Goal: Task Accomplishment & Management: Use online tool/utility

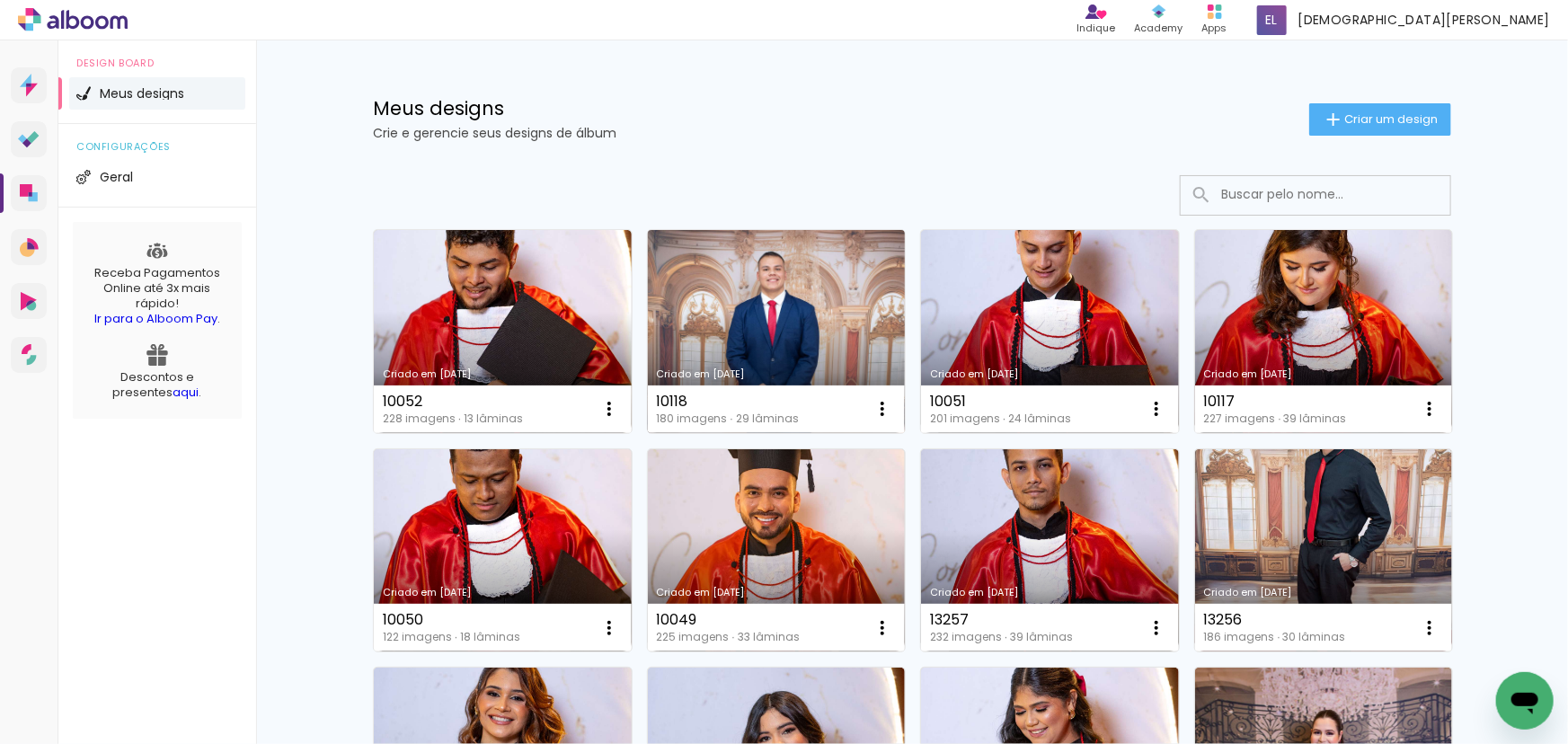
click at [782, 269] on link "Criado em [DATE]" at bounding box center [776, 331] width 258 height 203
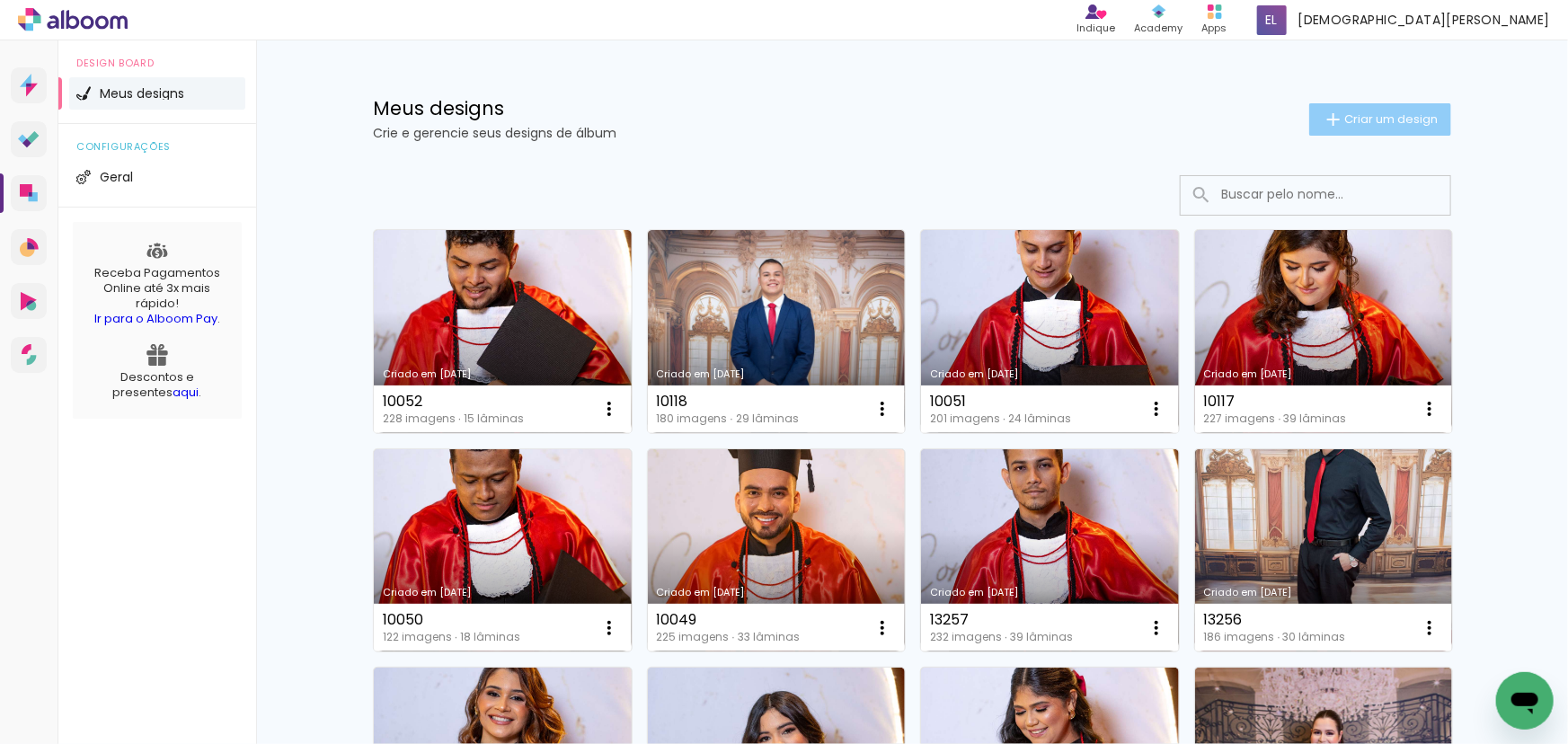
click at [1375, 122] on span "Criar um design" at bounding box center [1391, 119] width 94 height 11
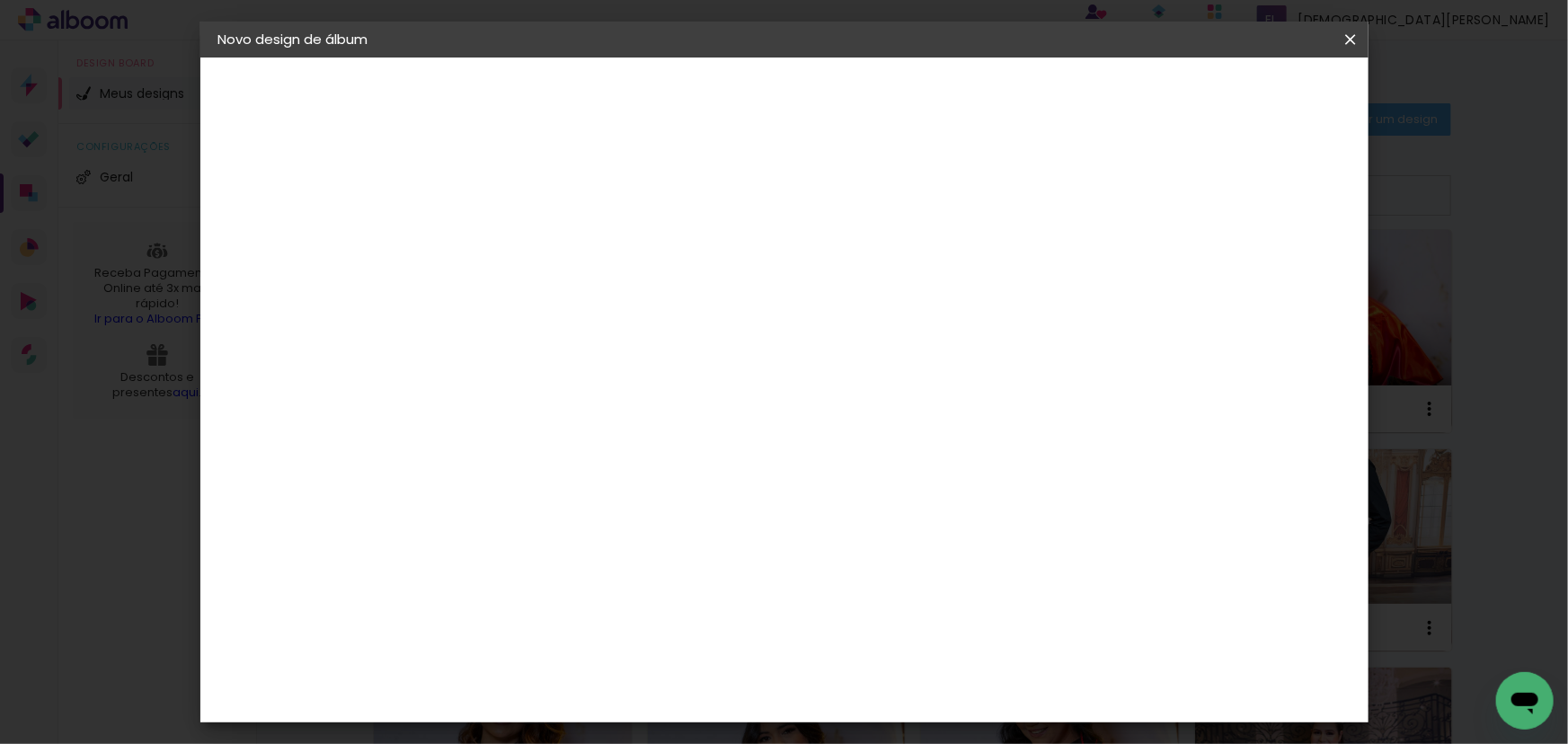
click at [0, 0] on paper-input-container "Título do álbum" at bounding box center [0, 0] width 0 height 0
type input "11600"
type paper-input "11600"
click at [0, 0] on slot "Avançar" at bounding box center [0, 0] width 0 height 0
click at [0, 0] on slot "Tamanho Livre" at bounding box center [0, 0] width 0 height 0
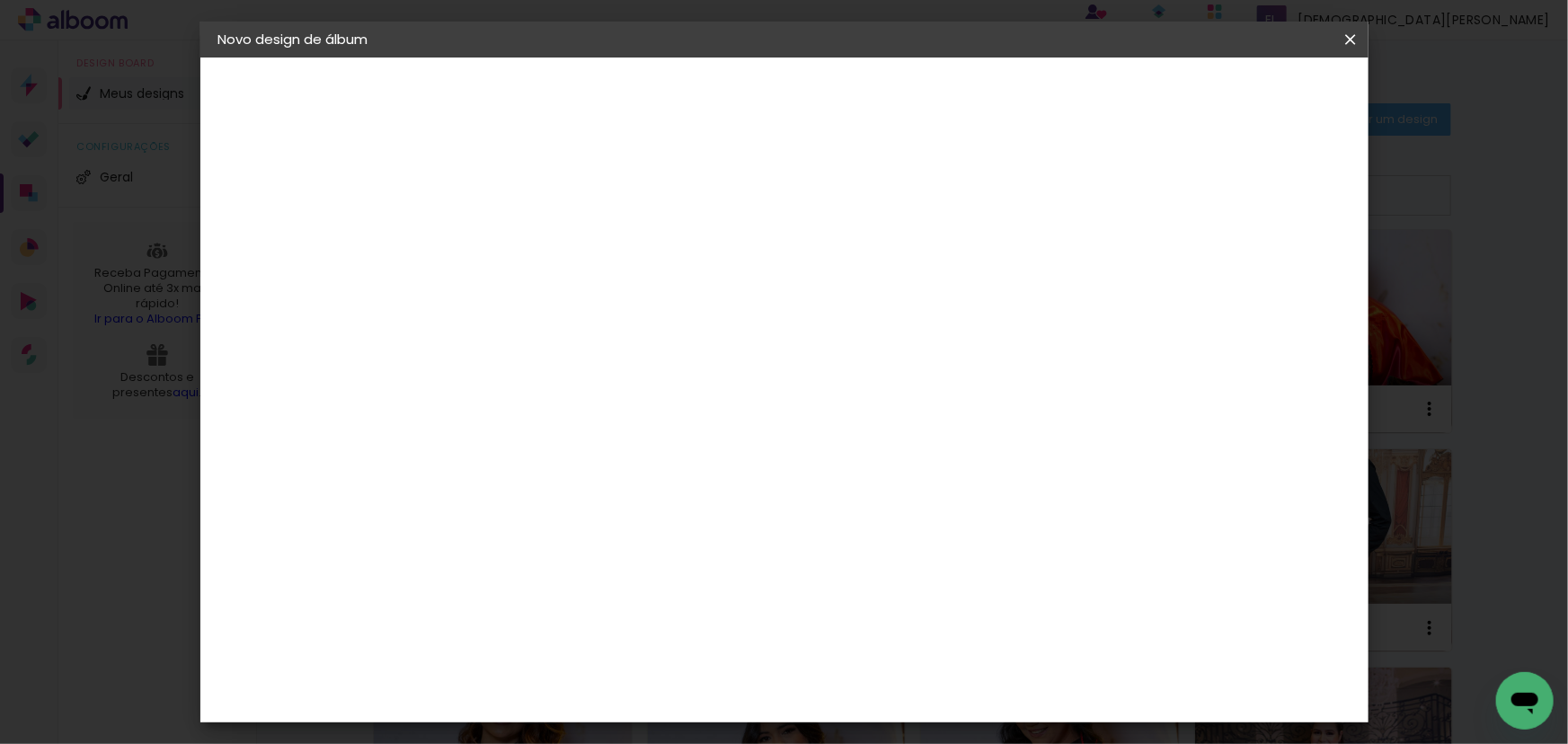
click at [0, 0] on slot "Avançar" at bounding box center [0, 0] width 0 height 0
drag, startPoint x: 451, startPoint y: 503, endPoint x: 496, endPoint y: 520, distance: 48.1
click at [498, 523] on paper-input-container "30 cm" at bounding box center [466, 510] width 80 height 45
type input "24"
type paper-input "24"
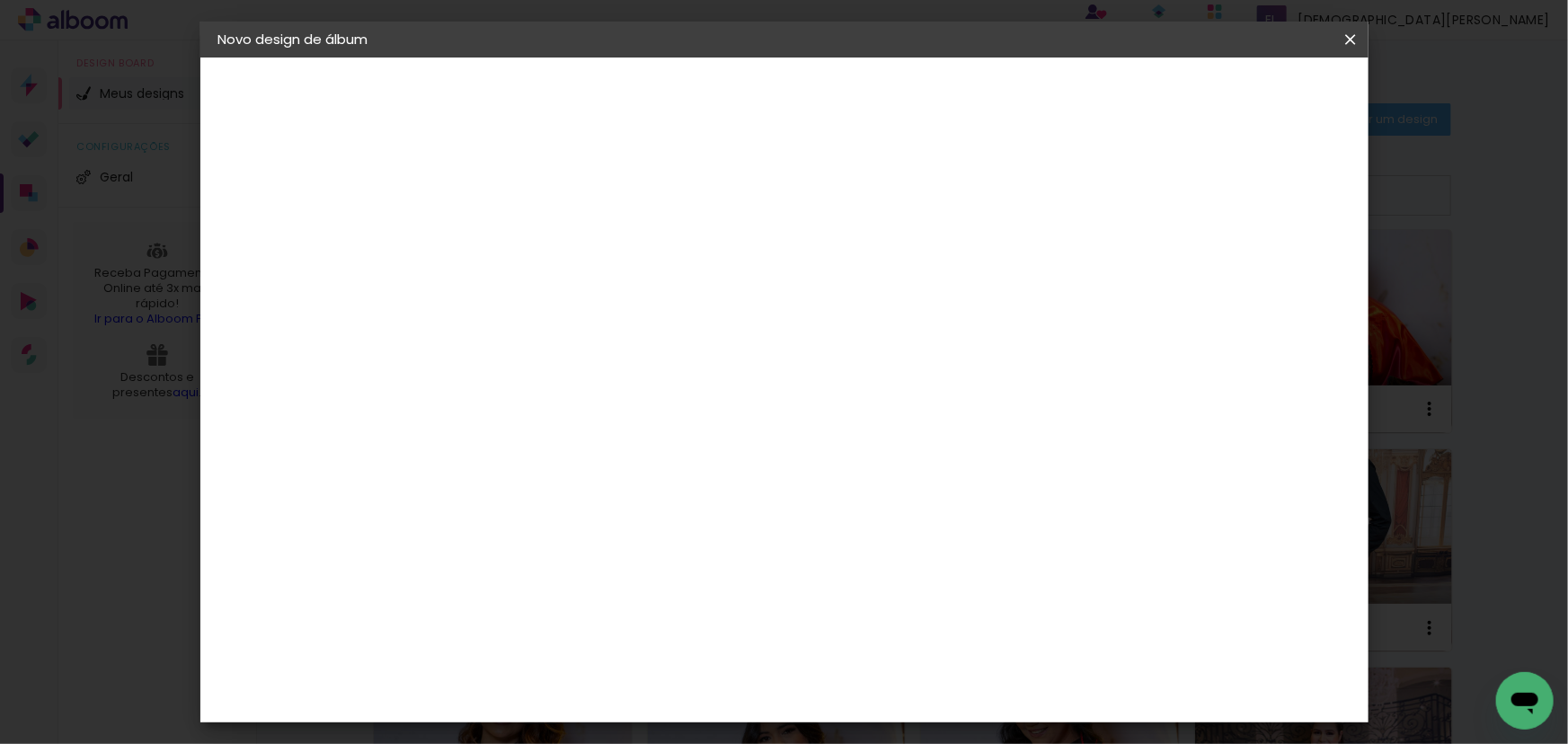
drag, startPoint x: 884, startPoint y: 673, endPoint x: 915, endPoint y: 690, distance: 35.4
click at [915, 691] on paper-input-container "60 cm" at bounding box center [895, 680] width 80 height 45
type input "68"
type paper-input "68"
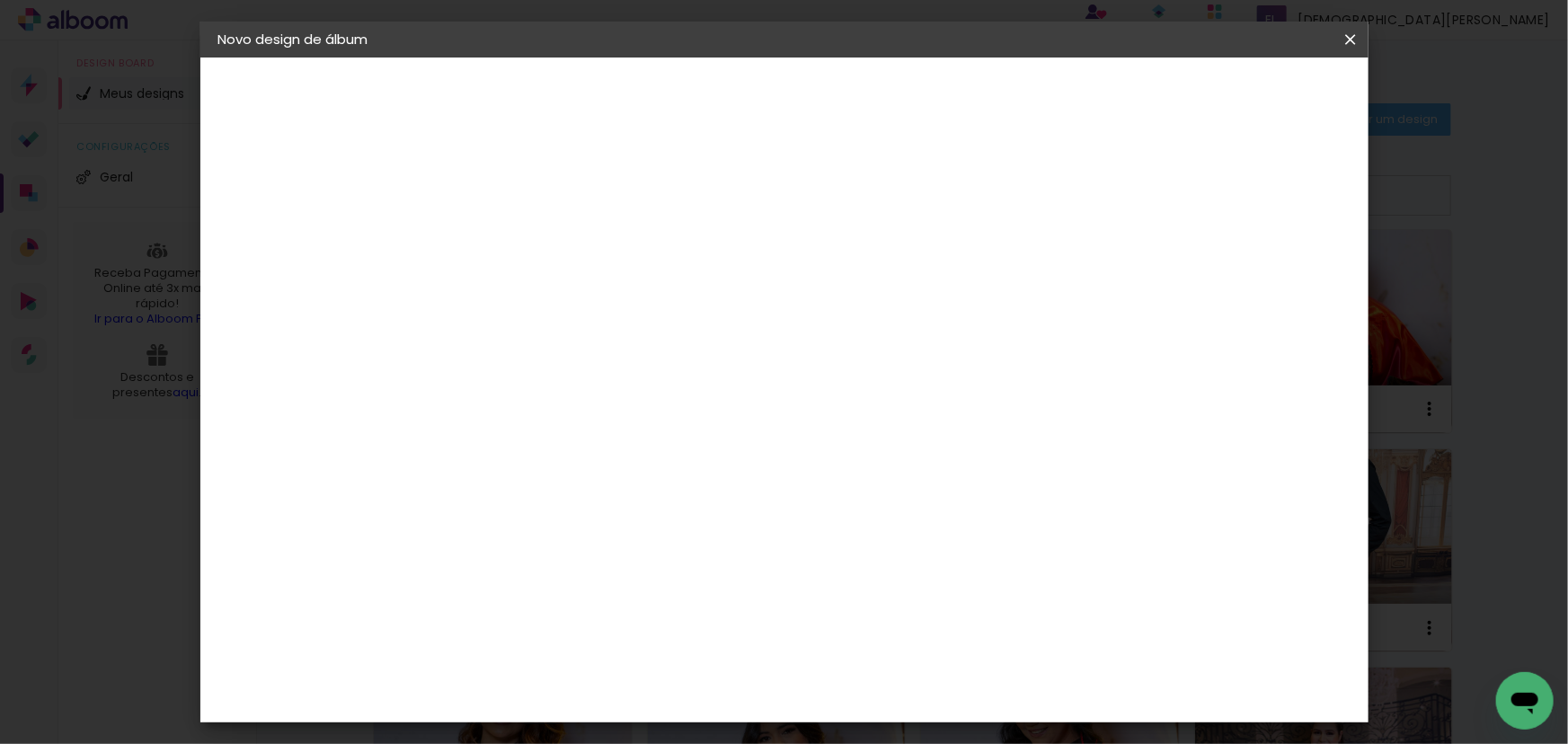
click at [1238, 90] on span "Iniciar design" at bounding box center [1197, 95] width 81 height 12
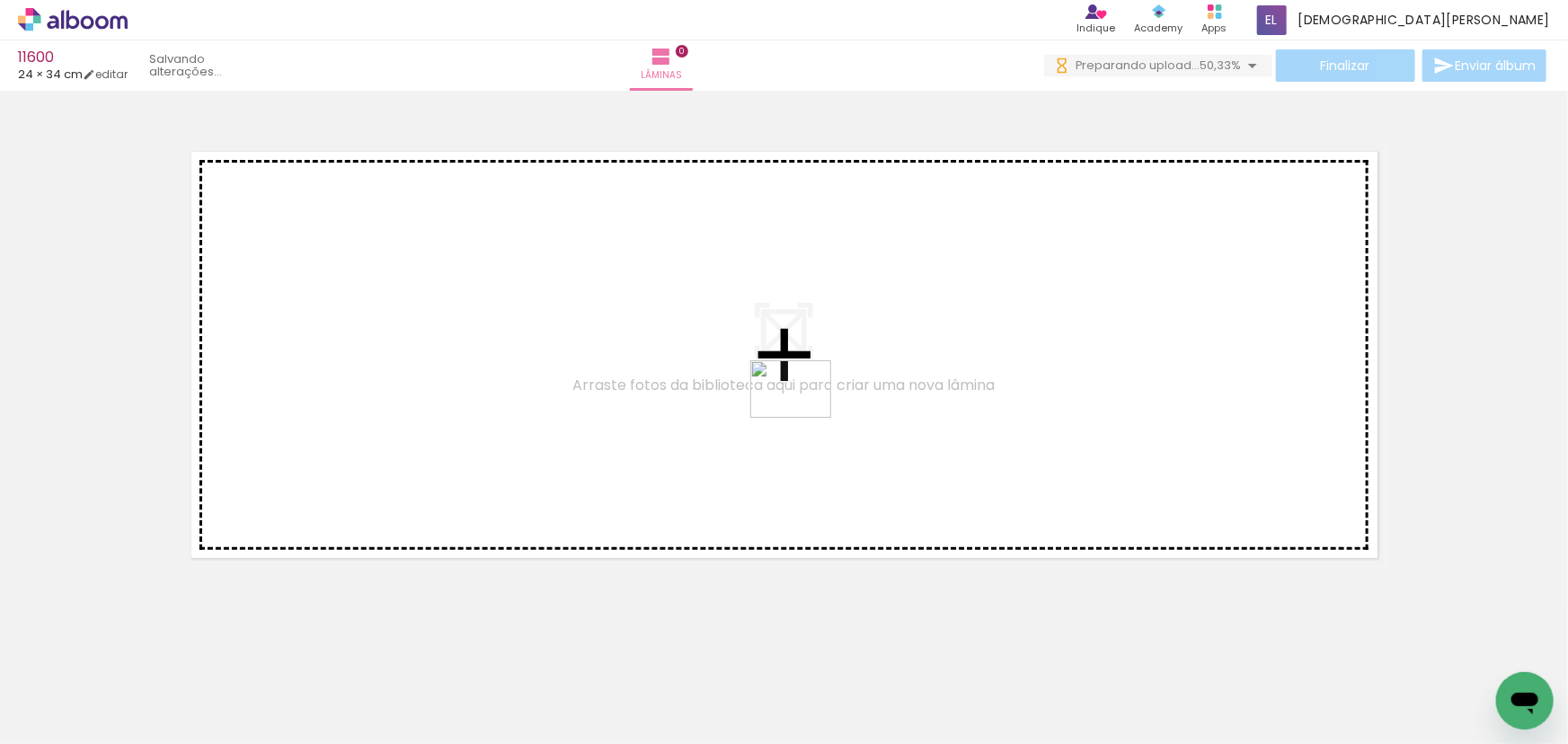
drag, startPoint x: 1401, startPoint y: 528, endPoint x: 725, endPoint y: 416, distance: 685.2
click at [725, 416] on quentale-workspace at bounding box center [784, 372] width 1568 height 744
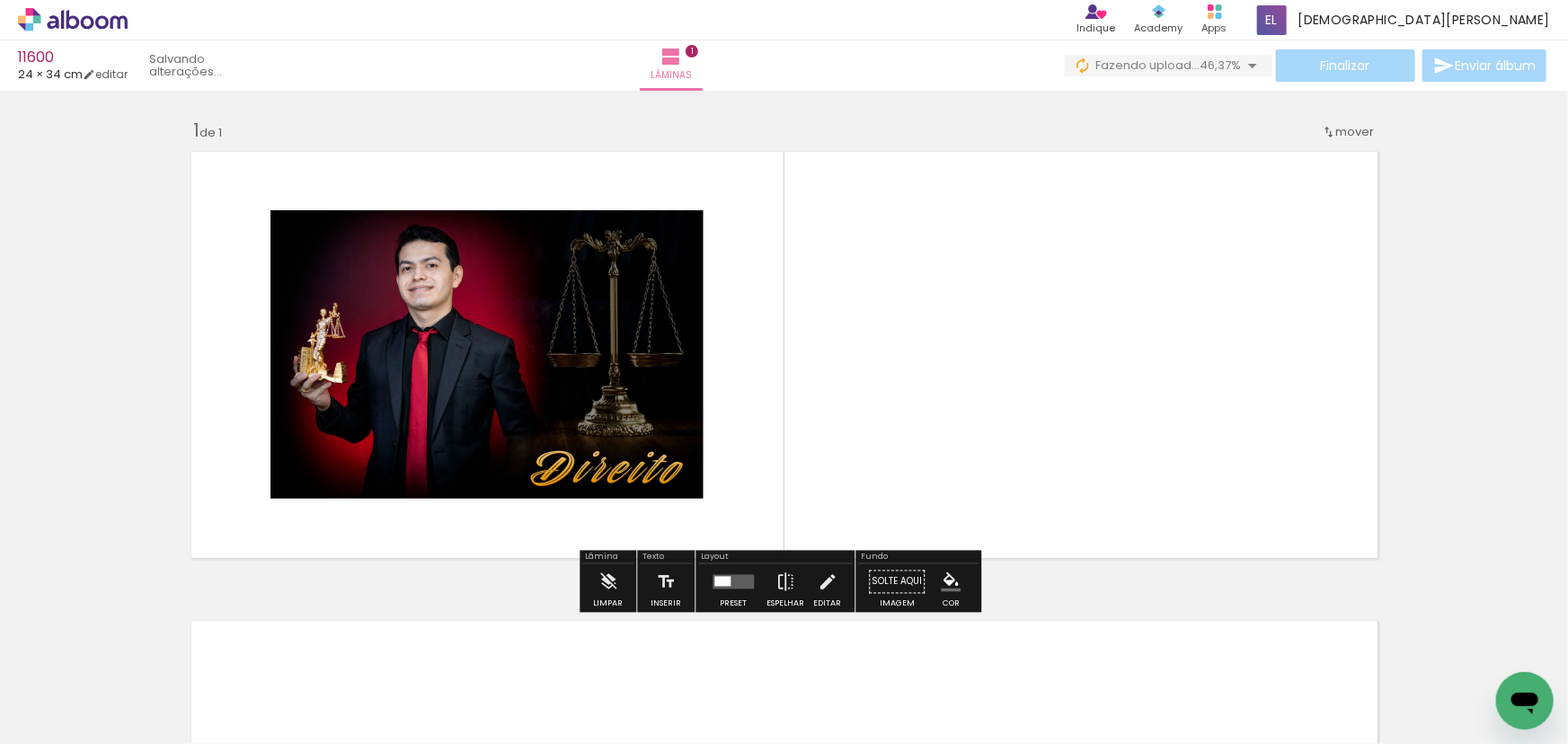
click at [962, 326] on quentale-layouter at bounding box center [784, 354] width 1204 height 424
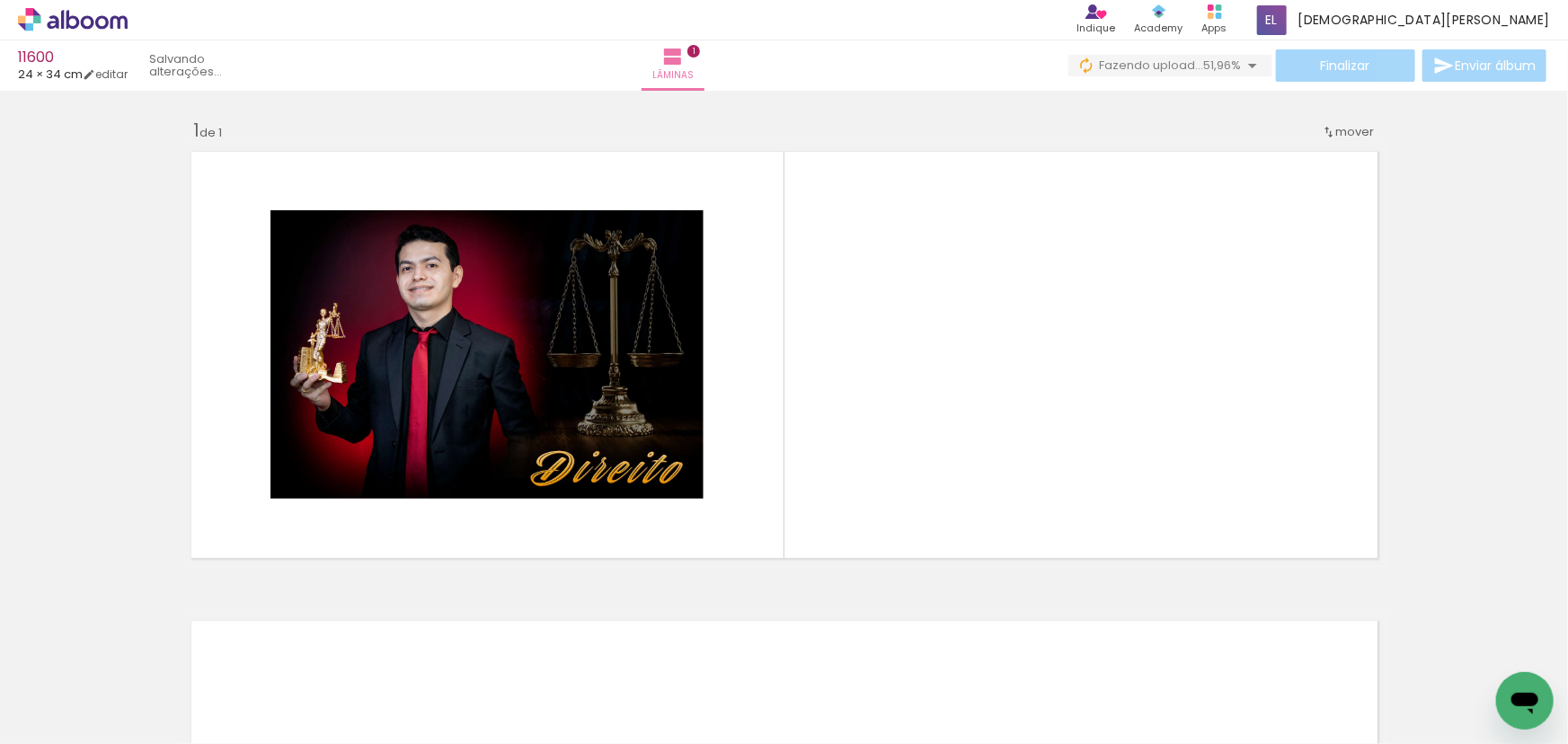
scroll to position [0, 14492]
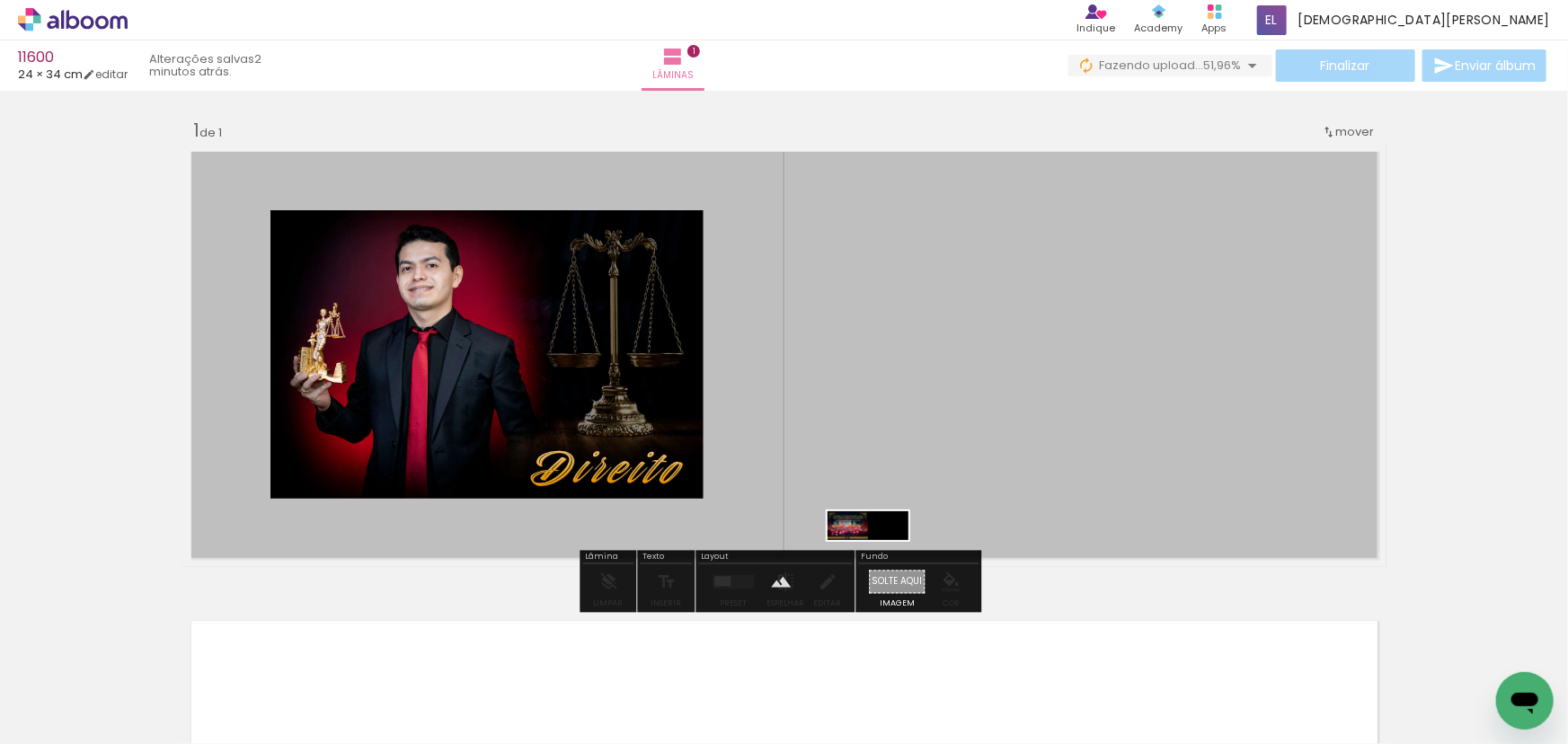
drag, startPoint x: 881, startPoint y: 516, endPoint x: 881, endPoint y: 565, distance: 49.0
click at [881, 565] on quentale-workspace at bounding box center [784, 372] width 1568 height 744
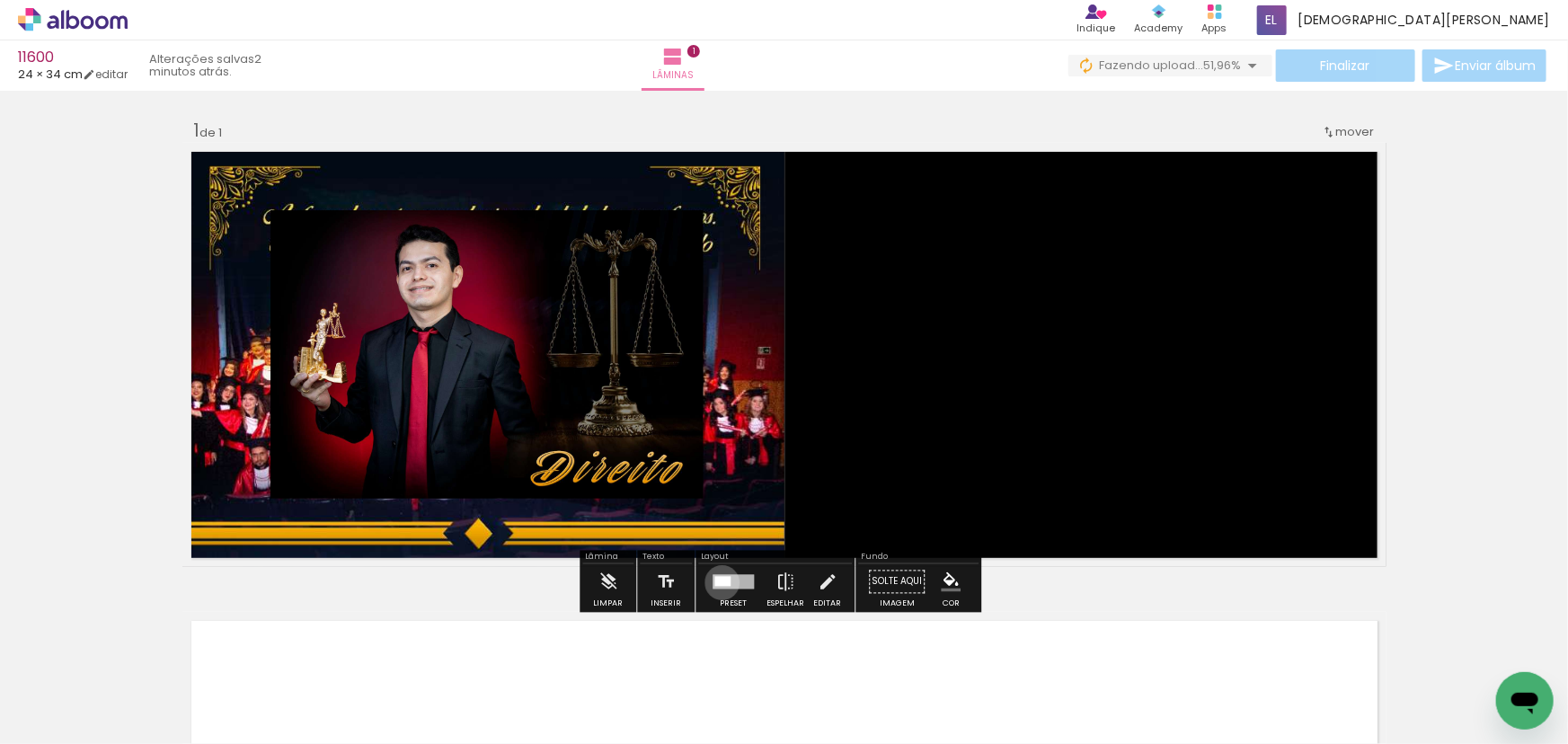
click at [717, 582] on div at bounding box center [722, 581] width 16 height 10
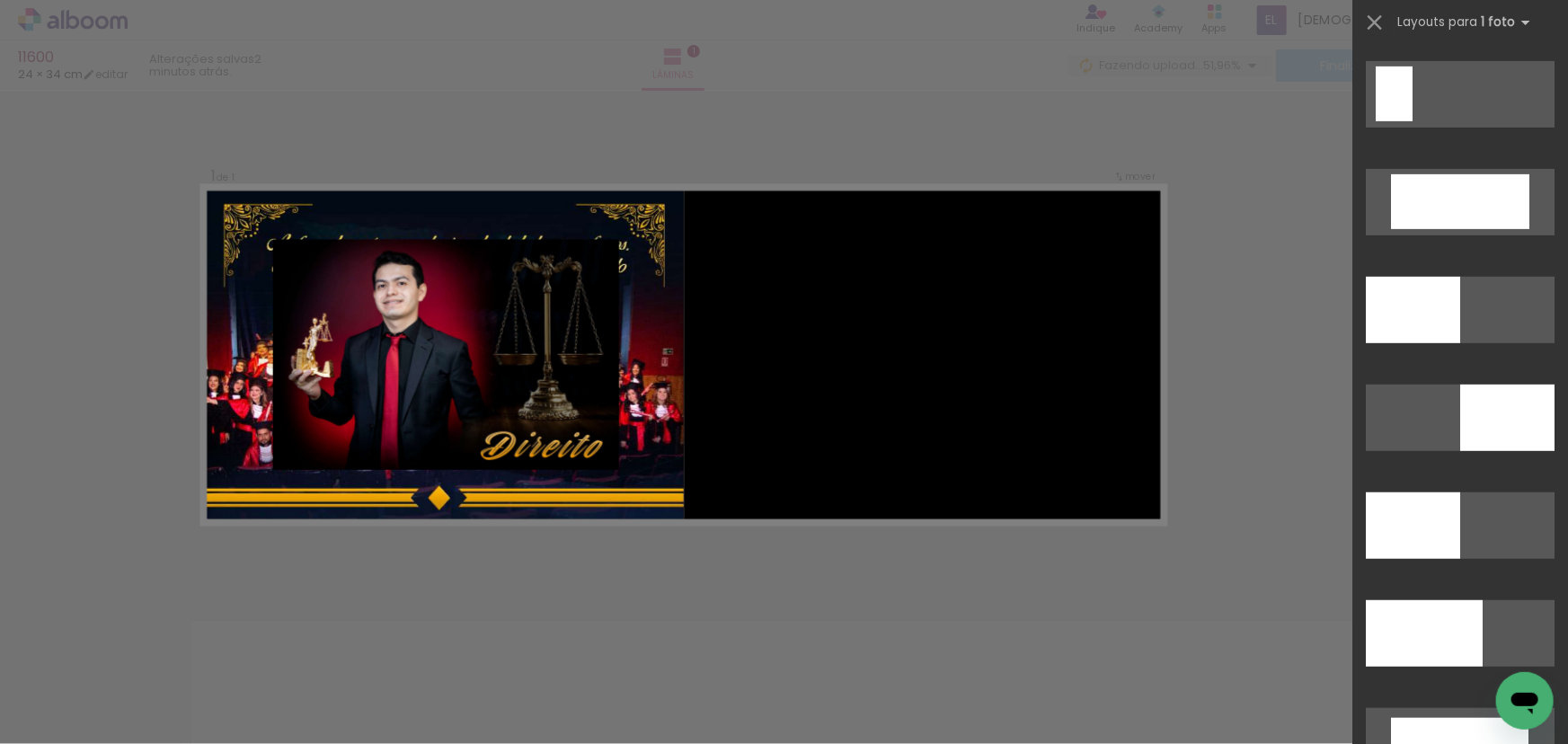
scroll to position [3912, 0]
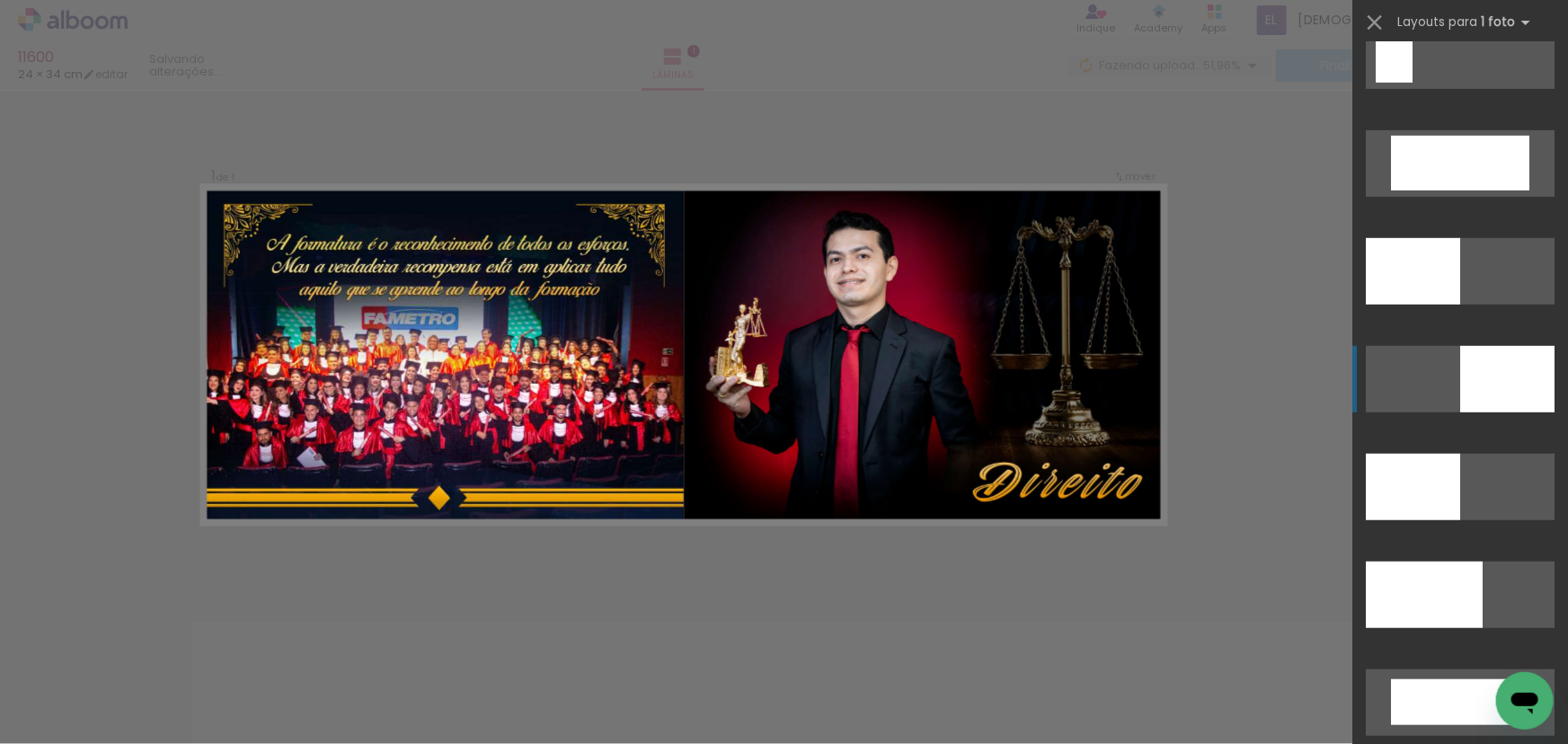
click at [1460, 304] on div at bounding box center [1413, 271] width 94 height 66
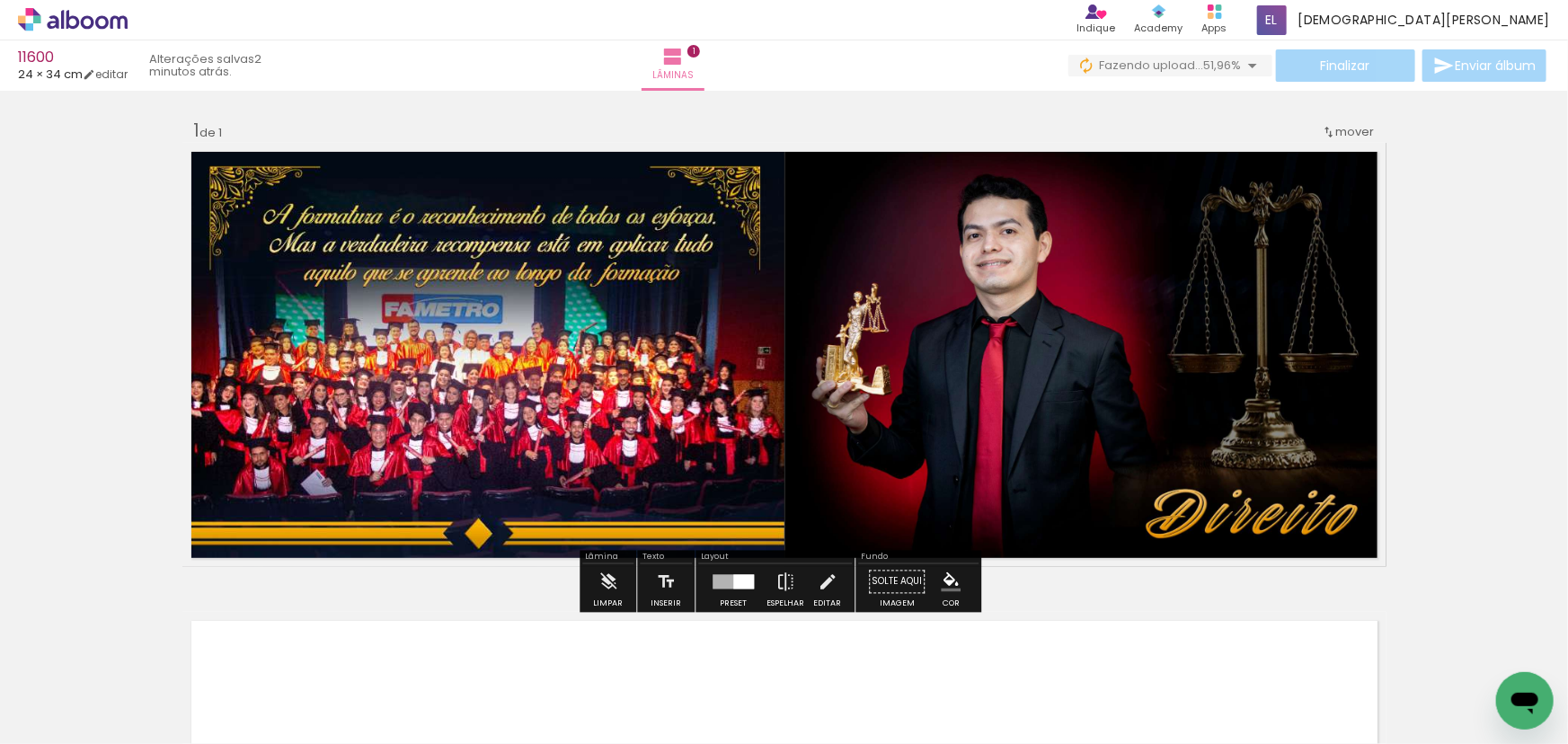
click at [1491, 333] on div "Inserir lâmina 1 de 1" at bounding box center [784, 566] width 1568 height 938
click at [1488, 332] on div "Inserir lâmina 1 de 1" at bounding box center [784, 566] width 1568 height 938
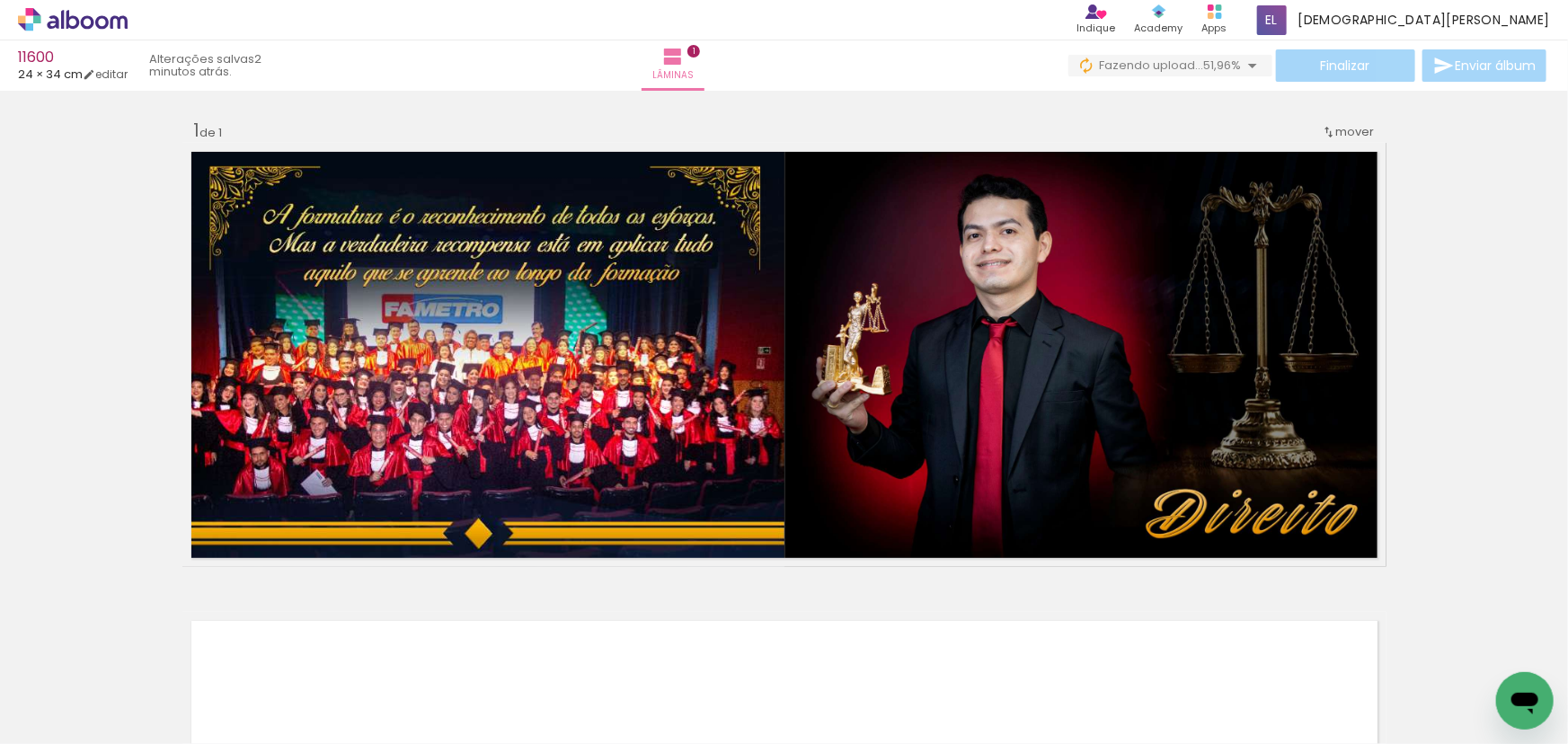
click at [1488, 332] on div "Inserir lâmina 1 de 1" at bounding box center [784, 566] width 1568 height 938
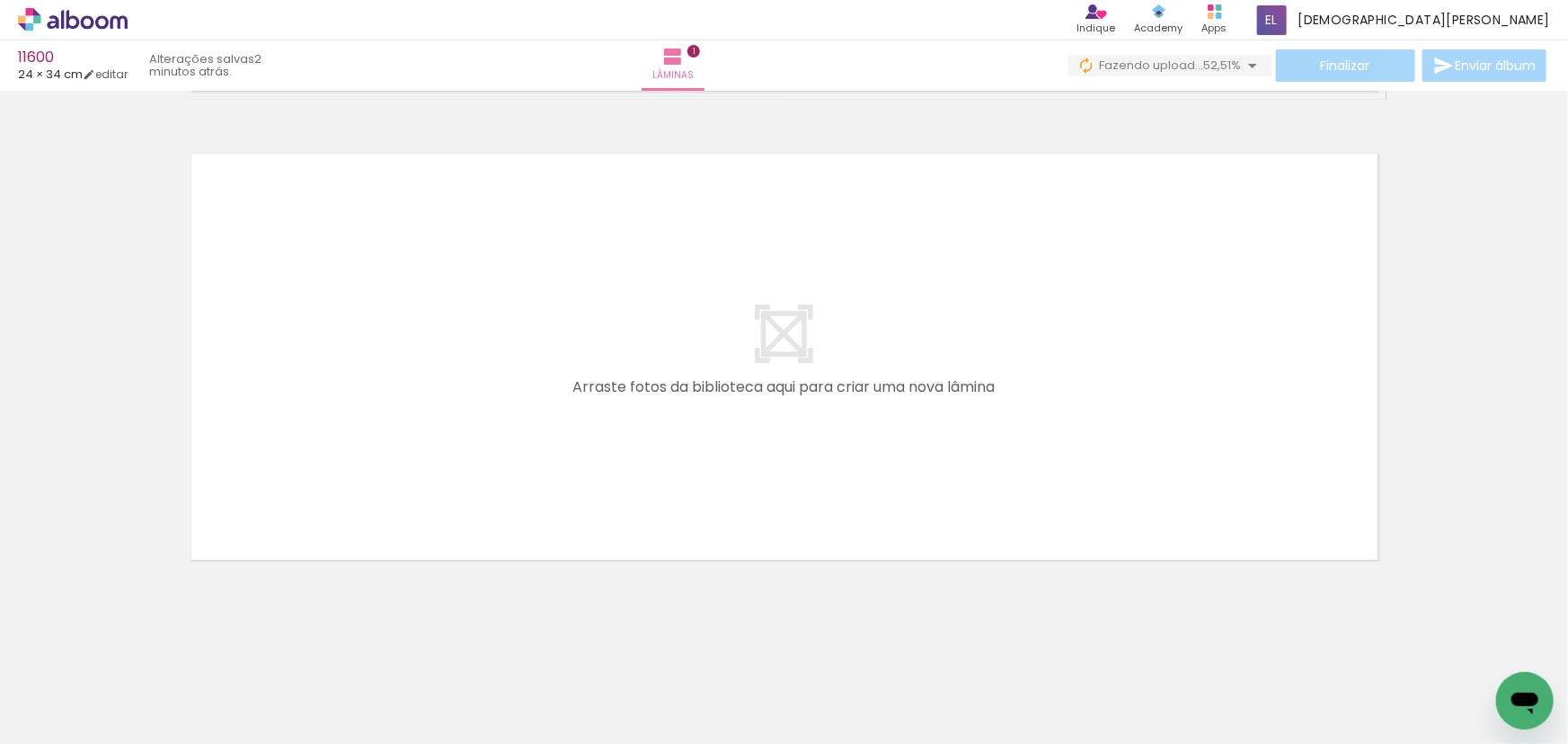
scroll to position [0, 0]
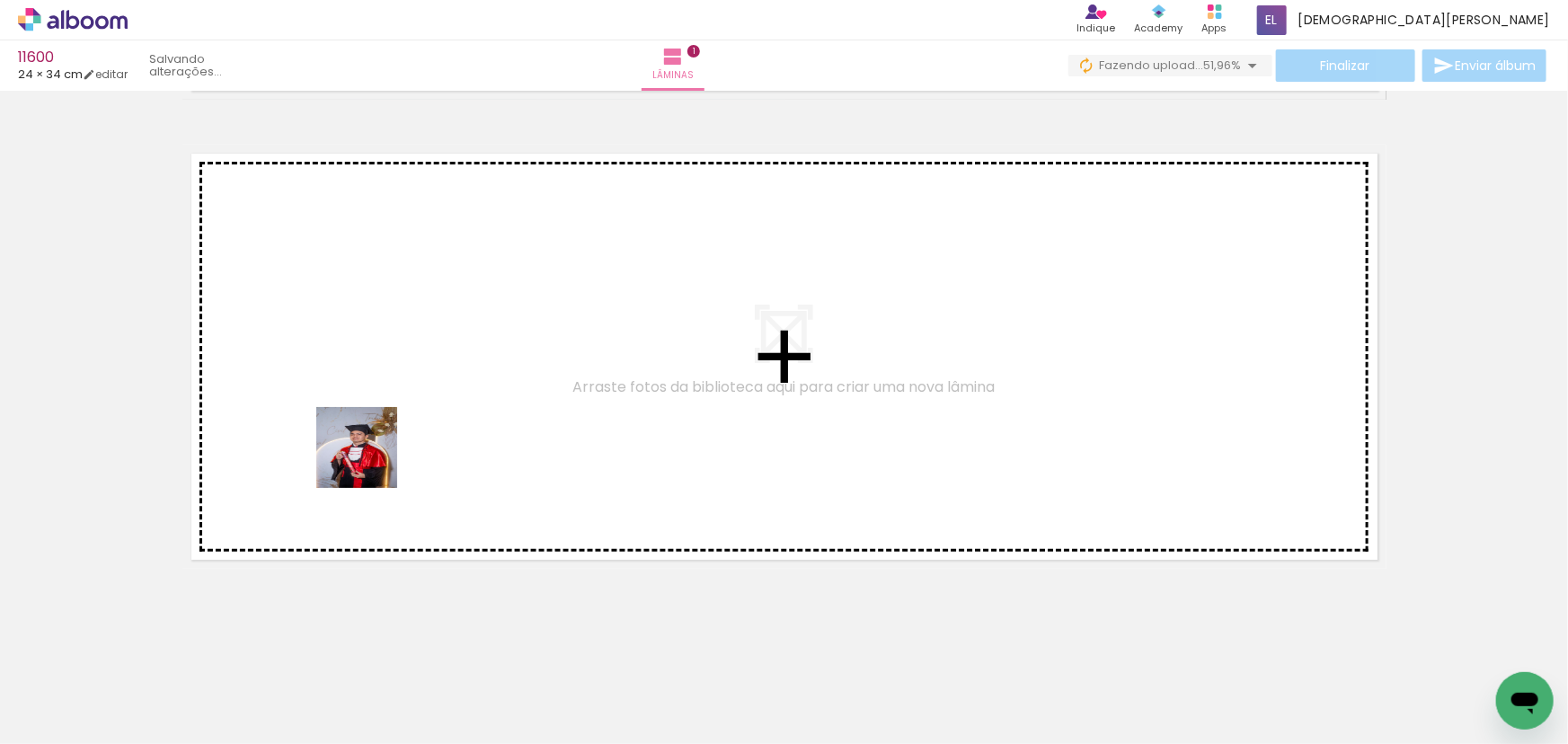
drag, startPoint x: 278, startPoint y: 692, endPoint x: 403, endPoint y: 364, distance: 351.0
click at [403, 364] on quentale-workspace at bounding box center [784, 372] width 1568 height 744
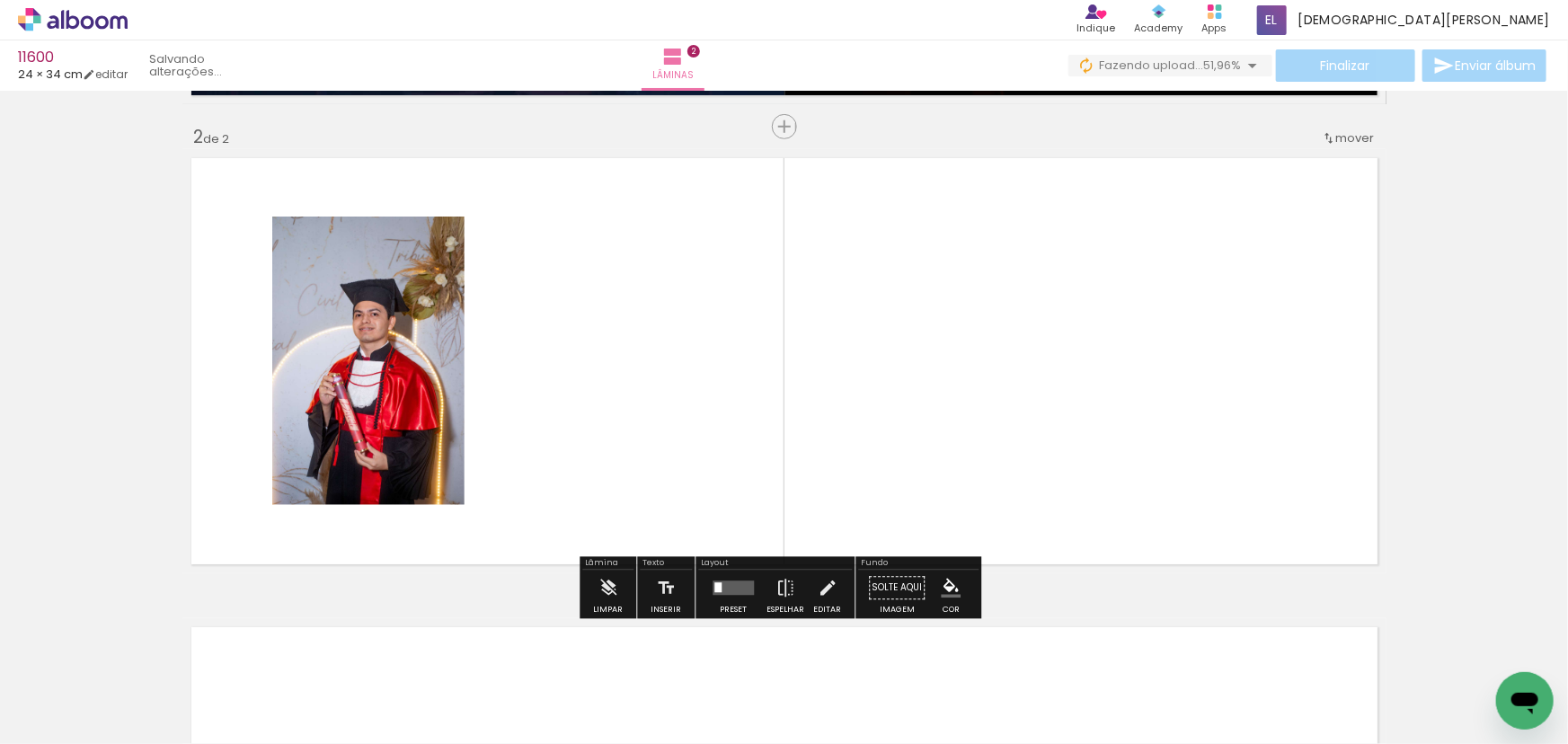
scroll to position [462, 0]
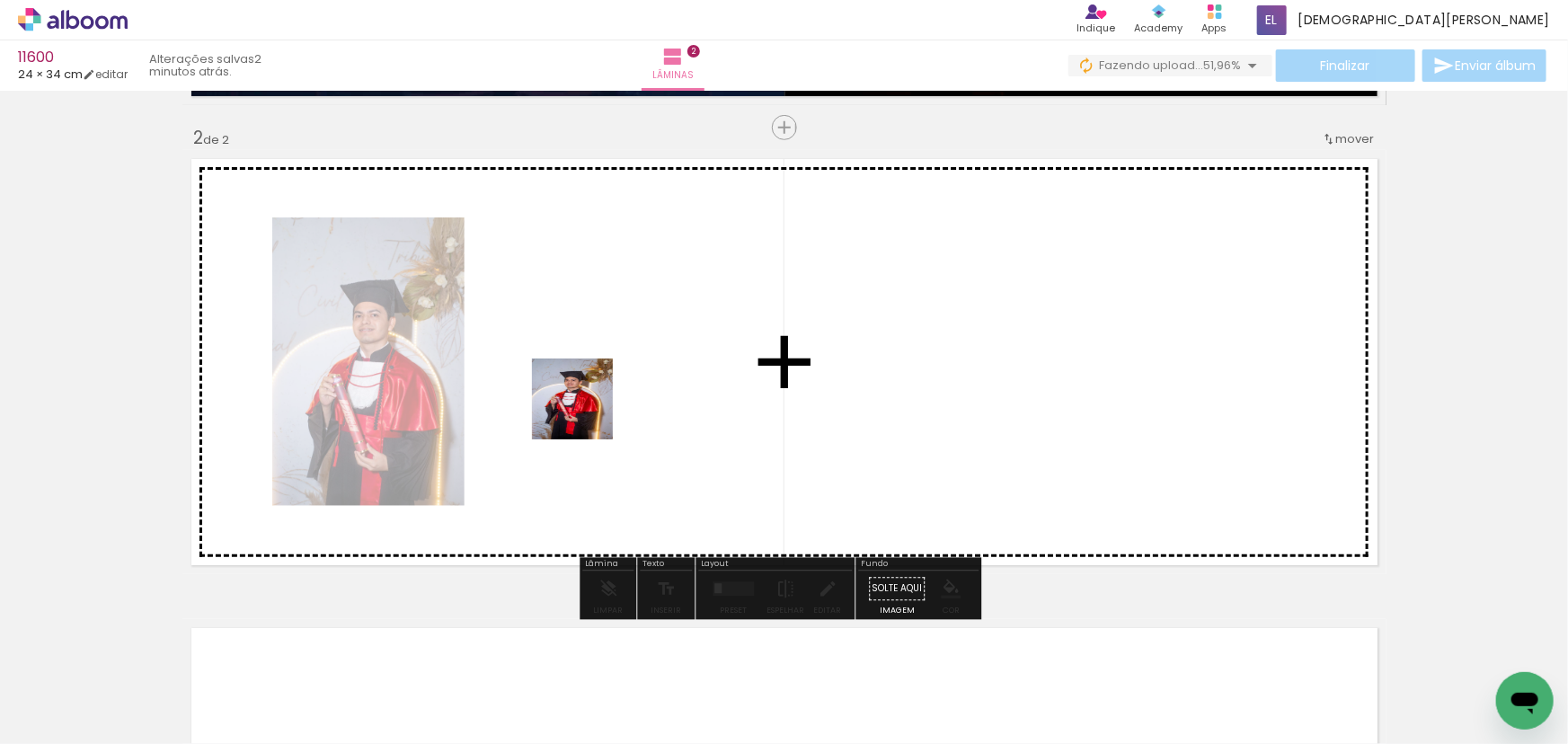
drag, startPoint x: 527, startPoint y: 491, endPoint x: 625, endPoint y: 327, distance: 191.0
click at [625, 327] on quentale-workspace at bounding box center [784, 372] width 1568 height 744
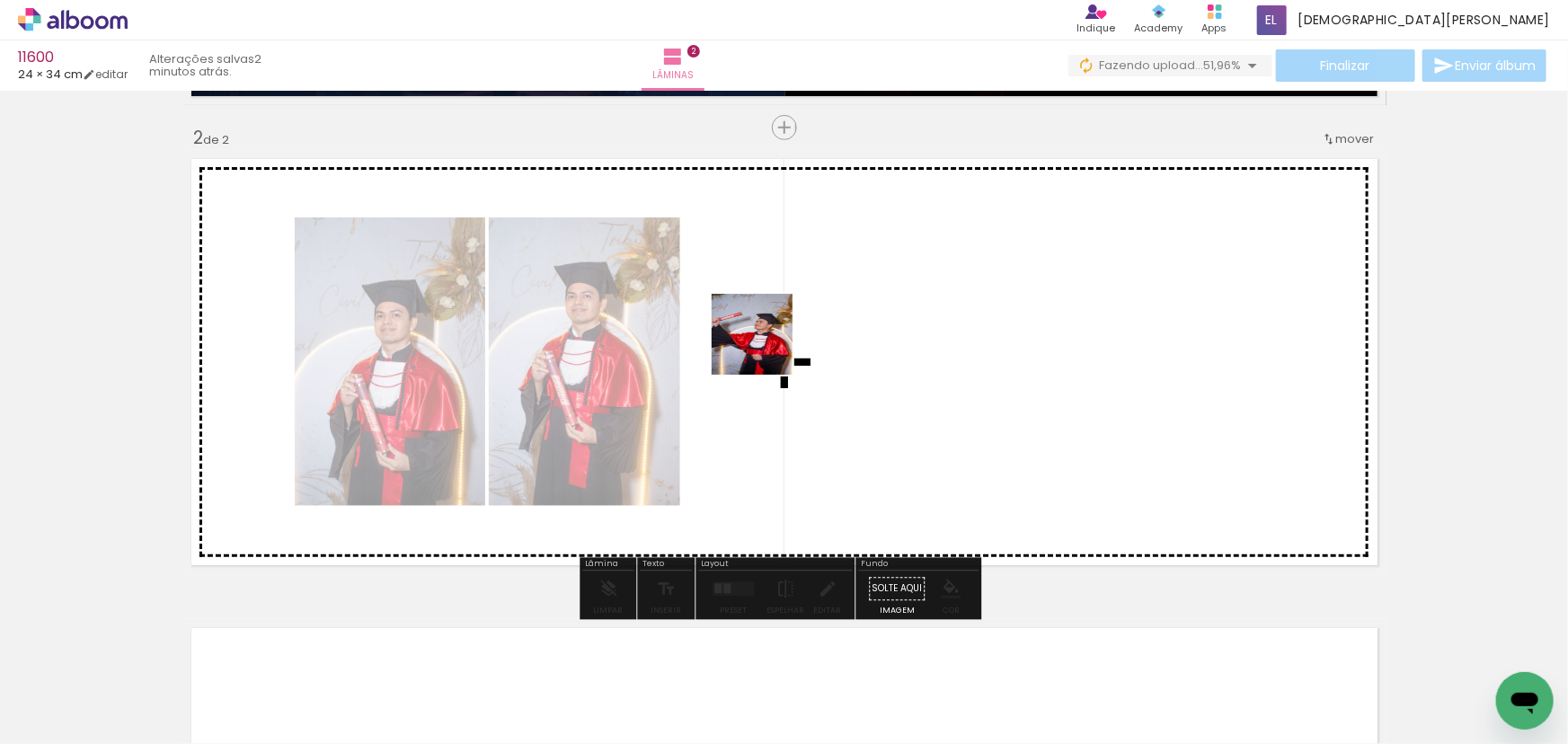
drag, startPoint x: 516, startPoint y: 661, endPoint x: 763, endPoint y: 341, distance: 404.2
click at [763, 341] on quentale-workspace at bounding box center [784, 372] width 1568 height 744
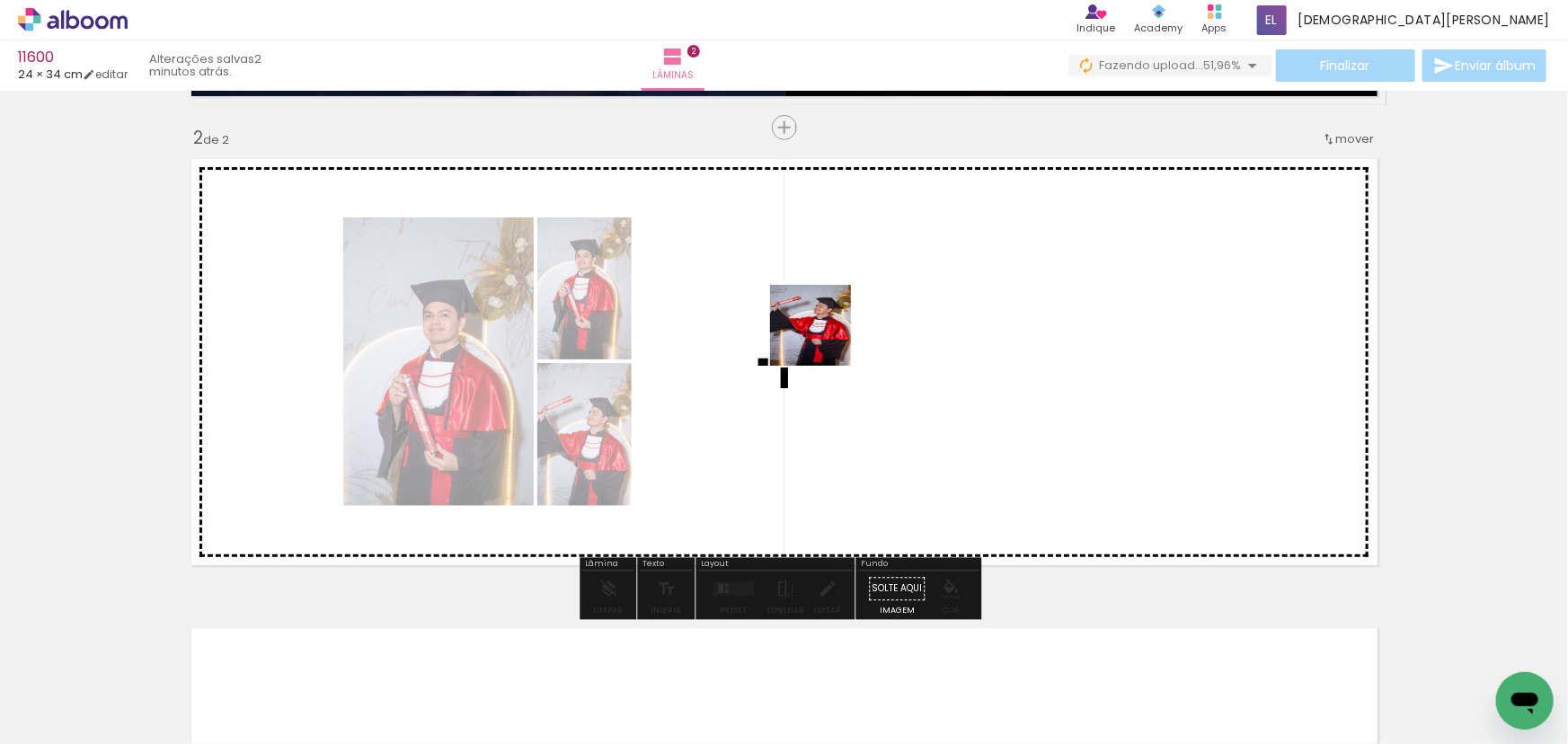
drag, startPoint x: 593, startPoint y: 687, endPoint x: 822, endPoint y: 339, distance: 416.6
click at [822, 339] on quentale-workspace at bounding box center [784, 372] width 1568 height 744
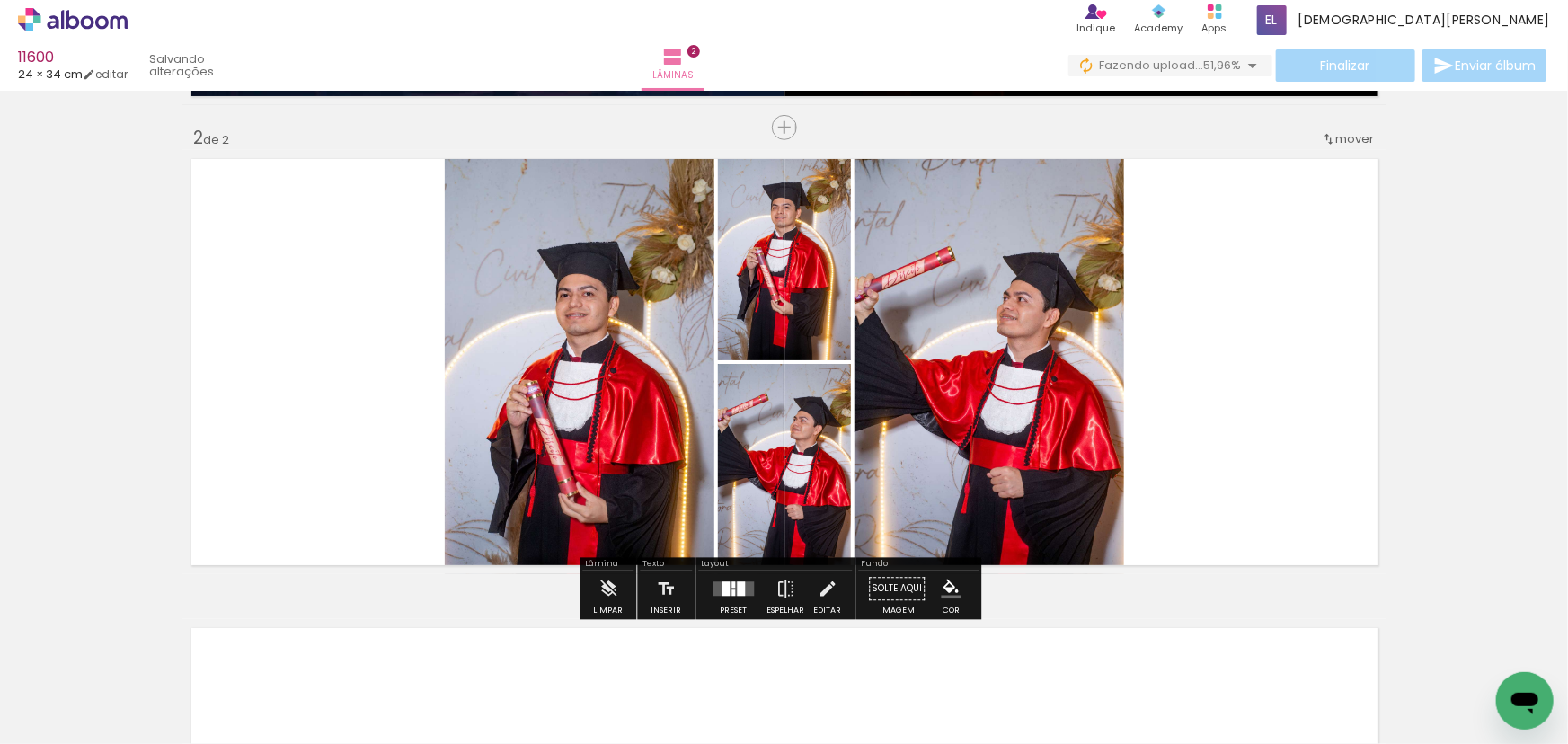
drag, startPoint x: 733, startPoint y: 585, endPoint x: 1018, endPoint y: 396, distance: 342.0
click at [758, 561] on div "Layout Preset Espelhar Editar" at bounding box center [775, 588] width 159 height 62
click at [737, 582] on div at bounding box center [740, 589] width 8 height 14
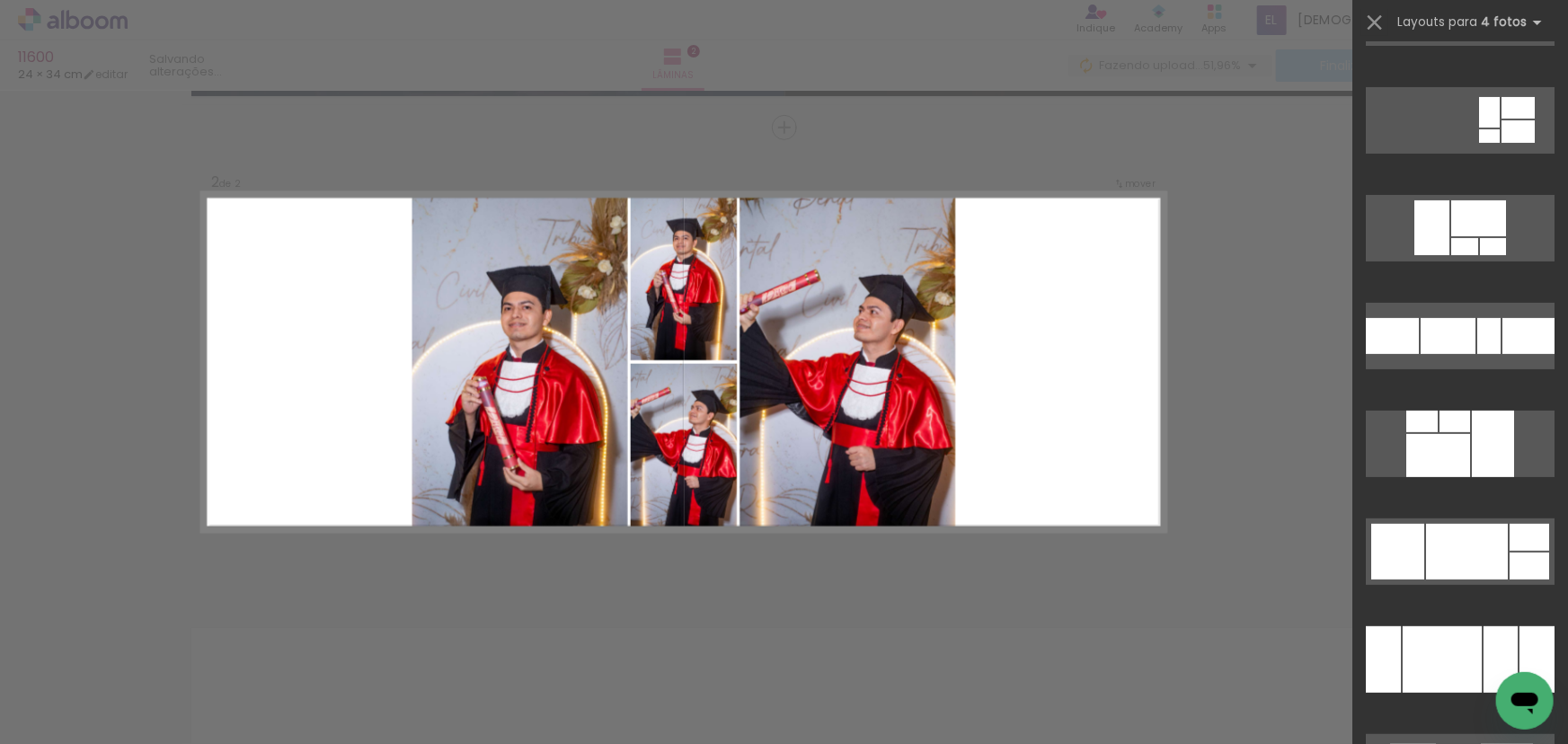
scroll to position [24567, 0]
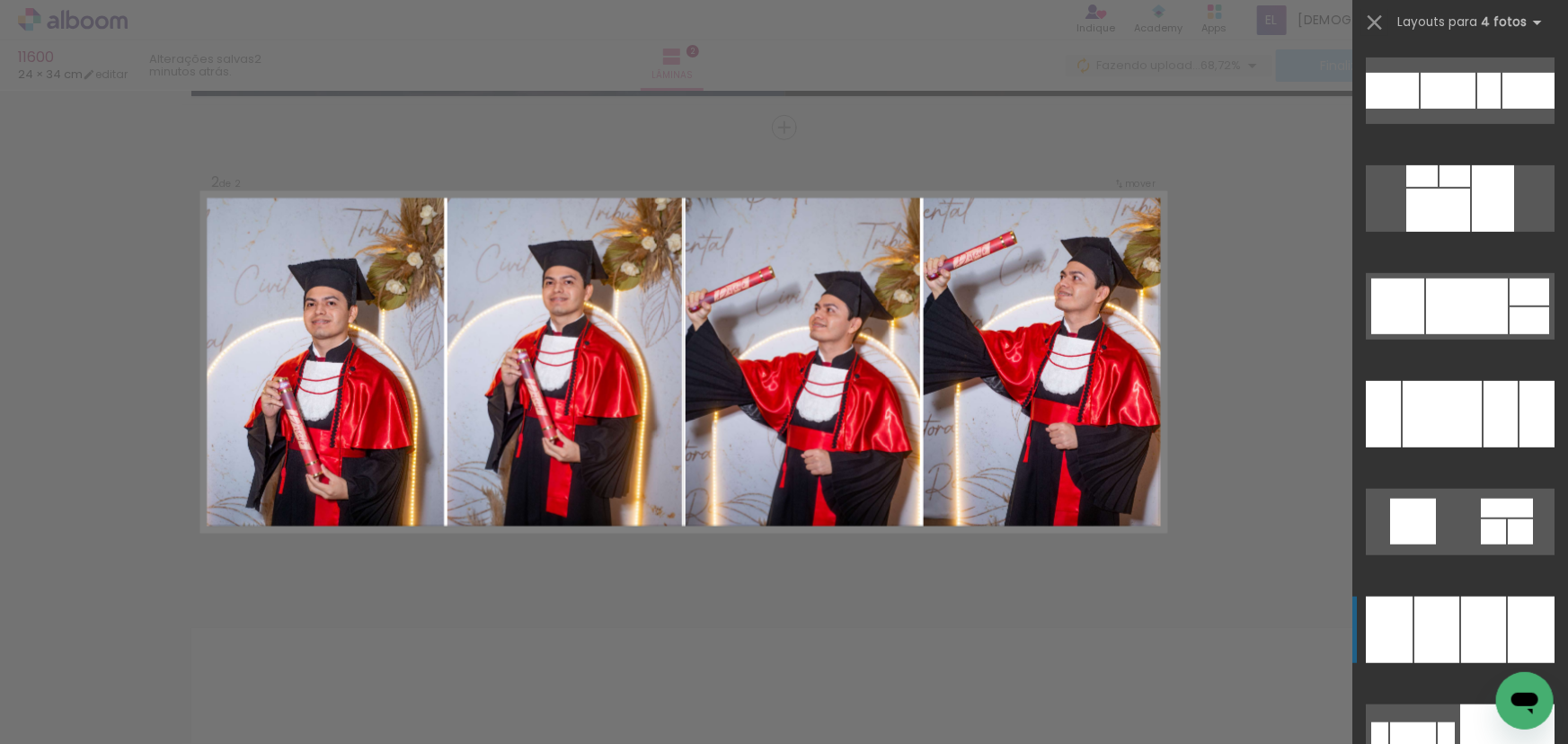
drag, startPoint x: 1480, startPoint y: 636, endPoint x: 1454, endPoint y: 554, distance: 86.0
click at [1469, 232] on div at bounding box center [1438, 210] width 64 height 43
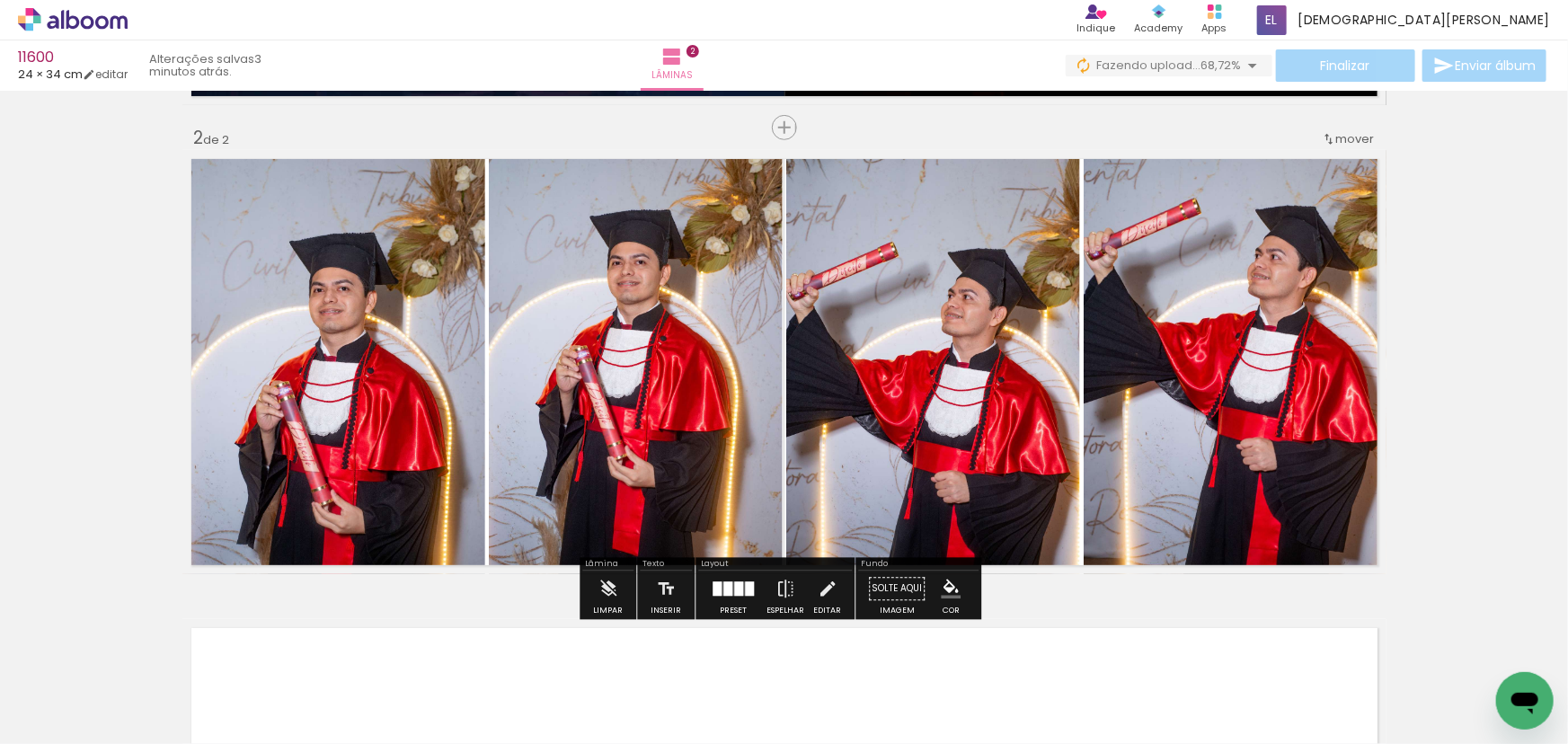
click at [1465, 422] on div "Inserir lâmina 1 de 2 Inserir lâmina 2 de 2" at bounding box center [784, 339] width 1568 height 1408
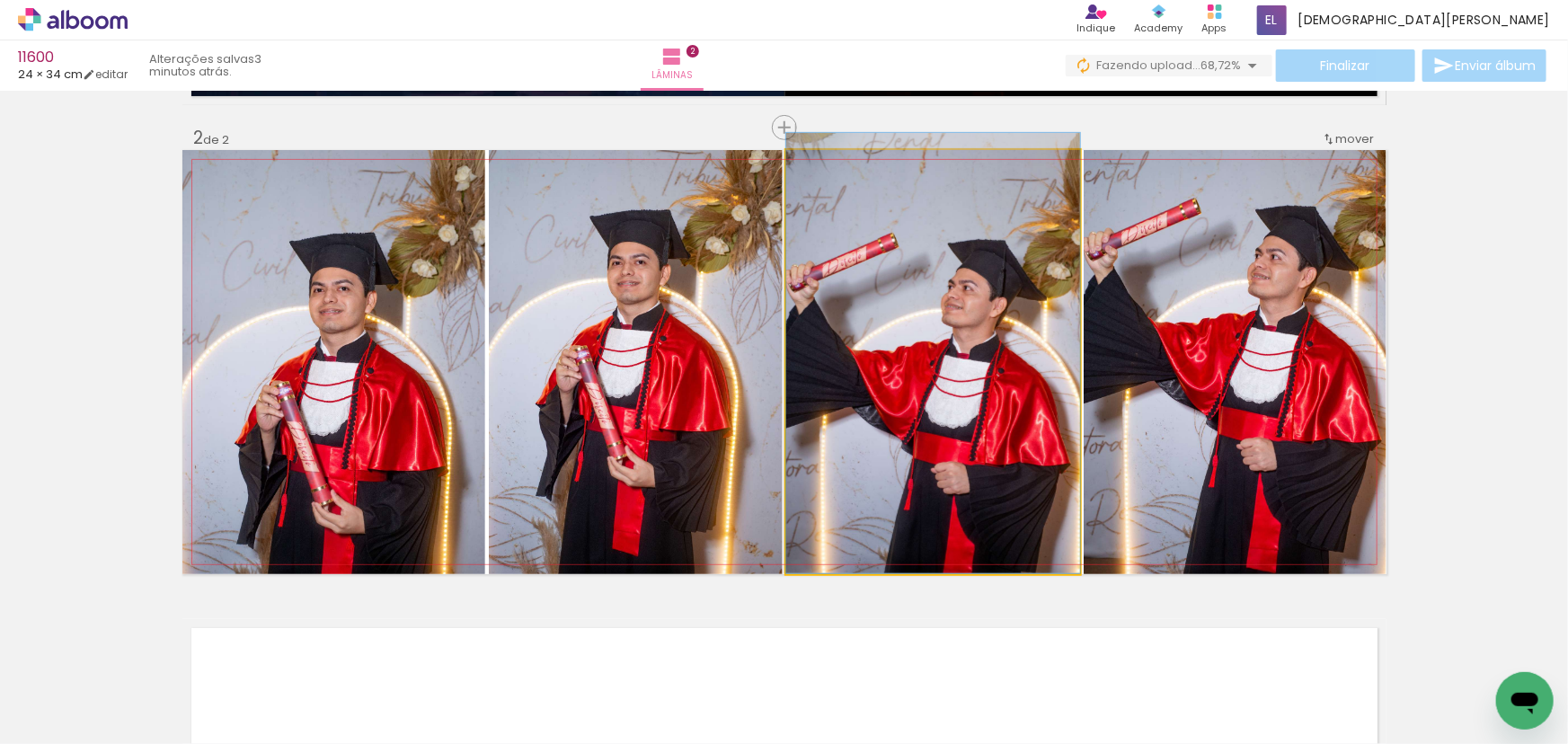
drag, startPoint x: 945, startPoint y: 314, endPoint x: 1006, endPoint y: 259, distance: 82.1
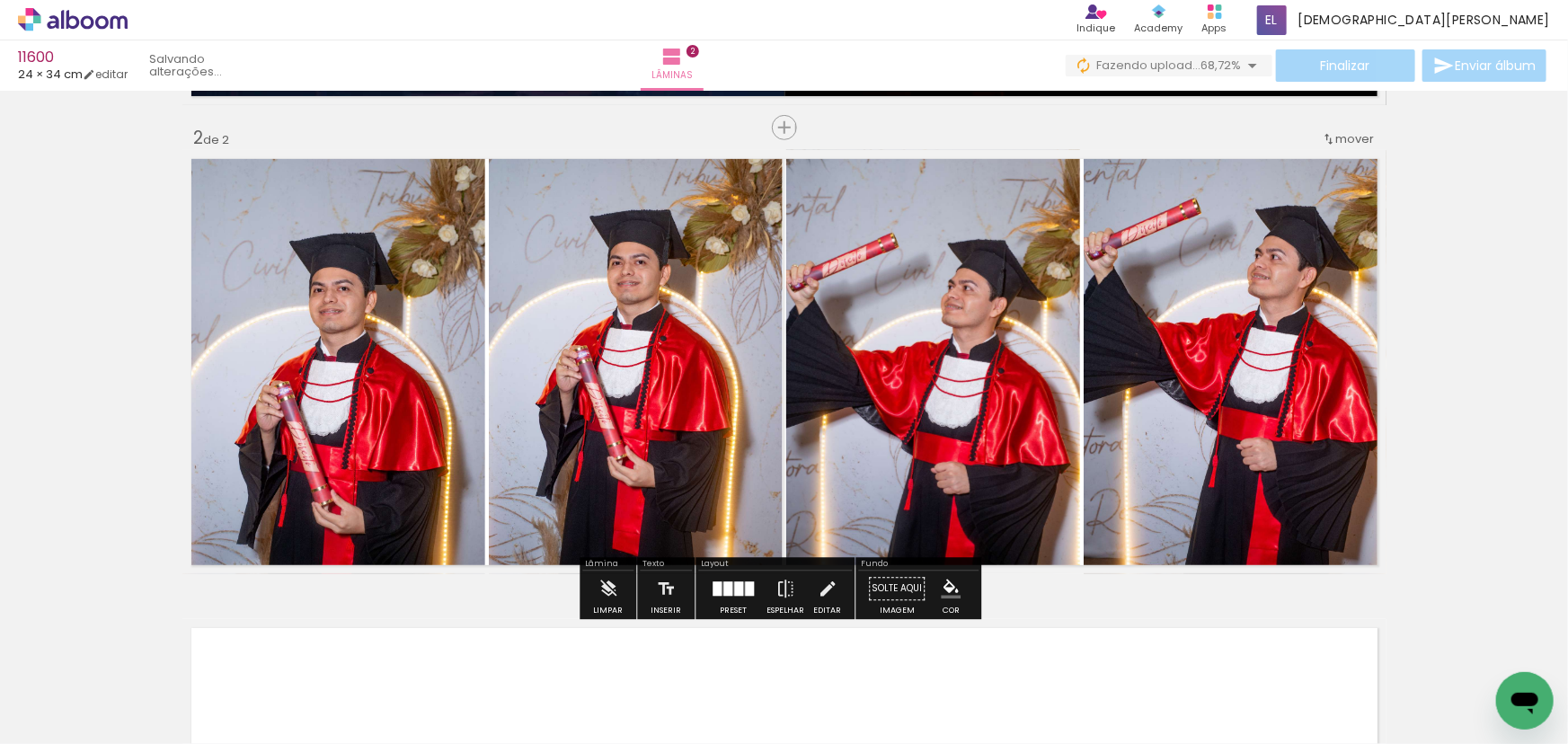
click at [1245, 343] on quentale-photo at bounding box center [1235, 362] width 303 height 424
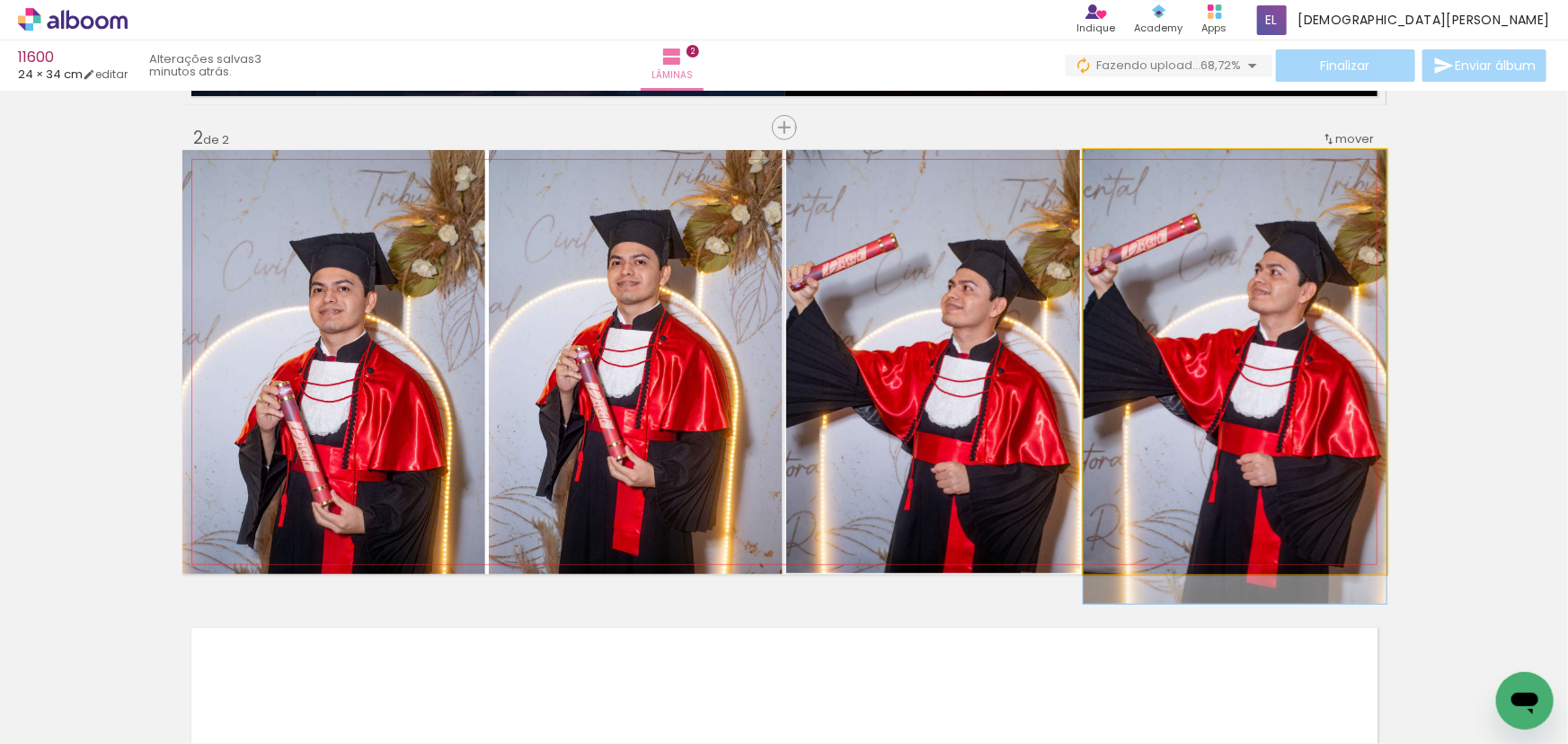
drag, startPoint x: 1221, startPoint y: 303, endPoint x: 1293, endPoint y: 340, distance: 81.0
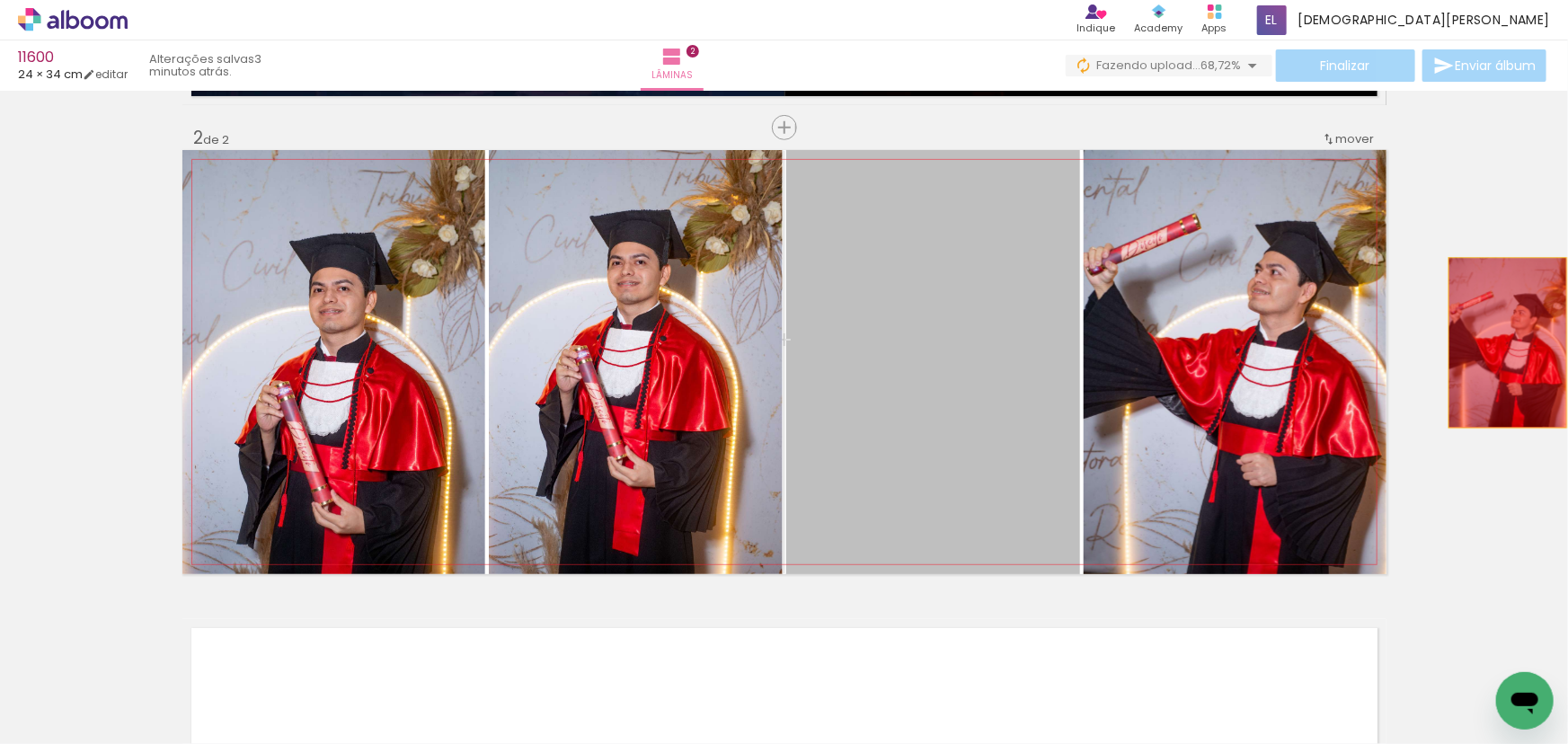
drag, startPoint x: 892, startPoint y: 399, endPoint x: 1501, endPoint y: 342, distance: 611.7
click at [1501, 342] on div "Inserir lâmina 1 de 2 Inserir lâmina 2 de 2" at bounding box center [784, 339] width 1568 height 1408
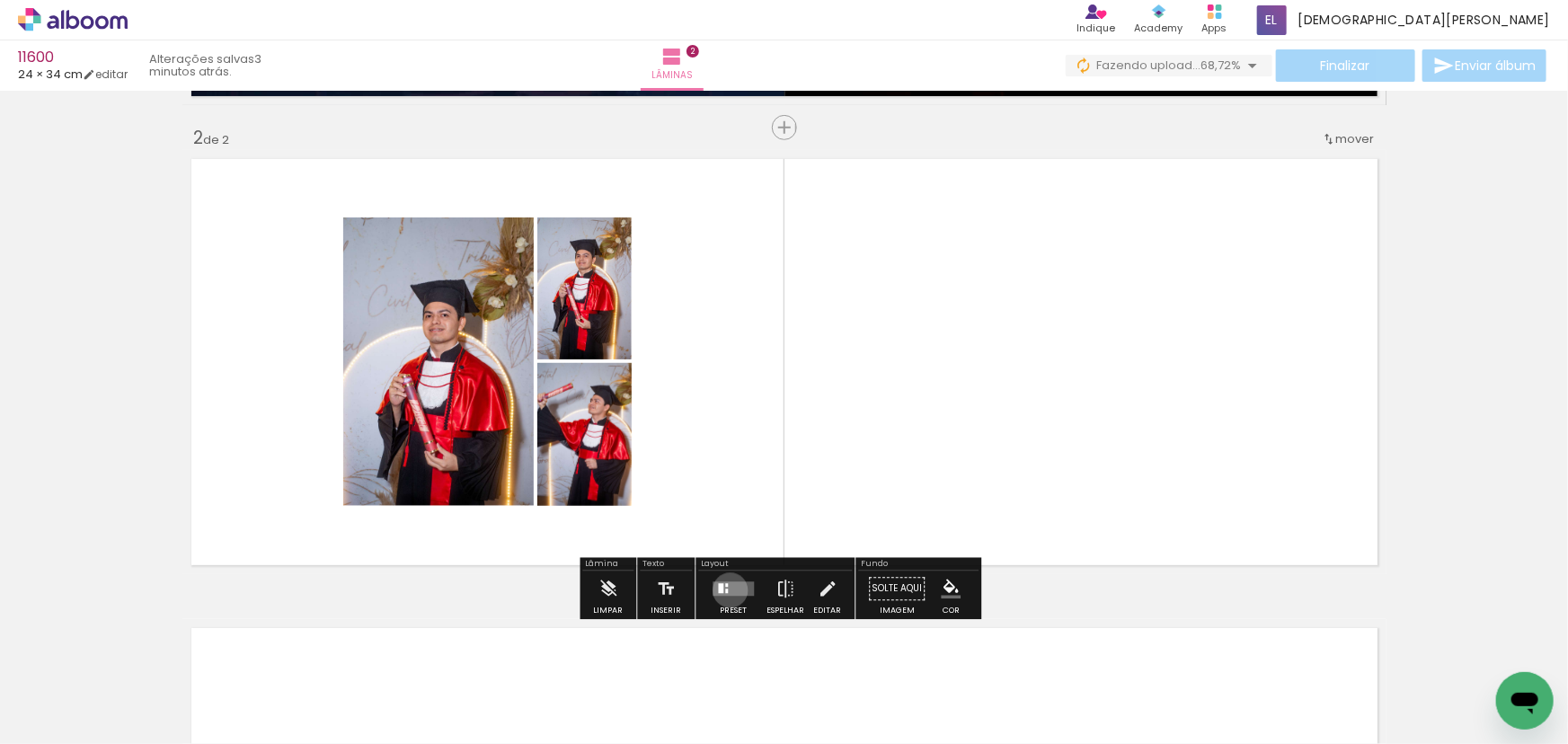
click at [726, 589] on quentale-layouter at bounding box center [733, 589] width 41 height 14
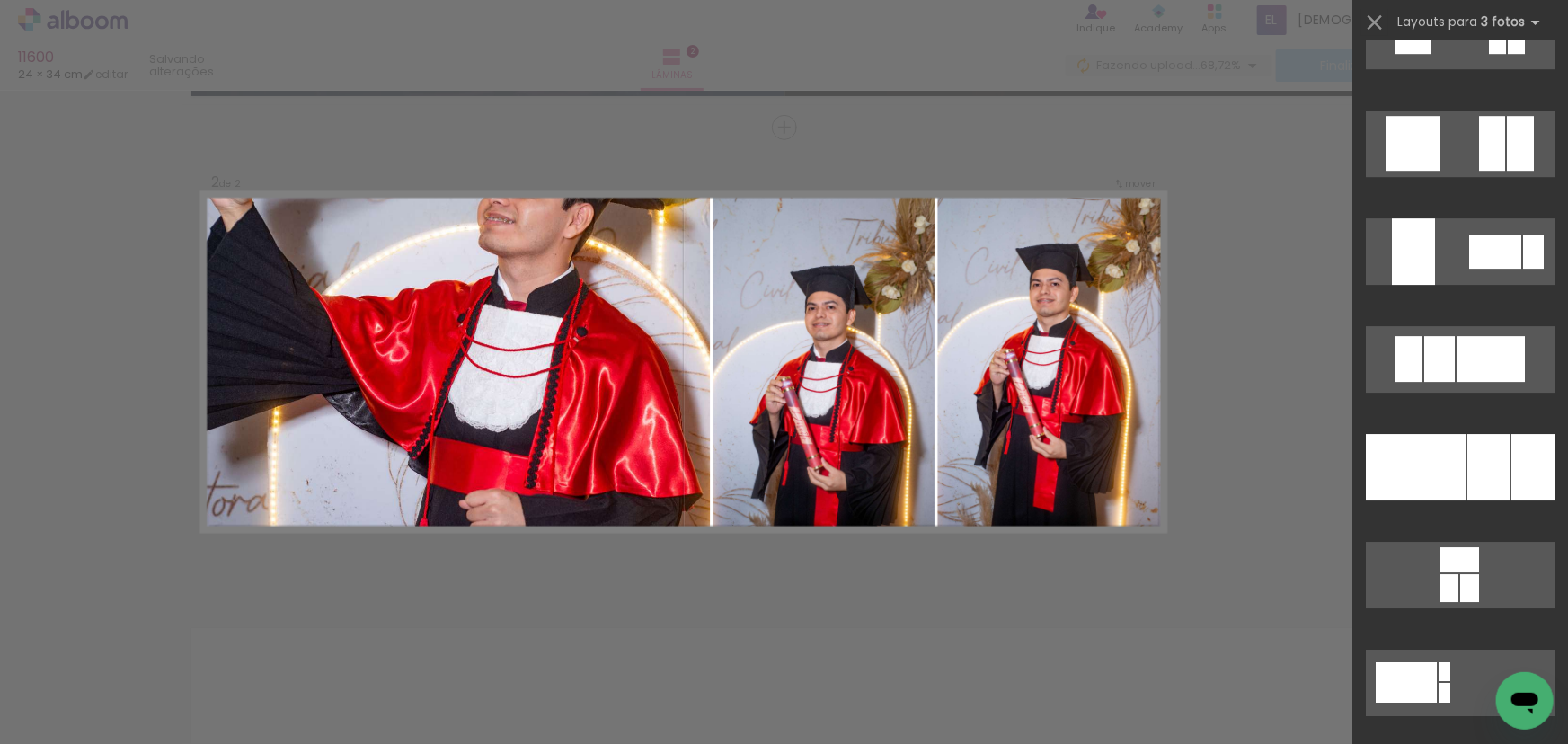
scroll to position [3101, 0]
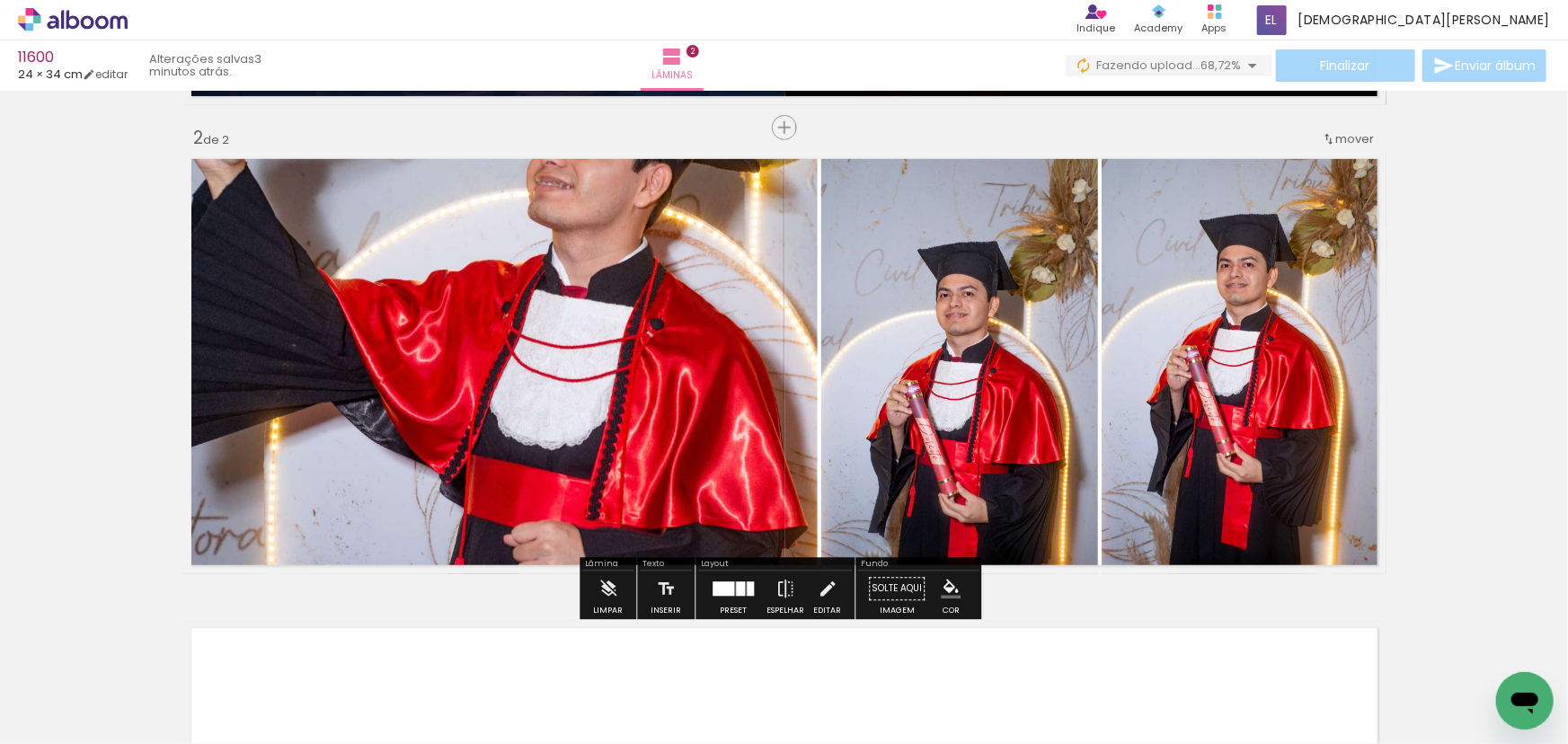
drag, startPoint x: 1424, startPoint y: 215, endPoint x: 1273, endPoint y: 267, distance: 159.7
click at [1422, 222] on div "Inserir lâmina 1 de 2 Inserir lâmina 2 de 2" at bounding box center [784, 339] width 1568 height 1408
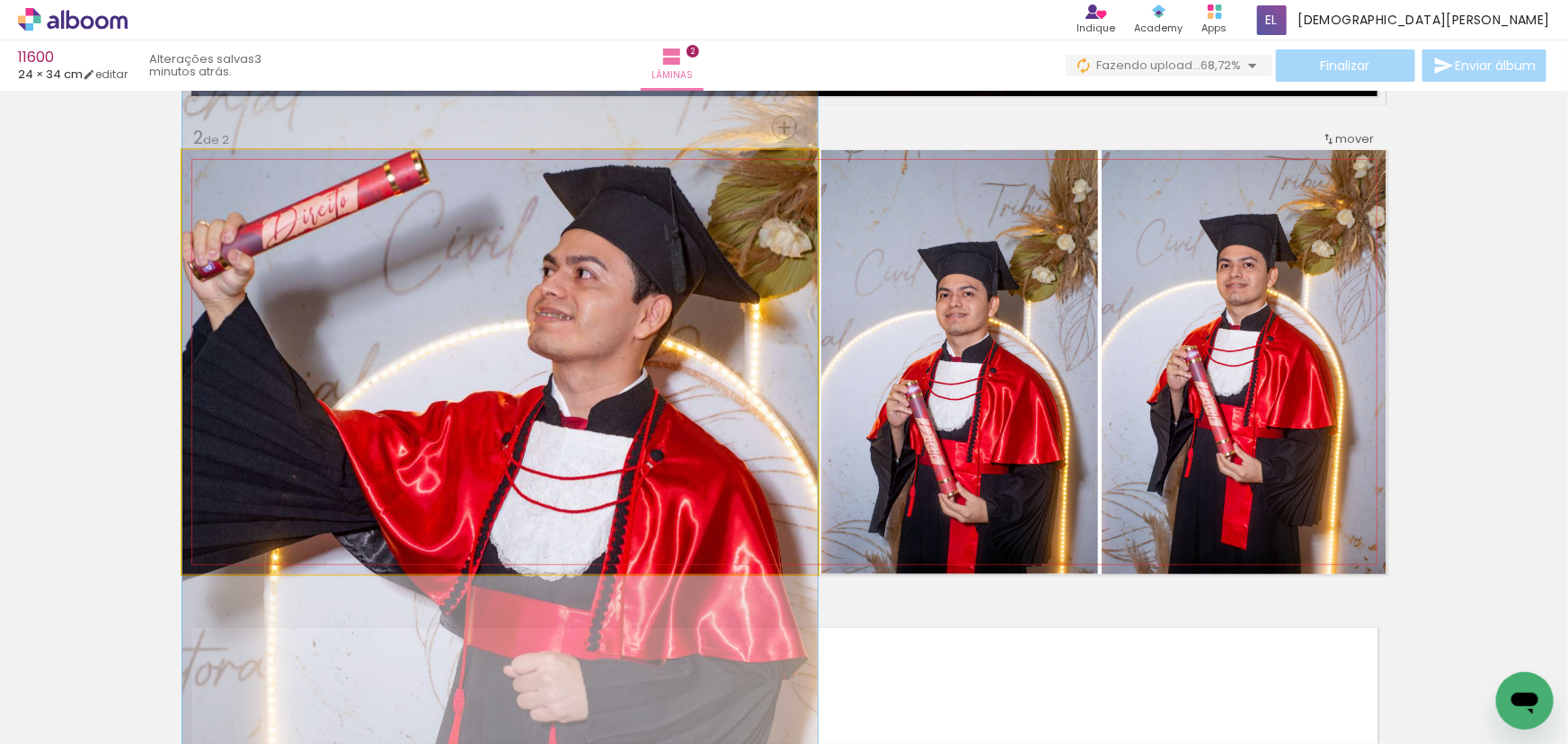
drag, startPoint x: 566, startPoint y: 227, endPoint x: 592, endPoint y: 372, distance: 147.3
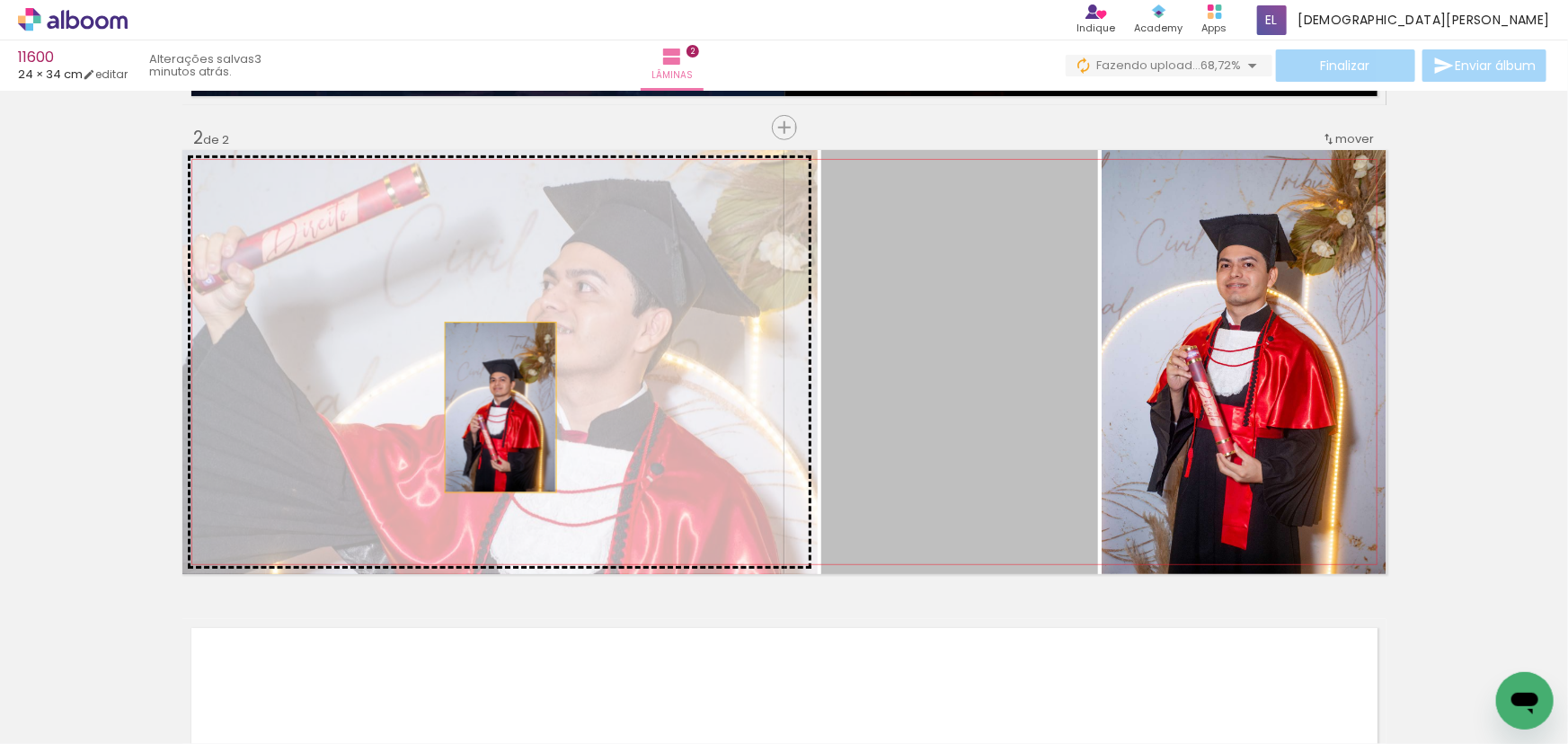
drag, startPoint x: 956, startPoint y: 407, endPoint x: 423, endPoint y: 402, distance: 533.0
click at [0, 0] on slot at bounding box center [0, 0] width 0 height 0
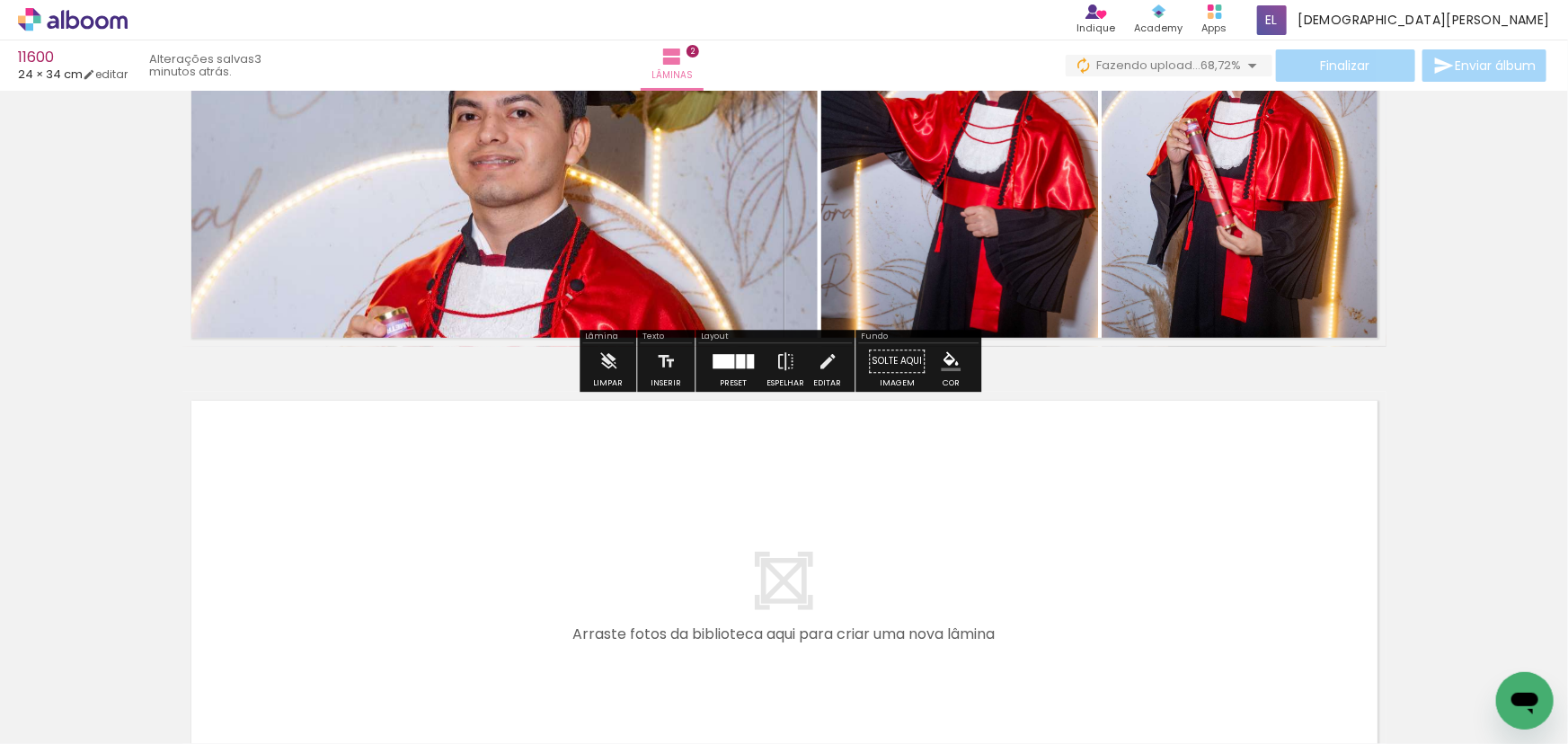
scroll to position [462, 0]
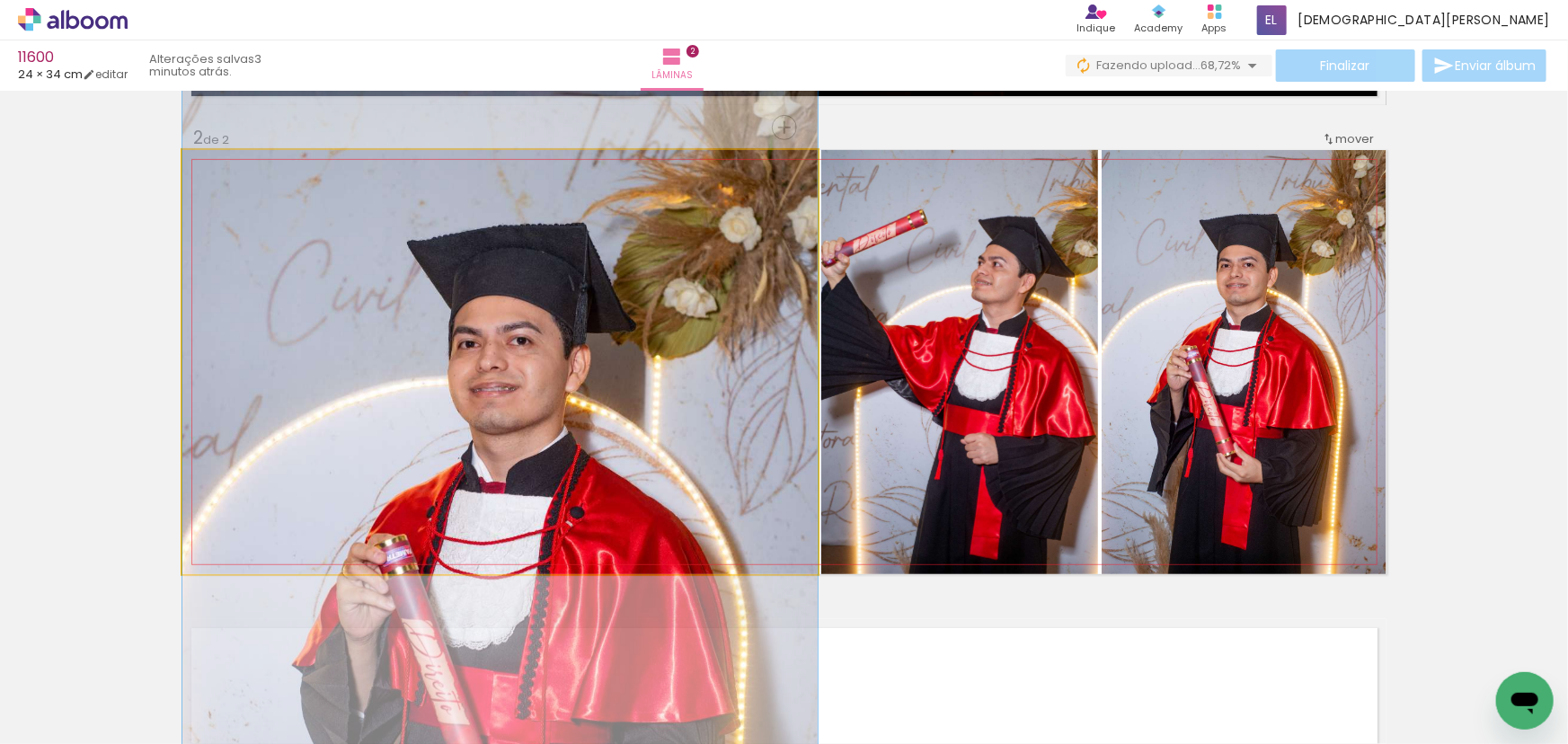
click at [557, 303] on quentale-photo at bounding box center [499, 362] width 635 height 424
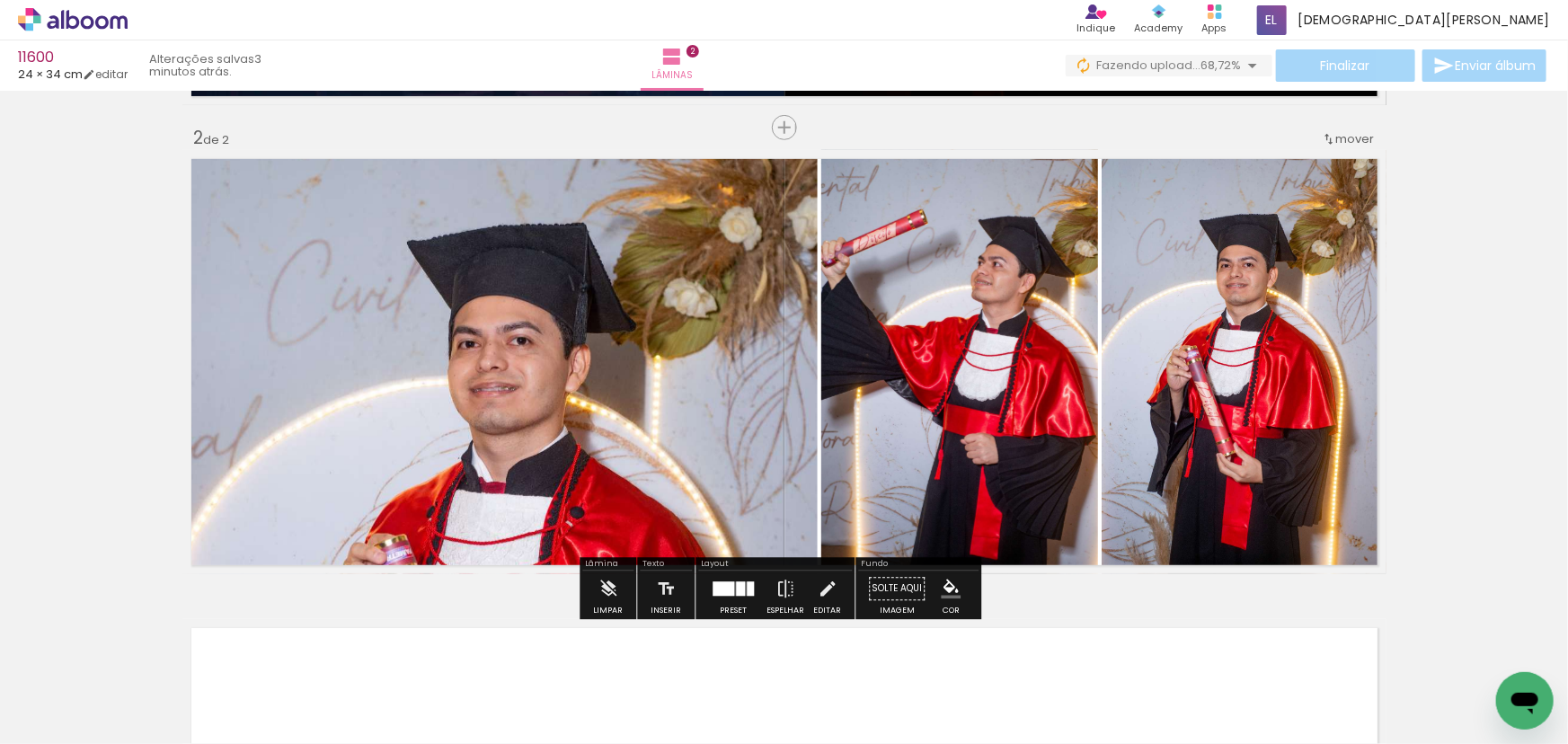
click at [312, 335] on quentale-photo at bounding box center [499, 362] width 635 height 424
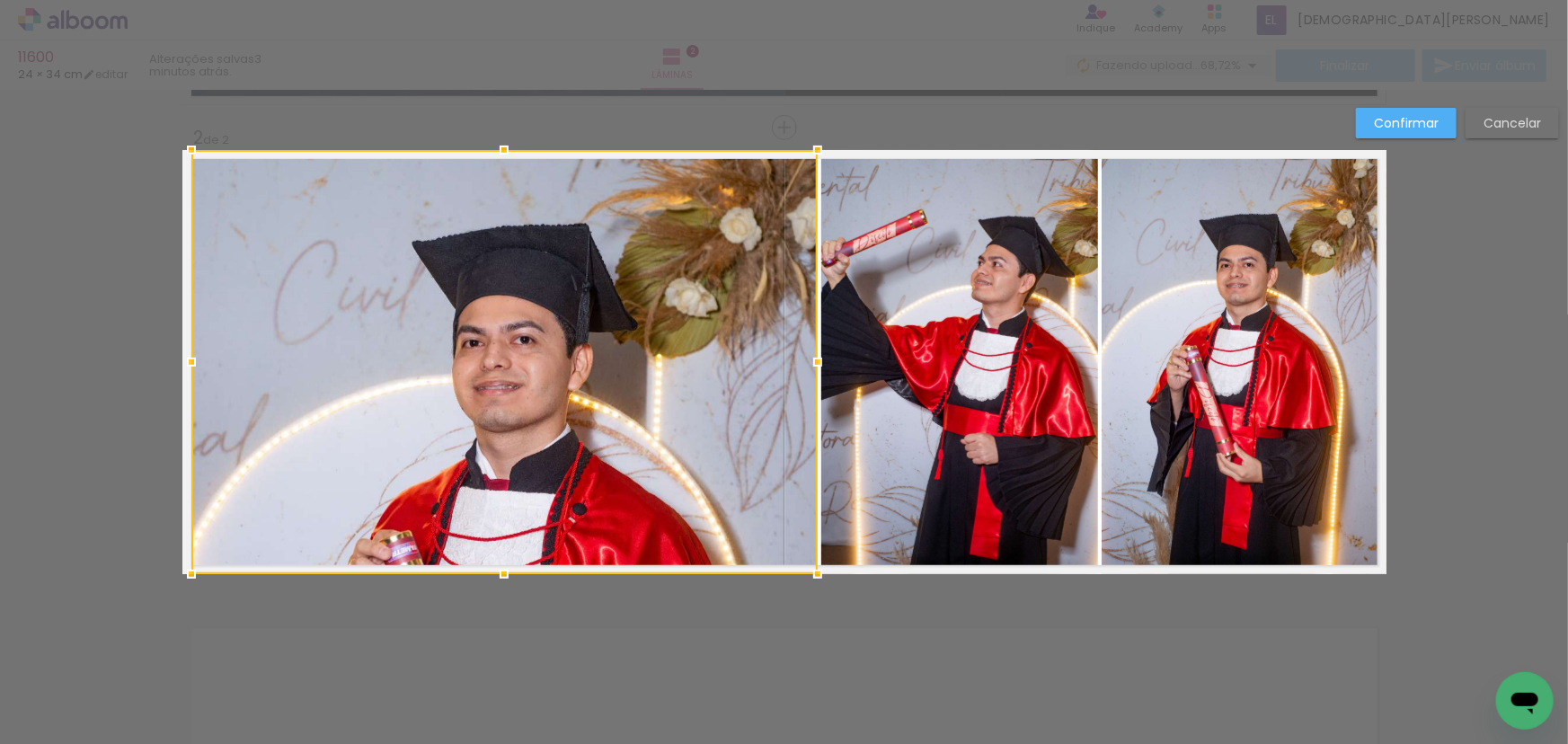
click at [123, 349] on div "Inserir lâmina 1 de 2 Inserir lâmina 2 de 2 Confirmar Cancelar" at bounding box center [784, 354] width 1568 height 1450
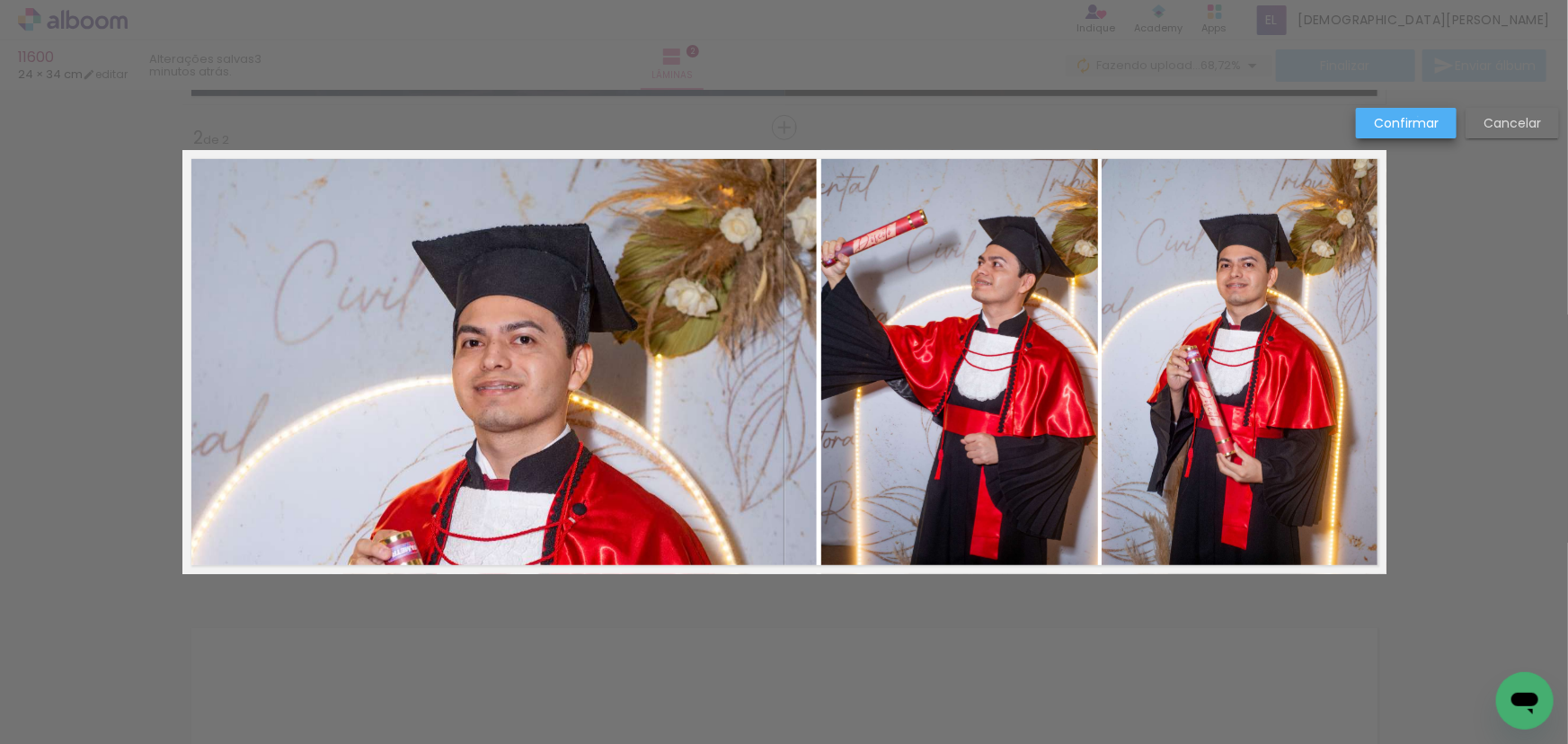
click at [0, 0] on slot "Confirmar" at bounding box center [0, 0] width 0 height 0
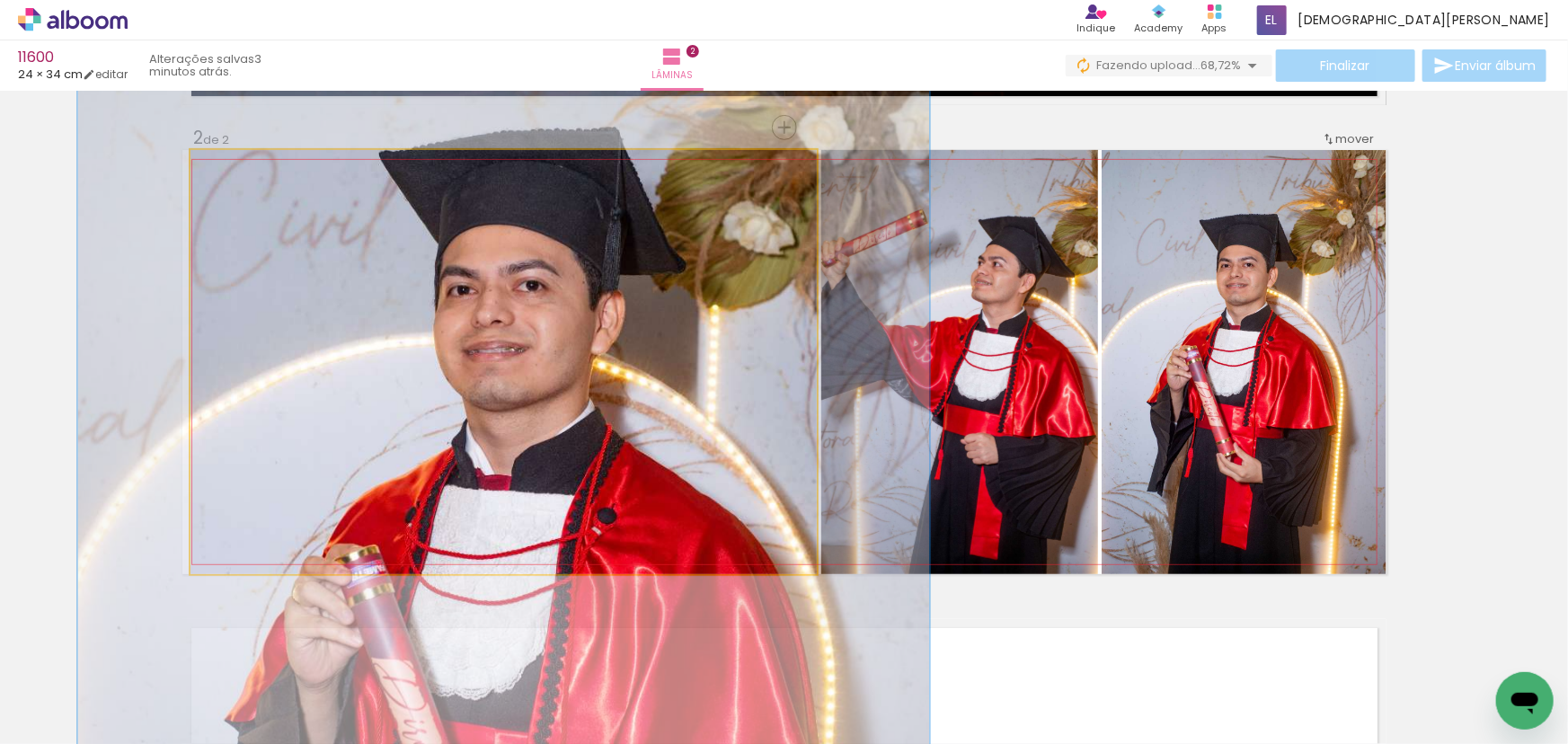
drag, startPoint x: 232, startPoint y: 168, endPoint x: 687, endPoint y: 285, distance: 469.8
type paper-slider "139"
click at [256, 167] on div at bounding box center [255, 169] width 16 height 16
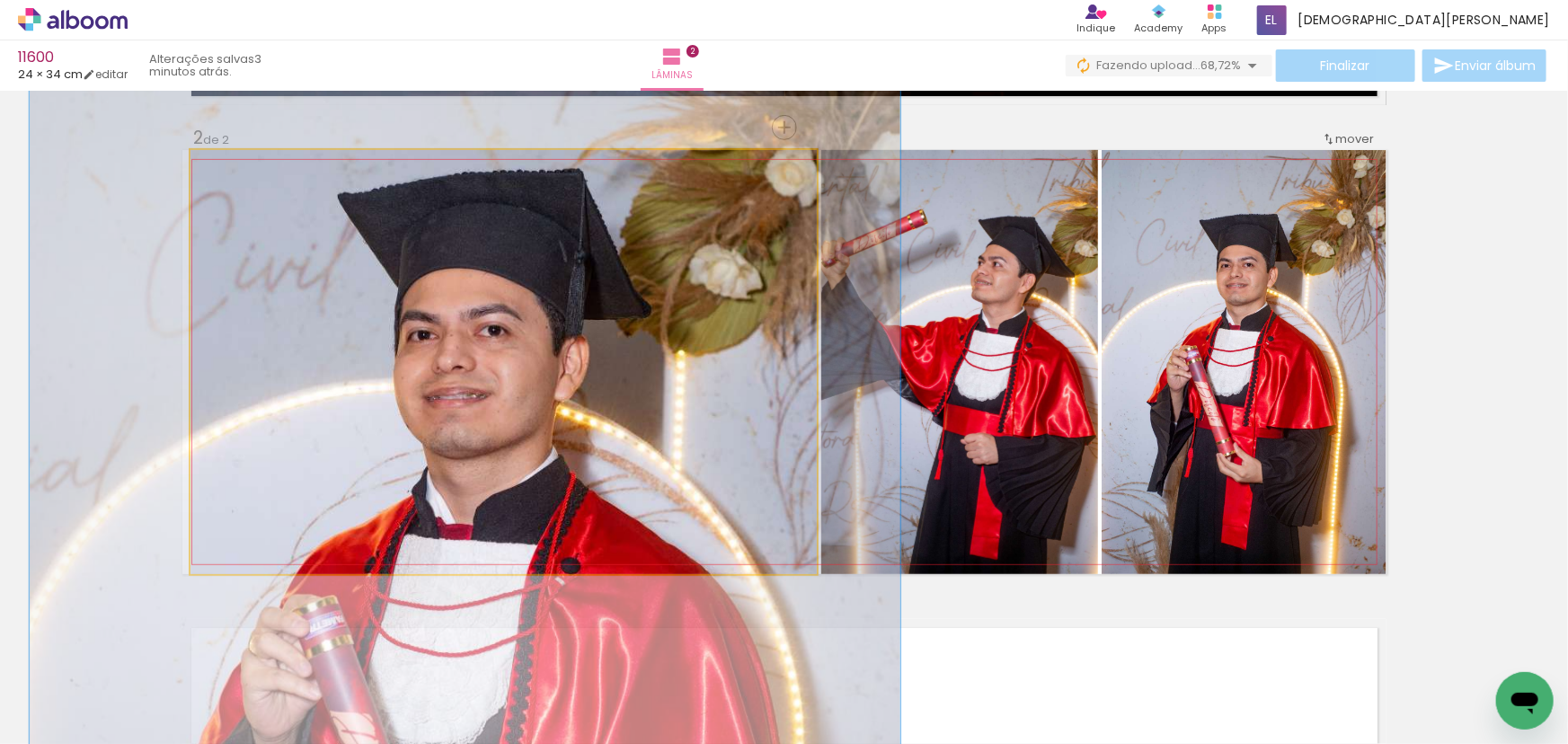
drag, startPoint x: 688, startPoint y: 287, endPoint x: 655, endPoint y: 337, distance: 59.9
click at [757, 349] on quentale-photo at bounding box center [504, 362] width 626 height 424
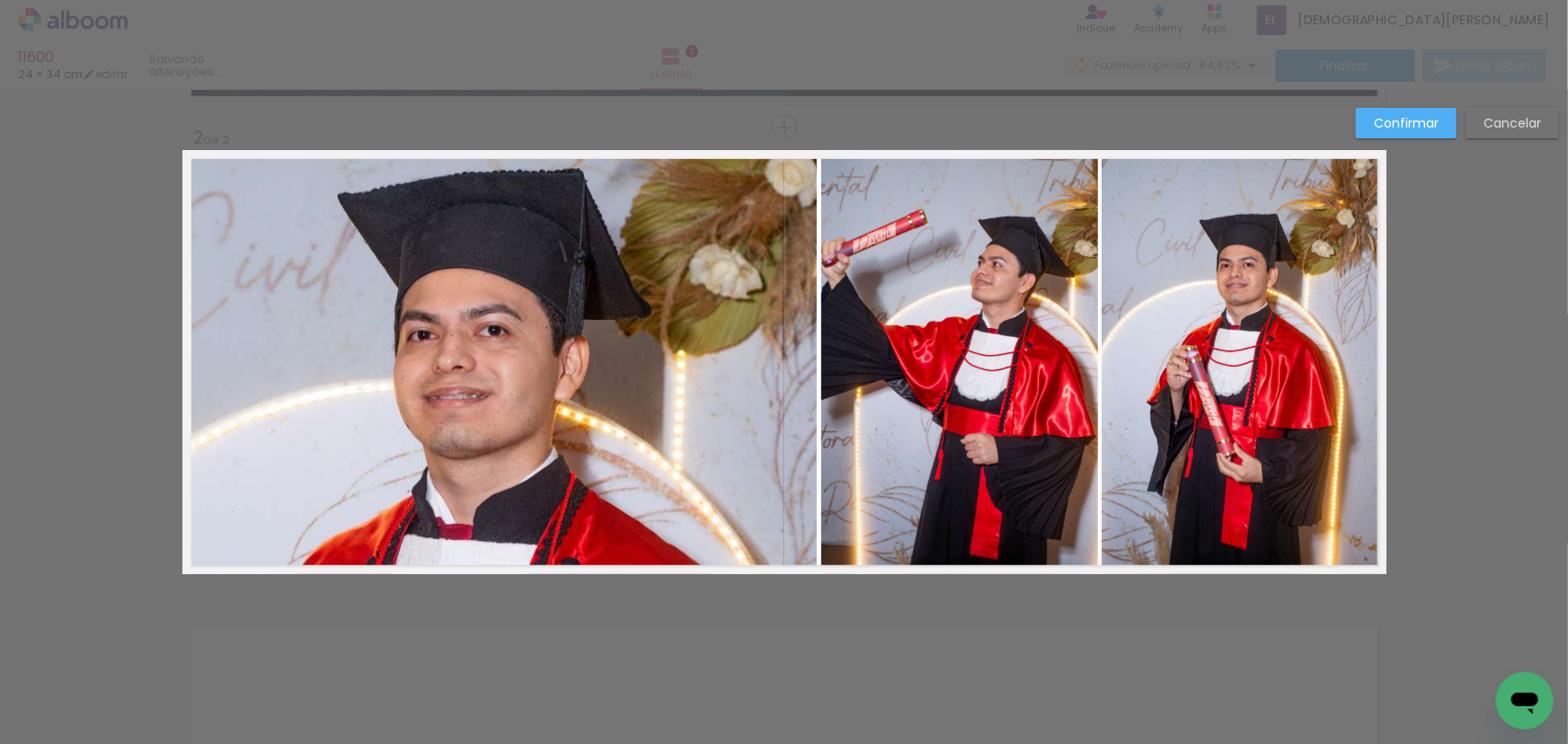
click at [740, 350] on quentale-photo at bounding box center [504, 362] width 626 height 424
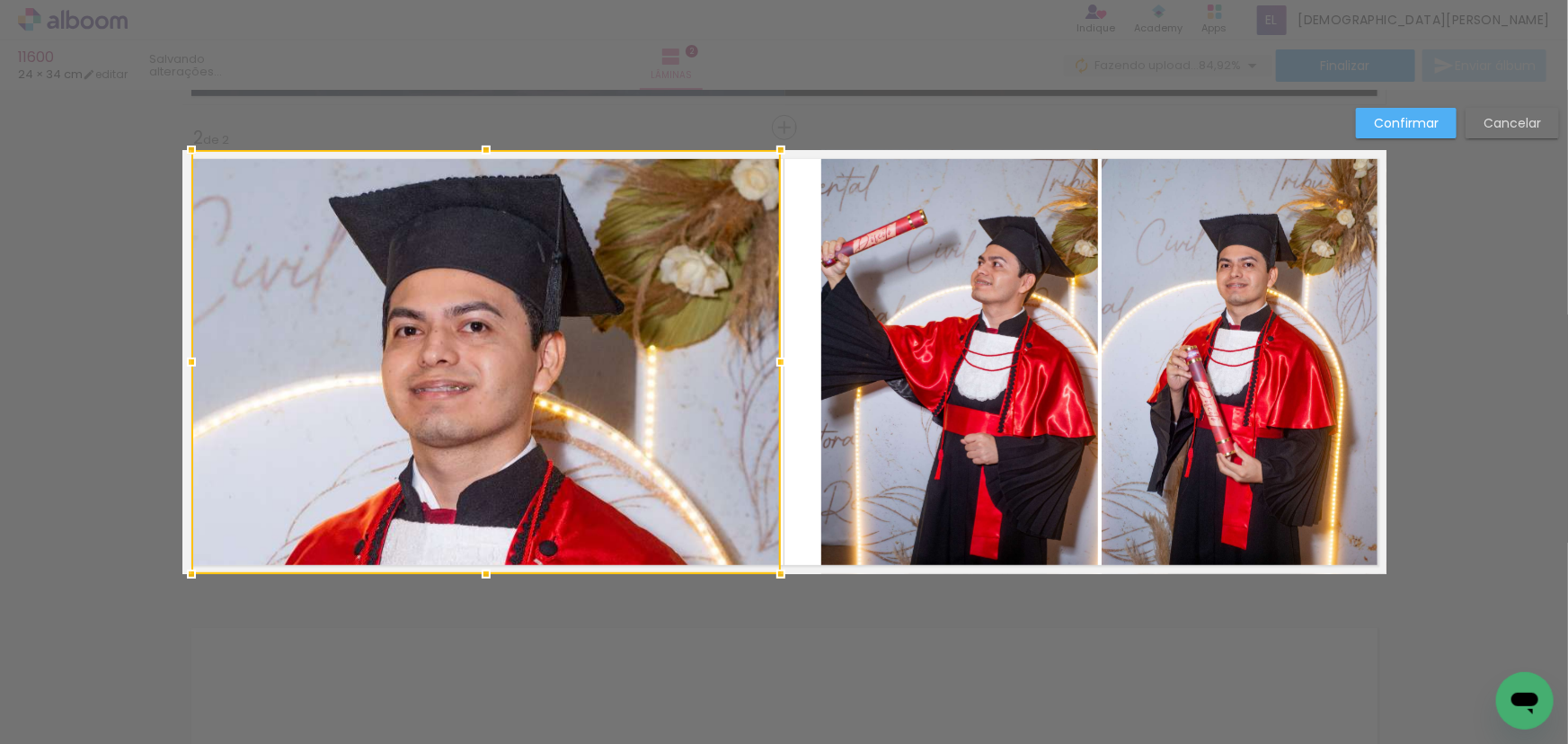
drag, startPoint x: 818, startPoint y: 366, endPoint x: 834, endPoint y: 367, distance: 16.0
click at [834, 367] on album-spread "2 de 2" at bounding box center [784, 362] width 1204 height 424
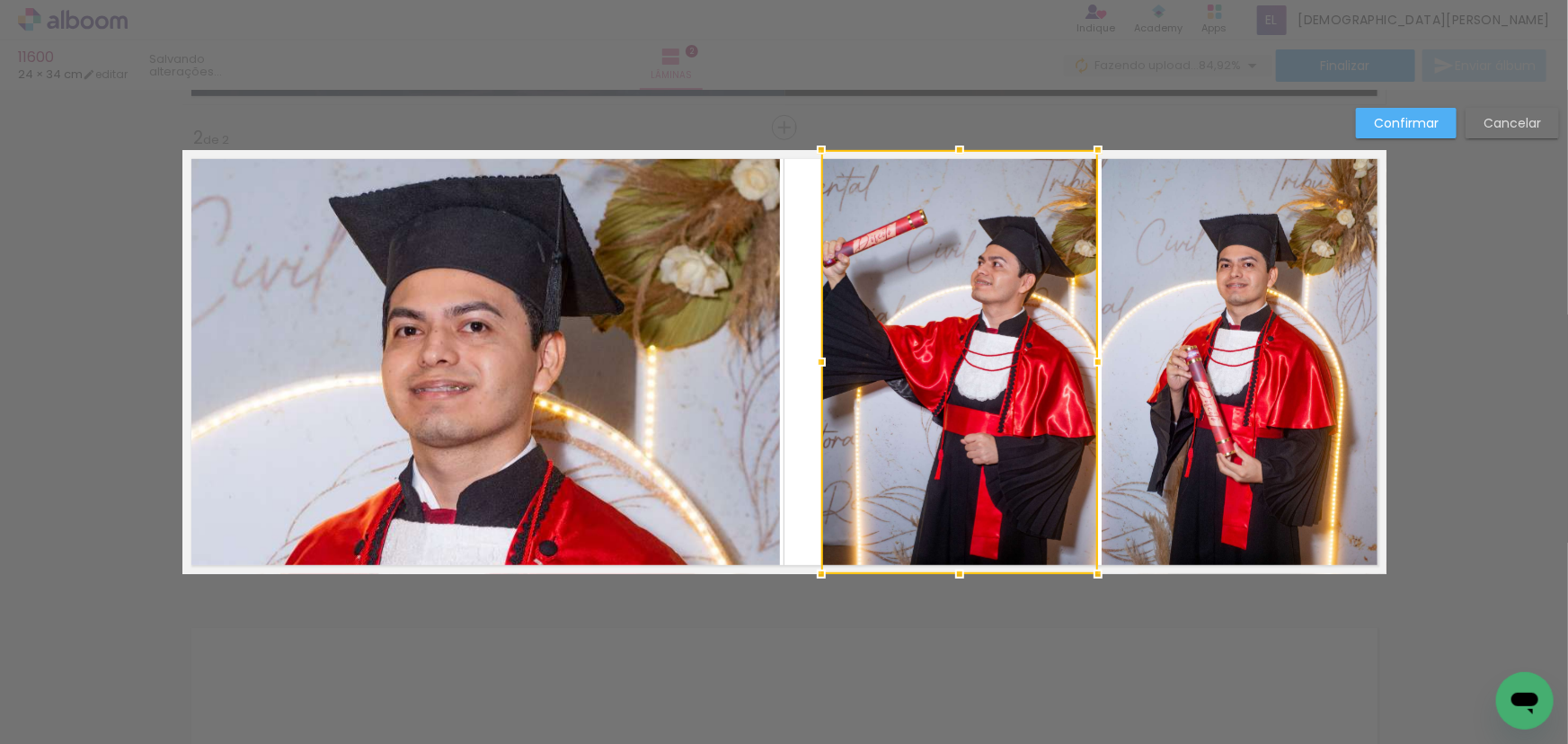
click at [841, 352] on div at bounding box center [959, 362] width 277 height 424
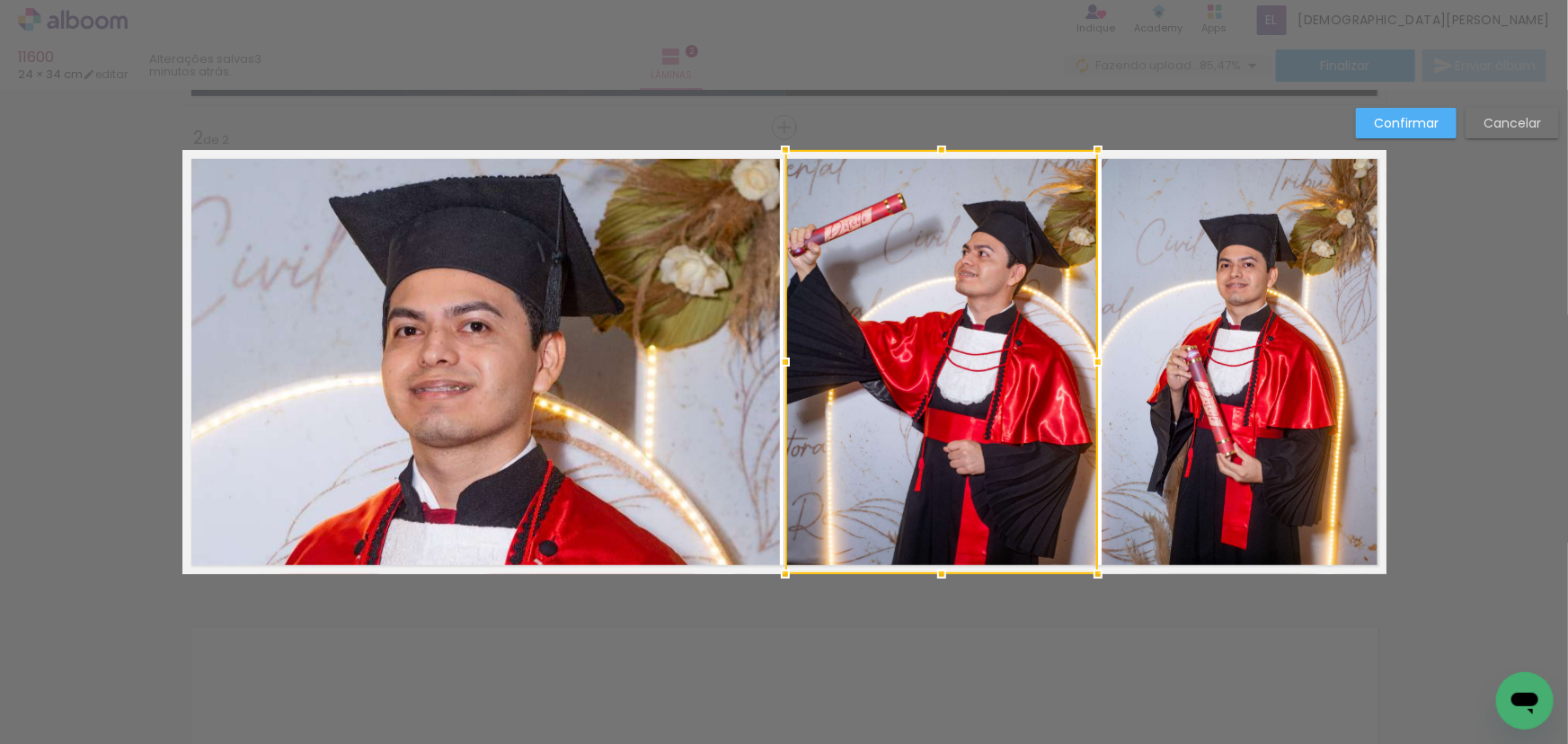
drag, startPoint x: 809, startPoint y: 361, endPoint x: 781, endPoint y: 360, distance: 28.0
click at [781, 360] on div at bounding box center [785, 362] width 36 height 36
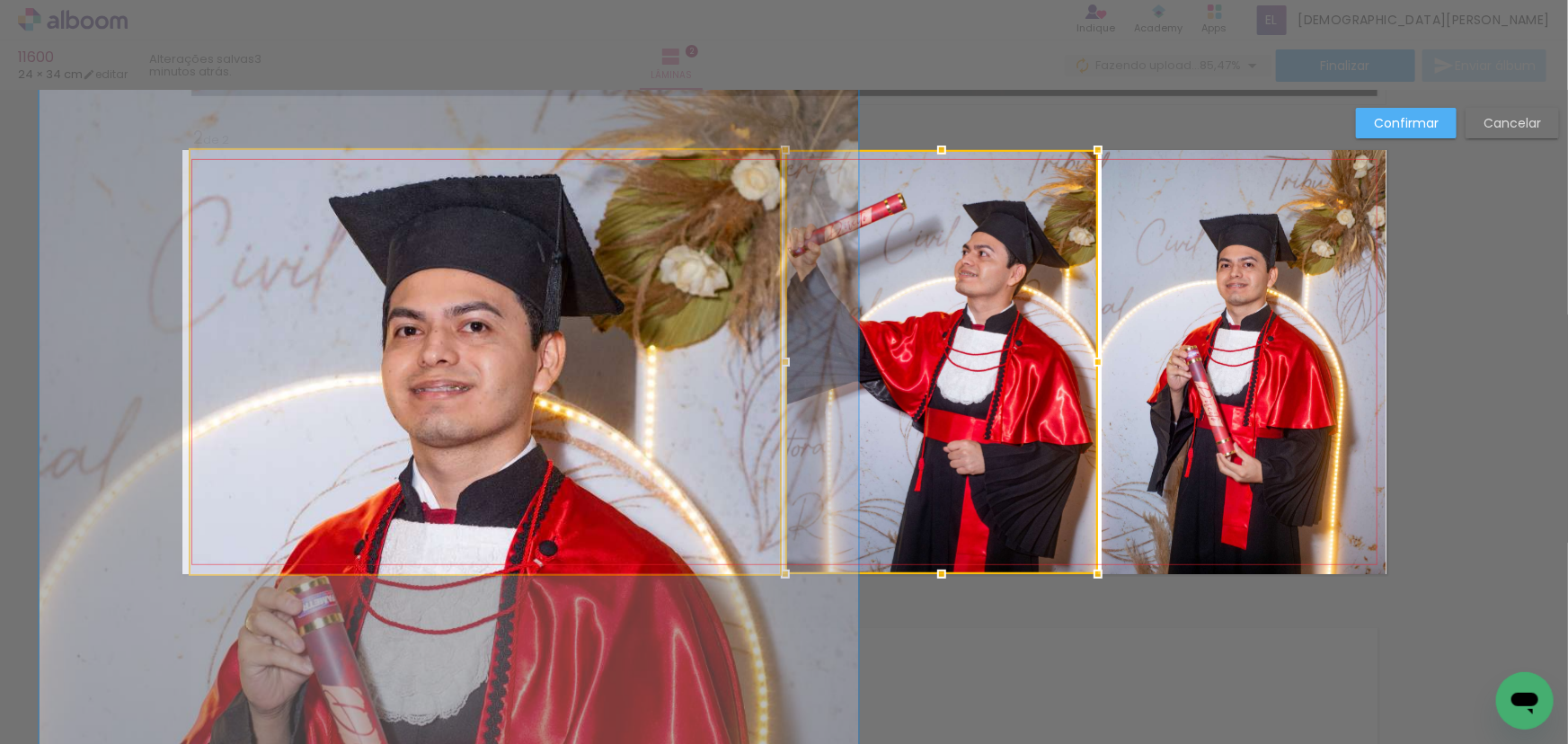
click at [460, 365] on quentale-photo at bounding box center [485, 362] width 589 height 424
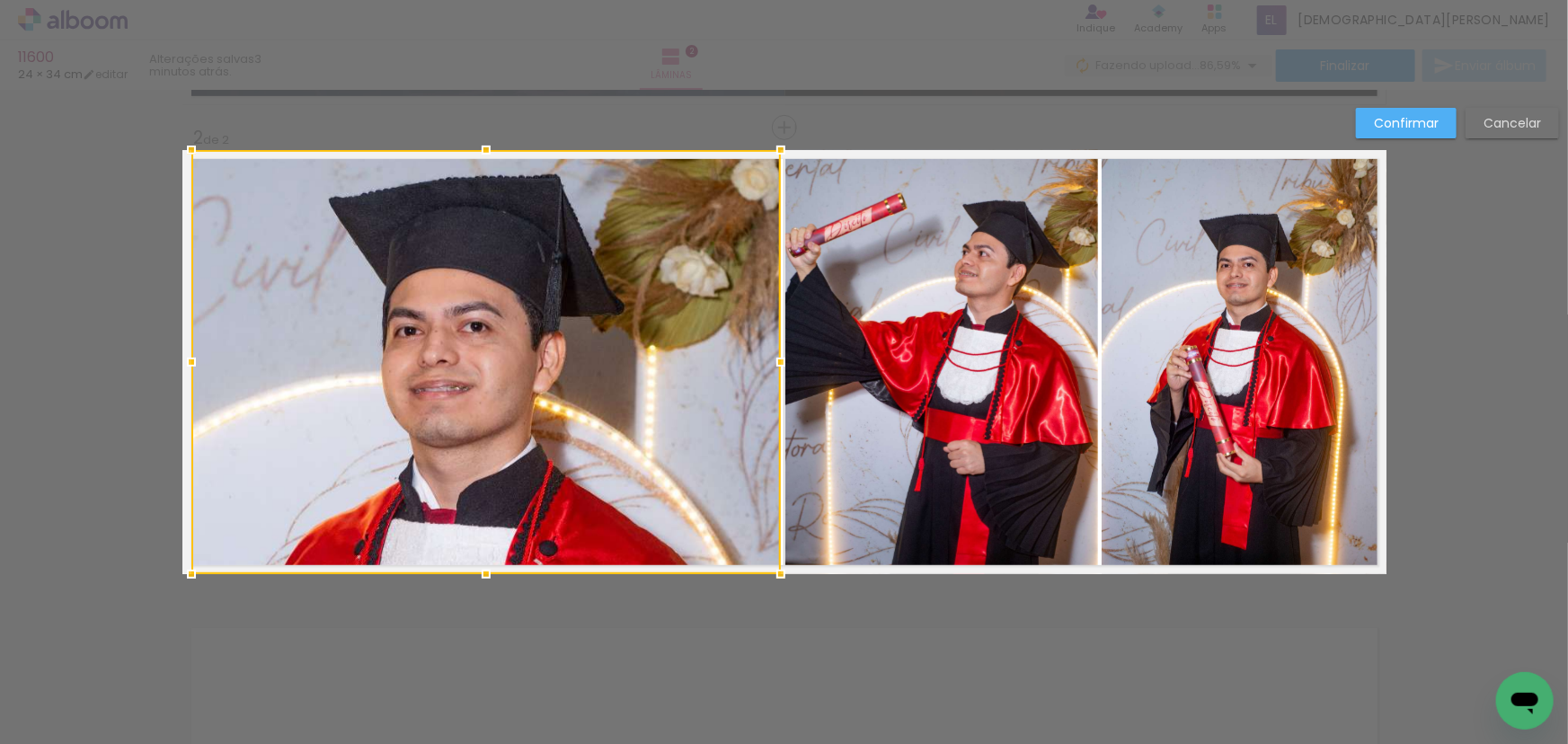
click at [0, 0] on slot "Confirmar" at bounding box center [0, 0] width 0 height 0
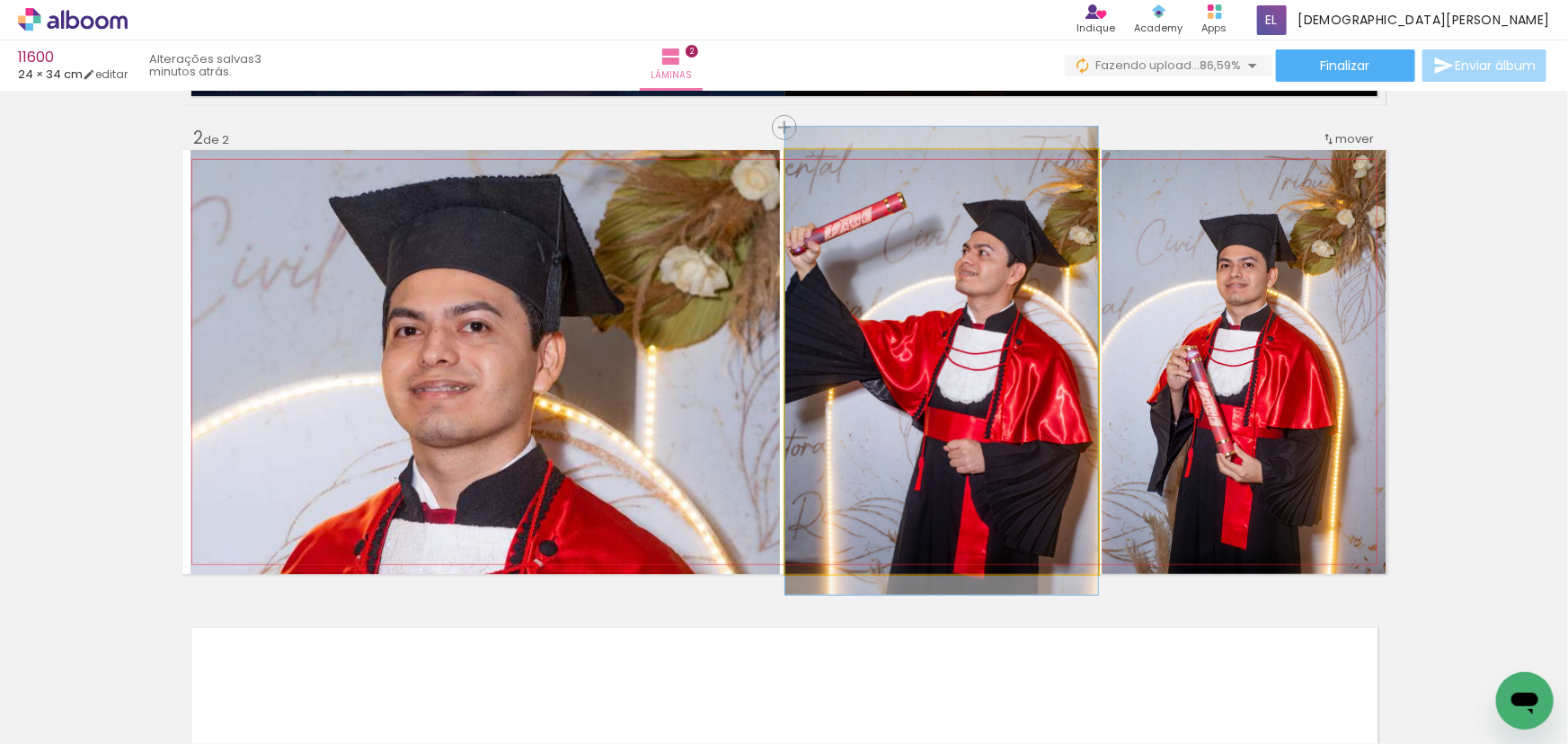
drag, startPoint x: 915, startPoint y: 295, endPoint x: 925, endPoint y: 294, distance: 10.0
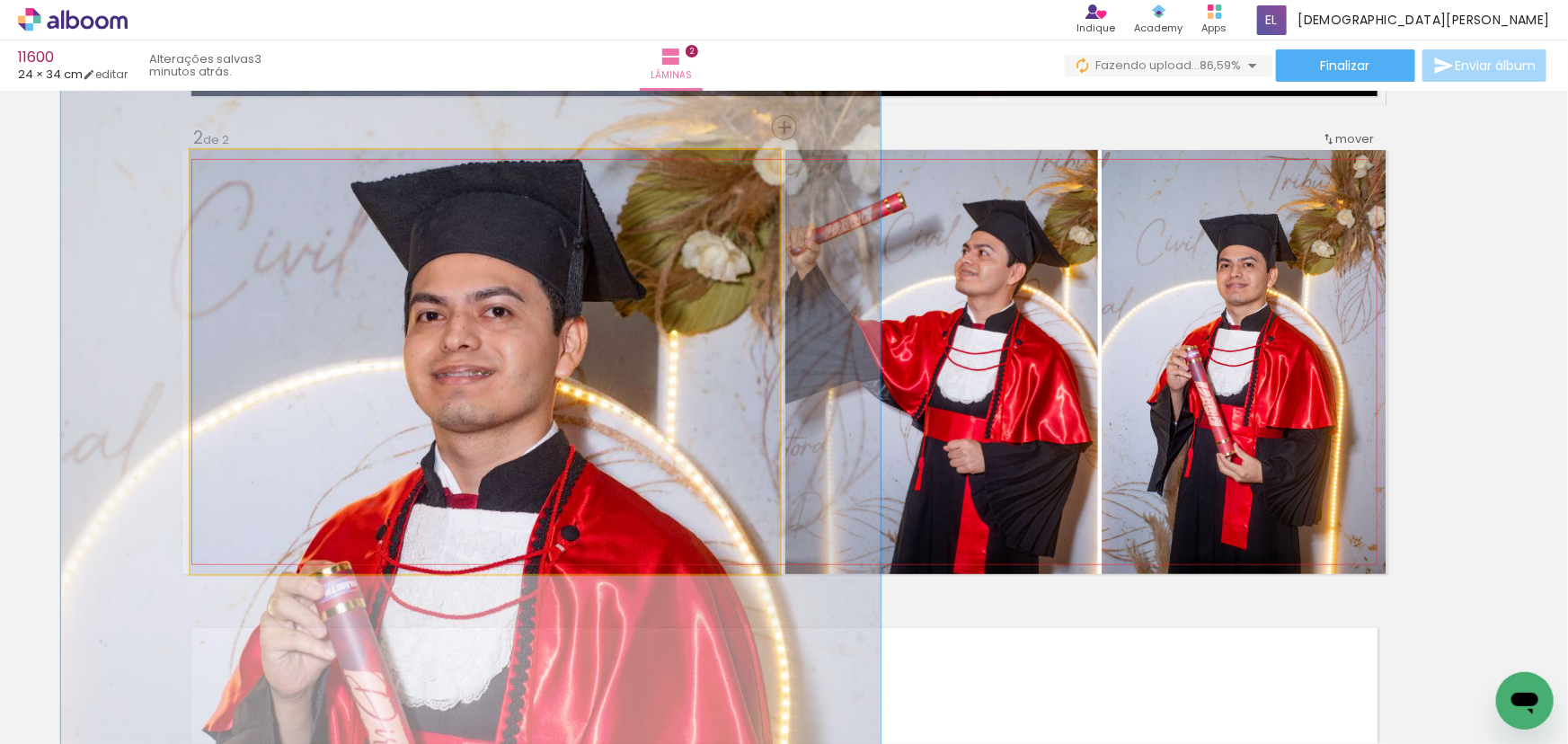
drag, startPoint x: 454, startPoint y: 361, endPoint x: 470, endPoint y: 347, distance: 21.3
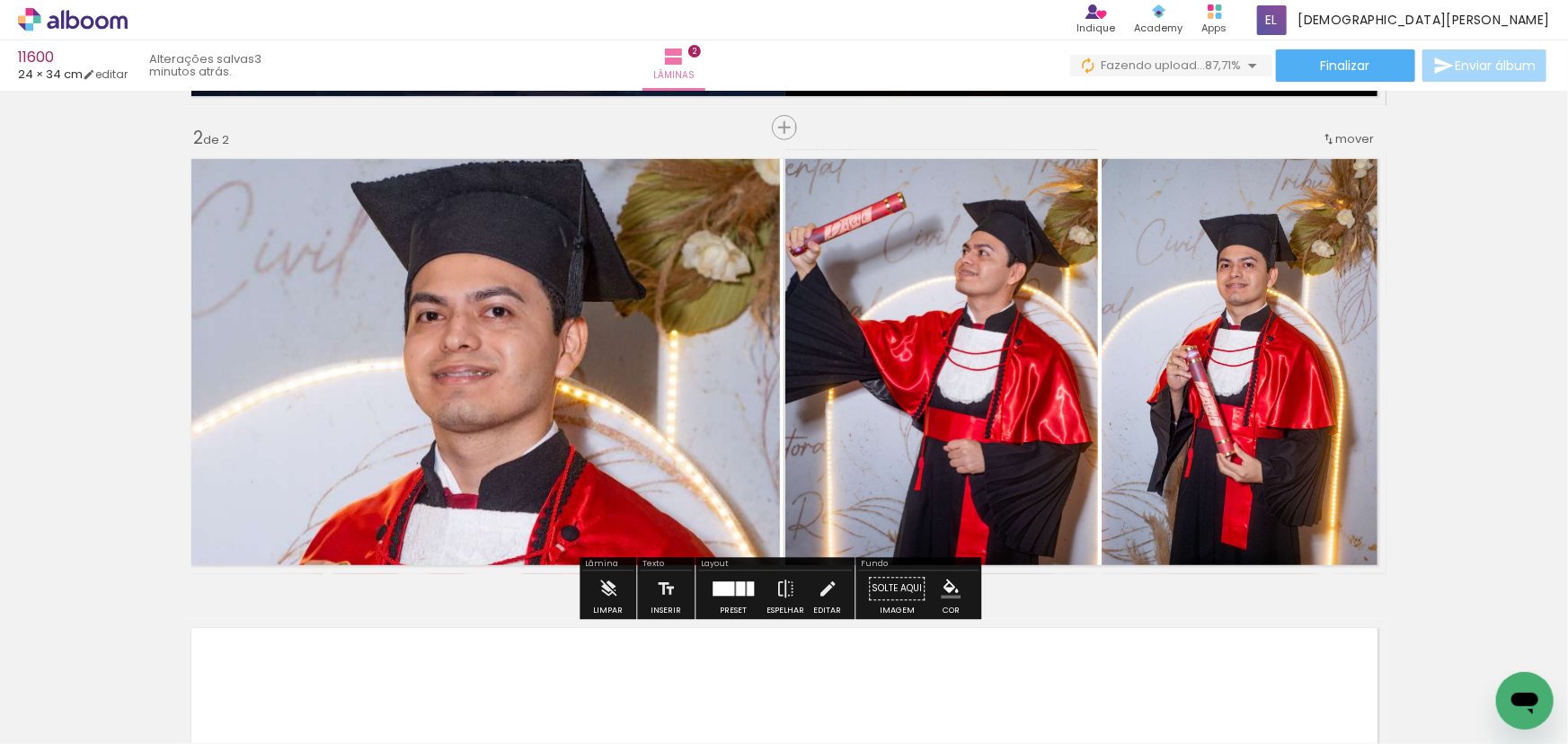
click at [1427, 290] on div "Inserir lâmina 1 de 2 Inserir lâmina 2 de 2" at bounding box center [784, 339] width 1568 height 1408
click at [992, 344] on quentale-photo at bounding box center [942, 362] width 312 height 424
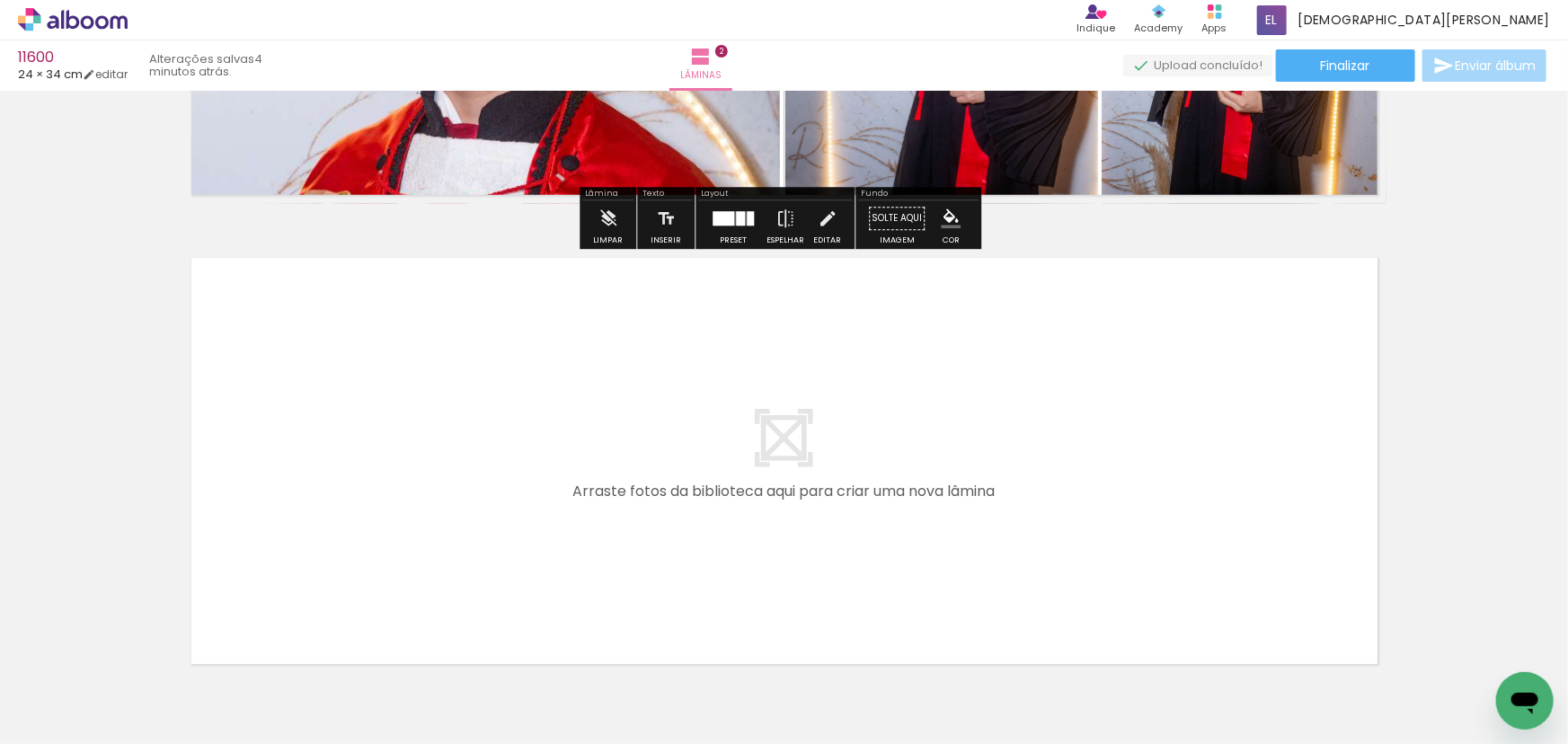
scroll to position [935, 0]
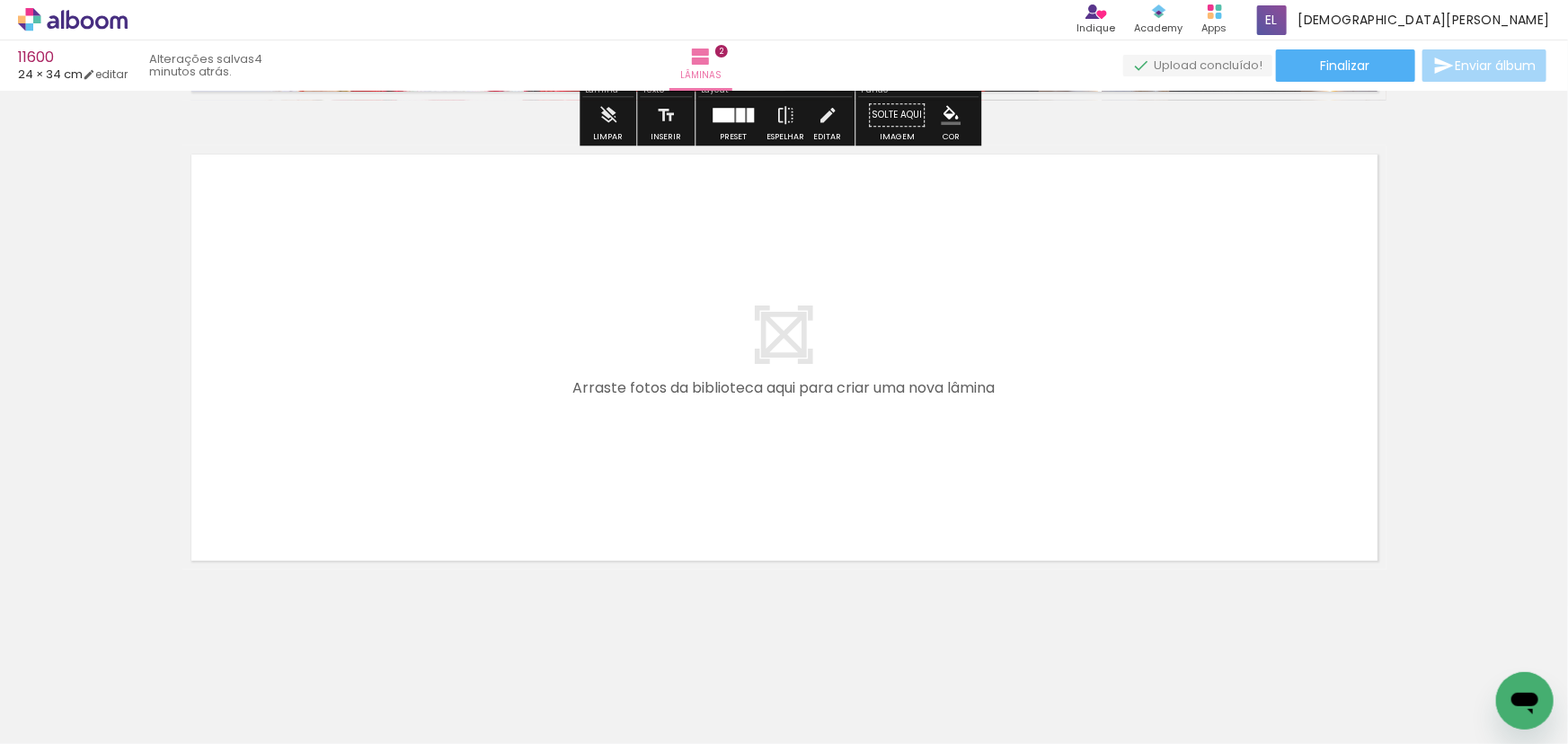
drag, startPoint x: 683, startPoint y: 646, endPoint x: 556, endPoint y: 552, distance: 158.0
click at [556, 552] on quentale-workspace at bounding box center [784, 372] width 1568 height 744
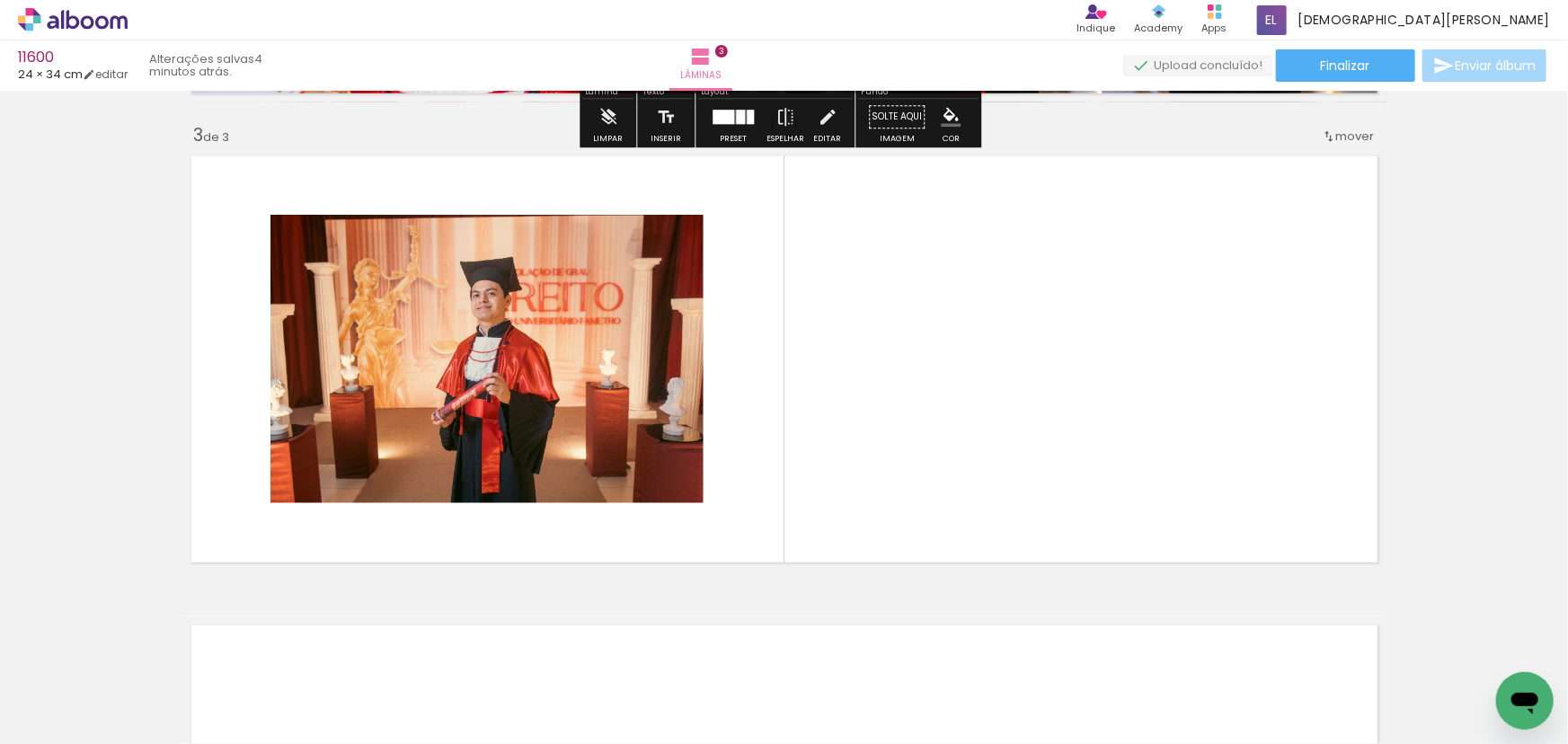
scroll to position [932, 0]
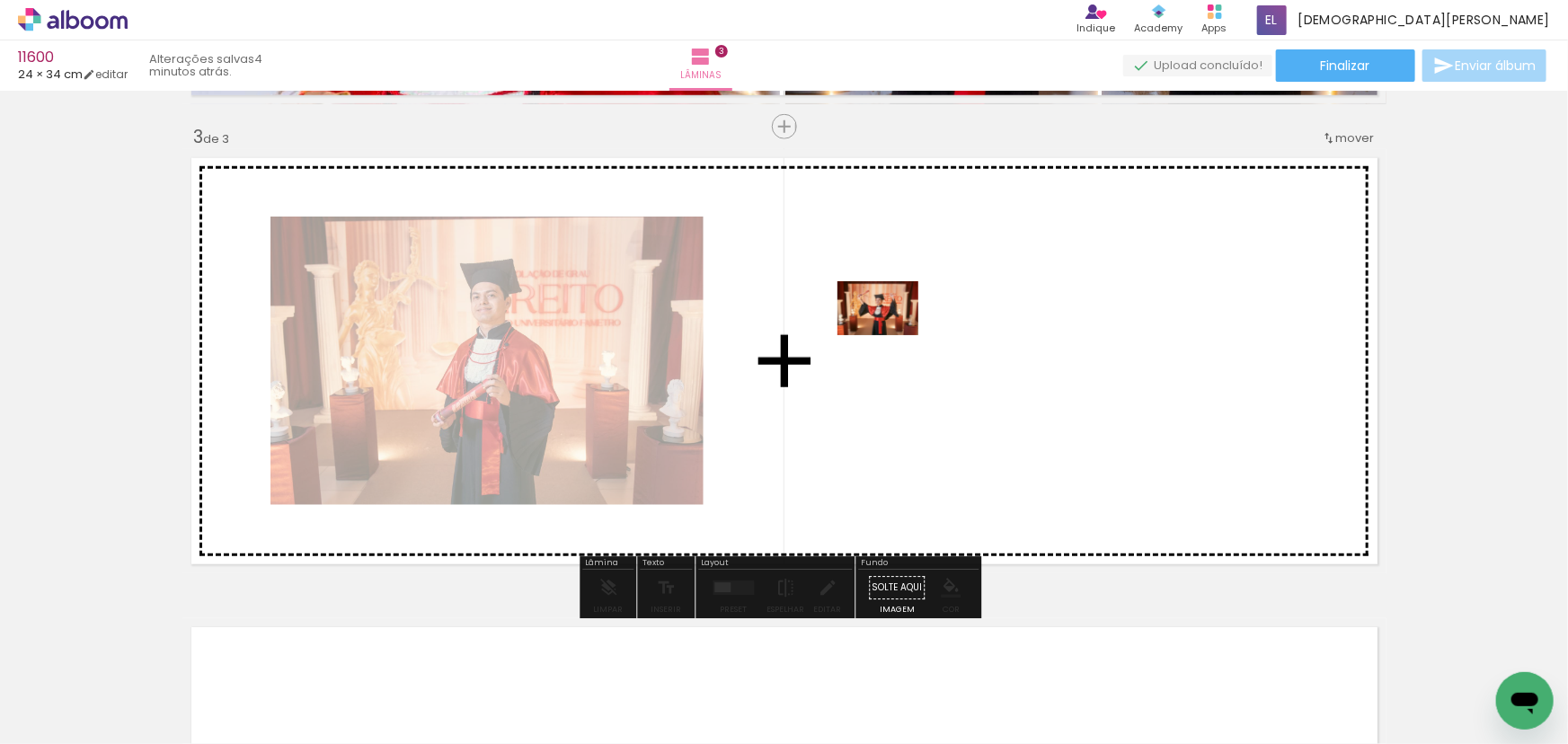
drag, startPoint x: 901, startPoint y: 706, endPoint x: 891, endPoint y: 335, distance: 371.1
click at [891, 335] on quentale-workspace at bounding box center [784, 372] width 1568 height 744
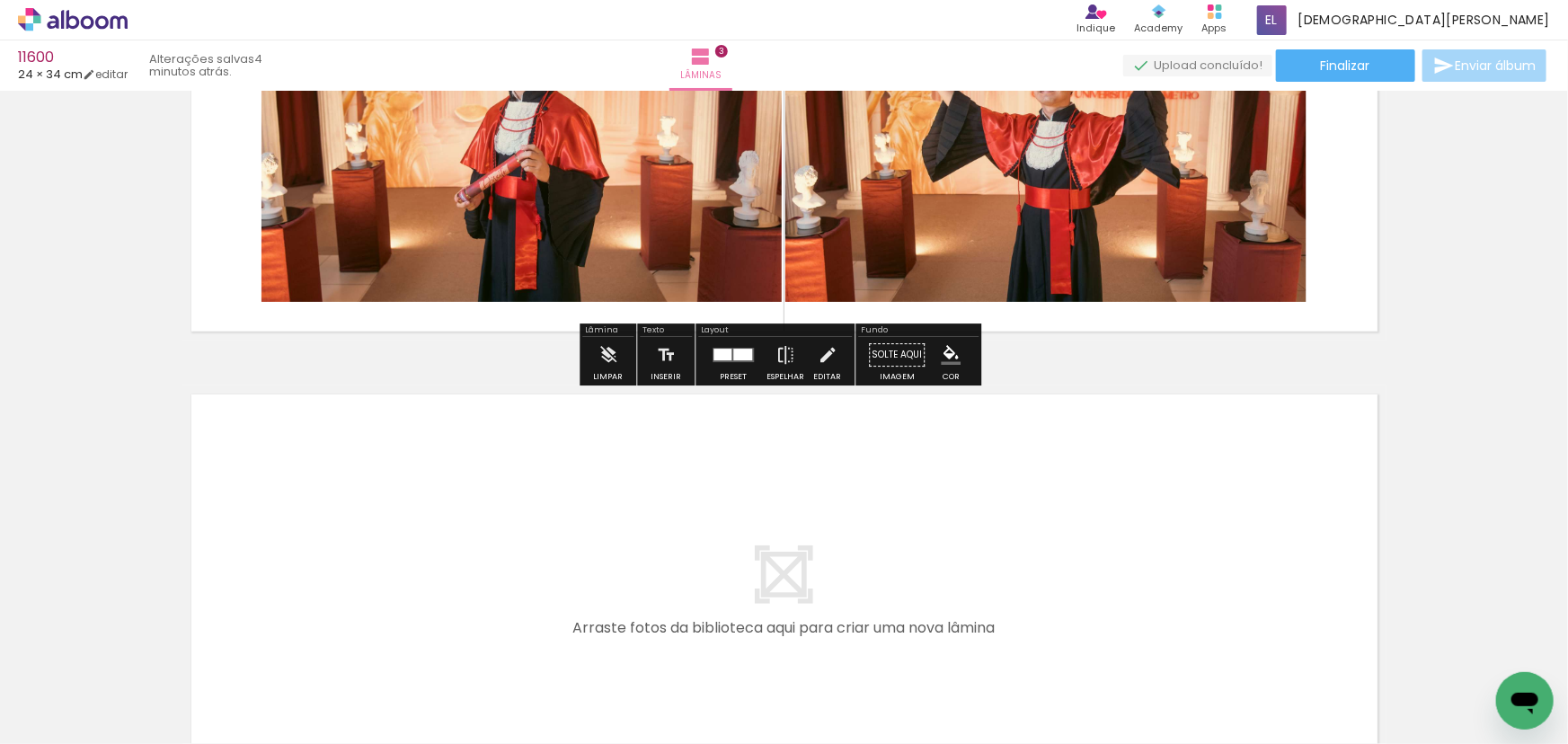
scroll to position [1339, 0]
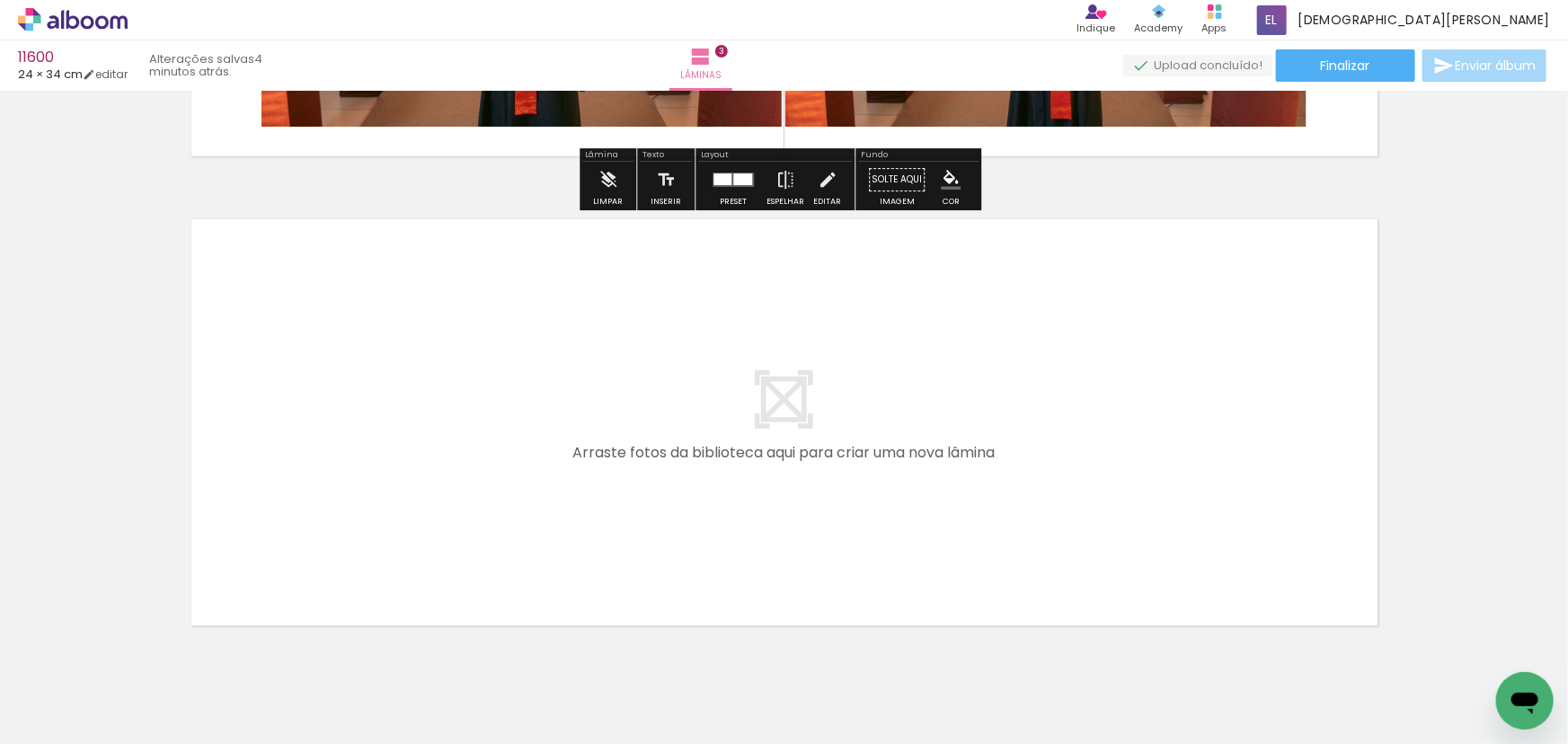
drag, startPoint x: 796, startPoint y: 688, endPoint x: 673, endPoint y: 543, distance: 190.1
click at [673, 543] on quentale-workspace at bounding box center [784, 372] width 1568 height 744
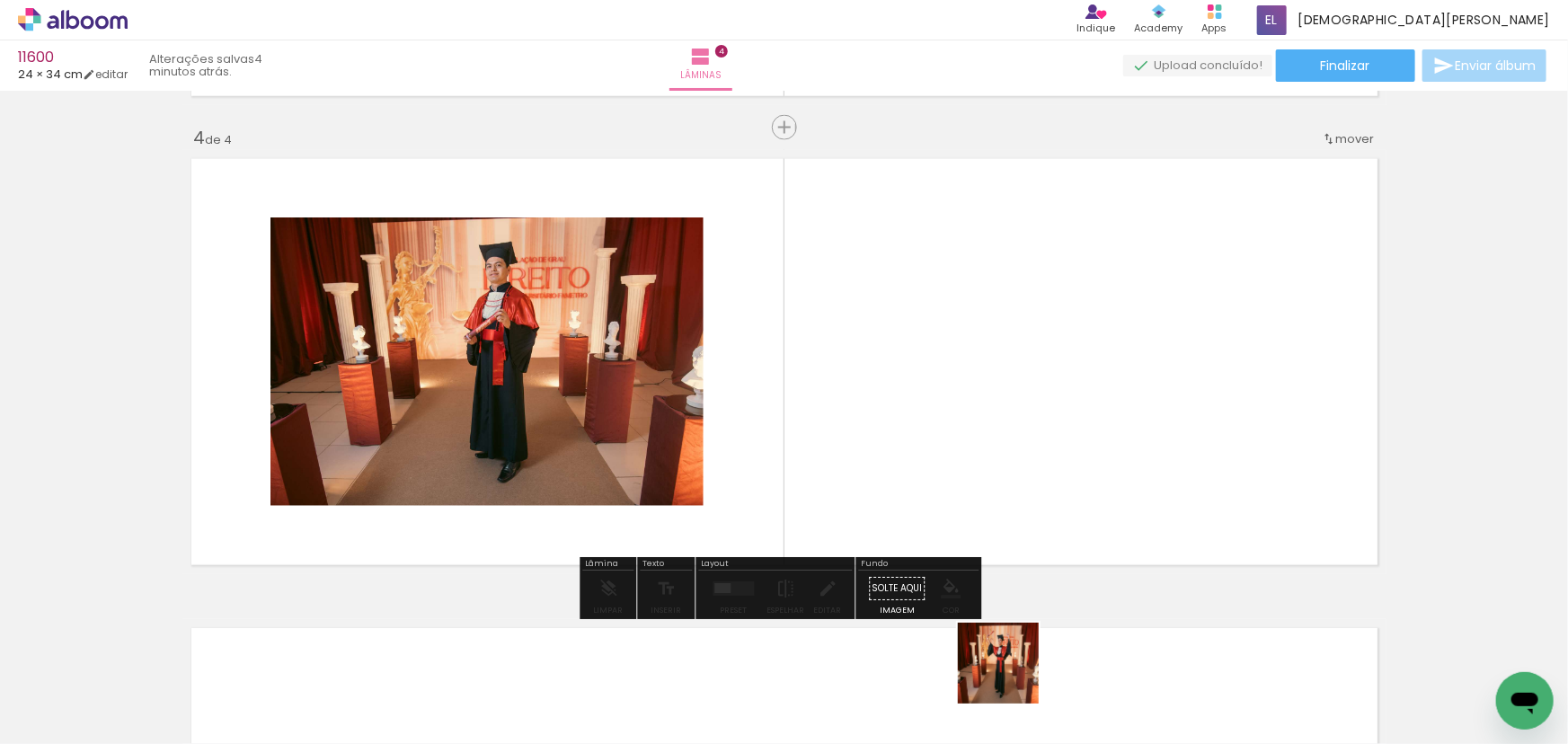
scroll to position [1400, 0]
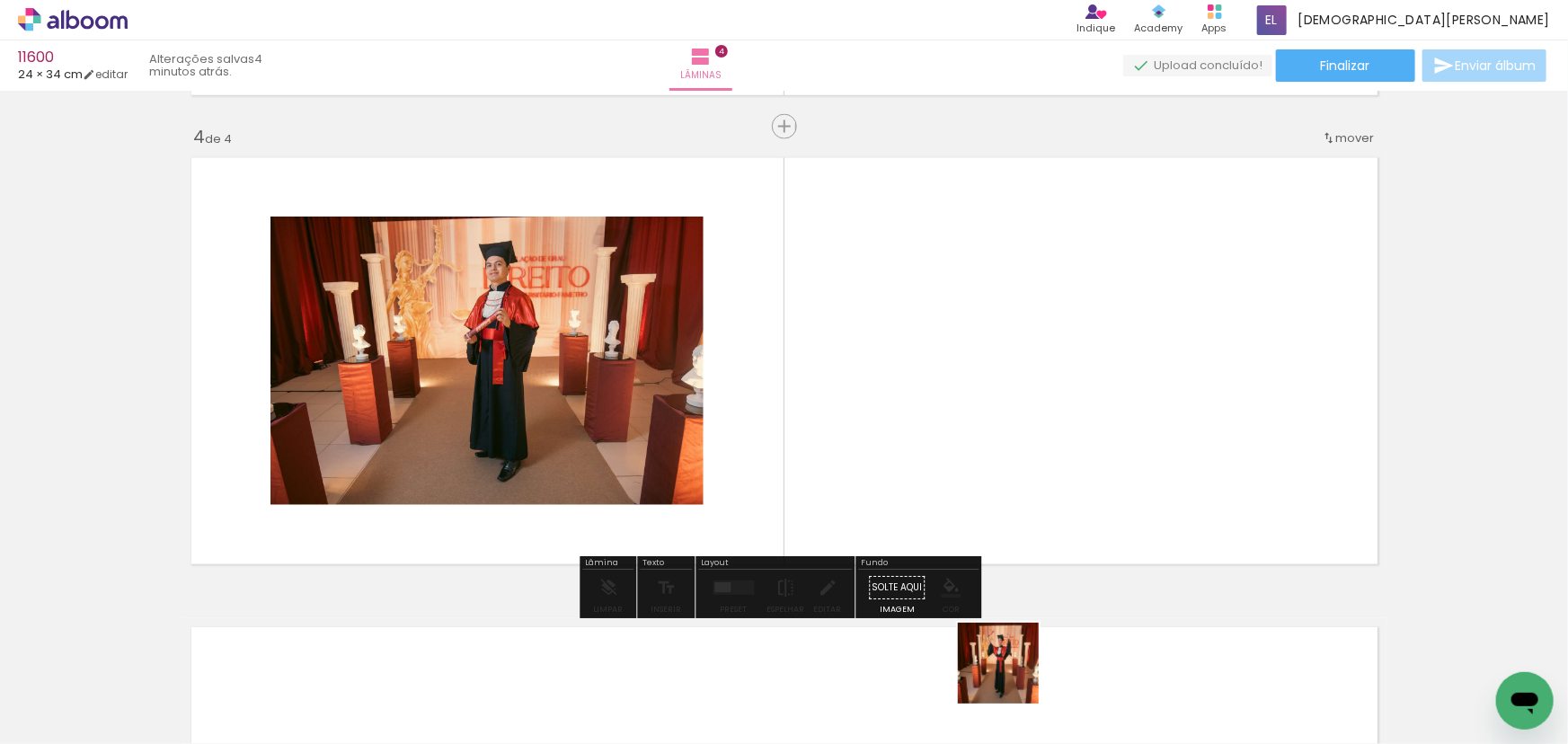
drag, startPoint x: 1009, startPoint y: 695, endPoint x: 918, endPoint y: 359, distance: 348.1
click at [918, 359] on quentale-workspace at bounding box center [784, 372] width 1568 height 744
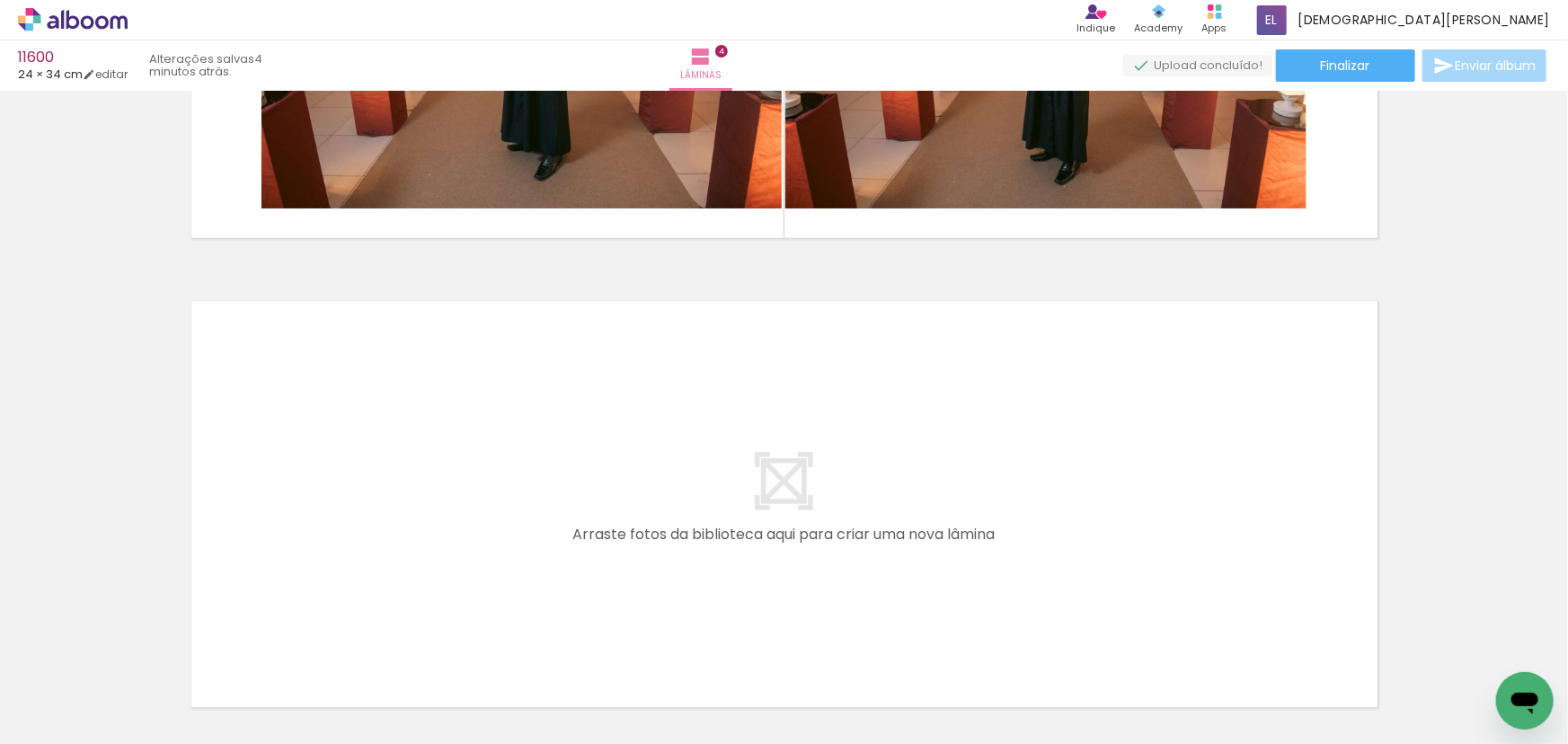
scroll to position [0, 736]
click at [608, 507] on quentale-layouter at bounding box center [784, 504] width 1204 height 424
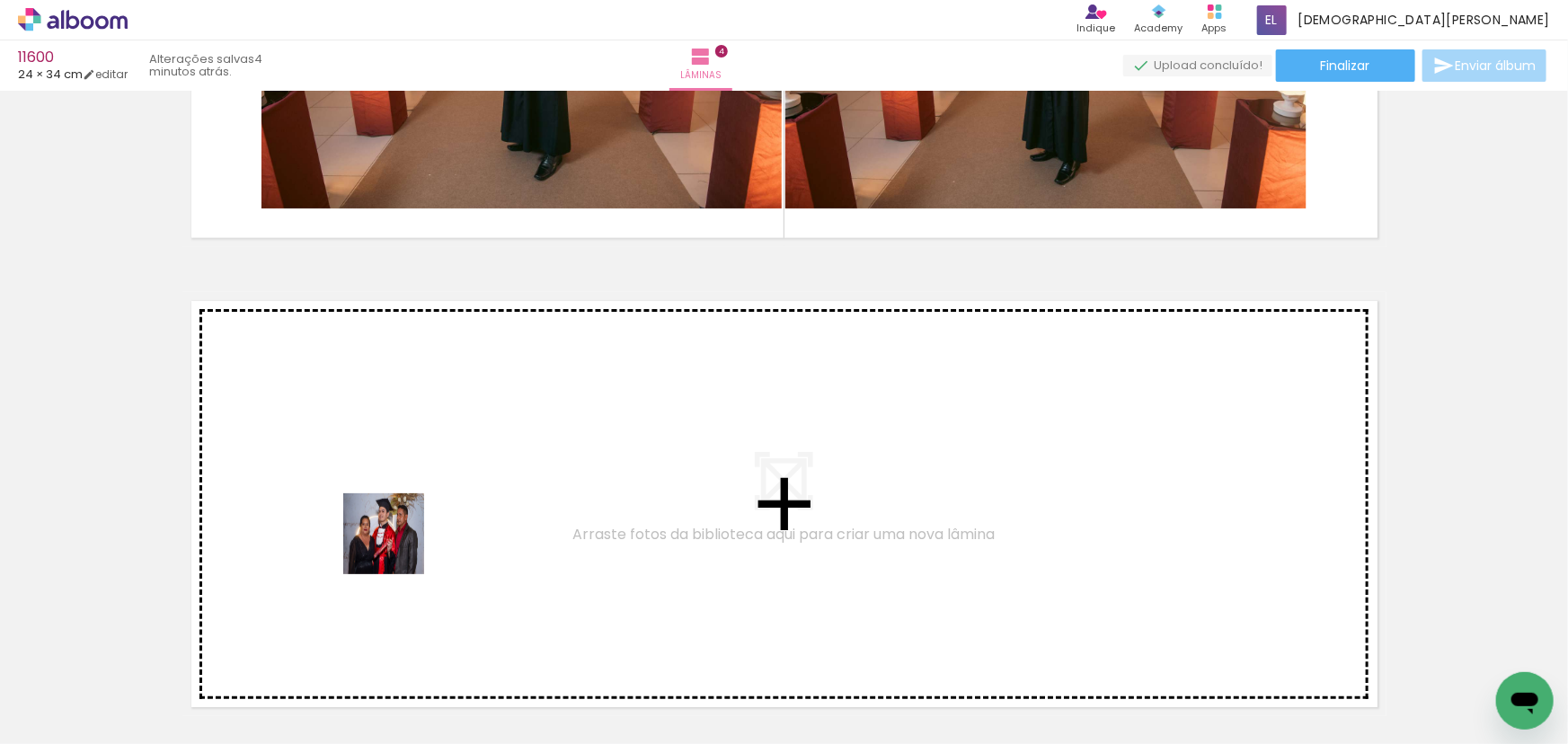
drag, startPoint x: 366, startPoint y: 694, endPoint x: 402, endPoint y: 516, distance: 181.6
click at [402, 516] on quentale-workspace at bounding box center [784, 372] width 1568 height 744
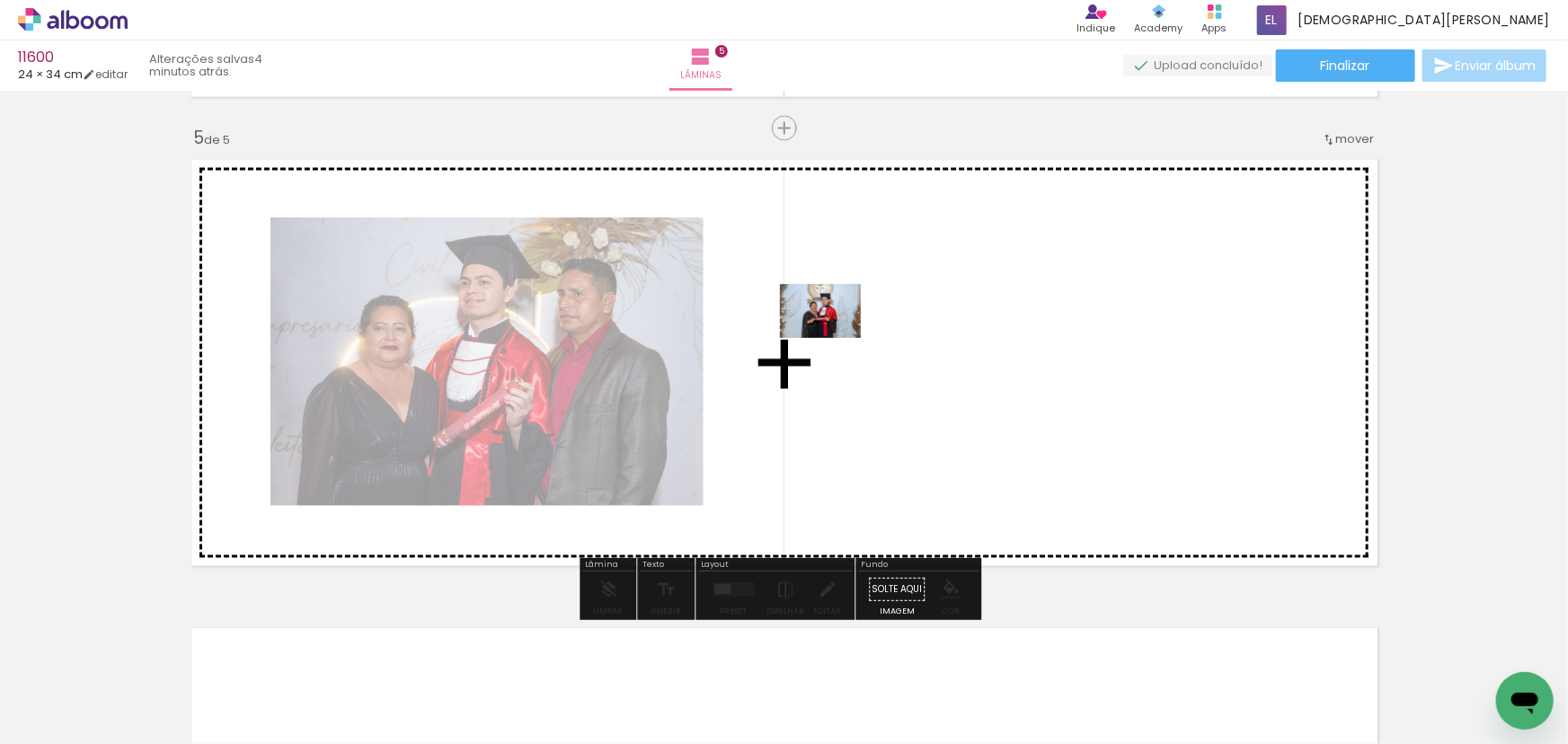
drag, startPoint x: 448, startPoint y: 684, endPoint x: 833, endPoint y: 338, distance: 517.6
click at [833, 338] on quentale-workspace at bounding box center [784, 372] width 1568 height 744
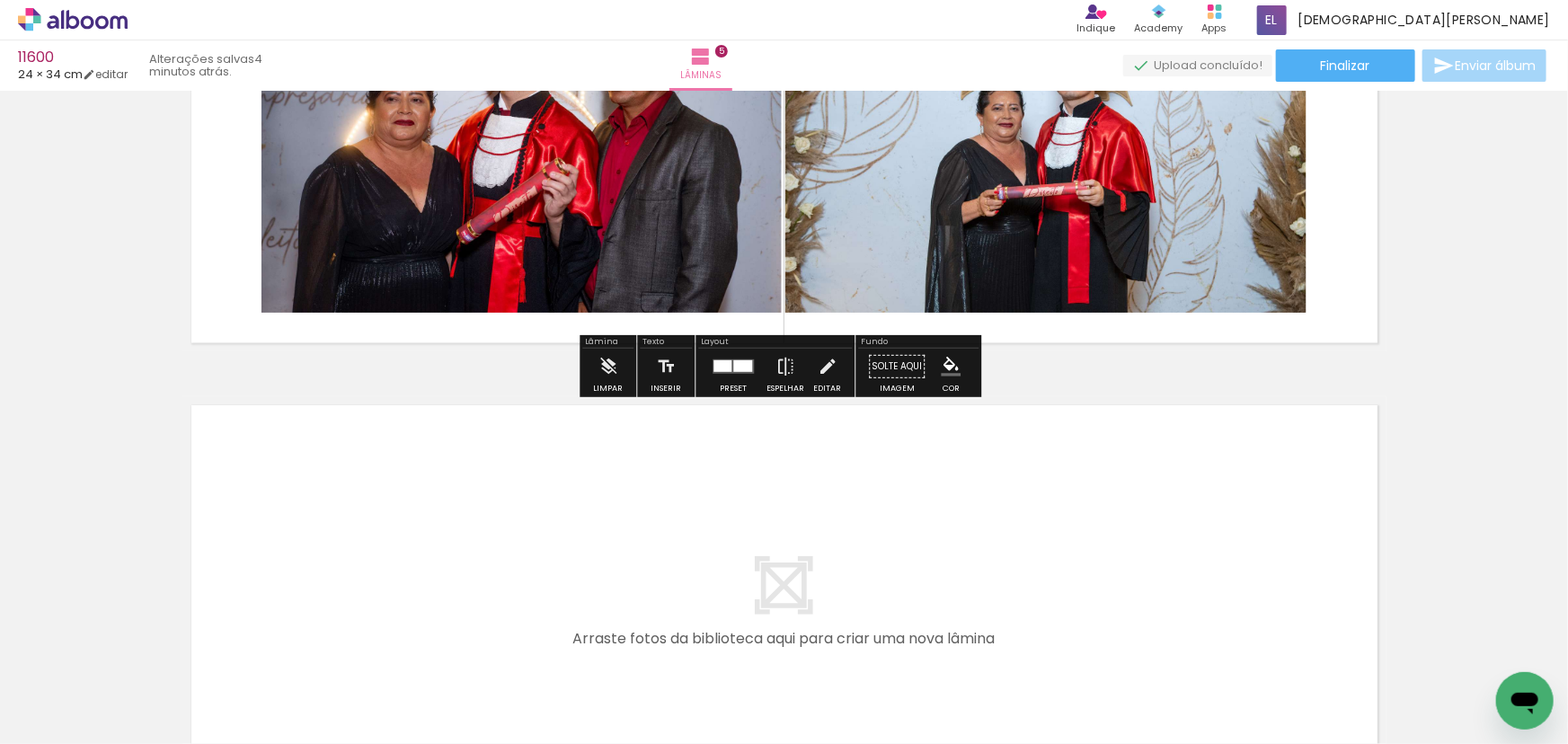
scroll to position [2341, 0]
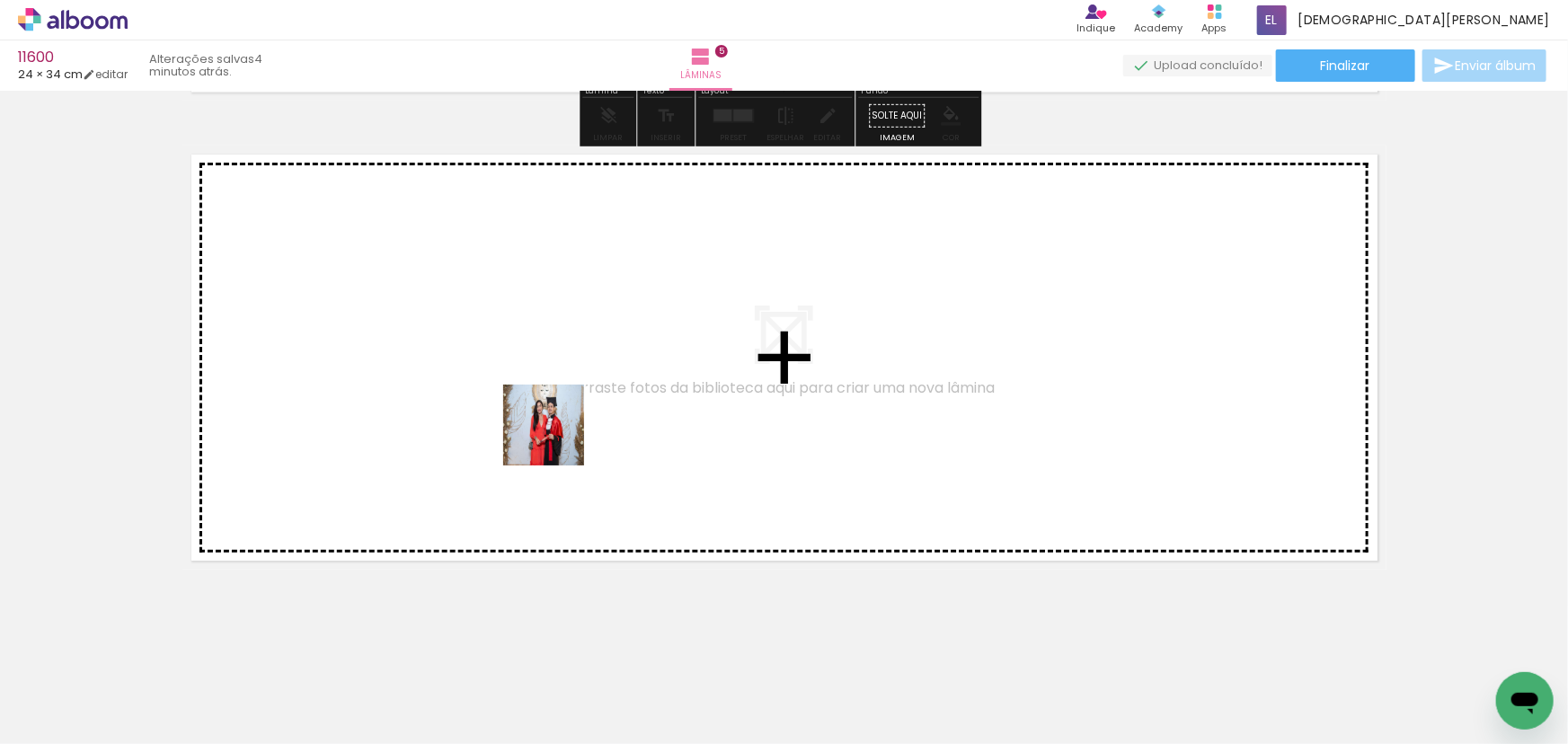
drag, startPoint x: 577, startPoint y: 465, endPoint x: 557, endPoint y: 439, distance: 32.8
click at [557, 439] on quentale-workspace at bounding box center [784, 372] width 1568 height 744
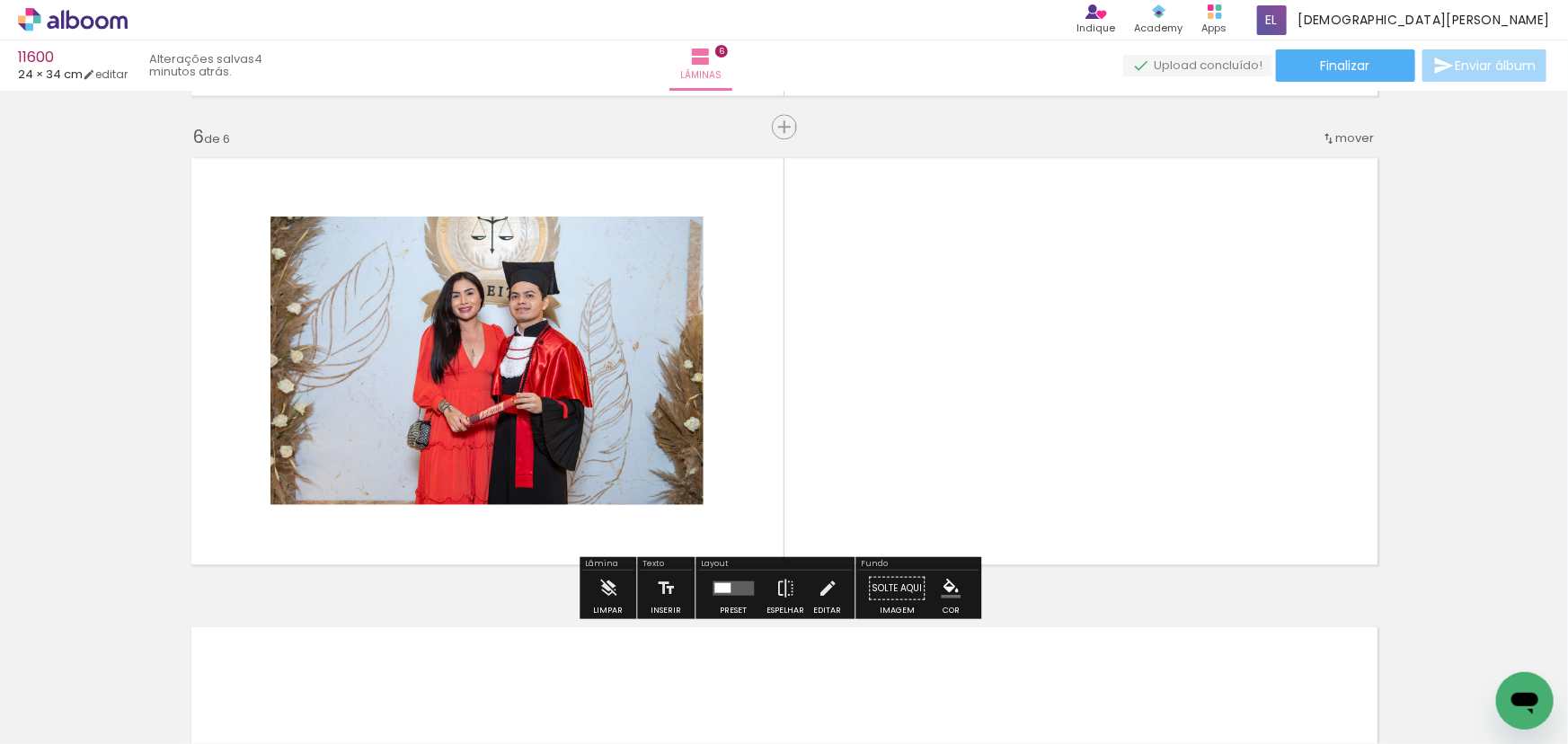
scroll to position [2336, 0]
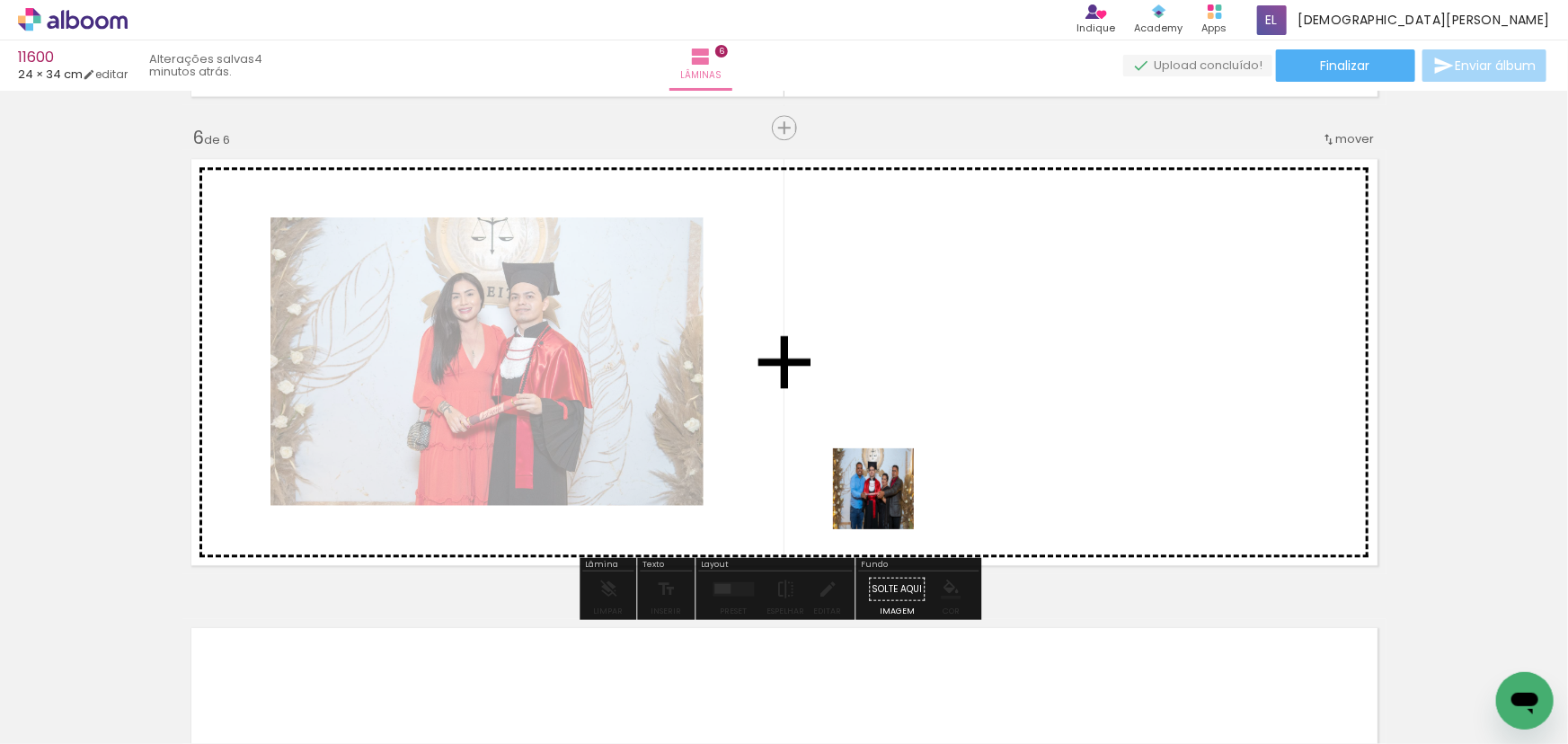
drag, startPoint x: 878, startPoint y: 696, endPoint x: 875, endPoint y: 395, distance: 301.0
click at [875, 395] on quentale-workspace at bounding box center [784, 372] width 1568 height 744
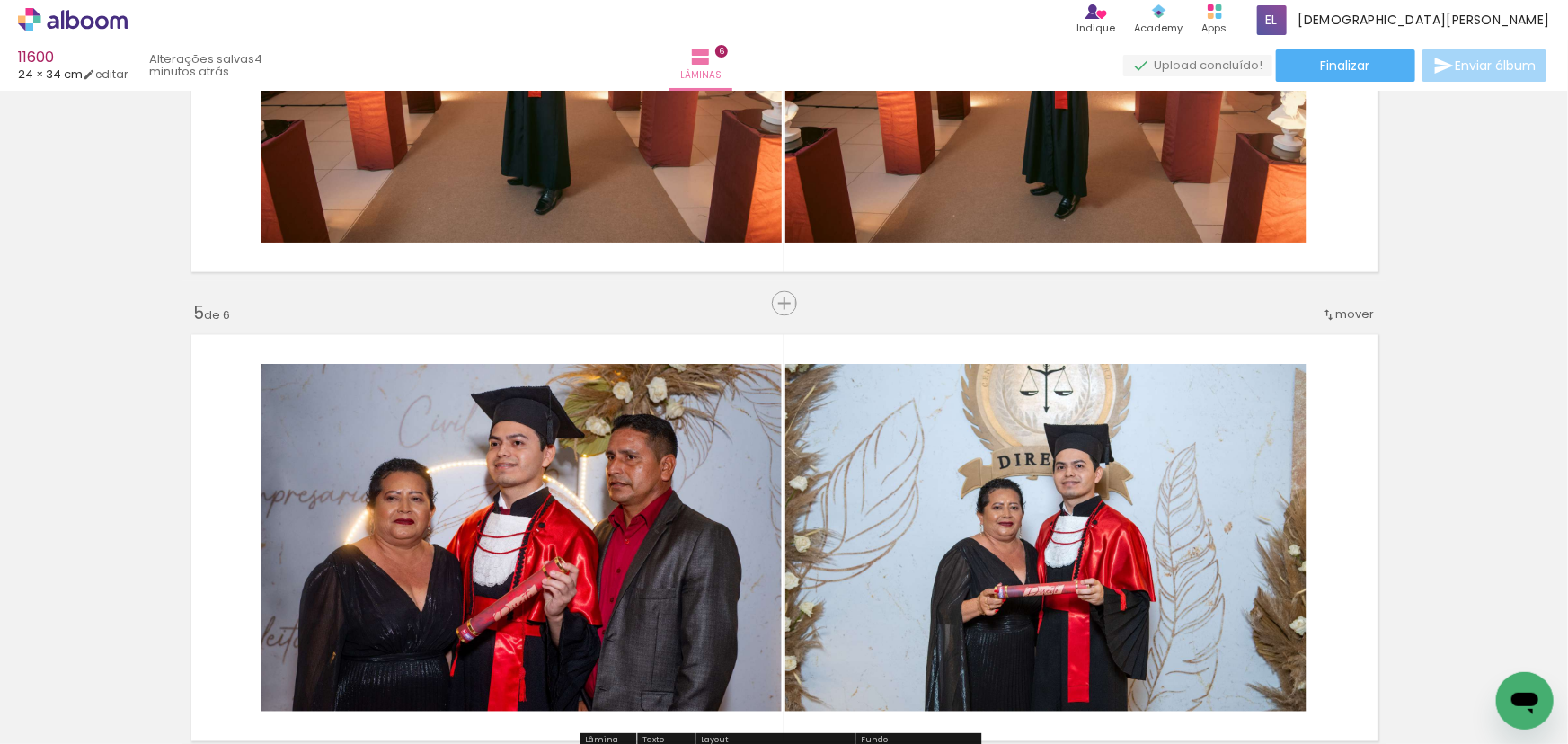
scroll to position [1602, 0]
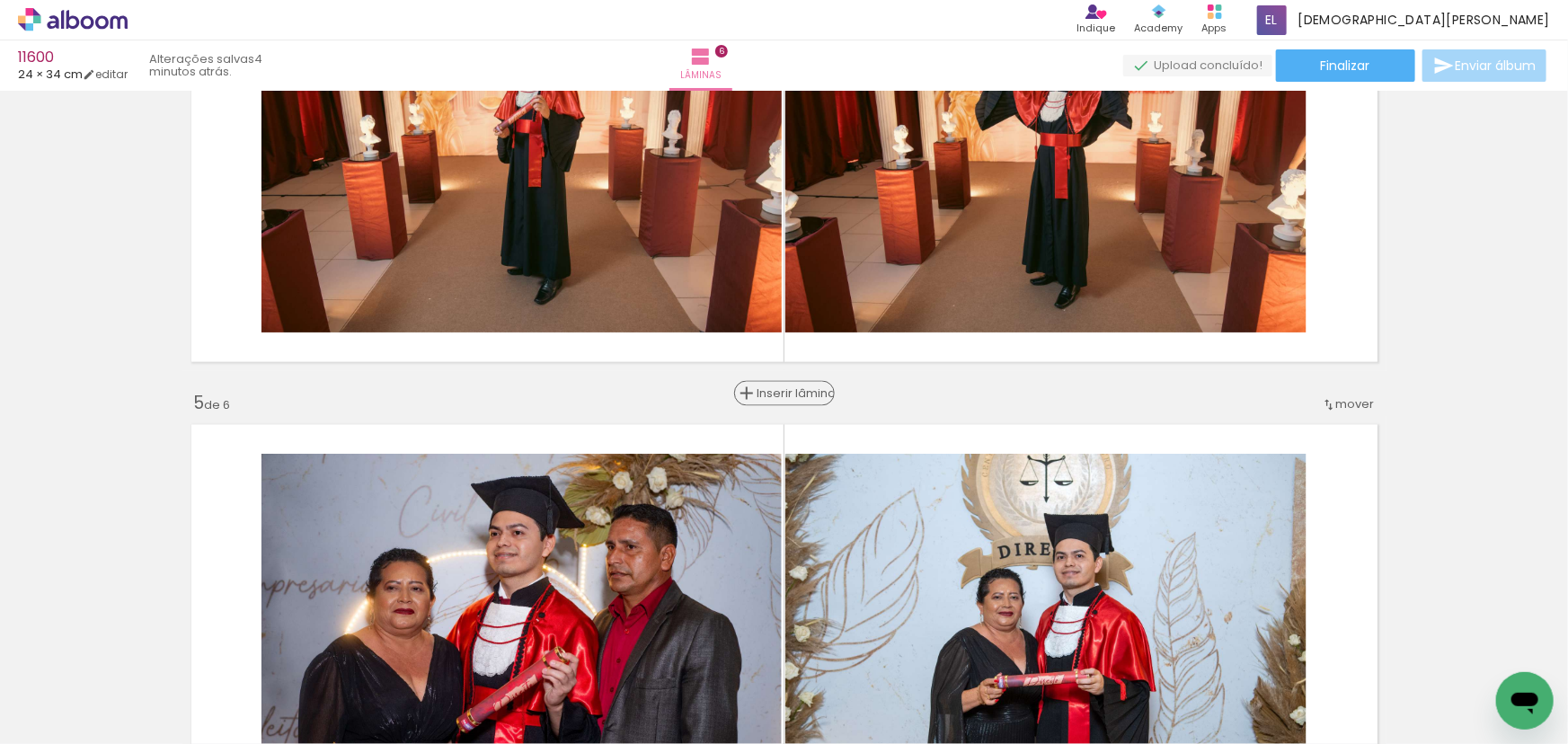
click at [773, 390] on span "Inserir lâmina" at bounding box center [792, 394] width 70 height 11
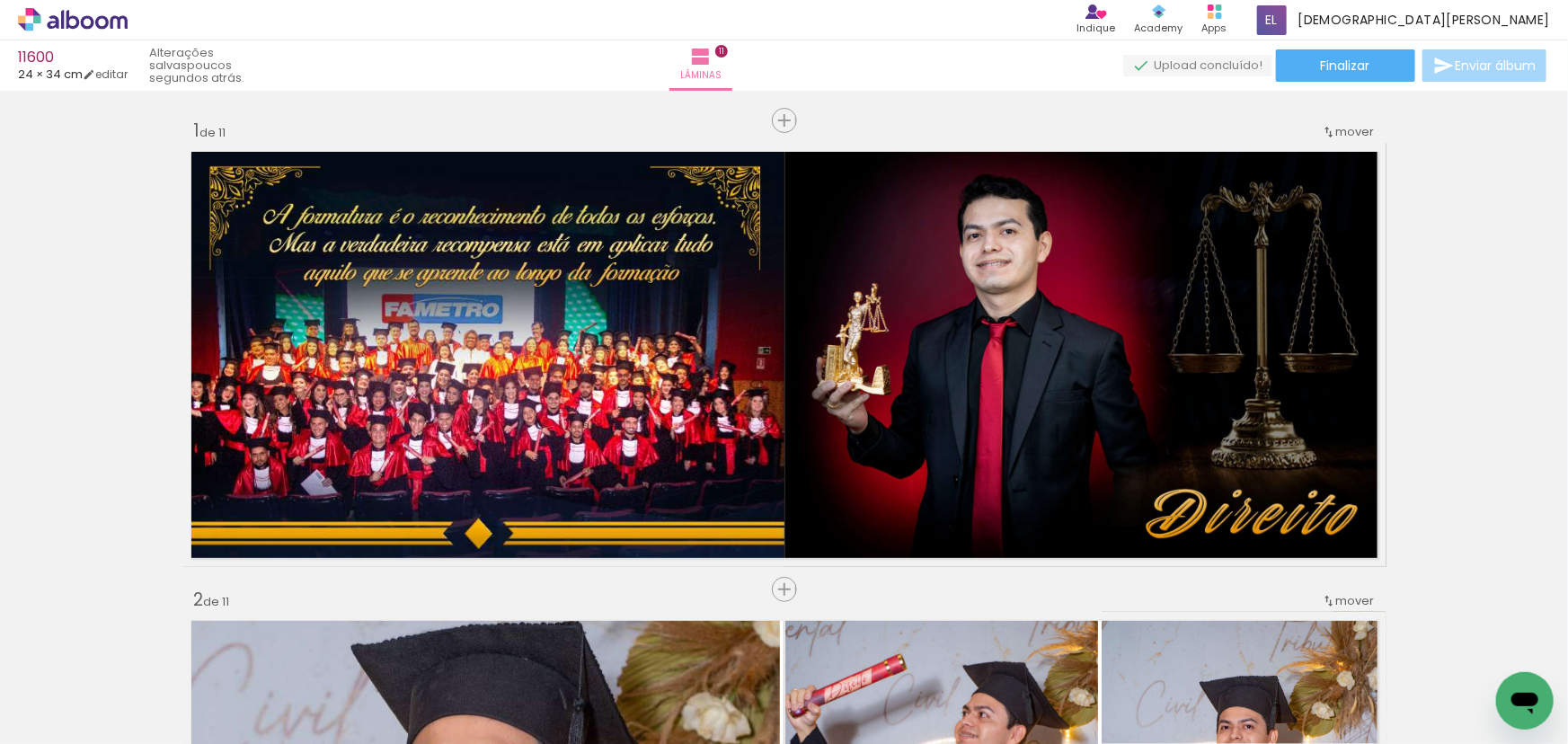
drag, startPoint x: 999, startPoint y: 394, endPoint x: 1089, endPoint y: 551, distance: 181.0
click at [997, 392] on quentale-workspace at bounding box center [784, 372] width 1568 height 744
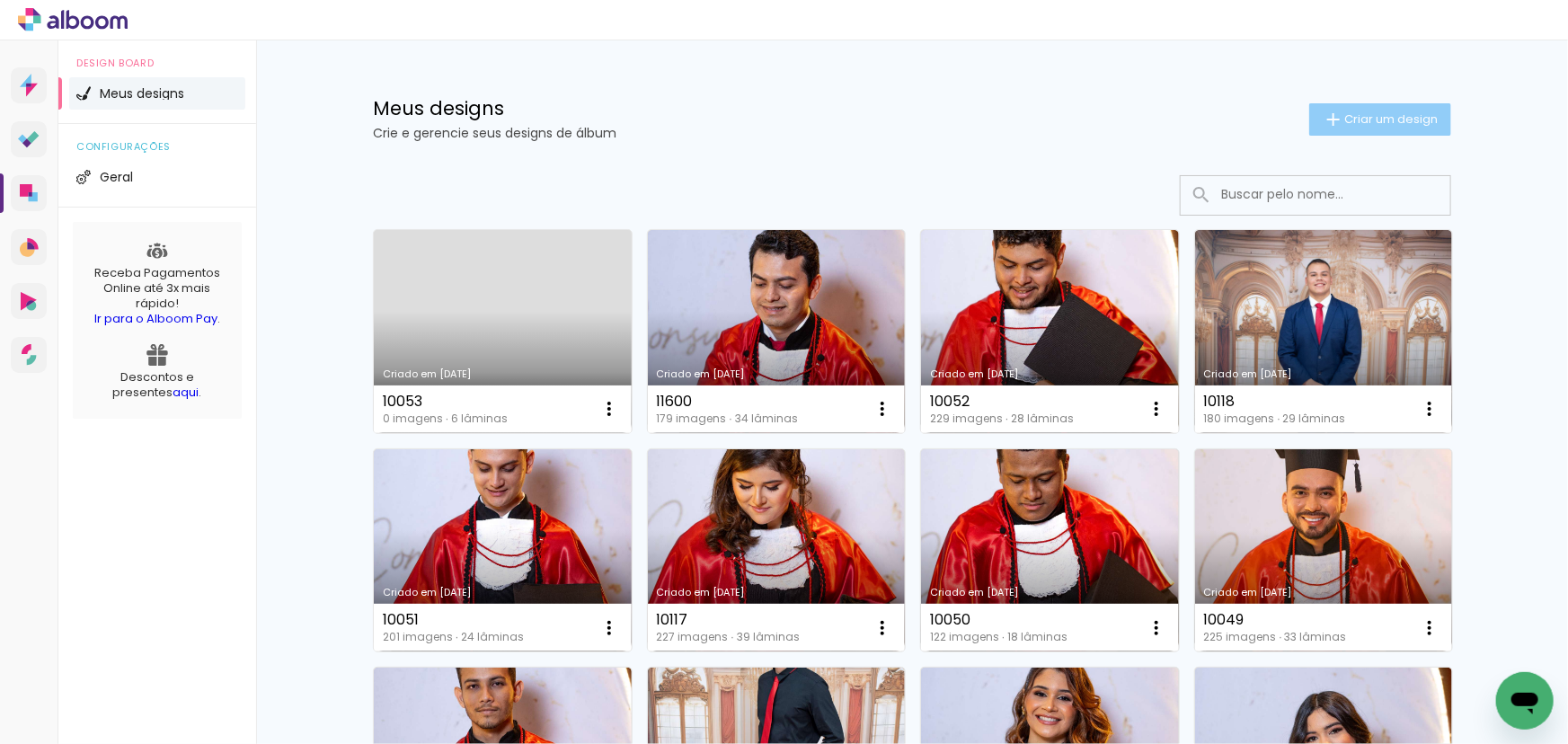
click at [1389, 115] on span "Criar um design" at bounding box center [1391, 119] width 94 height 11
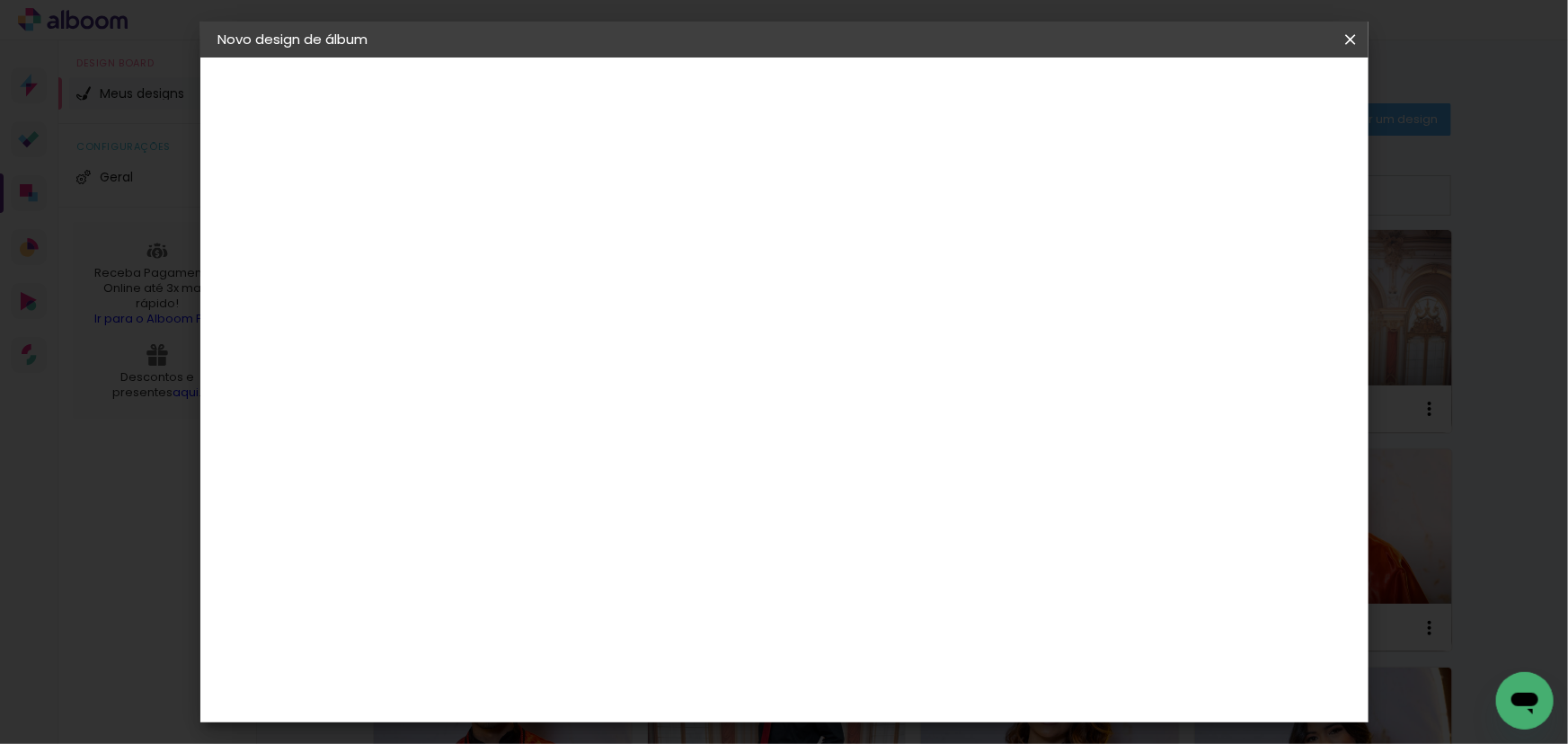
click at [512, 230] on input at bounding box center [512, 240] width 0 height 28
type input "11601"
type paper-input "11601"
click at [0, 0] on slot "Avançar" at bounding box center [0, 0] width 0 height 0
click at [0, 0] on slot "Tamanho Livre" at bounding box center [0, 0] width 0 height 0
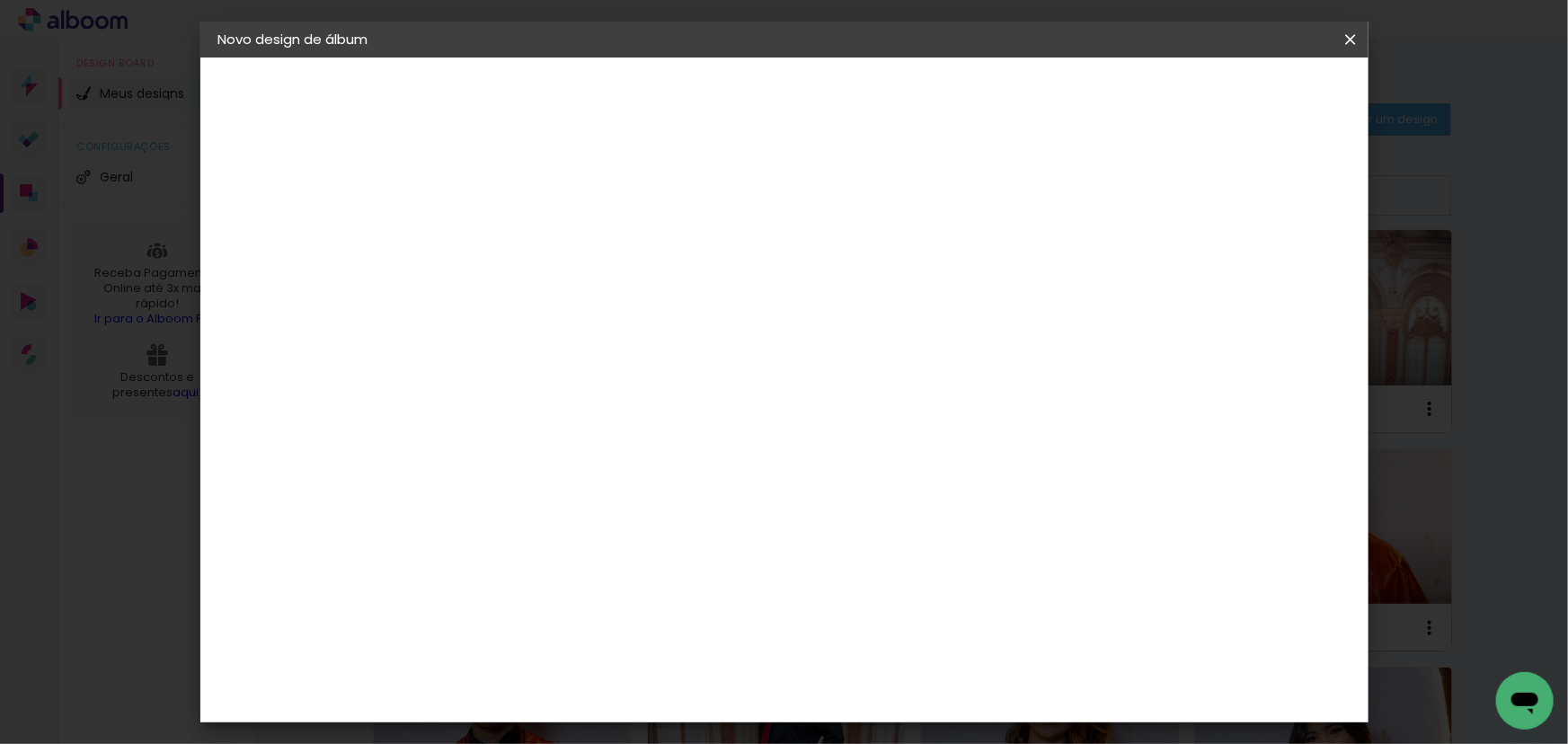
click at [0, 0] on slot "Avançar" at bounding box center [0, 0] width 0 height 0
click at [1149, 203] on div at bounding box center [1142, 206] width 16 height 16
type paper-checkbox "on"
drag, startPoint x: 455, startPoint y: 511, endPoint x: 495, endPoint y: 530, distance: 44.3
click at [495, 530] on paper-input-container "30 cm" at bounding box center [466, 510] width 80 height 45
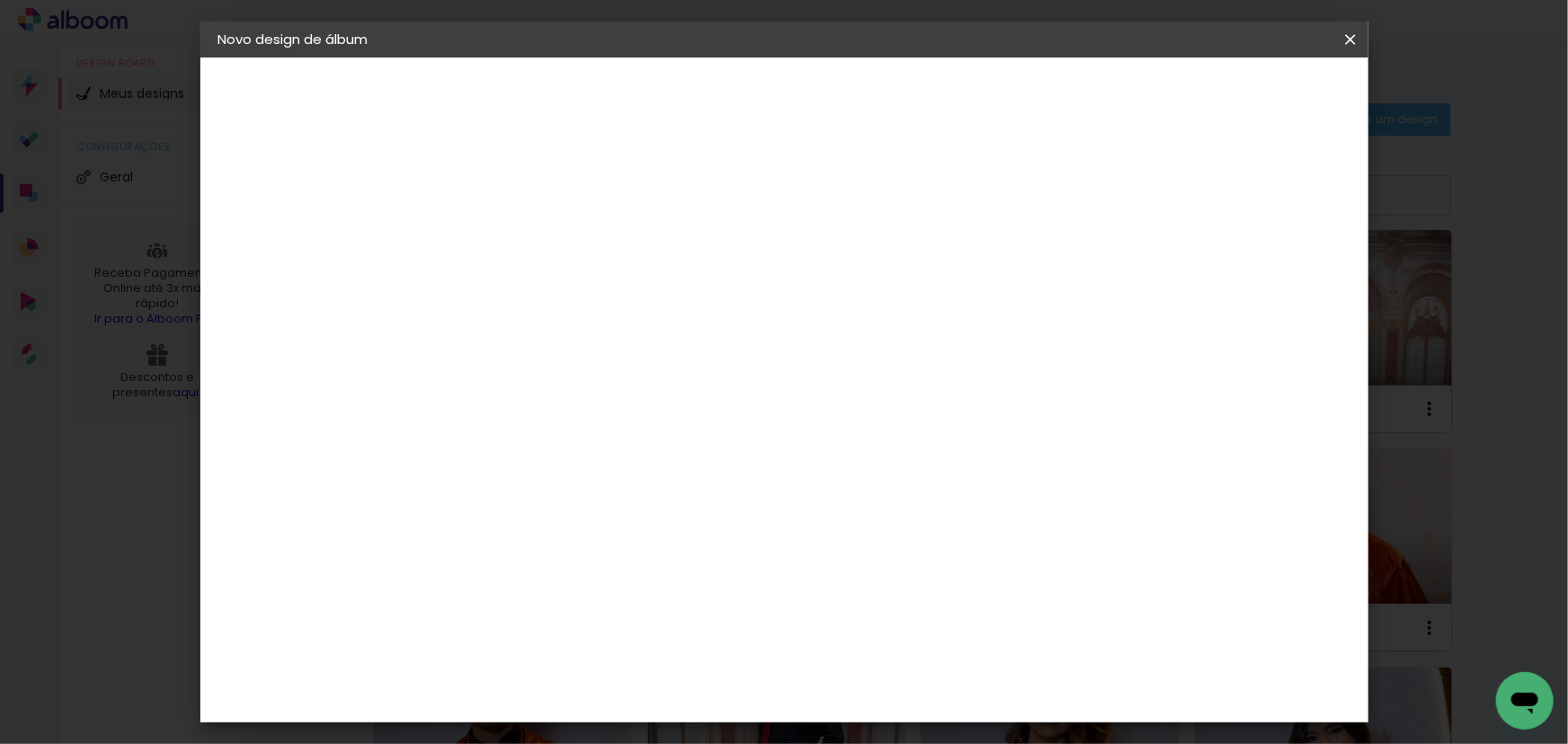
type input "24"
type paper-input "24"
drag, startPoint x: 888, startPoint y: 672, endPoint x: 917, endPoint y: 695, distance: 37.0
click at [917, 695] on paper-input-container "60 cm" at bounding box center [895, 680] width 80 height 45
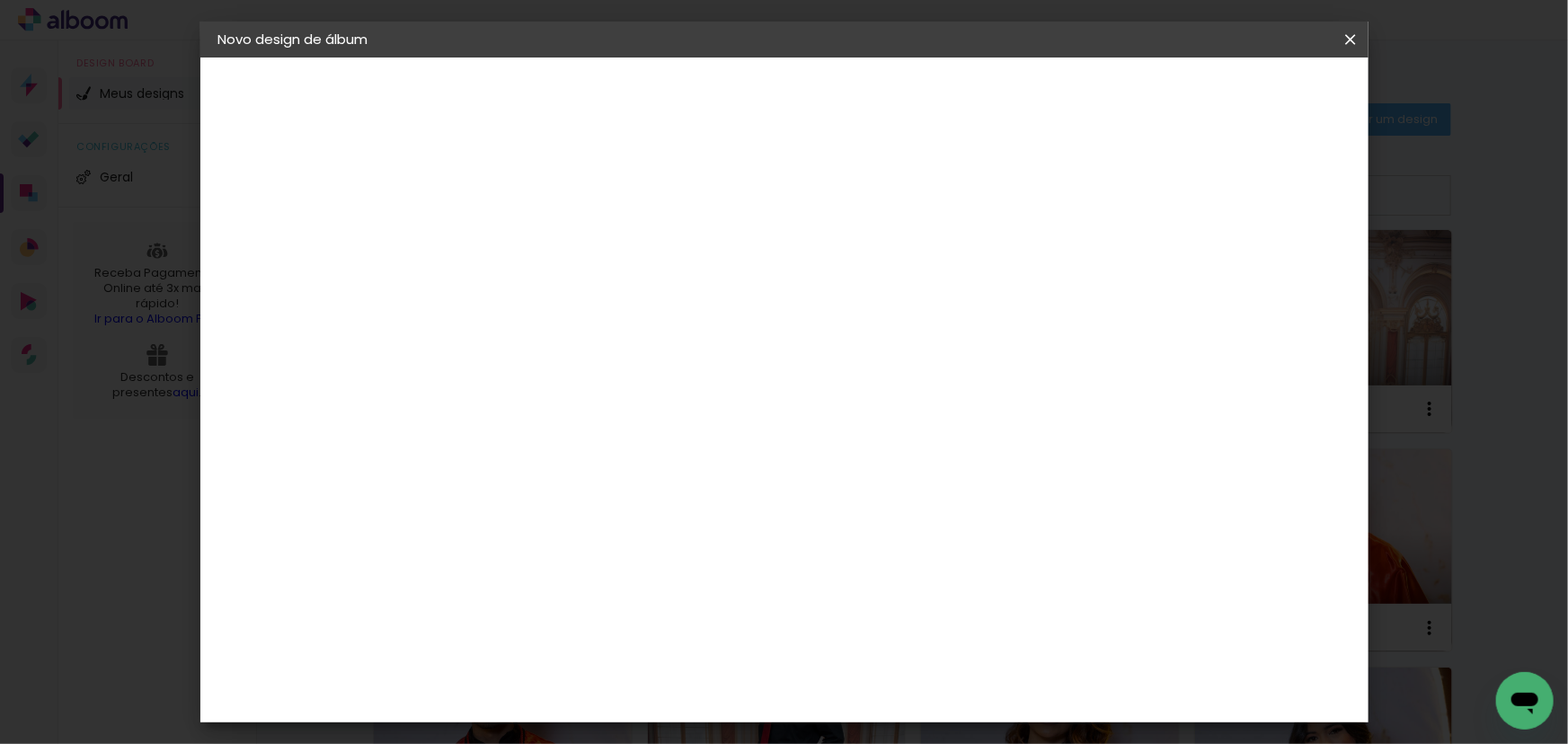
type input "68"
type paper-input "68"
click at [1238, 93] on span "Iniciar design" at bounding box center [1197, 95] width 81 height 12
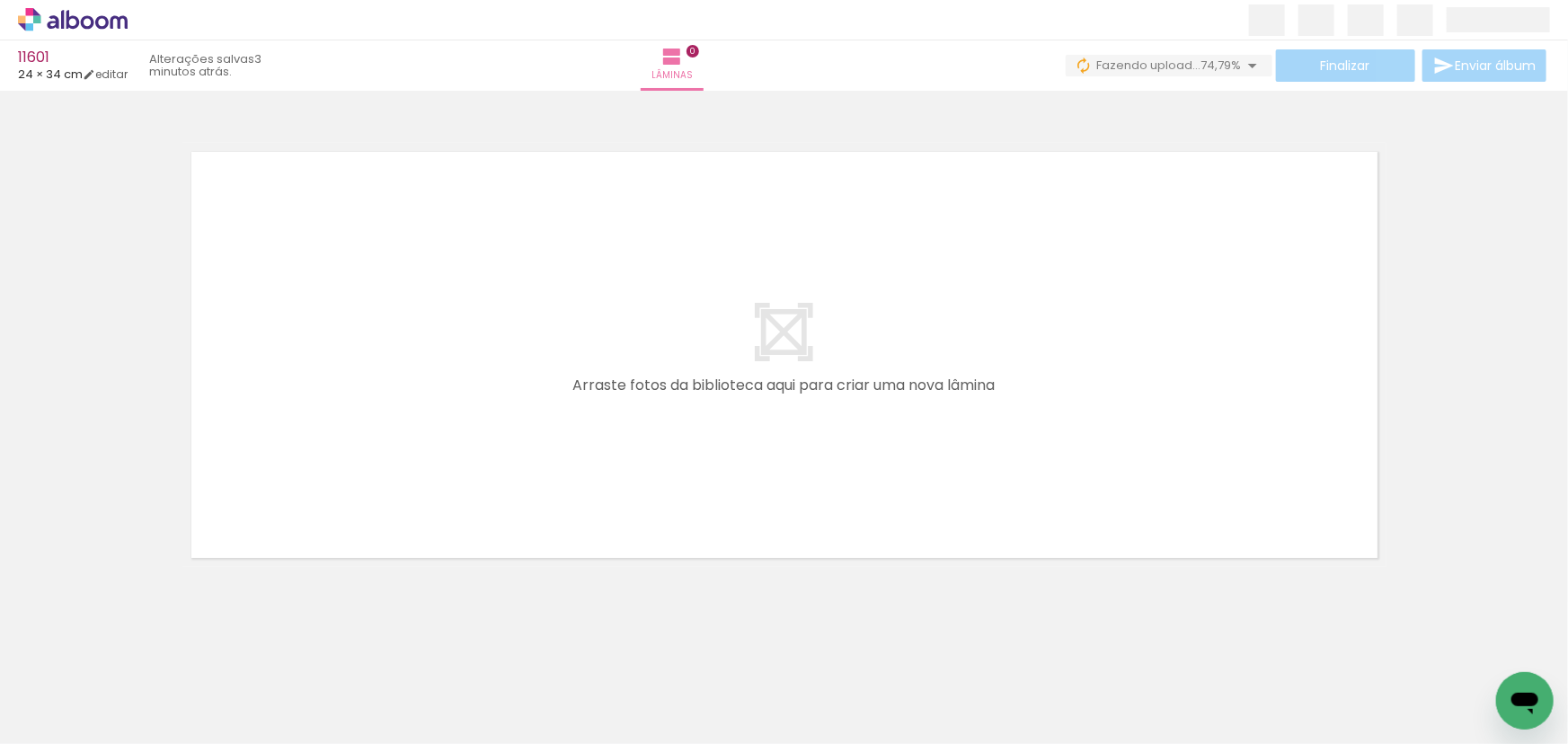
scroll to position [0, 10557]
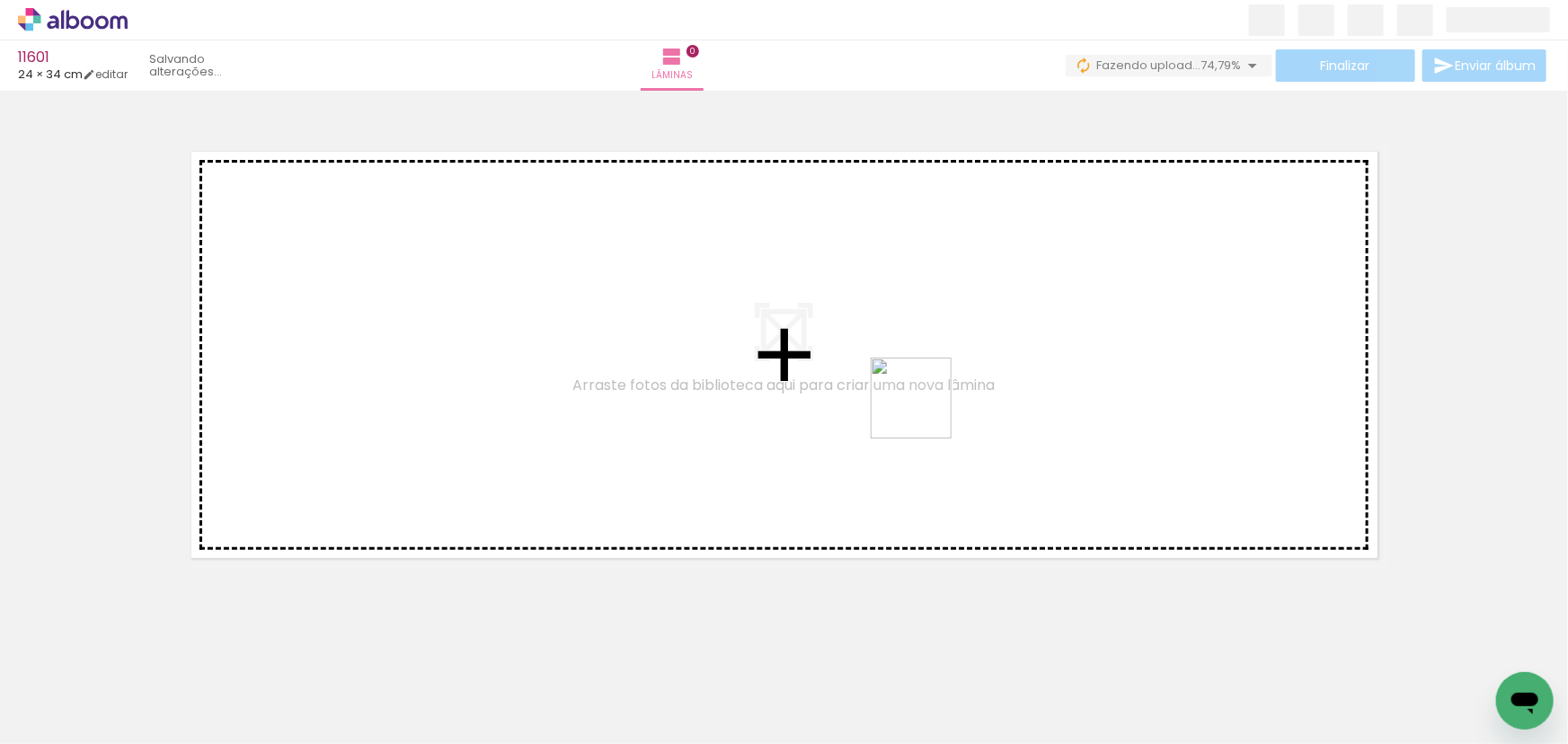
drag, startPoint x: 1305, startPoint y: 514, endPoint x: 922, endPoint y: 412, distance: 396.3
click at [922, 412] on quentale-workspace at bounding box center [784, 372] width 1568 height 744
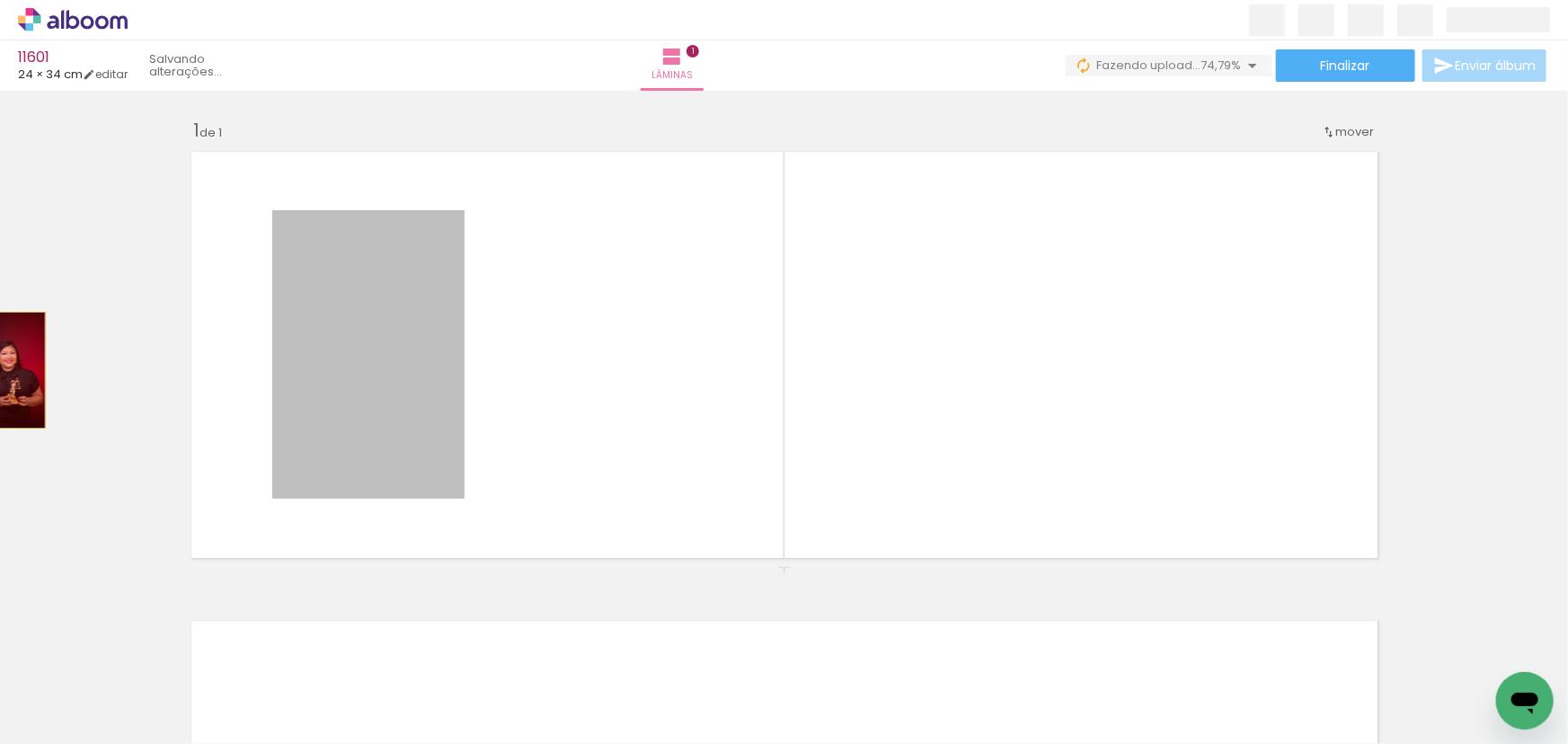
drag, startPoint x: 250, startPoint y: 370, endPoint x: 5, endPoint y: 366, distance: 245.0
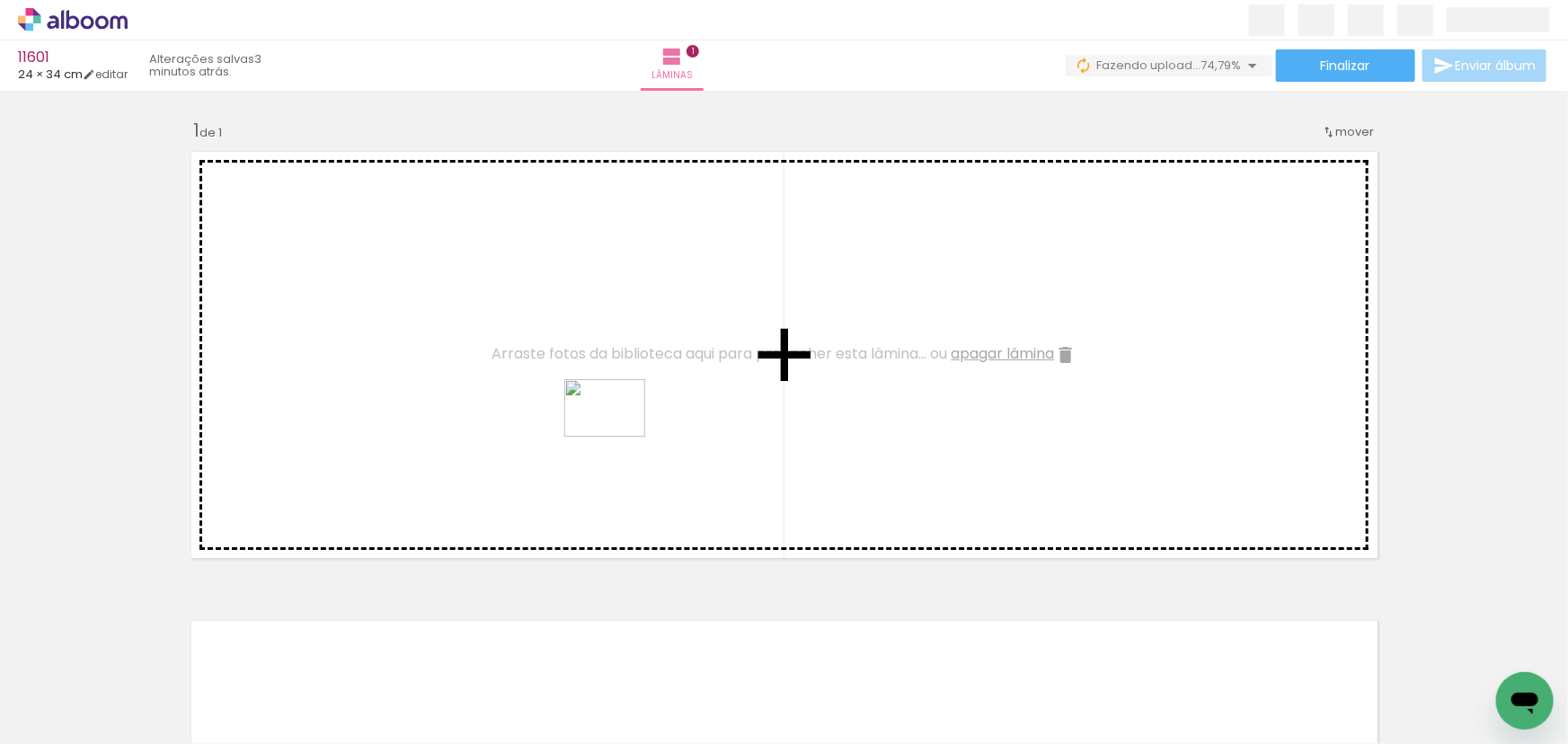
drag, startPoint x: 1483, startPoint y: 683, endPoint x: 618, endPoint y: 433, distance: 900.4
click at [618, 433] on quentale-workspace at bounding box center [784, 372] width 1568 height 744
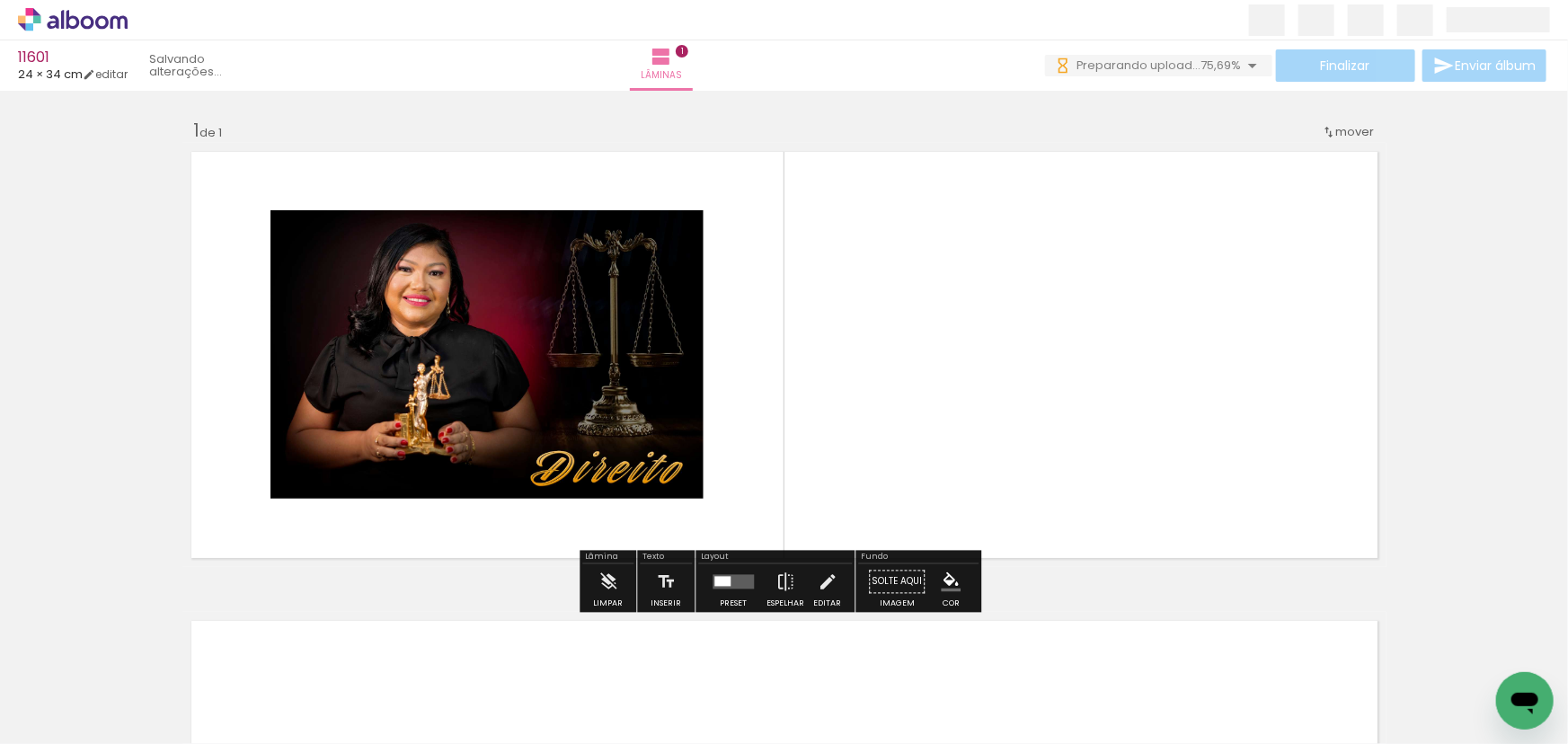
scroll to position [0, 0]
click at [987, 402] on quentale-layouter at bounding box center [784, 354] width 1204 height 424
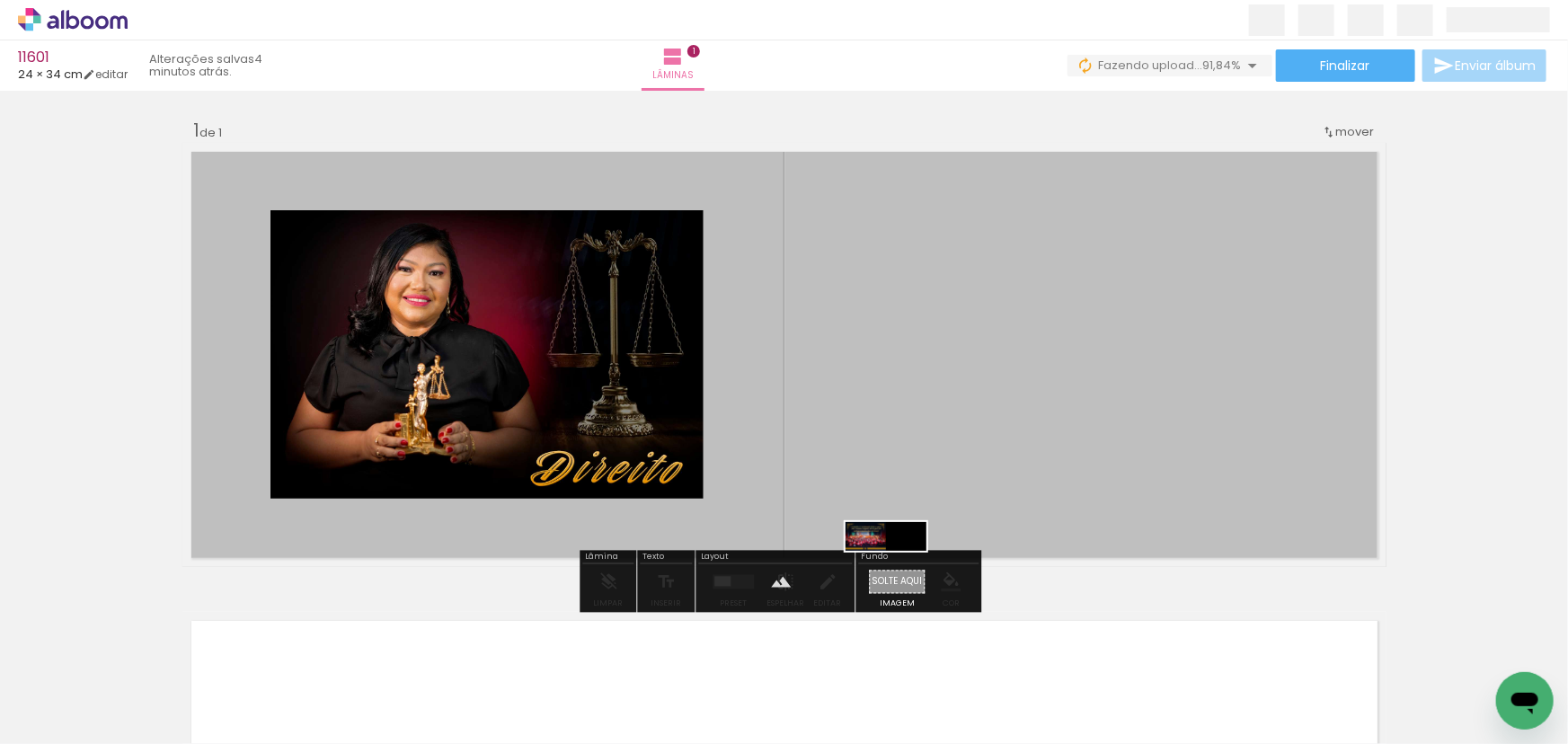
drag, startPoint x: 846, startPoint y: 691, endPoint x: 899, endPoint y: 575, distance: 127.5
click at [899, 575] on quentale-workspace at bounding box center [784, 372] width 1568 height 744
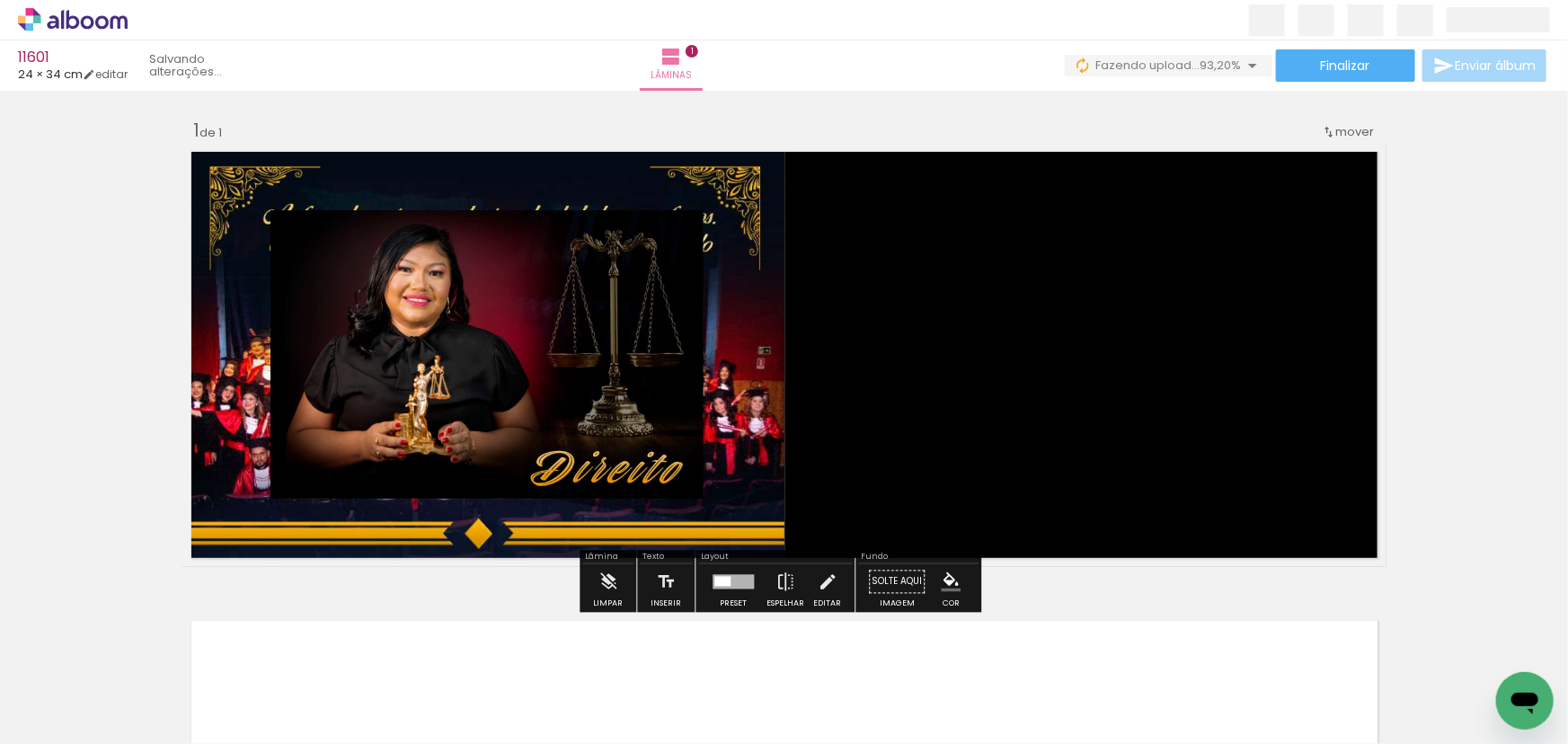
click at [730, 589] on div at bounding box center [733, 582] width 49 height 36
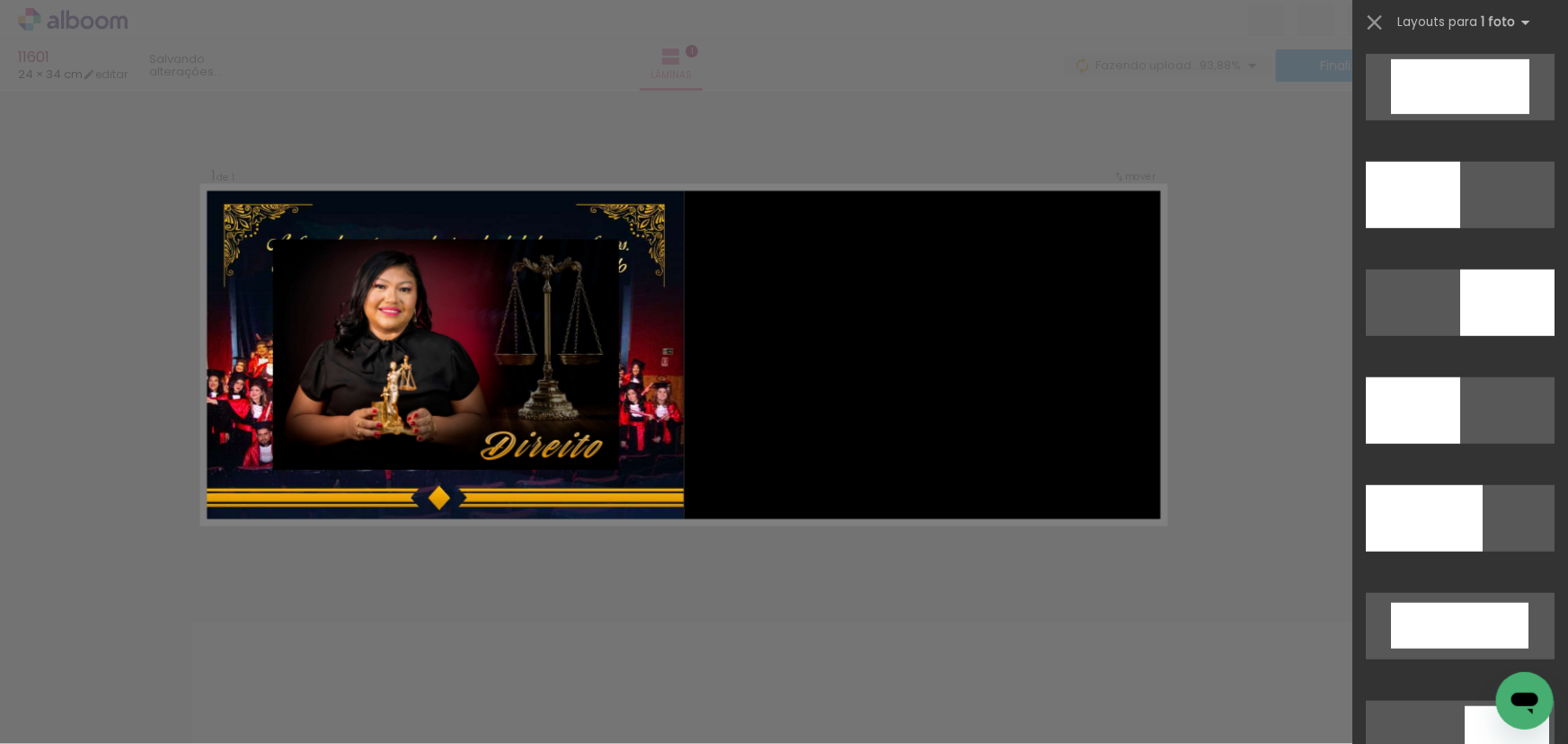
scroll to position [4020, 0]
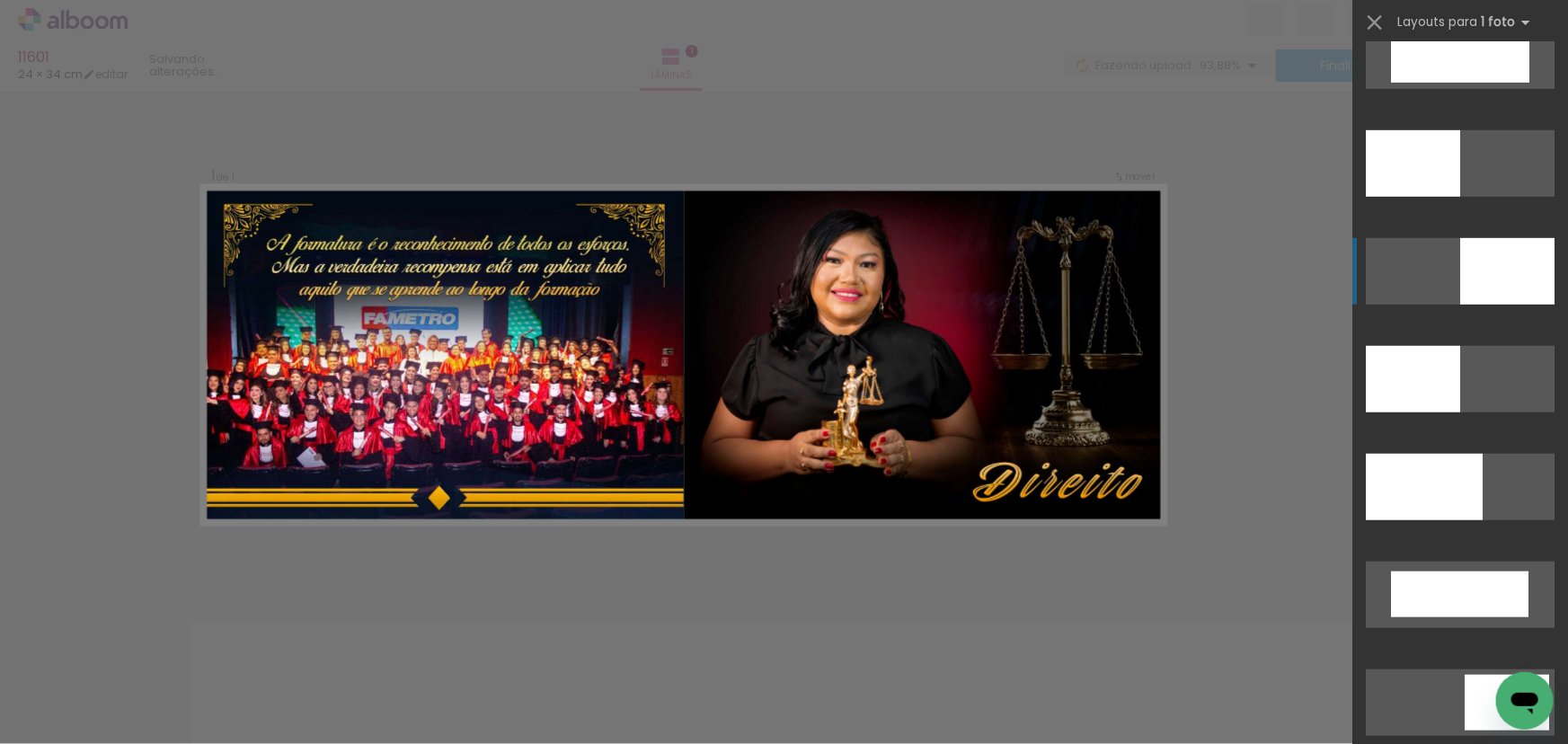
click at [1460, 196] on div at bounding box center [1413, 163] width 94 height 66
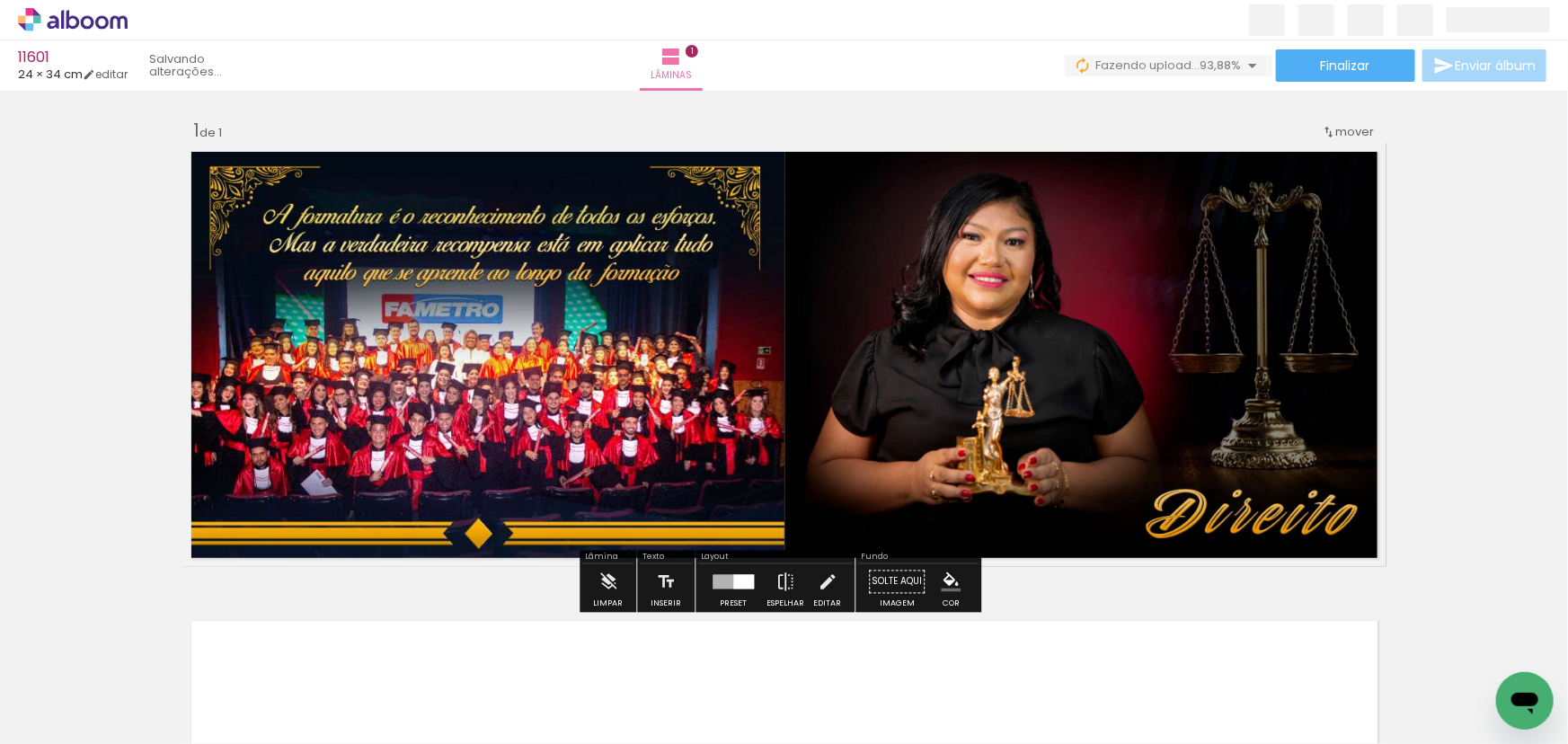
click at [1473, 325] on div "Inserir lâmina 1 de 1" at bounding box center [784, 566] width 1568 height 938
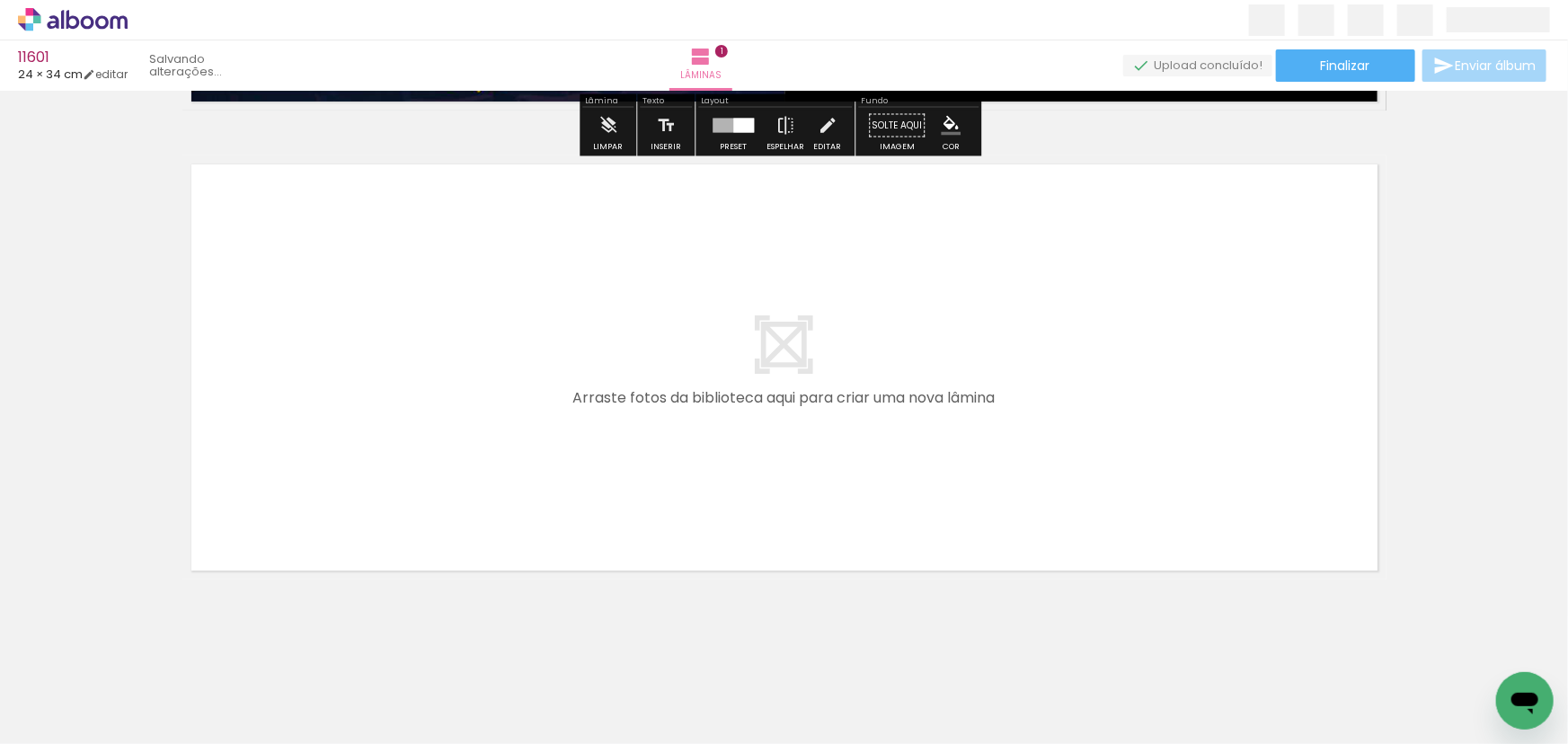
scroll to position [467, 0]
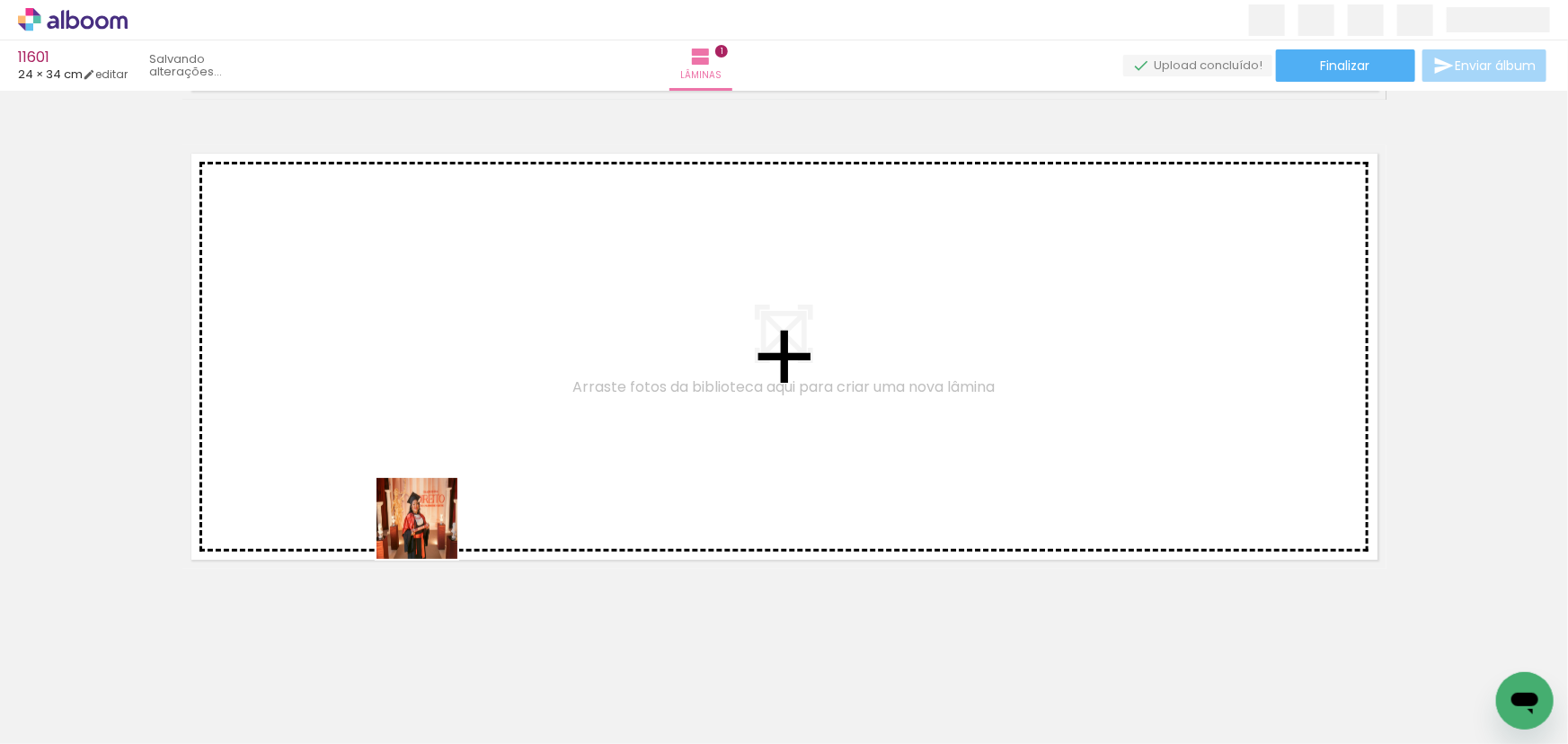
drag, startPoint x: 478, startPoint y: 688, endPoint x: 370, endPoint y: 426, distance: 283.4
click at [370, 426] on quentale-workspace at bounding box center [784, 372] width 1568 height 744
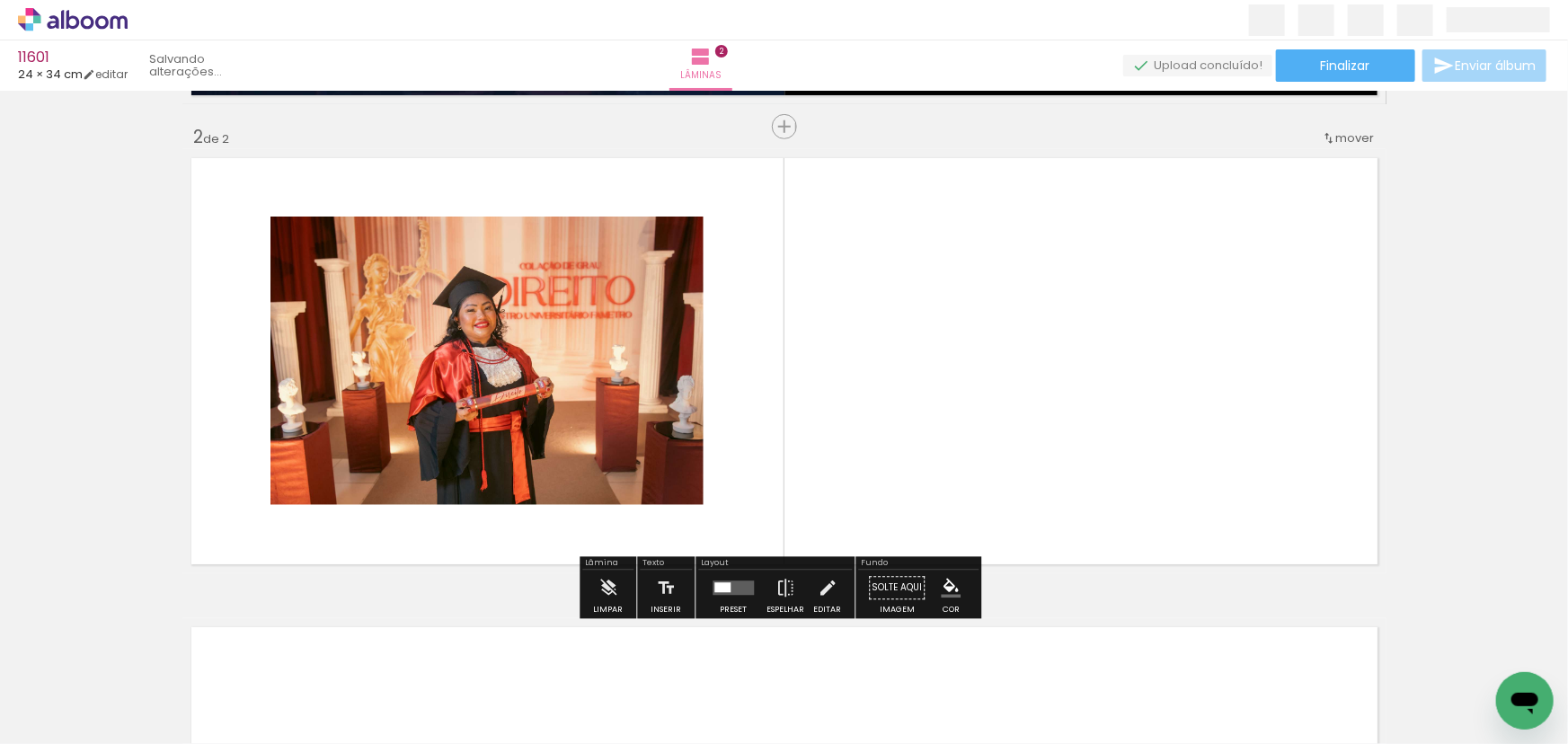
scroll to position [462, 0]
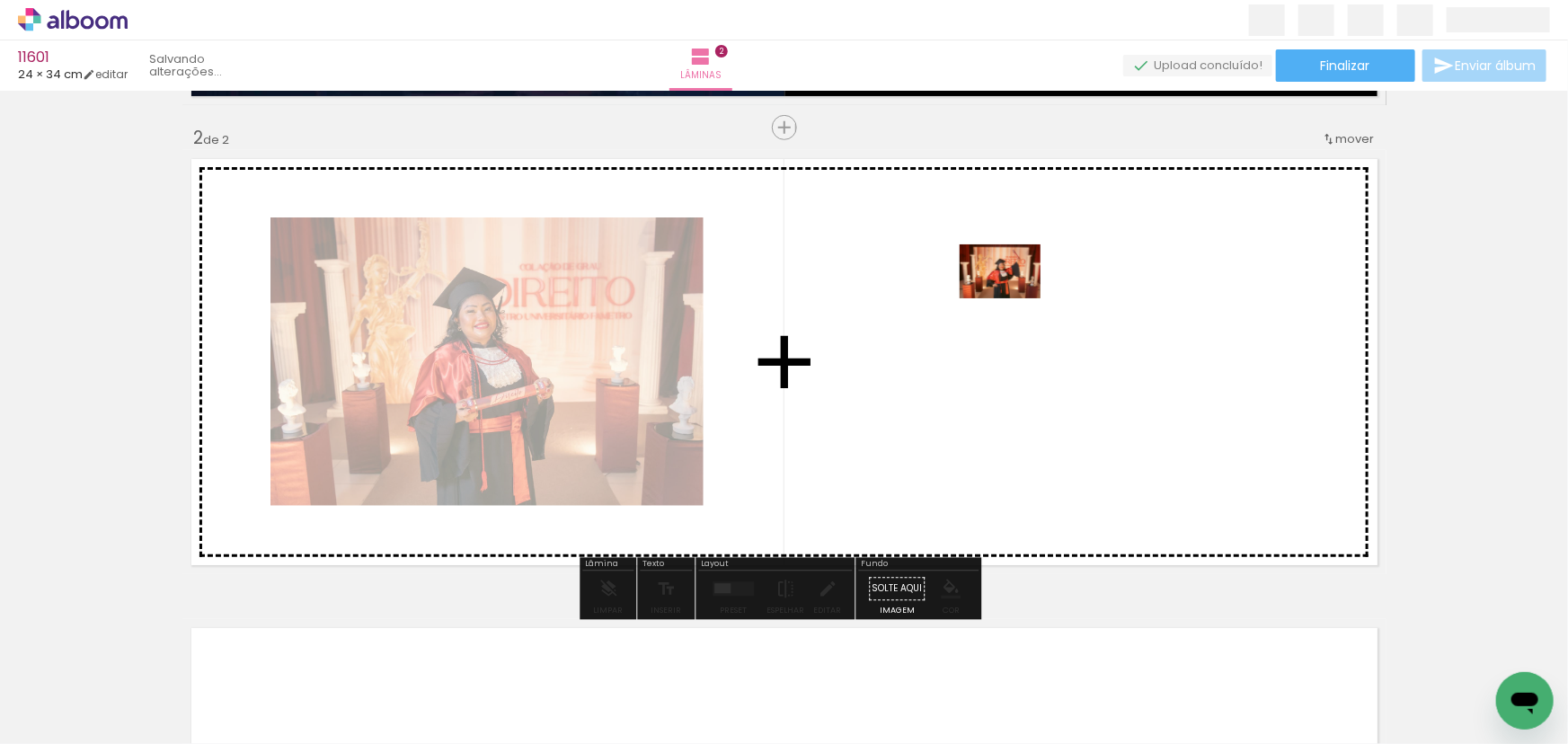
drag, startPoint x: 691, startPoint y: 702, endPoint x: 1013, endPoint y: 297, distance: 517.4
click at [1013, 297] on quentale-workspace at bounding box center [784, 372] width 1568 height 744
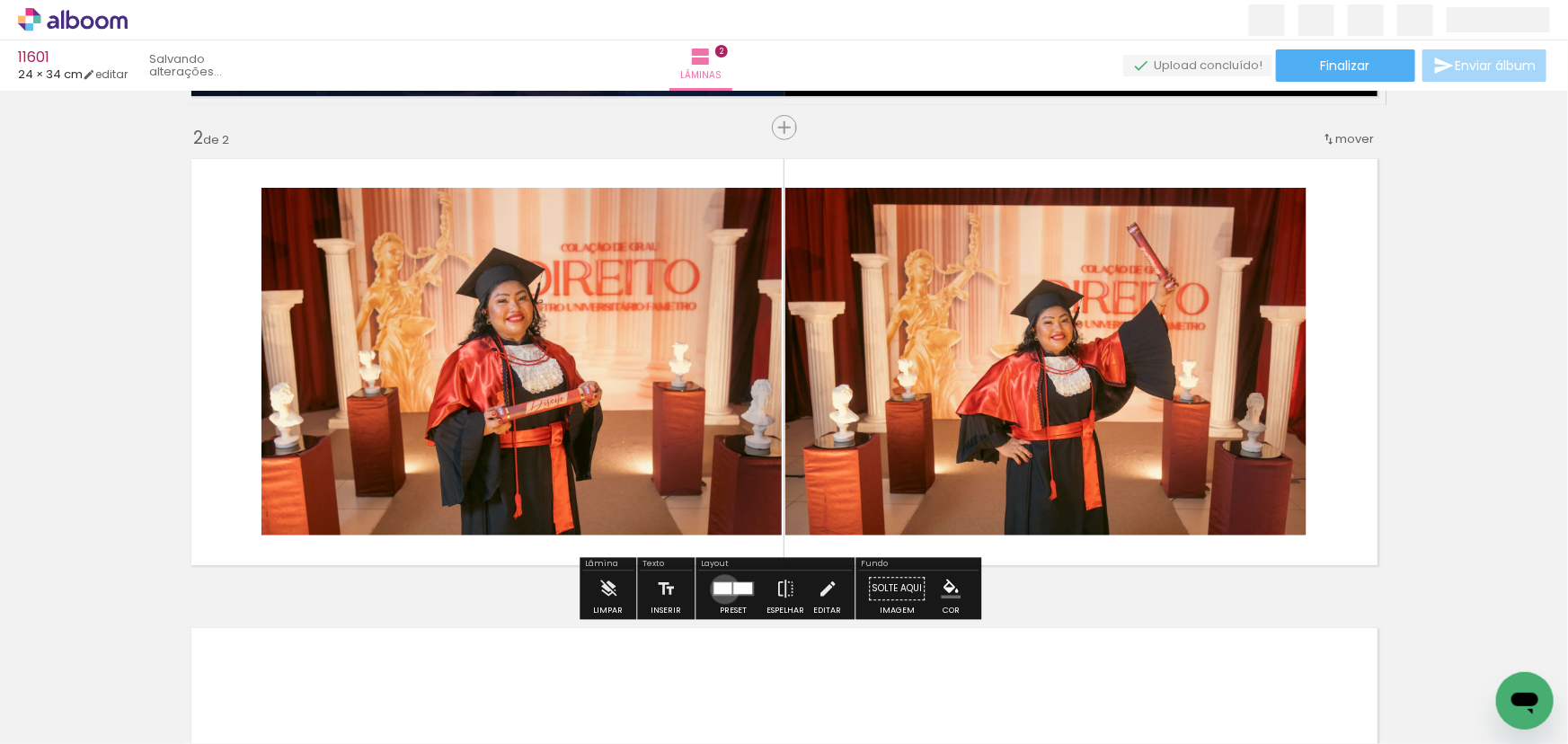
click at [720, 588] on div at bounding box center [722, 589] width 18 height 11
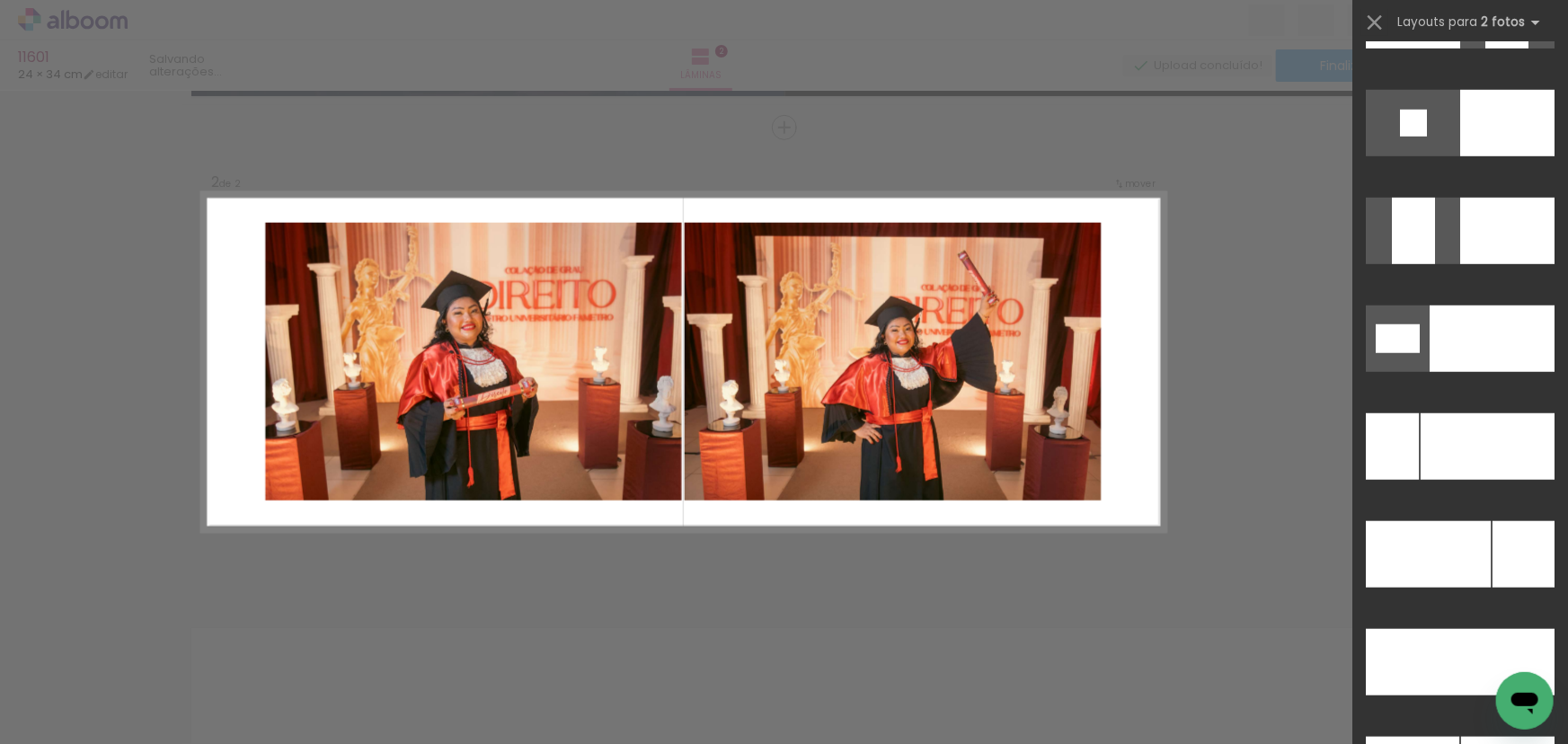
scroll to position [8118, 0]
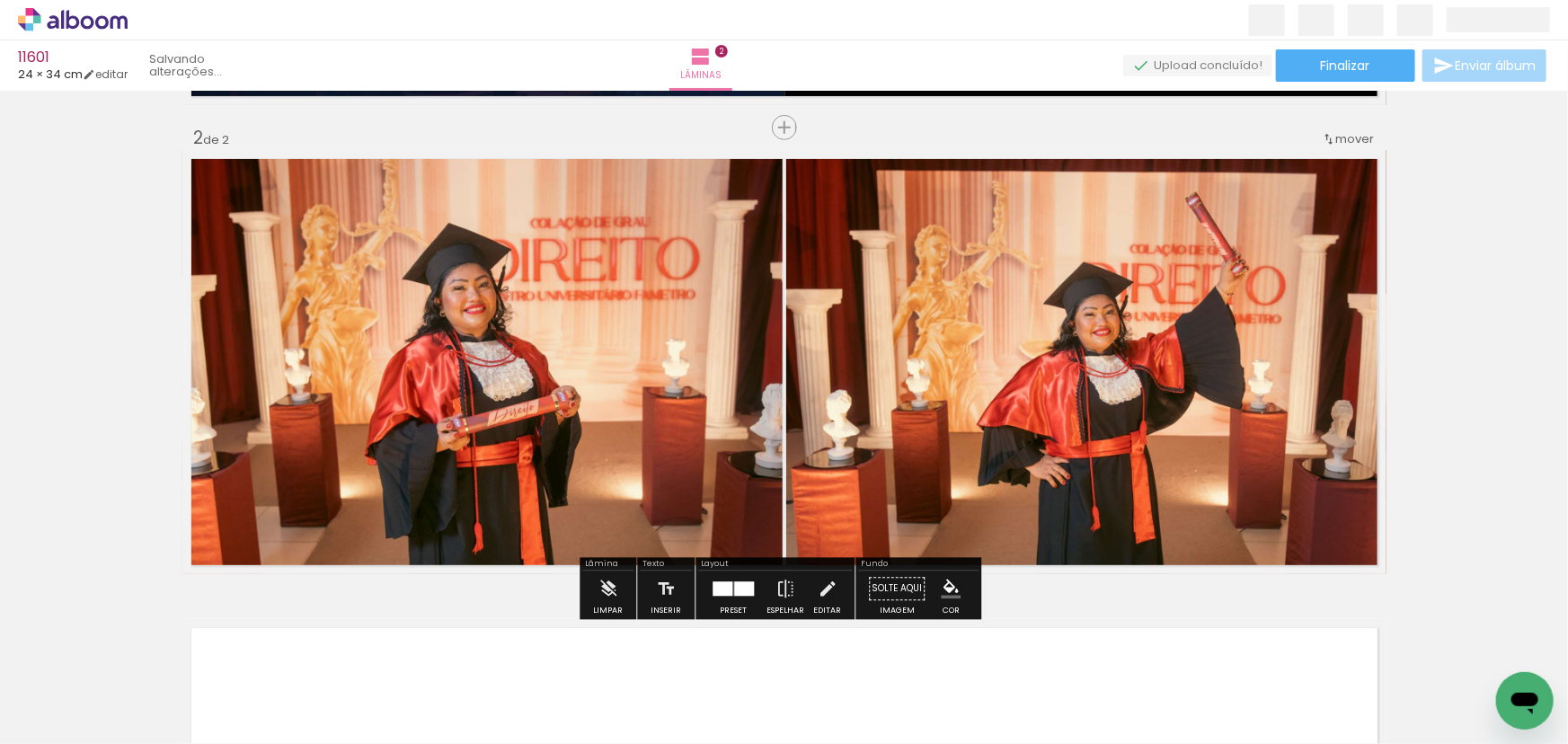
click at [1484, 196] on div "Inserir lâmina 1 de 2 Inserir lâmina 2 de 2" at bounding box center [784, 339] width 1568 height 1408
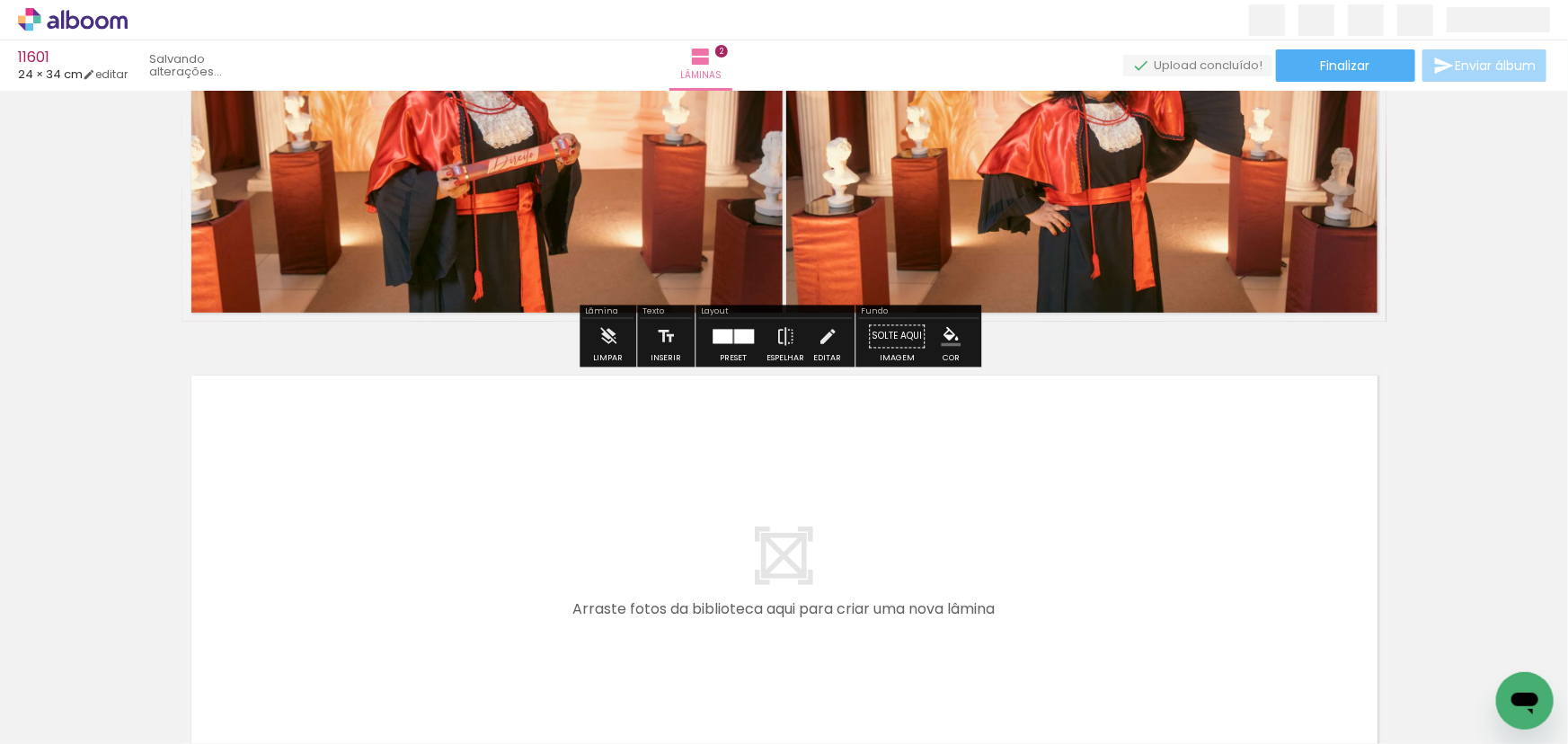
scroll to position [870, 0]
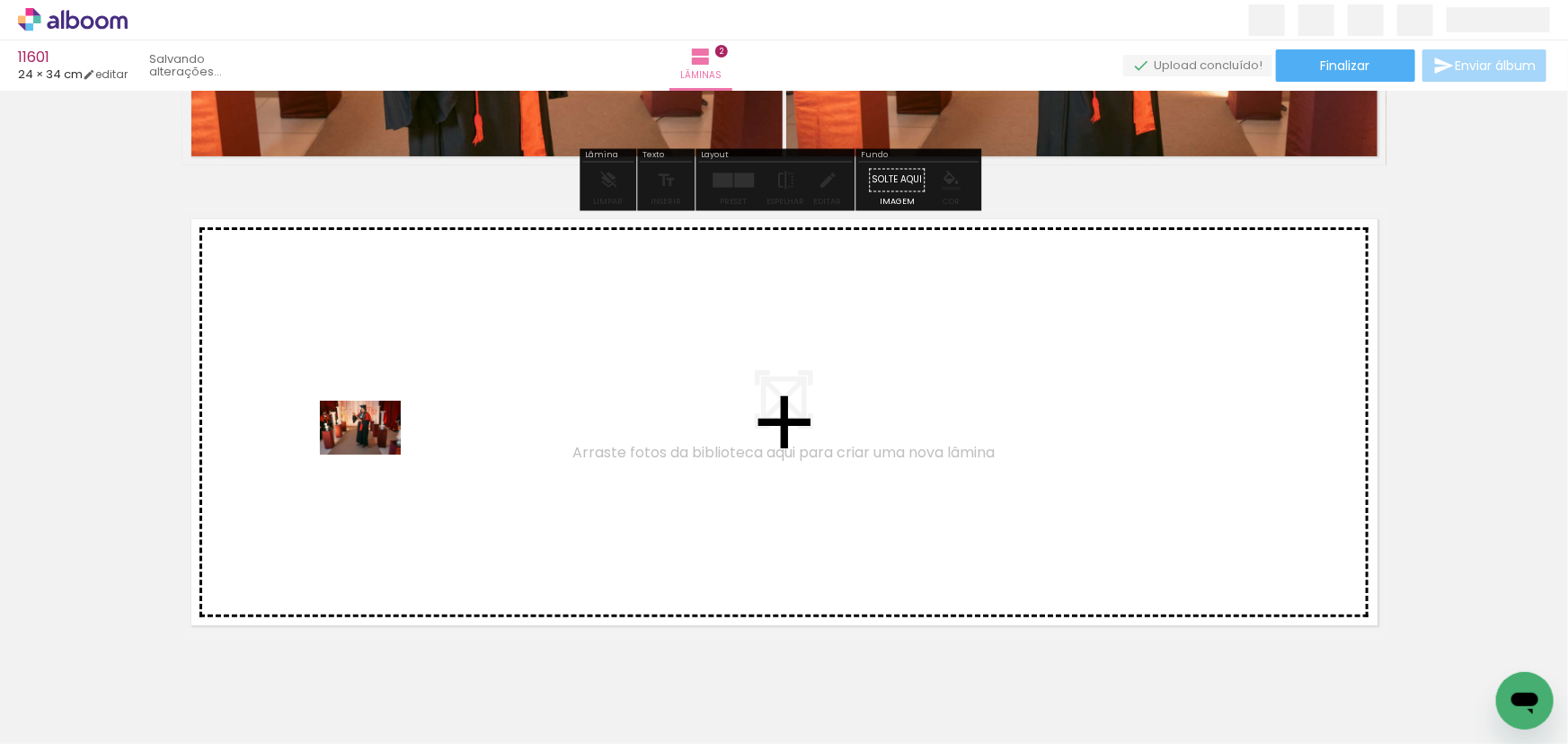
drag, startPoint x: 403, startPoint y: 695, endPoint x: 374, endPoint y: 455, distance: 241.7
click at [374, 455] on quentale-workspace at bounding box center [784, 372] width 1568 height 744
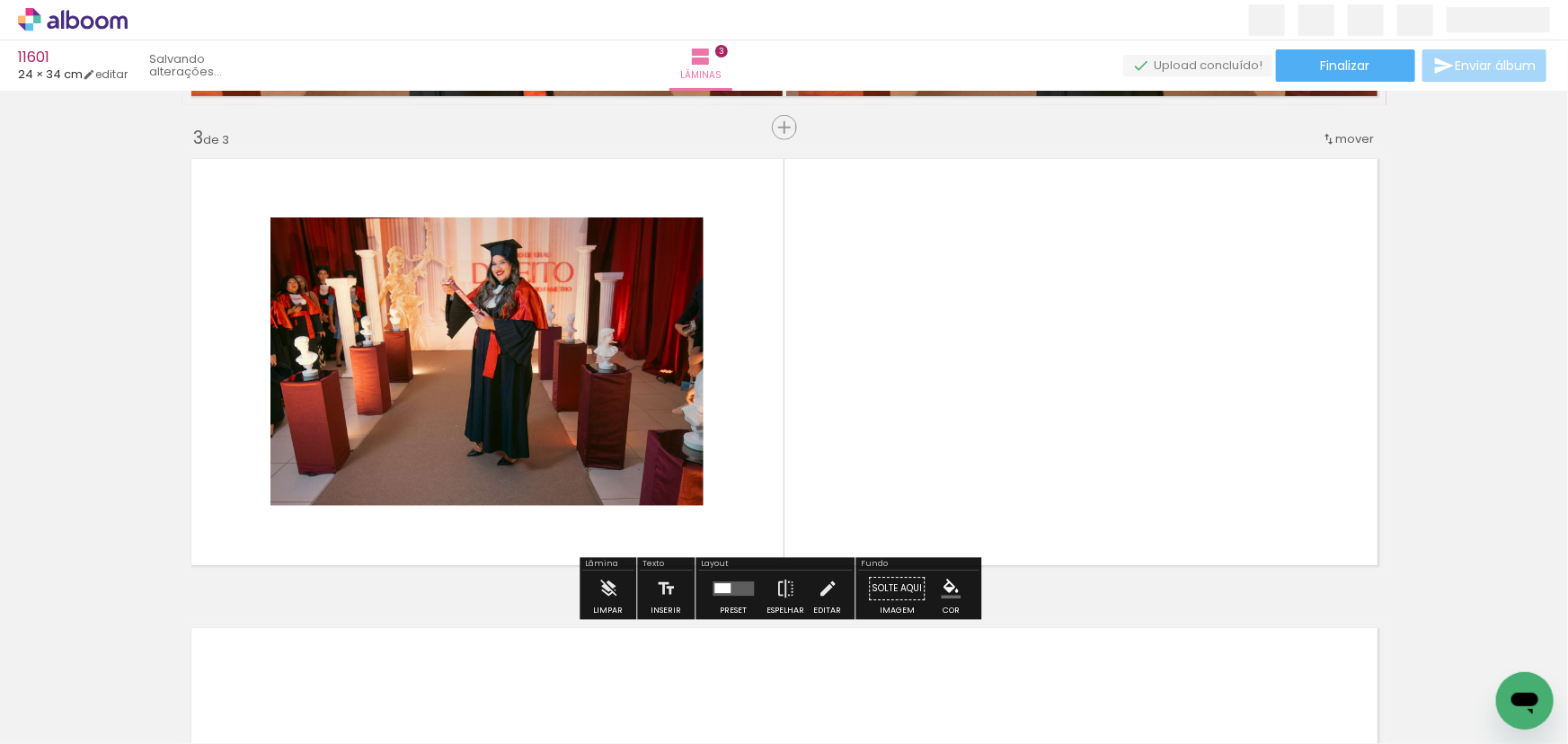
scroll to position [932, 0]
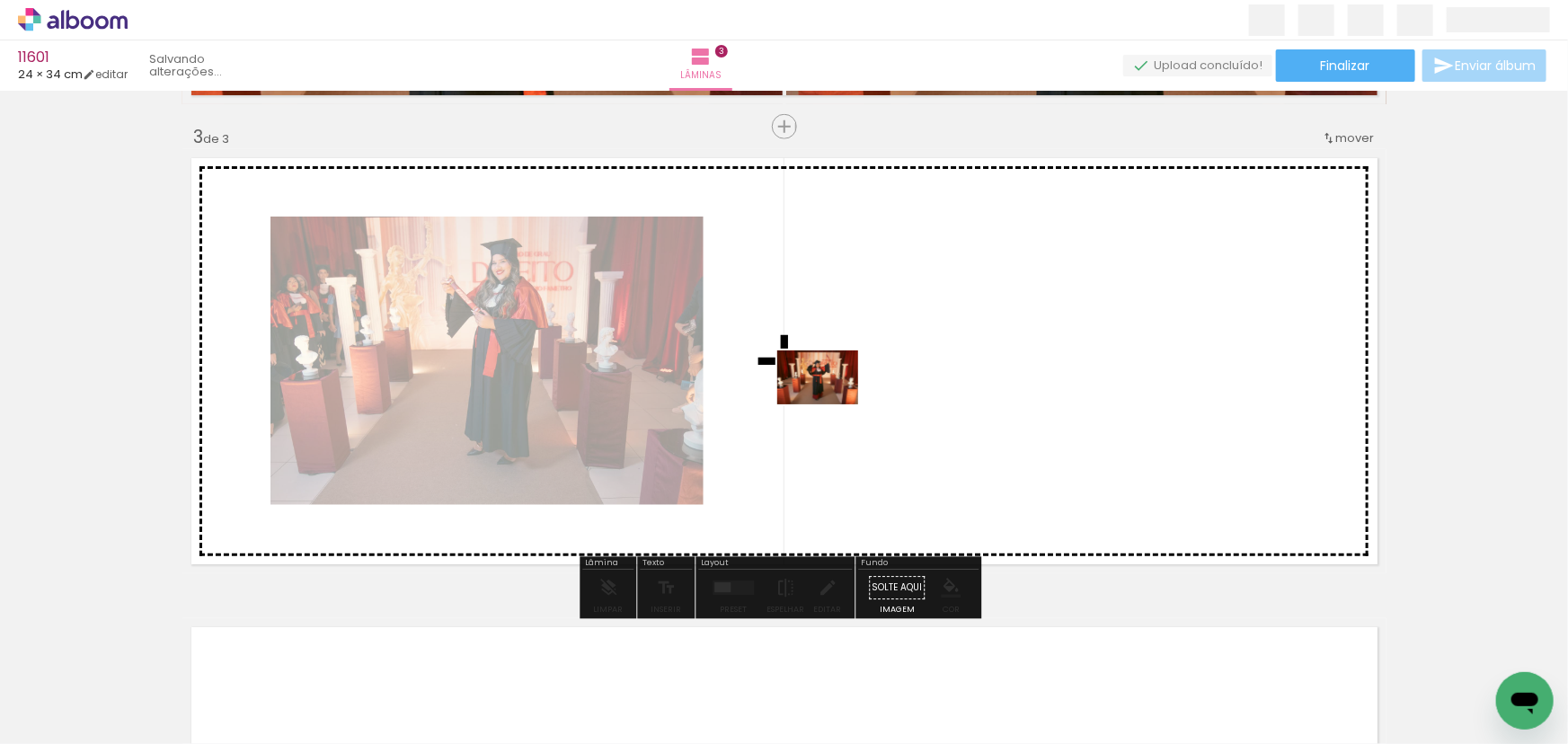
drag, startPoint x: 796, startPoint y: 695, endPoint x: 831, endPoint y: 403, distance: 294.1
click at [831, 403] on quentale-workspace at bounding box center [784, 372] width 1568 height 744
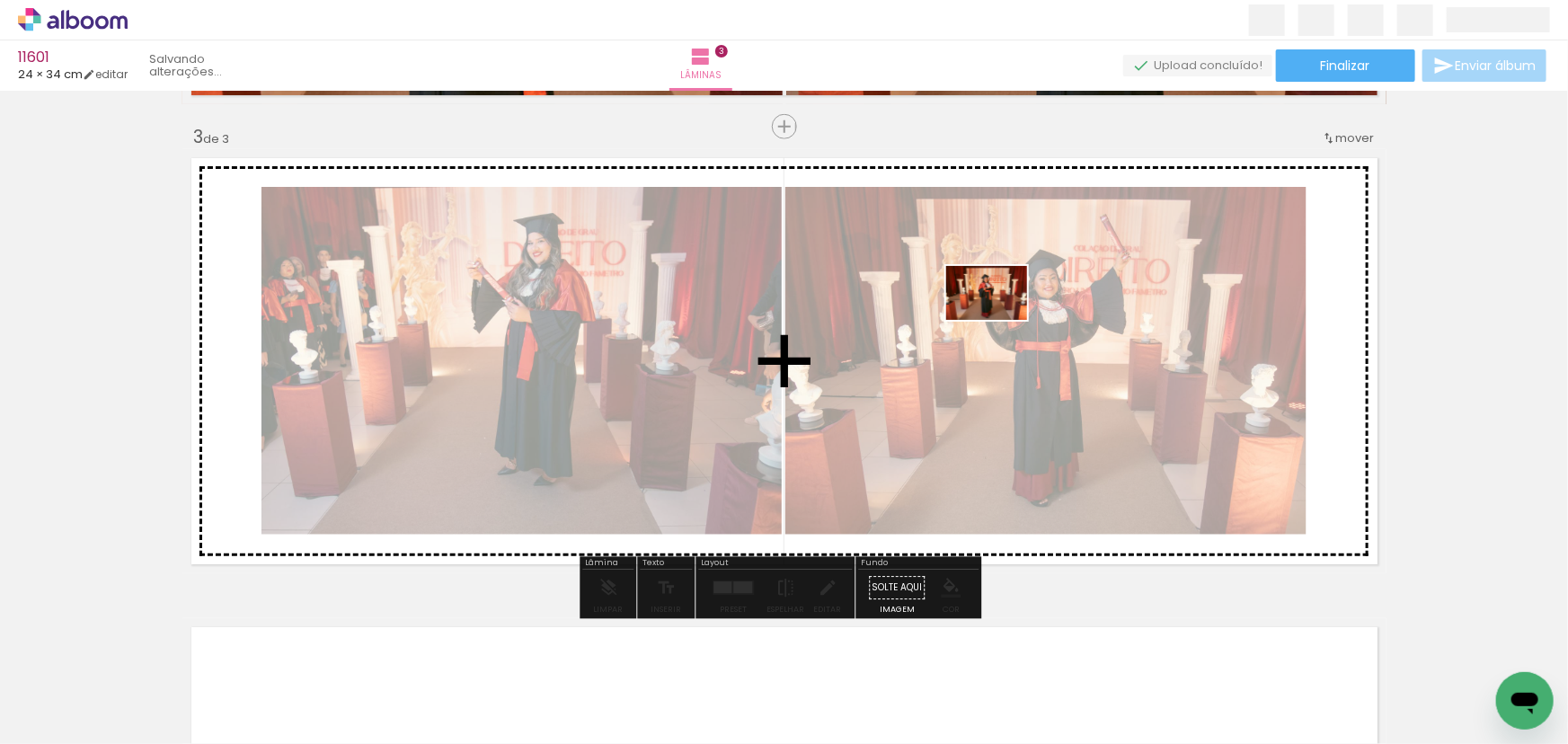
drag, startPoint x: 648, startPoint y: 626, endPoint x: 1000, endPoint y: 320, distance: 466.4
click at [1000, 320] on quentale-workspace at bounding box center [784, 372] width 1568 height 744
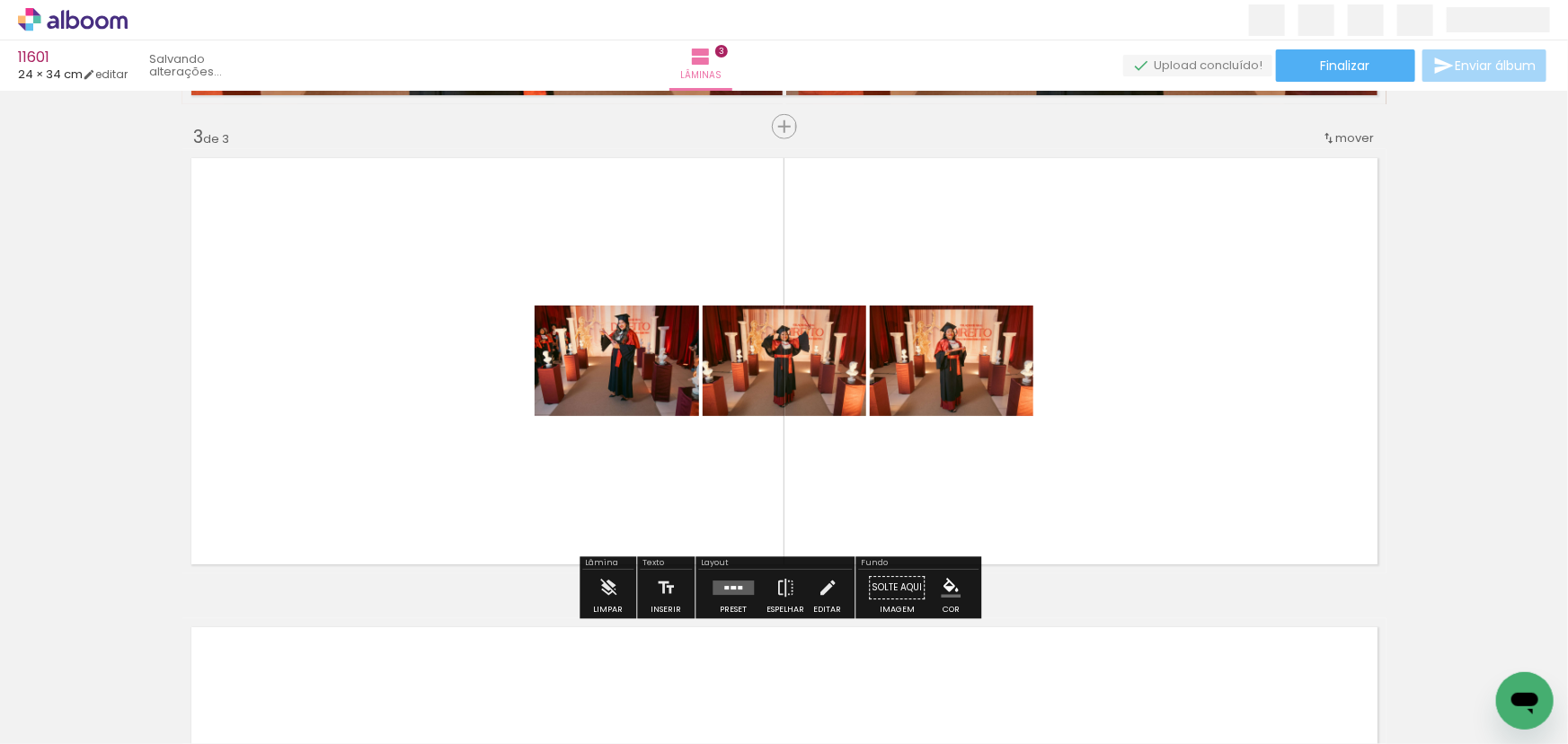
click at [739, 575] on div at bounding box center [733, 589] width 49 height 36
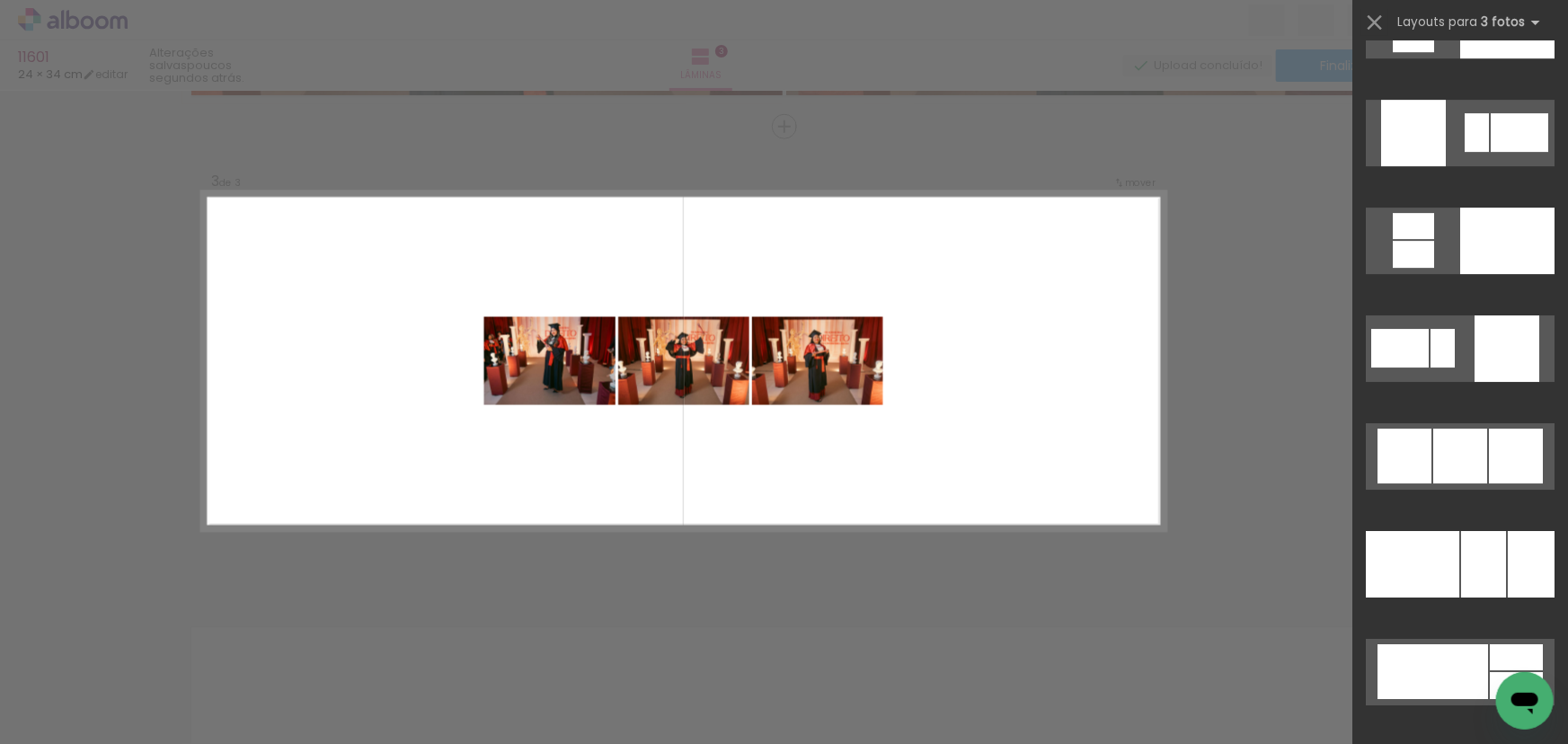
scroll to position [10240, 0]
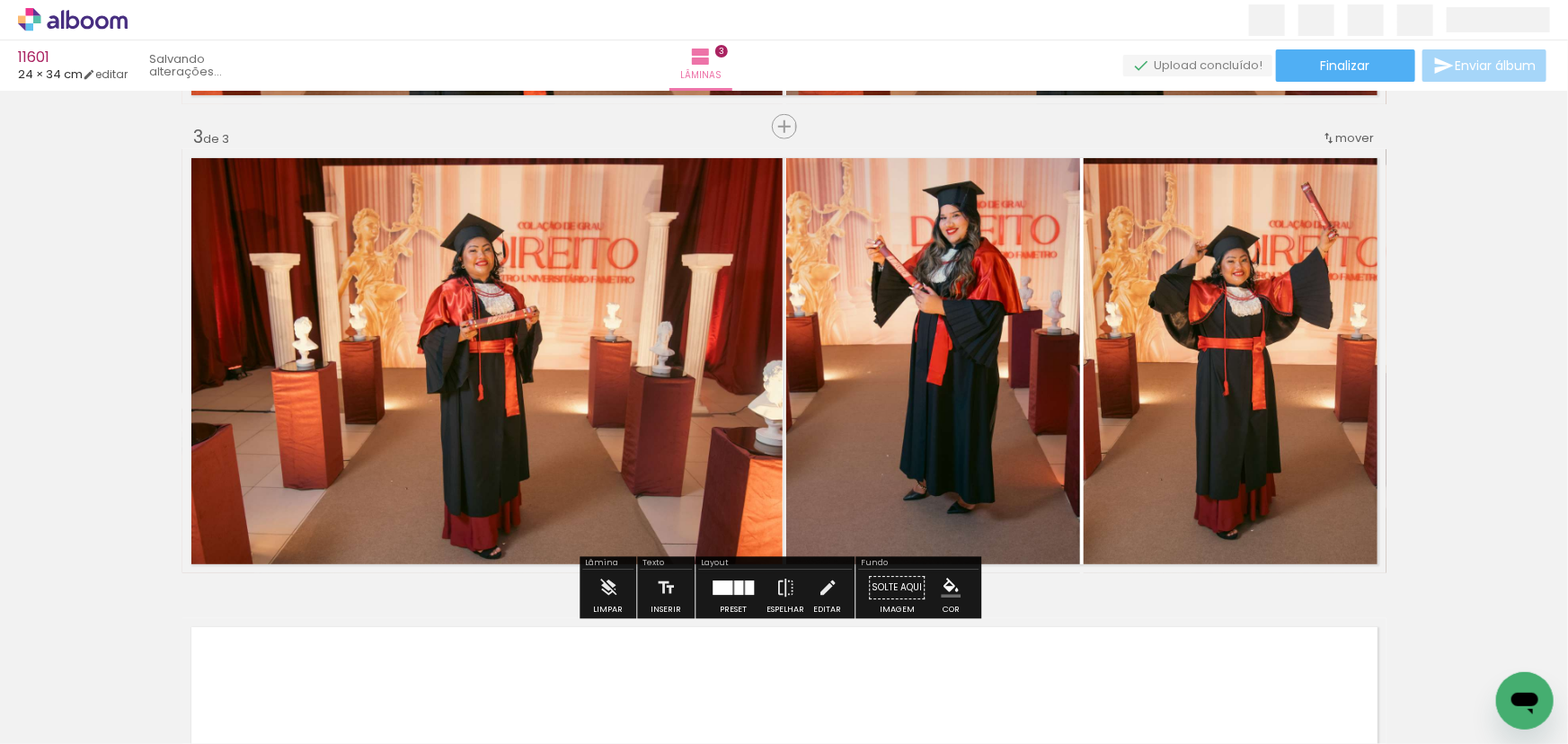
click at [1436, 252] on div "Inserir lâmina 1 de 3 Inserir lâmina 2 de 3 Inserir lâmina 3 de 3" at bounding box center [784, 103] width 1568 height 1876
click at [963, 349] on quentale-photo at bounding box center [933, 361] width 294 height 424
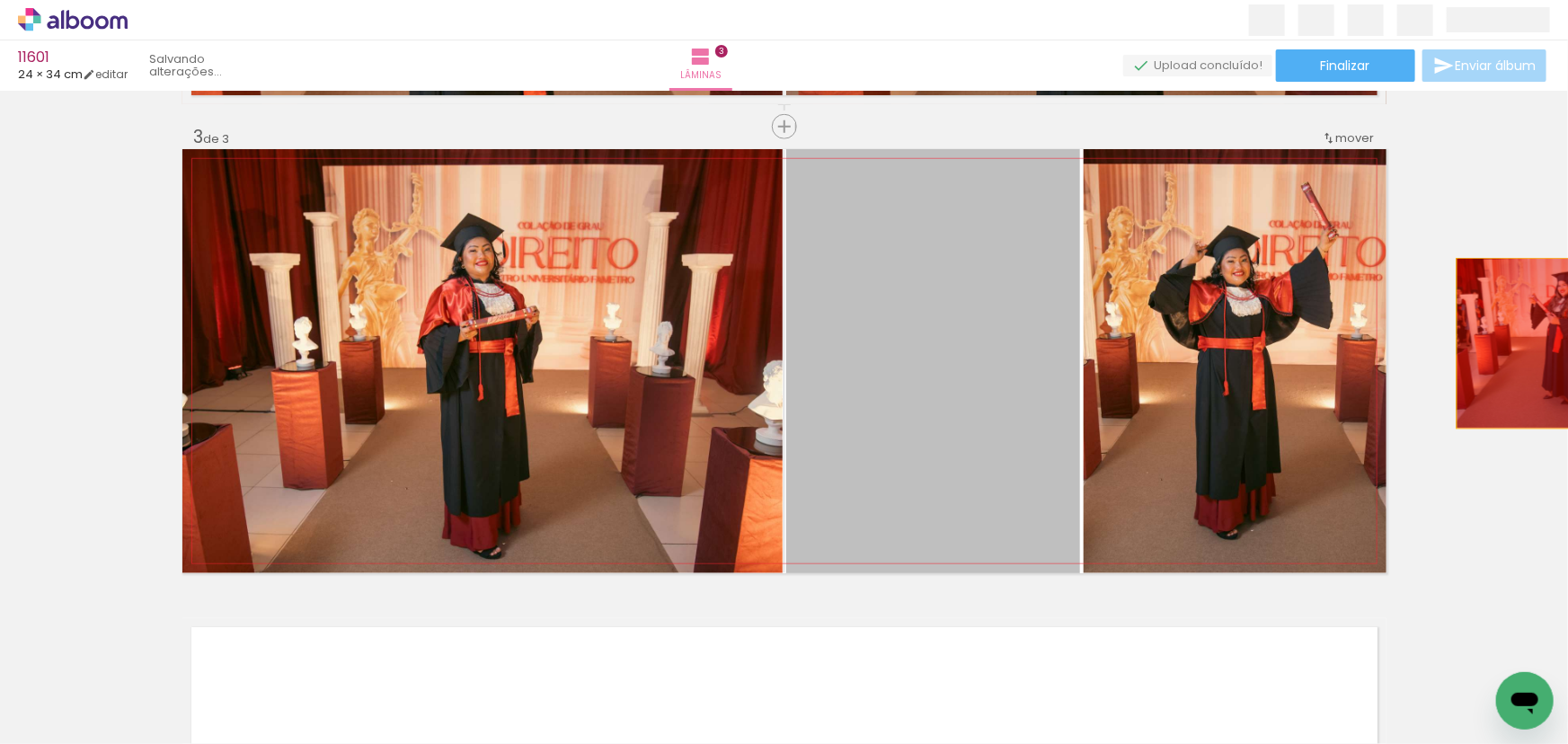
drag, startPoint x: 946, startPoint y: 320, endPoint x: 1510, endPoint y: 343, distance: 564.5
click at [1510, 343] on div "Inserir lâmina 1 de 3 Inserir lâmina 2 de 3 Inserir lâmina 3 de 3" at bounding box center [784, 103] width 1568 height 1876
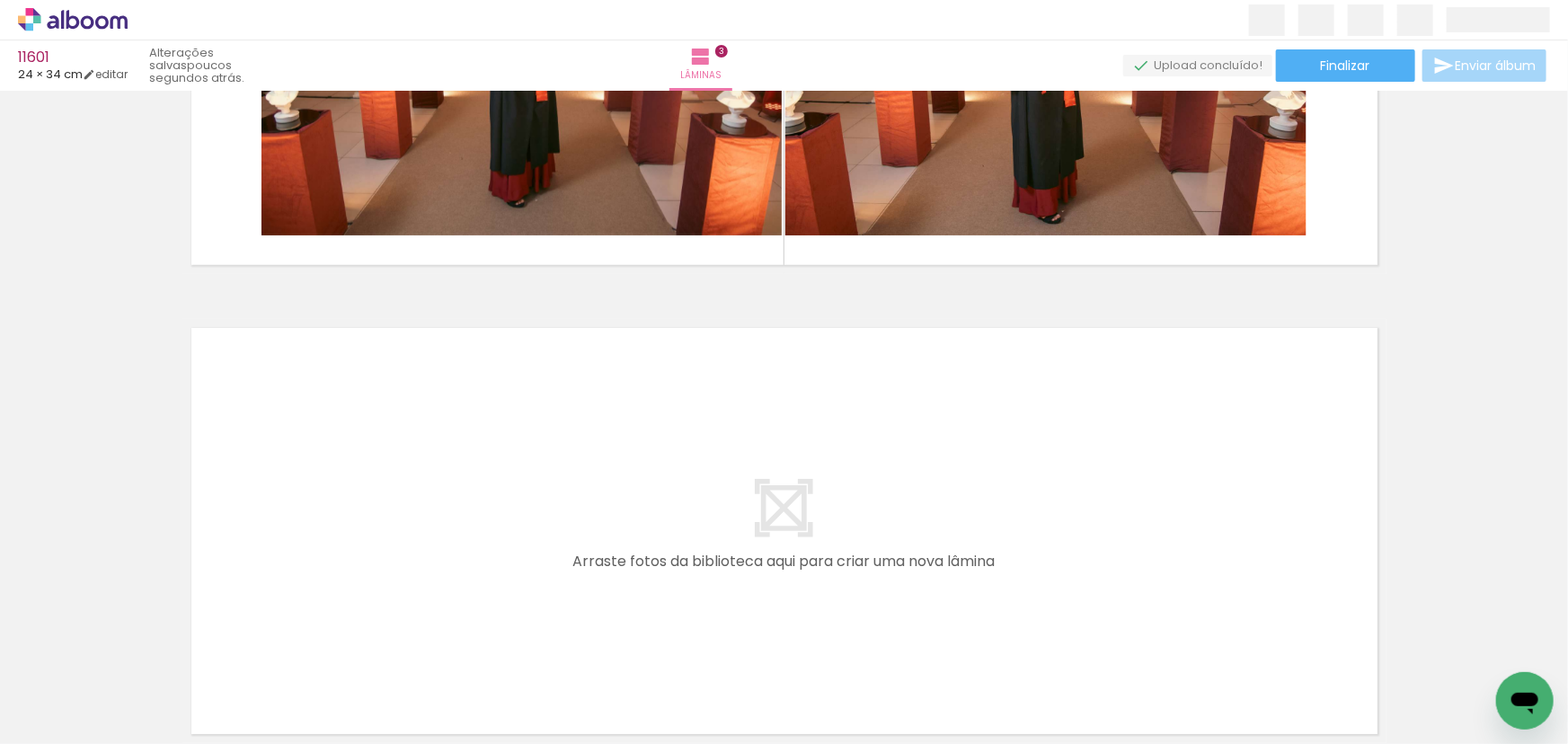
scroll to position [1339, 0]
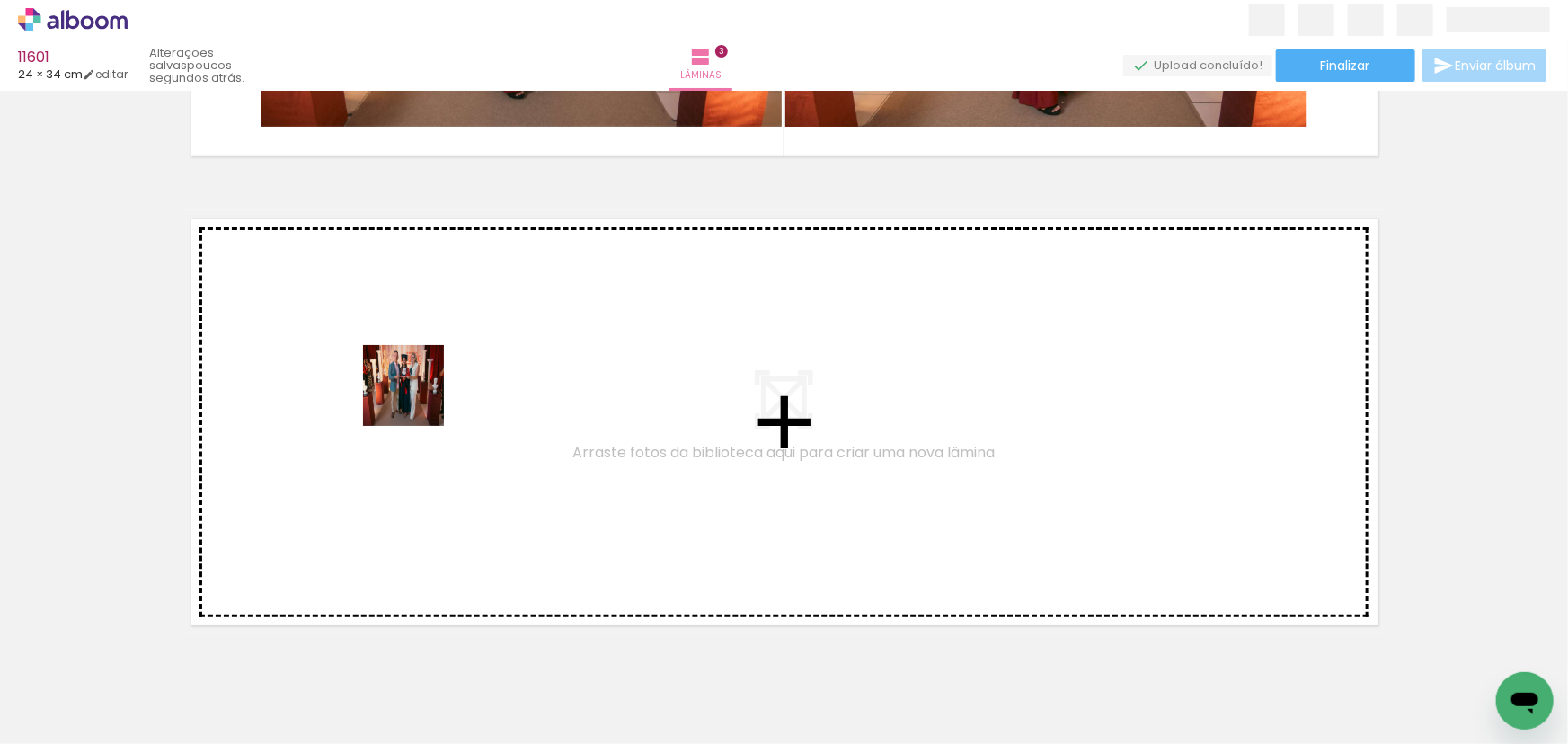
drag, startPoint x: 457, startPoint y: 509, endPoint x: 403, endPoint y: 355, distance: 163.2
click at [403, 355] on quentale-workspace at bounding box center [784, 372] width 1568 height 744
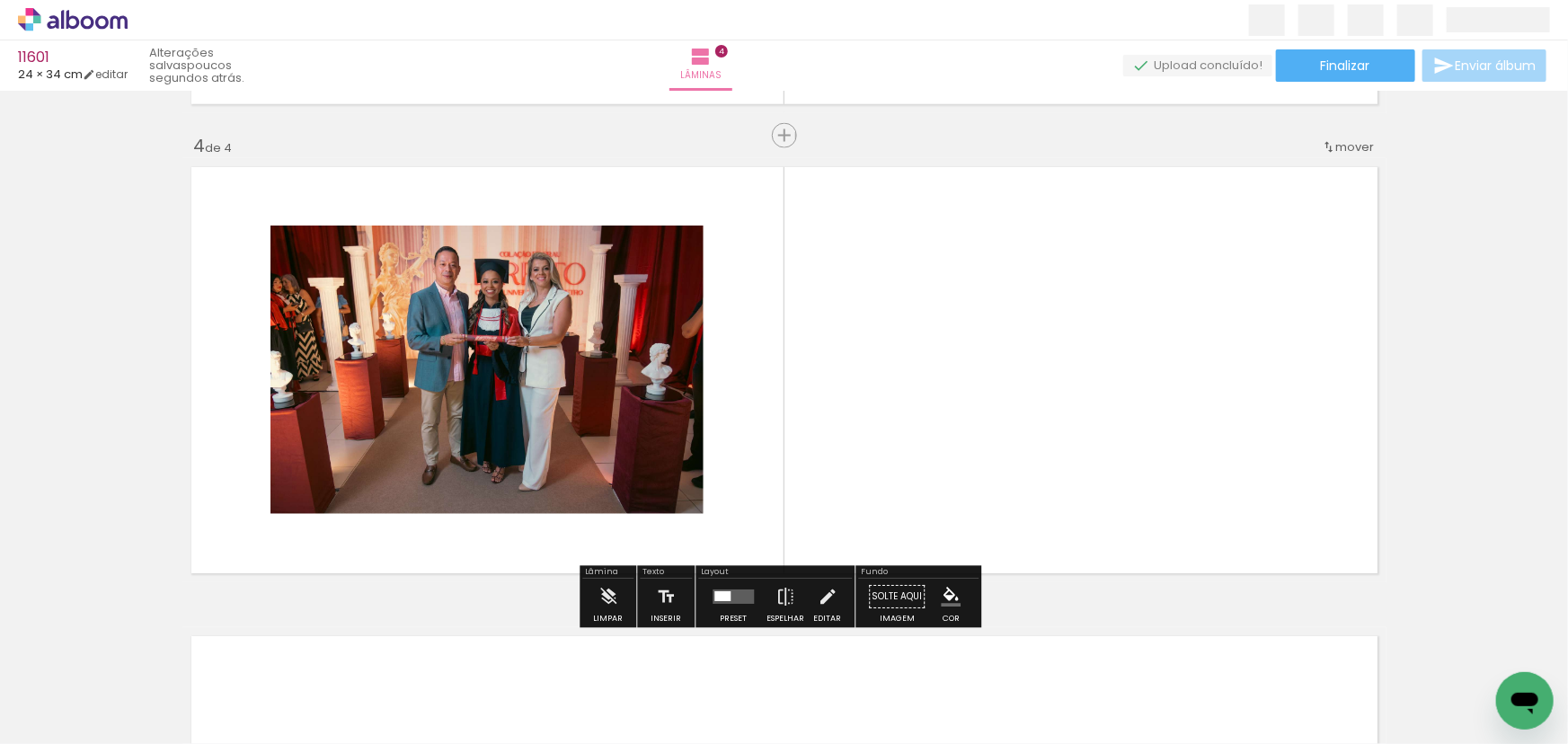
scroll to position [1400, 0]
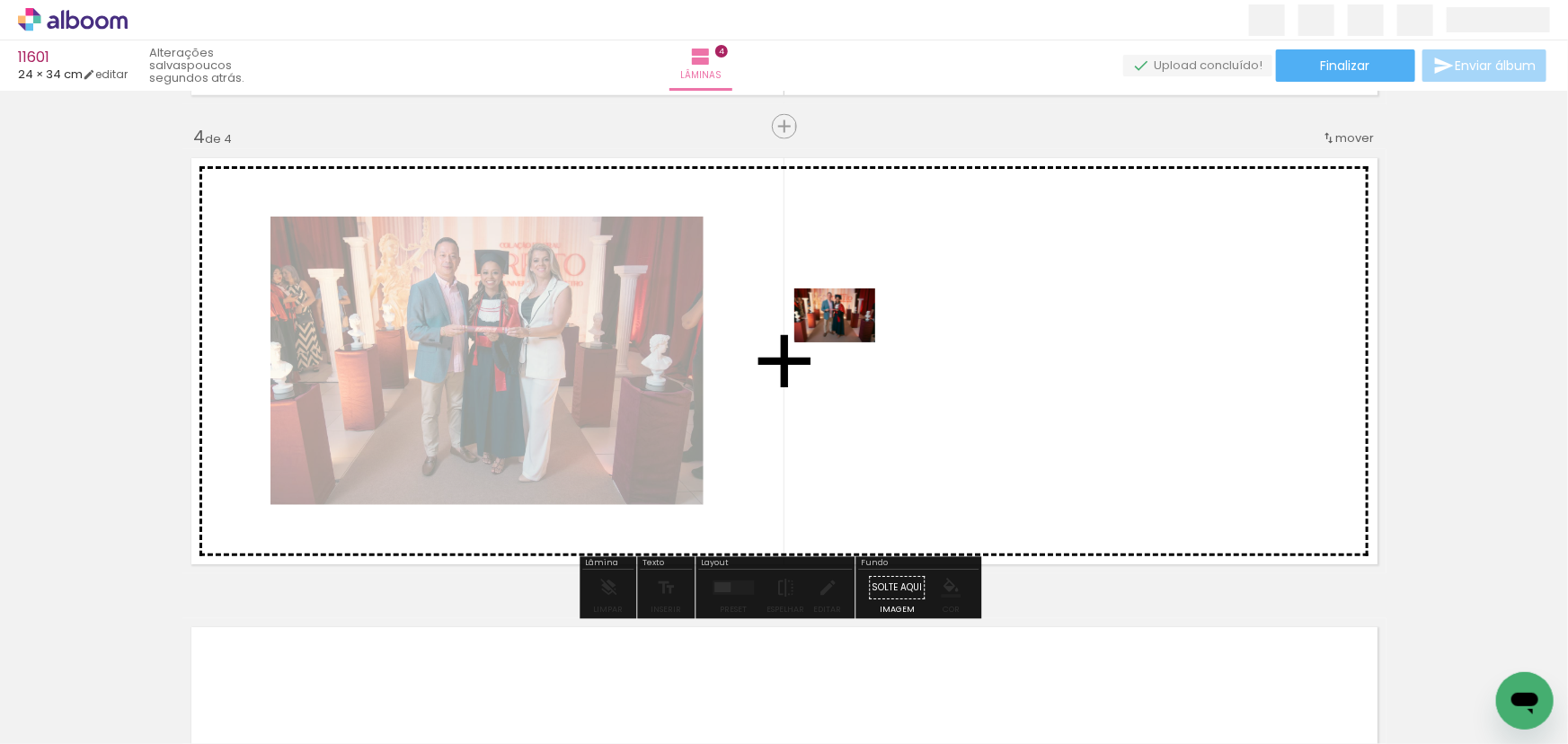
drag, startPoint x: 382, startPoint y: 699, endPoint x: 848, endPoint y: 342, distance: 587.0
click at [848, 342] on quentale-workspace at bounding box center [784, 372] width 1568 height 744
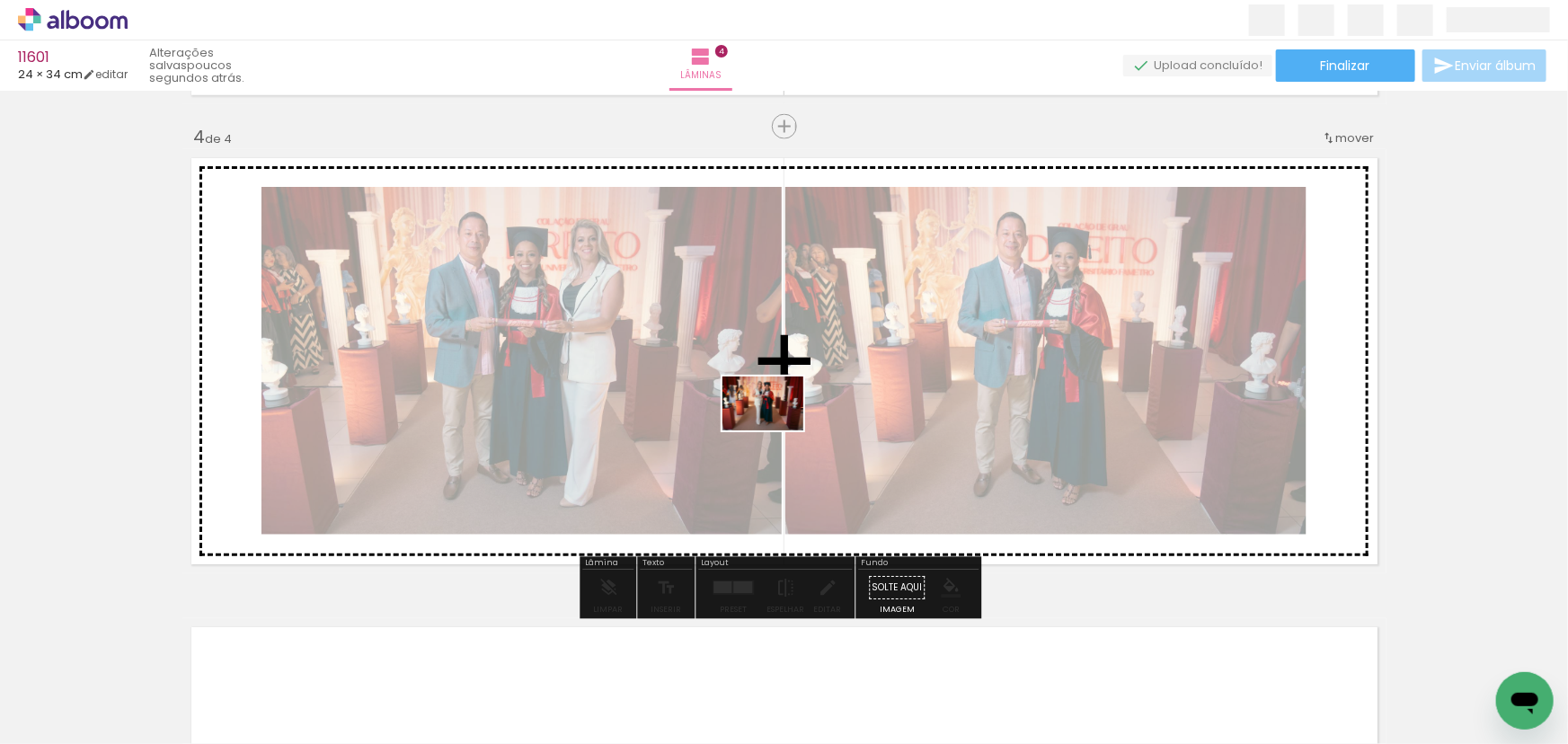
drag, startPoint x: 307, startPoint y: 690, endPoint x: 807, endPoint y: 411, distance: 572.6
click at [807, 411] on quentale-workspace at bounding box center [784, 372] width 1568 height 744
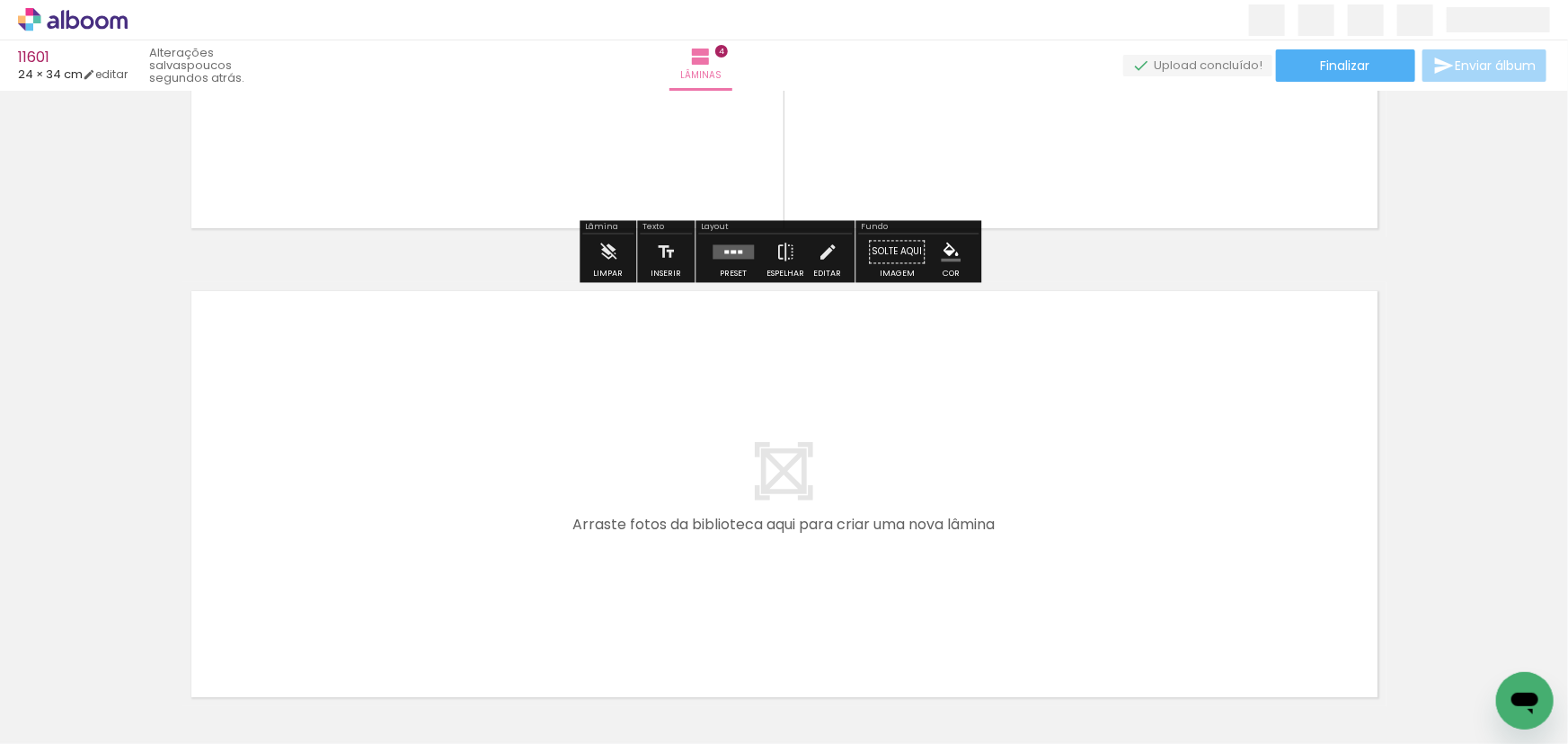
scroll to position [1872, 0]
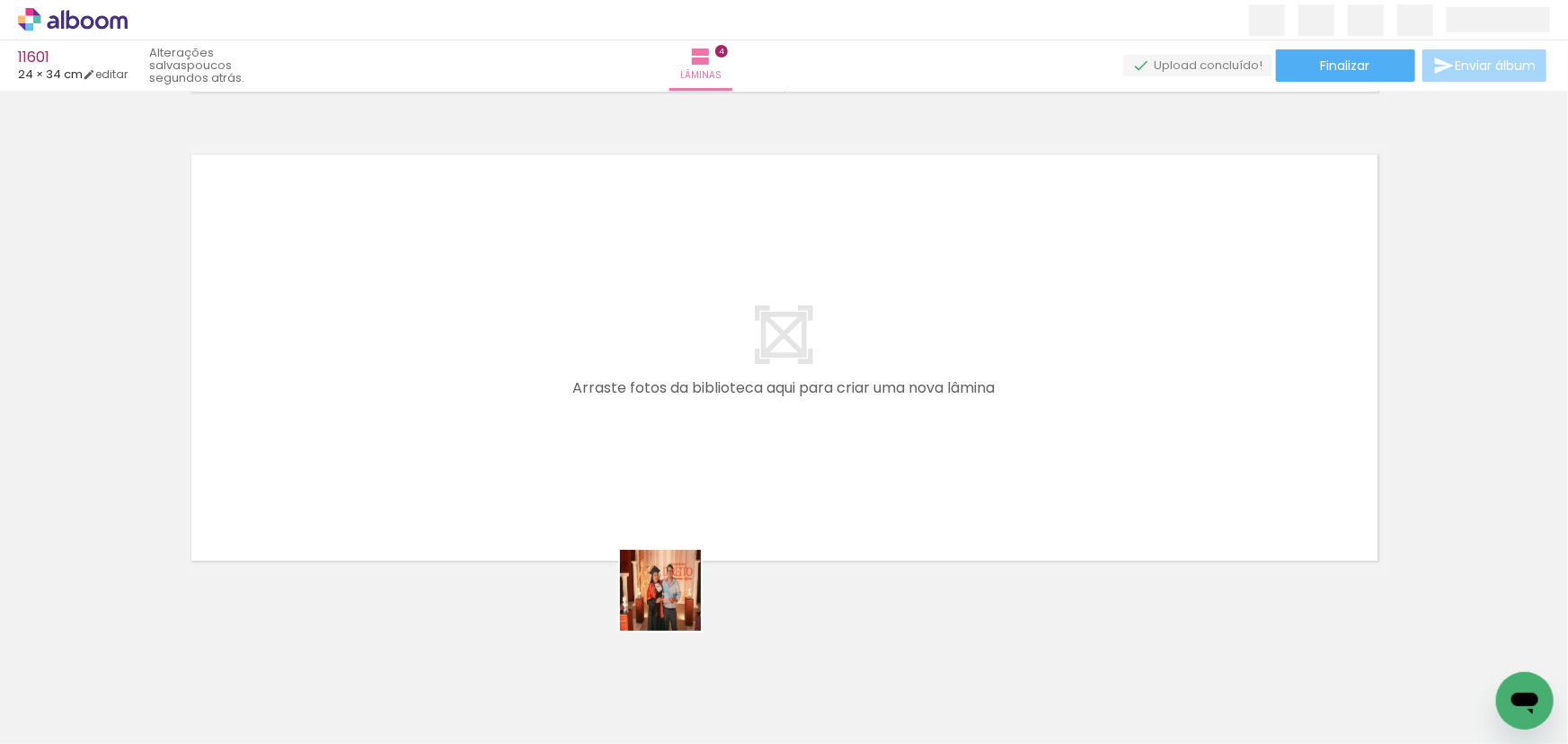
drag, startPoint x: 673, startPoint y: 603, endPoint x: 752, endPoint y: 596, distance: 79.3
click at [601, 498] on quentale-workspace at bounding box center [784, 372] width 1568 height 744
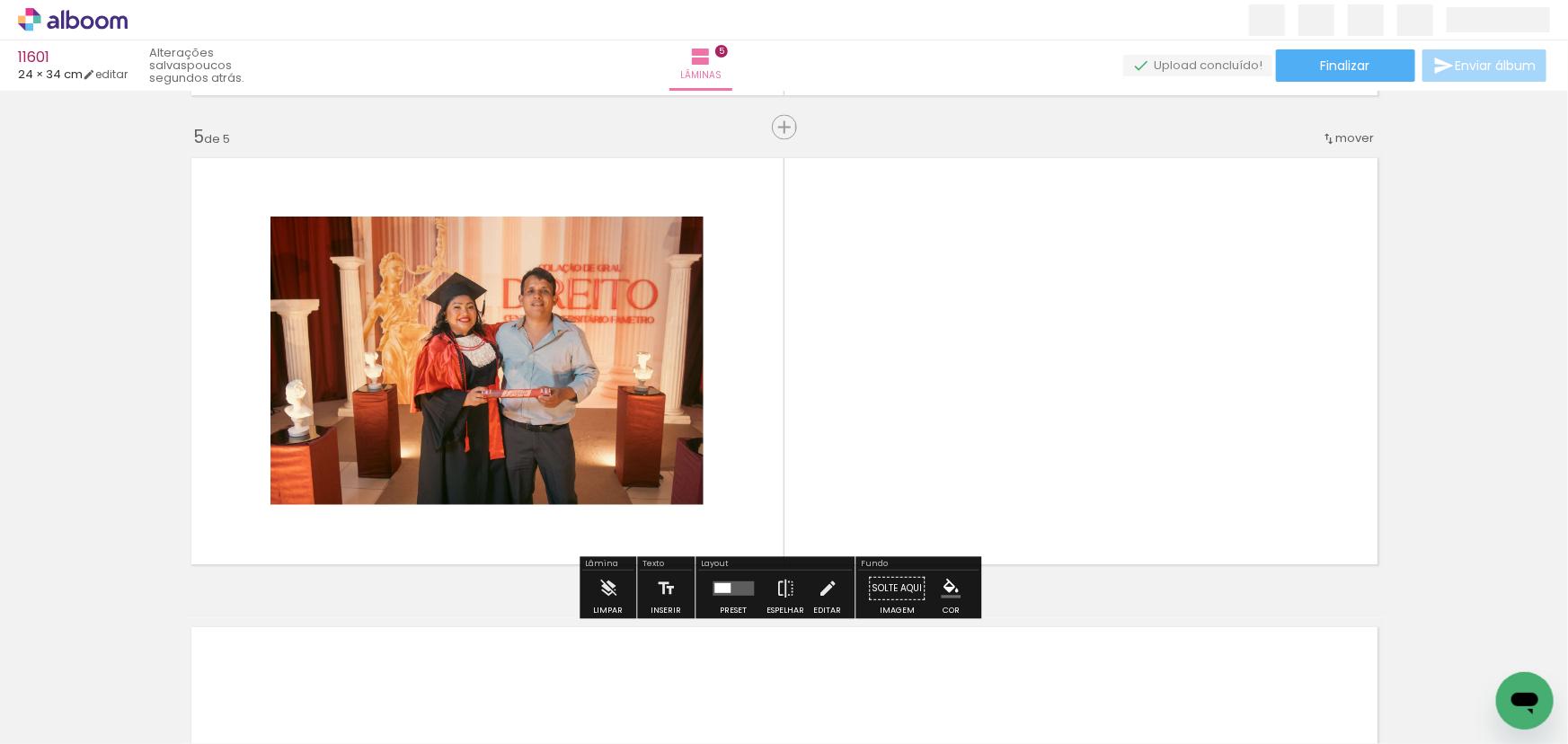
scroll to position [1868, 0]
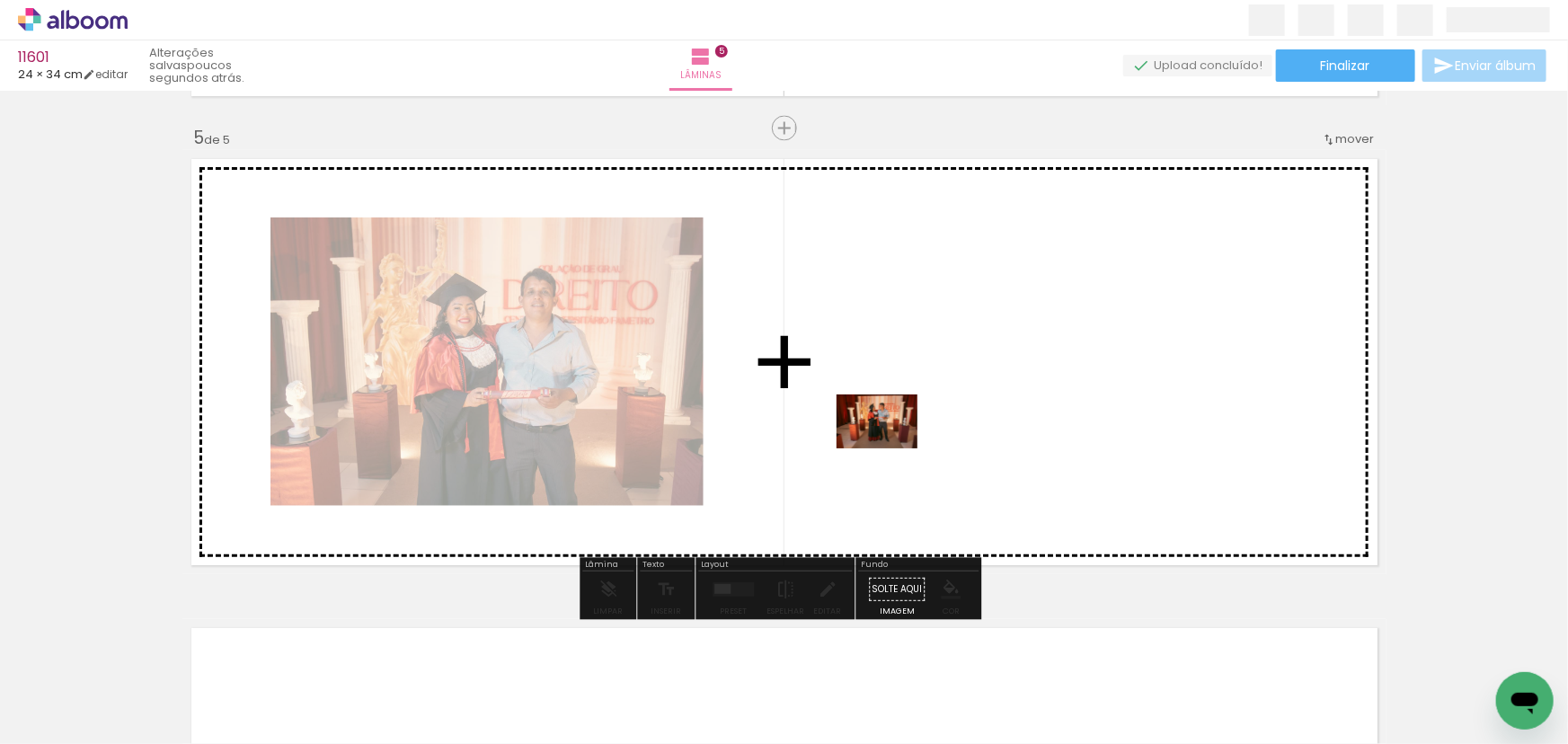
click at [890, 448] on quentale-workspace at bounding box center [784, 372] width 1568 height 744
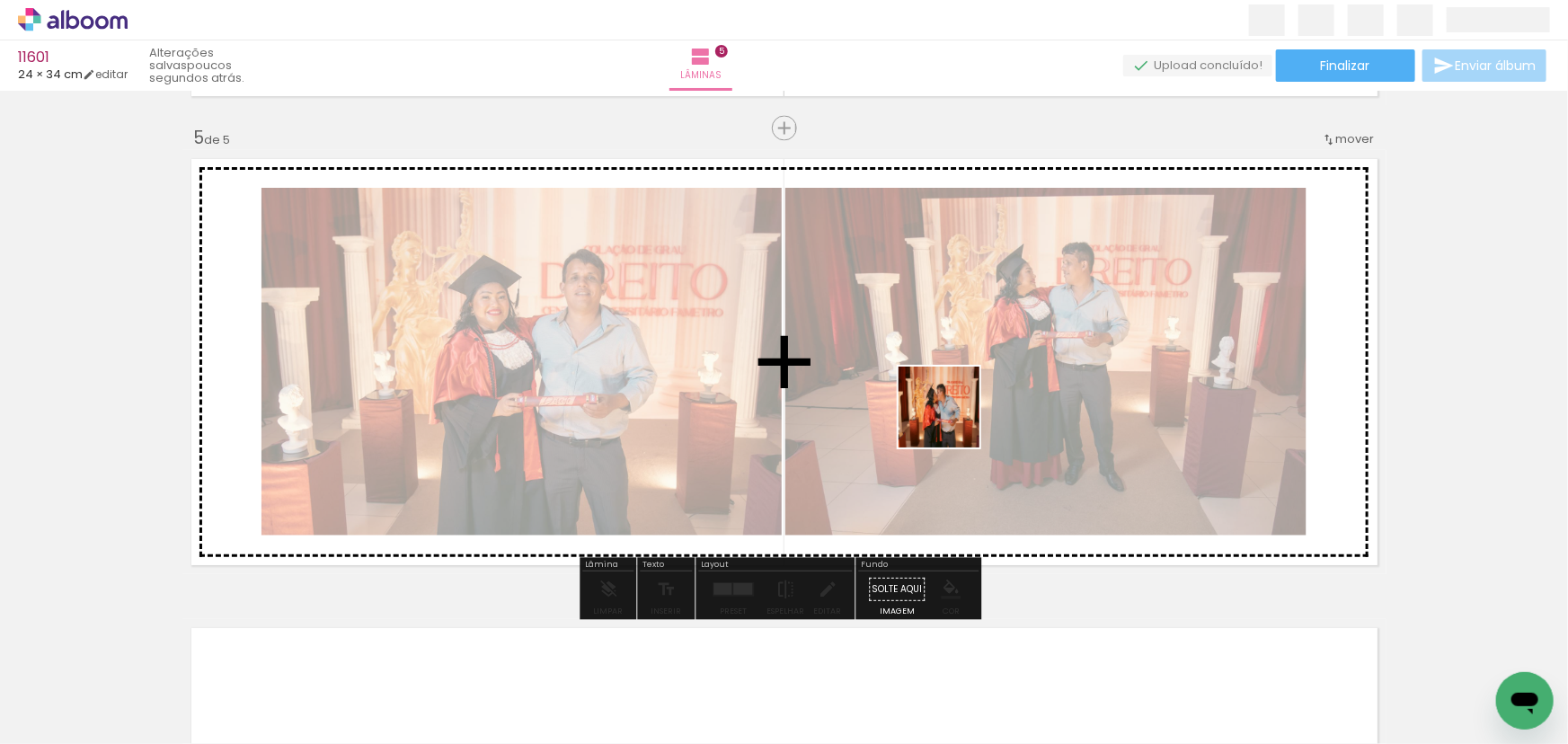
drag, startPoint x: 923, startPoint y: 598, endPoint x: 952, endPoint y: 420, distance: 180.3
click at [952, 420] on quentale-workspace at bounding box center [784, 372] width 1568 height 744
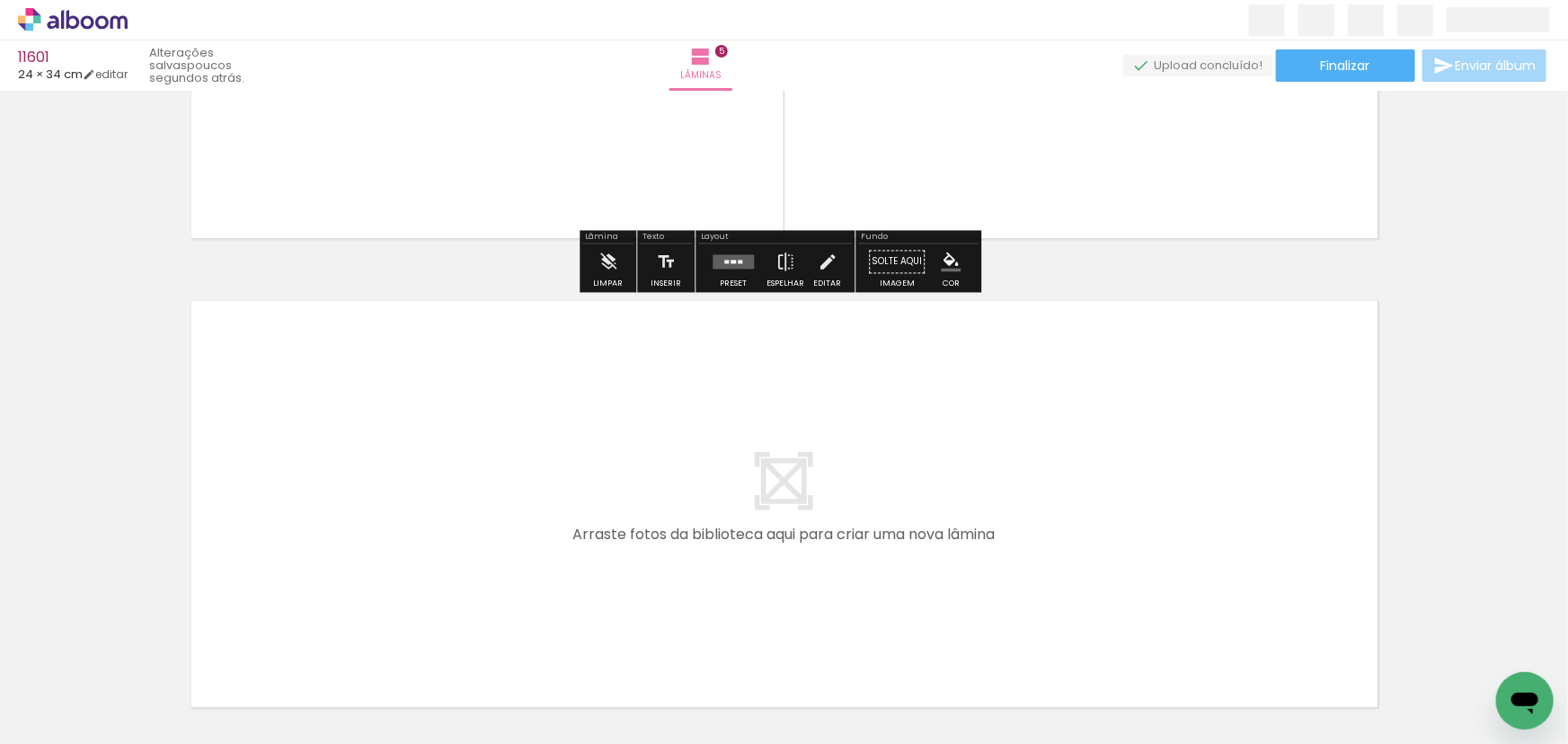
scroll to position [2341, 0]
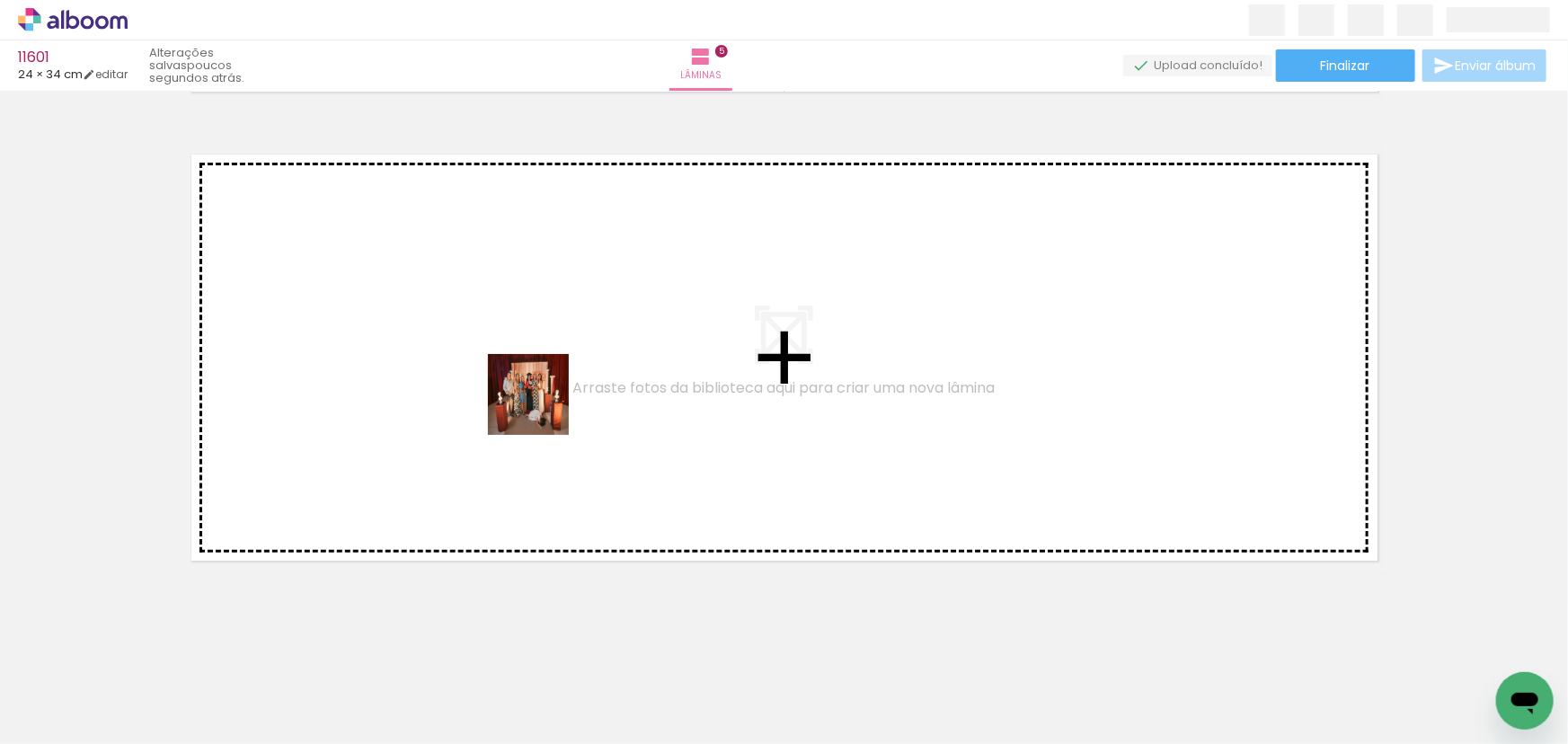
drag, startPoint x: 1188, startPoint y: 688, endPoint x: 542, endPoint y: 408, distance: 704.1
click at [542, 408] on quentale-workspace at bounding box center [784, 372] width 1568 height 744
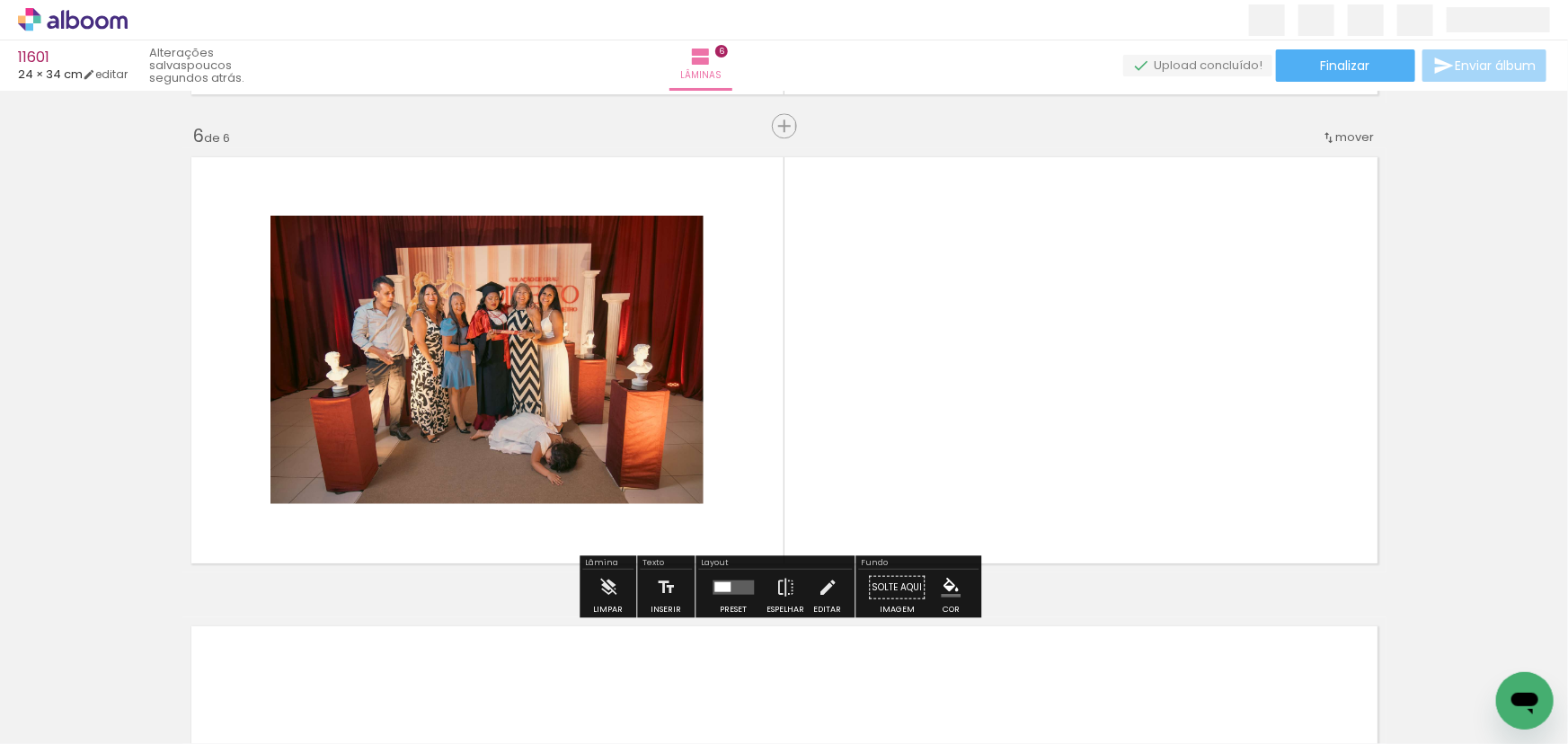
scroll to position [2336, 0]
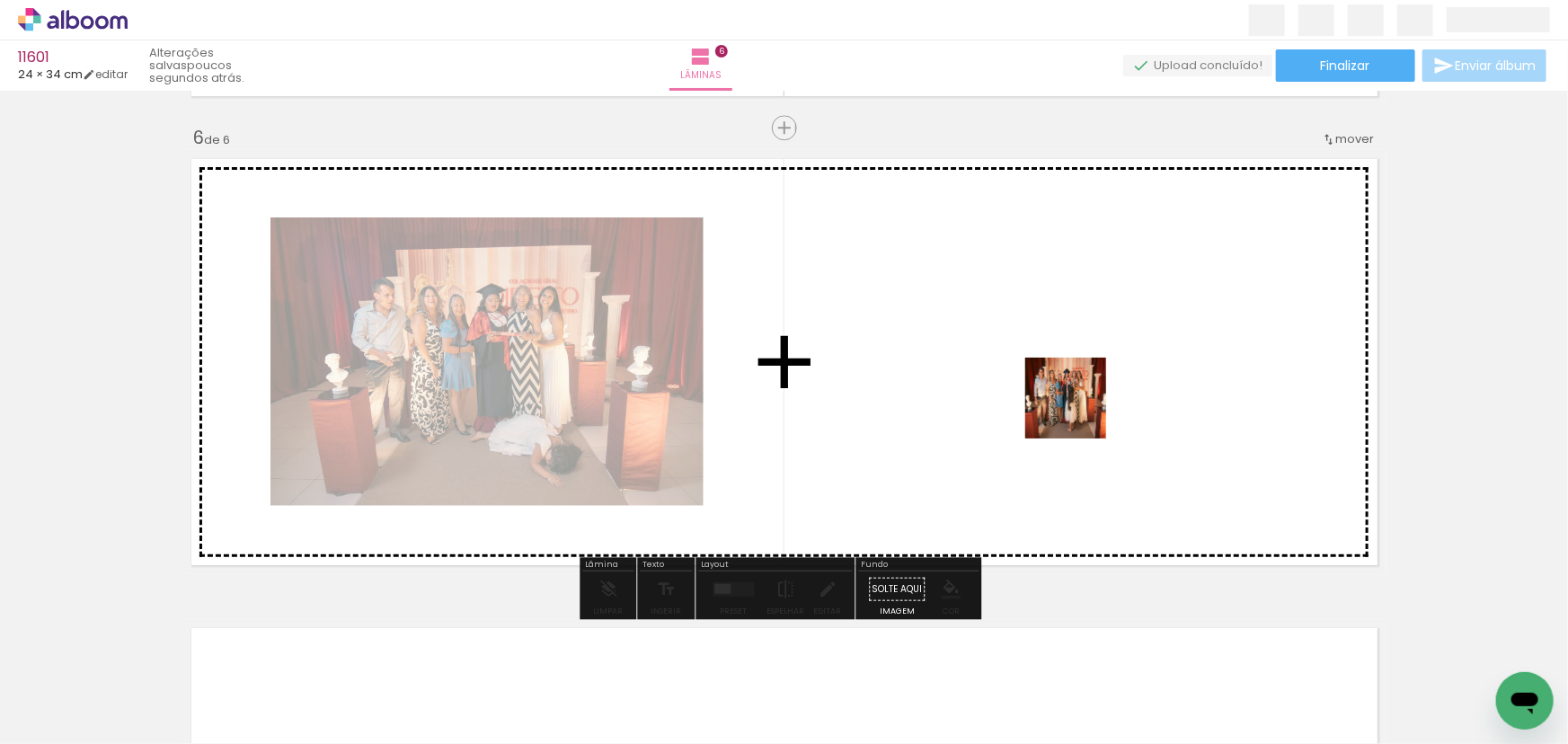
drag, startPoint x: 1279, startPoint y: 617, endPoint x: 832, endPoint y: 322, distance: 535.6
click at [832, 322] on quentale-workspace at bounding box center [784, 372] width 1568 height 744
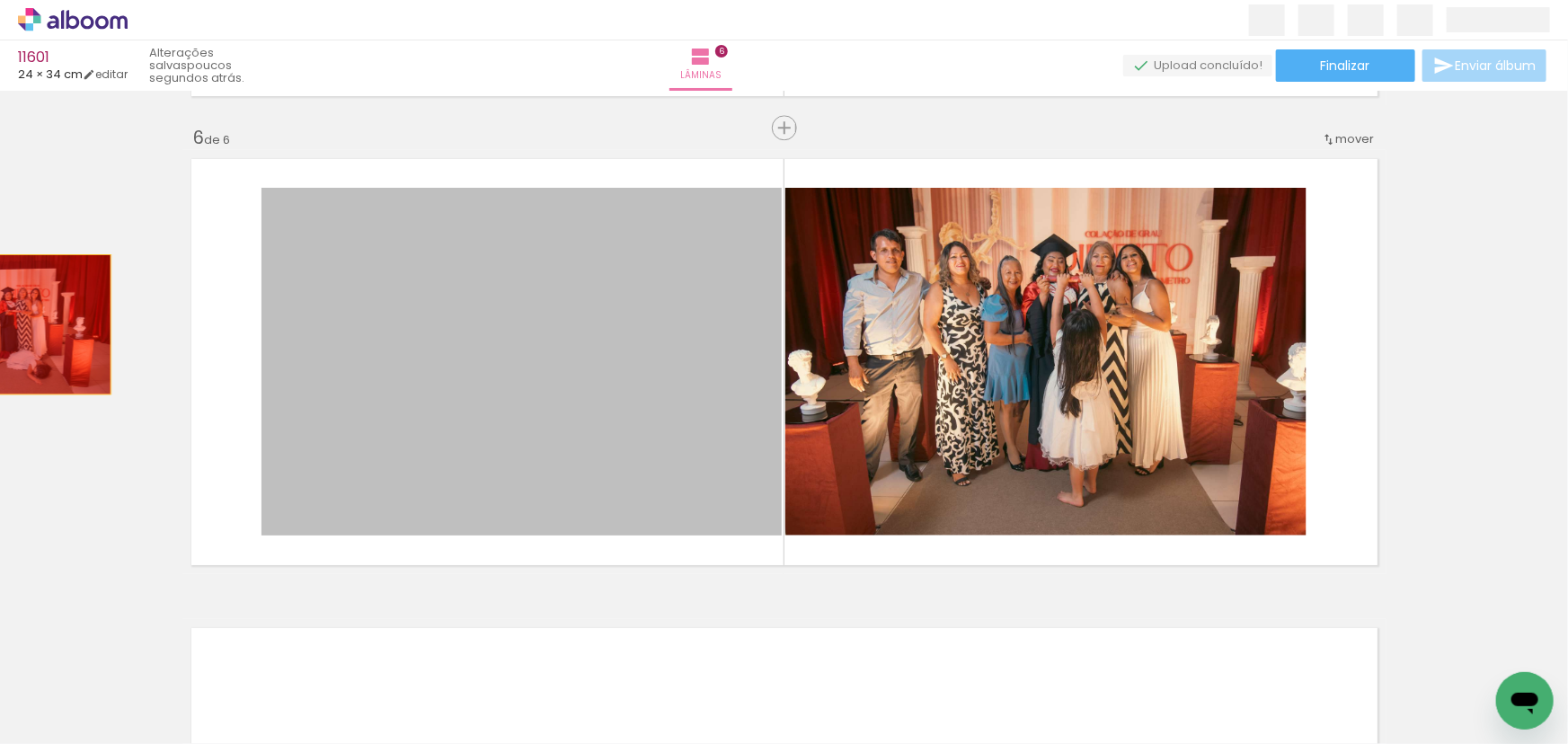
drag, startPoint x: 493, startPoint y: 308, endPoint x: 0, endPoint y: 324, distance: 493.3
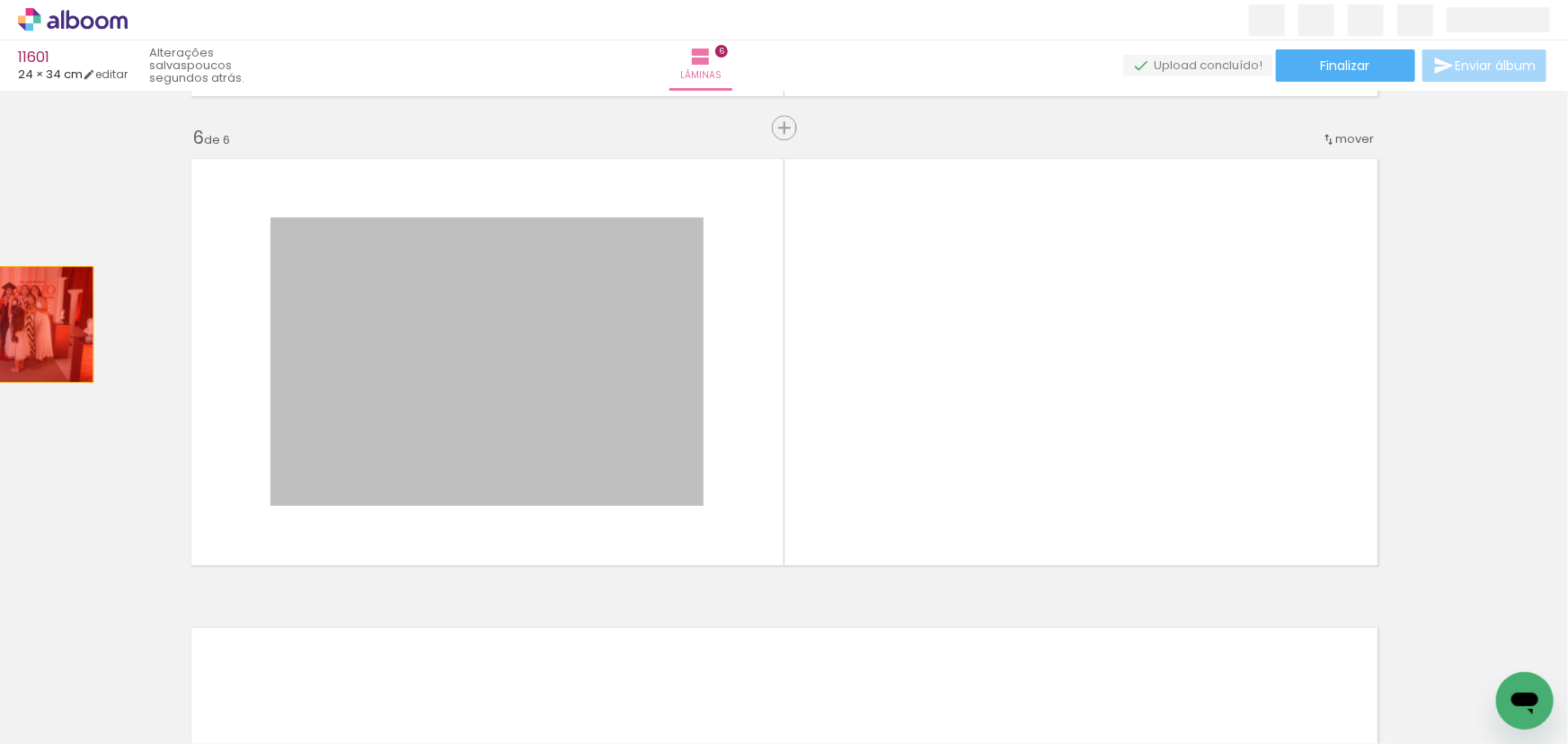
drag, startPoint x: 398, startPoint y: 324, endPoint x: 0, endPoint y: 324, distance: 398.0
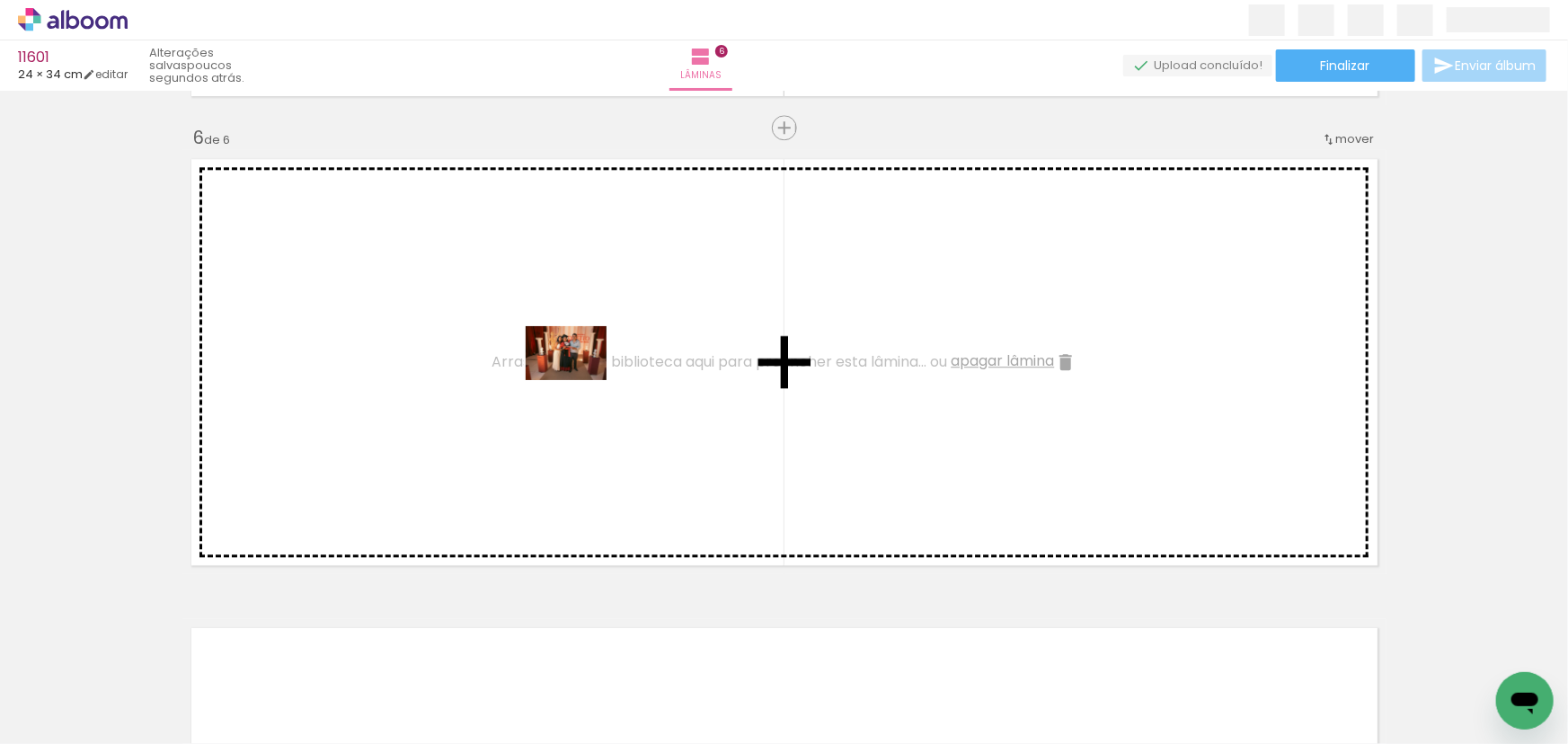
drag, startPoint x: 1110, startPoint y: 678, endPoint x: 579, endPoint y: 380, distance: 608.9
click at [579, 380] on quentale-workspace at bounding box center [784, 372] width 1568 height 744
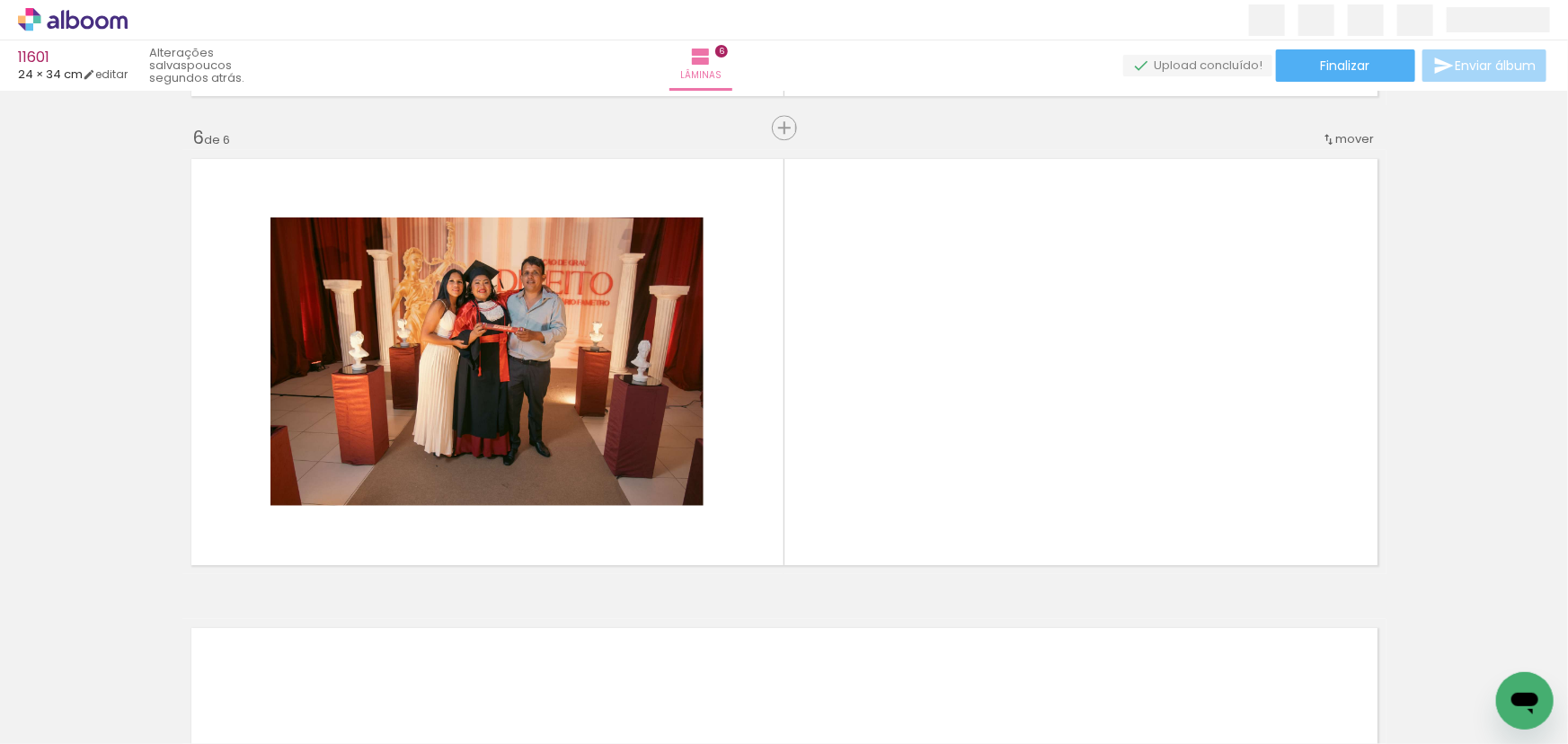
scroll to position [0, 511]
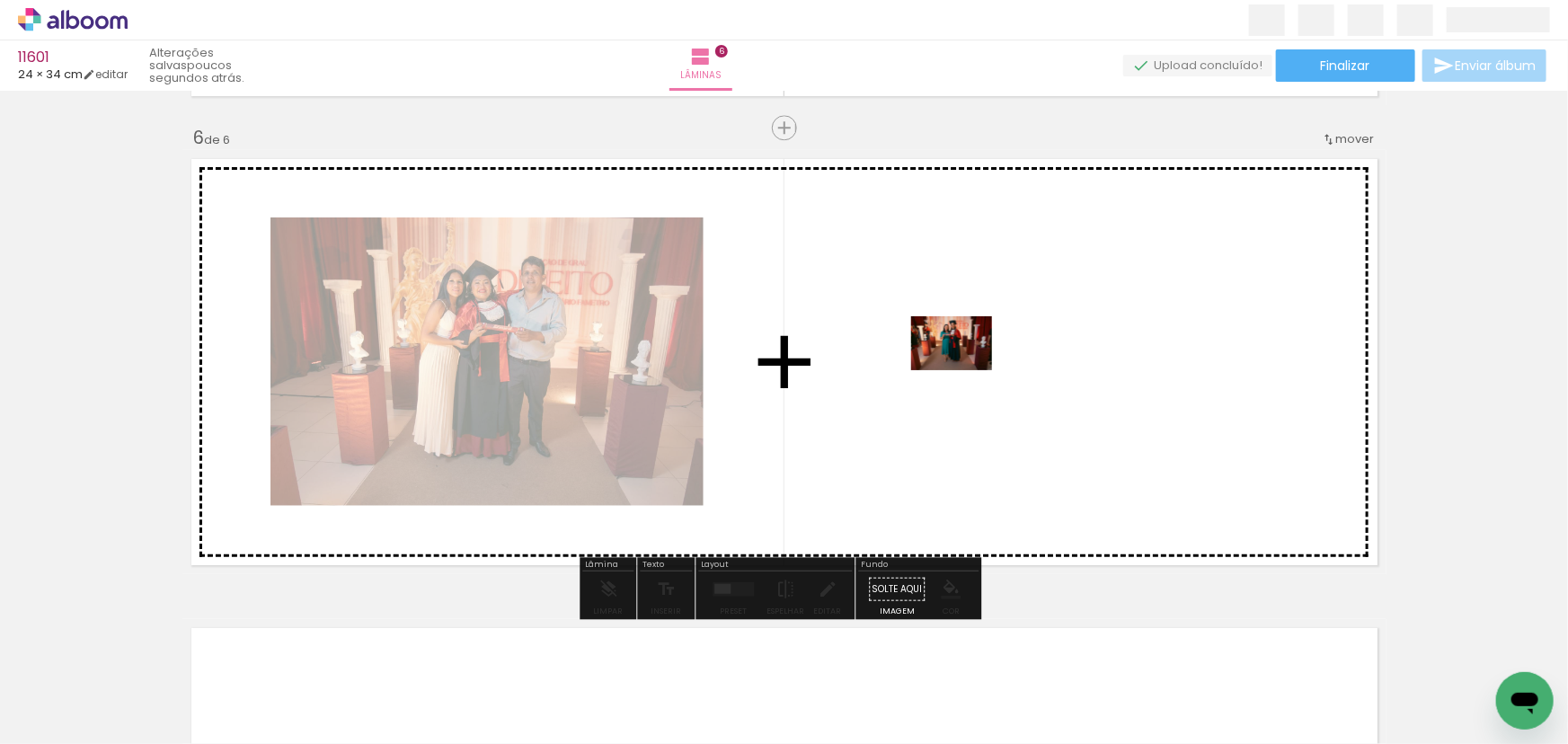
drag, startPoint x: 704, startPoint y: 685, endPoint x: 965, endPoint y: 370, distance: 409.1
click at [965, 370] on quentale-workspace at bounding box center [784, 372] width 1568 height 744
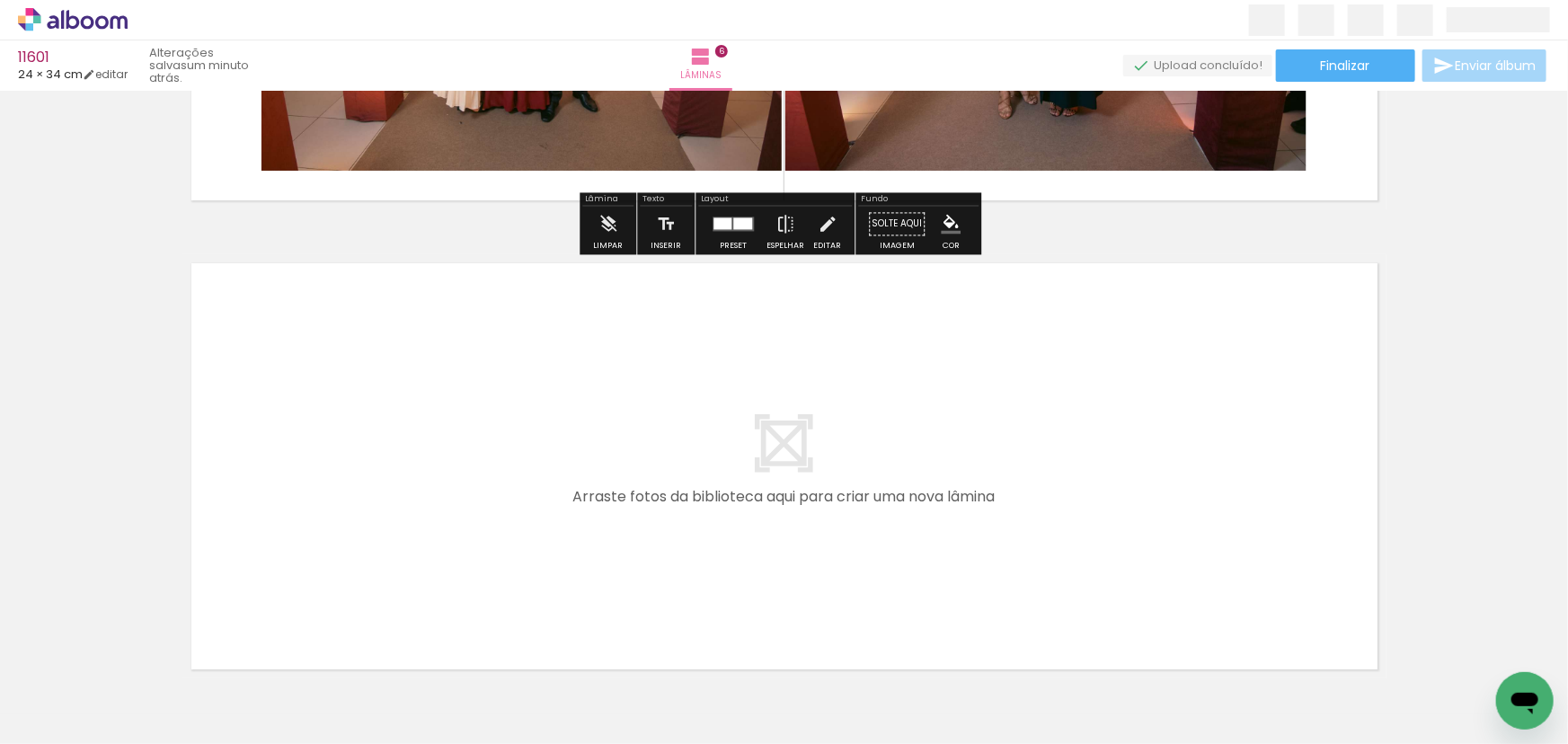
scroll to position [2745, 0]
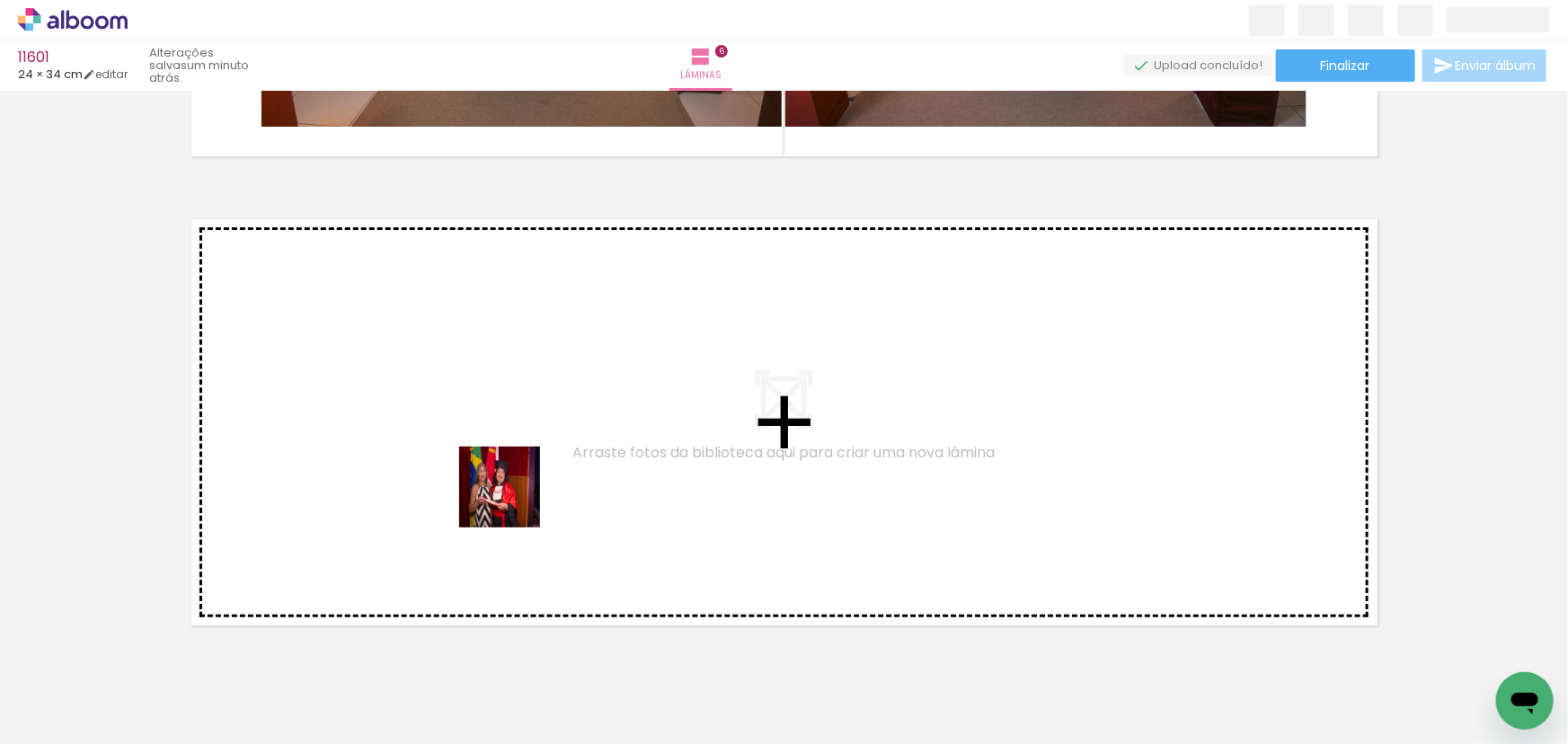
drag, startPoint x: 546, startPoint y: 692, endPoint x: 501, endPoint y: 468, distance: 228.5
click at [501, 468] on quentale-workspace at bounding box center [784, 372] width 1568 height 744
